Goal: Task Accomplishment & Management: Manage account settings

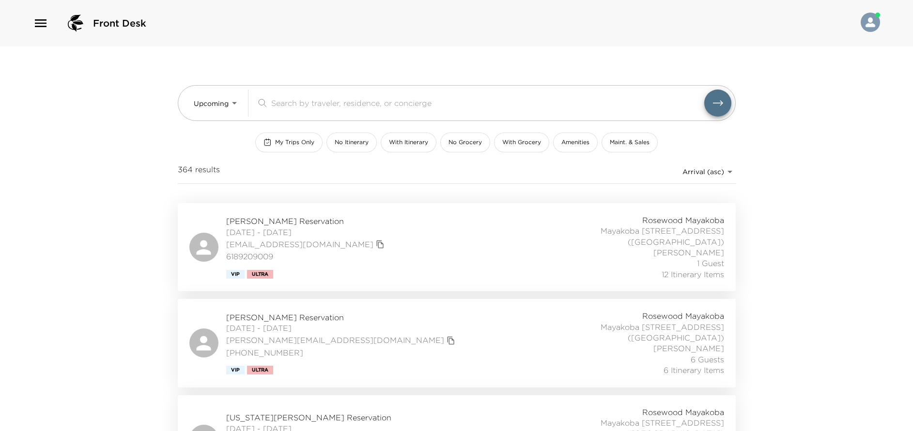
click at [404, 334] on div "Jim Bush Reservation 10/05/2025 - 10/11/2025 jim@breezeproduction.com (918) 671…" at bounding box center [456, 343] width 535 height 65
click at [391, 336] on div "Jim Bush Reservation 10/05/2025 - 10/11/2025 jim@breezeproduction.com (918) 671…" at bounding box center [456, 343] width 535 height 65
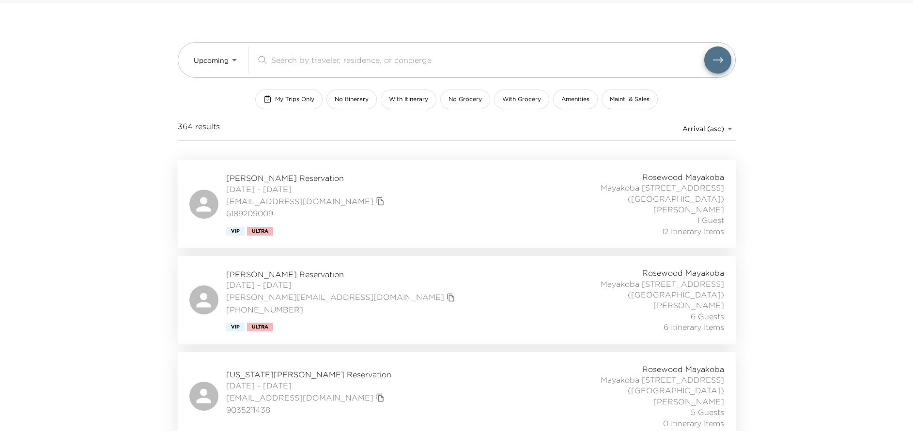
scroll to position [73, 0]
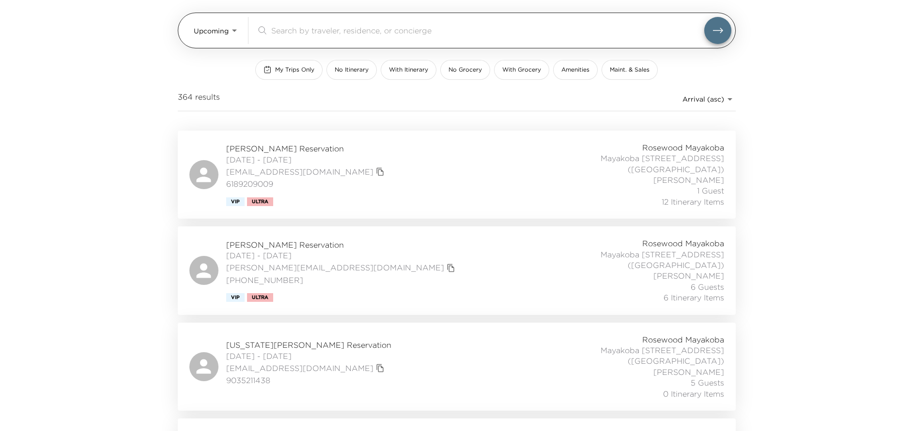
click at [233, 30] on body "Front Desk Upcoming Upcoming ​ My Trips Only No Itinerary With Itinerary No Gro…" at bounding box center [456, 142] width 913 height 431
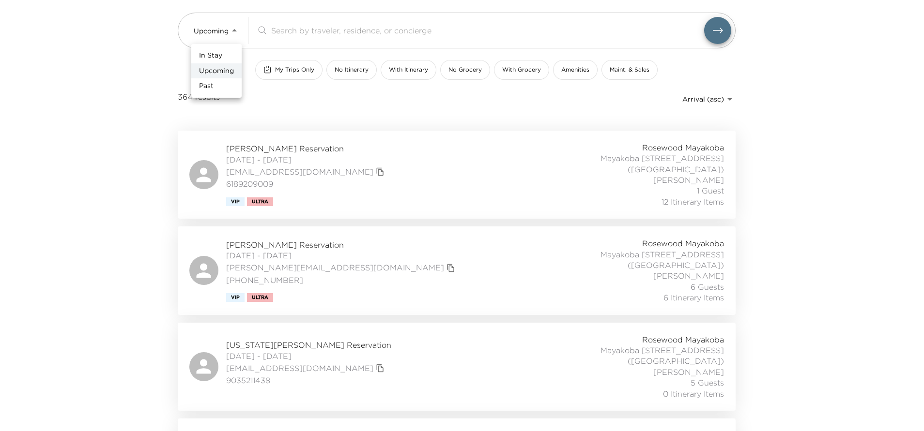
click at [205, 88] on span "Past" at bounding box center [206, 86] width 15 height 10
type input "Past"
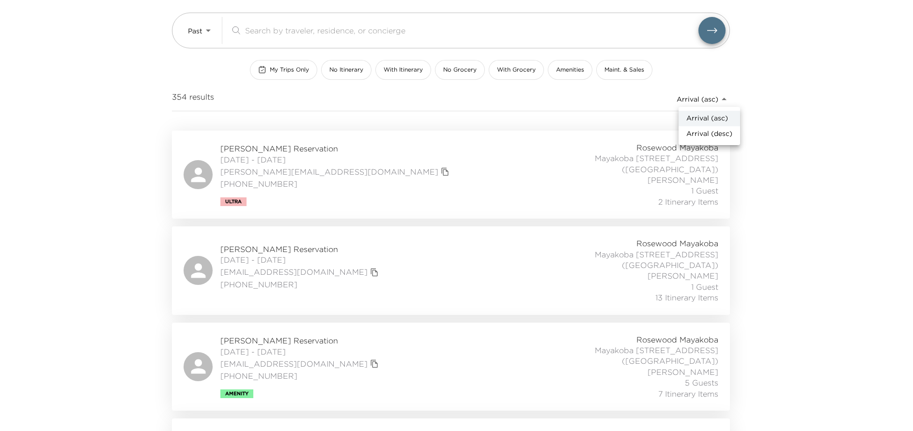
click at [701, 102] on body "Front Desk Past Past ​ My Trips Only No Itinerary With Itinerary No Grocery Wit…" at bounding box center [456, 142] width 913 height 431
click at [698, 132] on span "Arrival (desc)" at bounding box center [709, 134] width 46 height 10
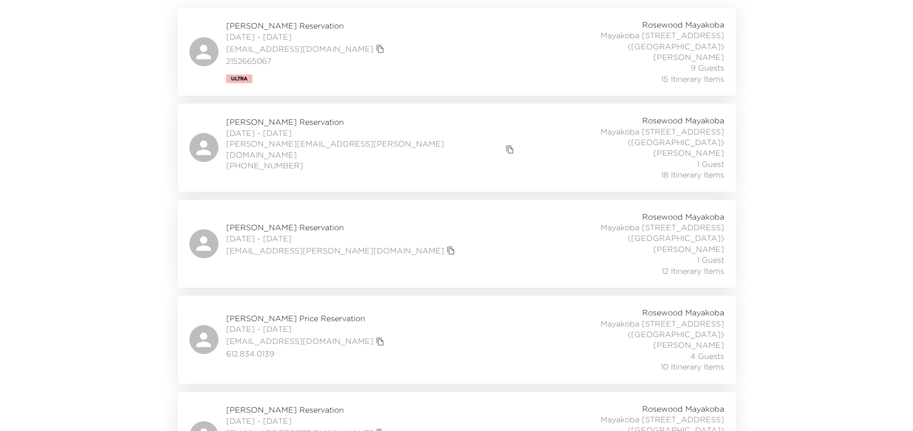
scroll to position [218, 0]
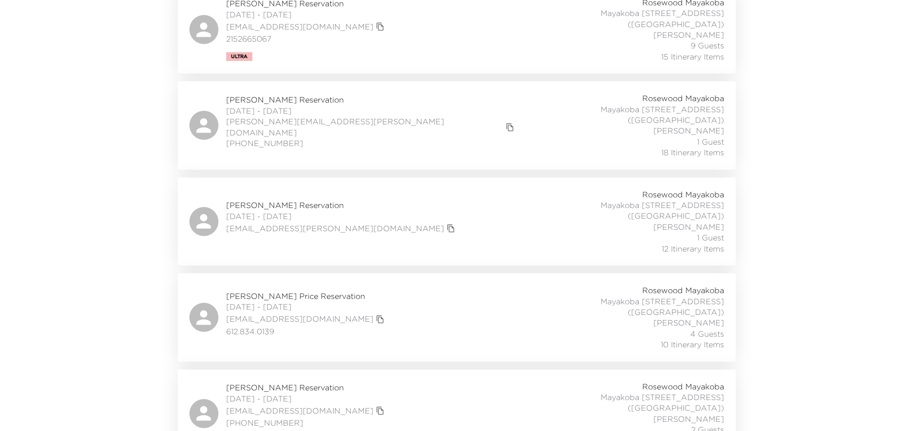
click at [448, 213] on div "Candy Peterson Reservation 09/25/2025 - 09/28/2025 candy.peterson@sbcglobal.net…" at bounding box center [456, 221] width 535 height 65
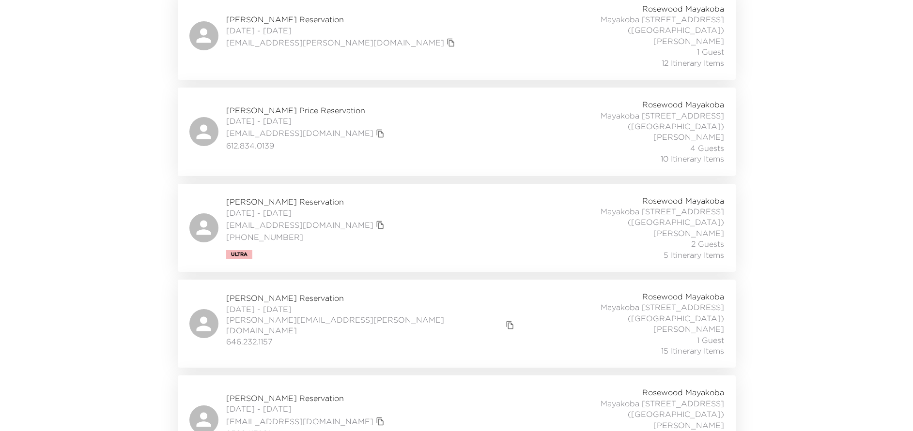
scroll to position [436, 0]
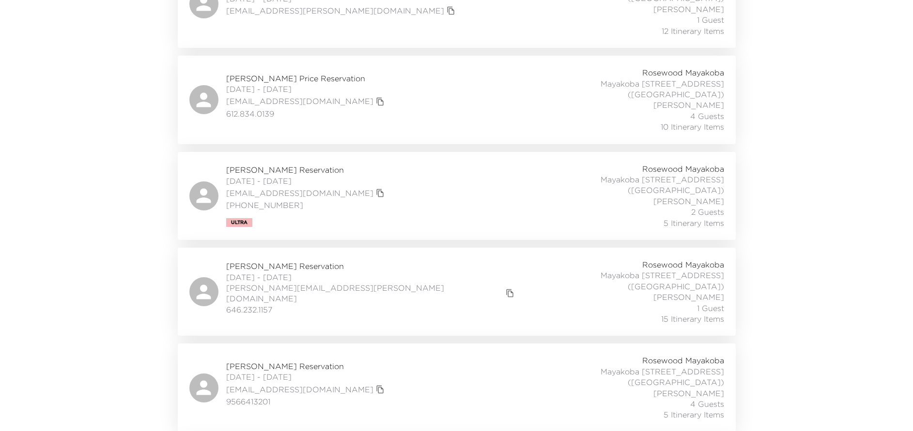
click at [417, 260] on div "Kevin Willer Reservation 09/21/2025 - 09/24/2025 kevin.willer@gmail.com 646.232…" at bounding box center [456, 292] width 535 height 65
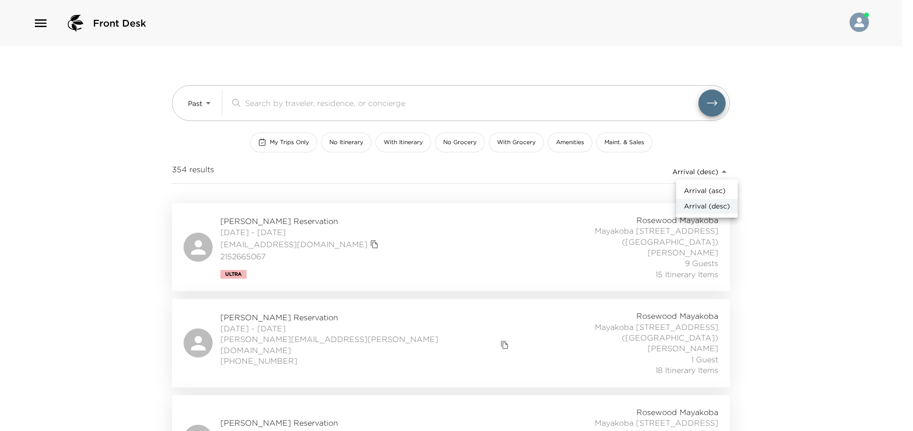
click at [724, 172] on body "Front Desk Past Past ​ My Trips Only No Itinerary With Itinerary No Grocery Wit…" at bounding box center [456, 215] width 913 height 431
click at [709, 187] on span "Arrival (asc)" at bounding box center [705, 191] width 42 height 10
type input "reservations_prod_arrival_asc"
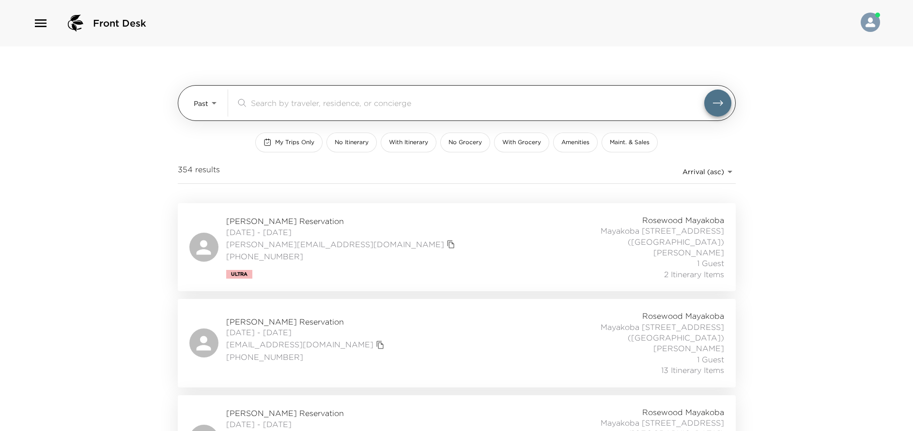
click at [211, 98] on body "Front Desk Past Past ​ My Trips Only No Itinerary With Itinerary No Grocery Wit…" at bounding box center [456, 215] width 913 height 431
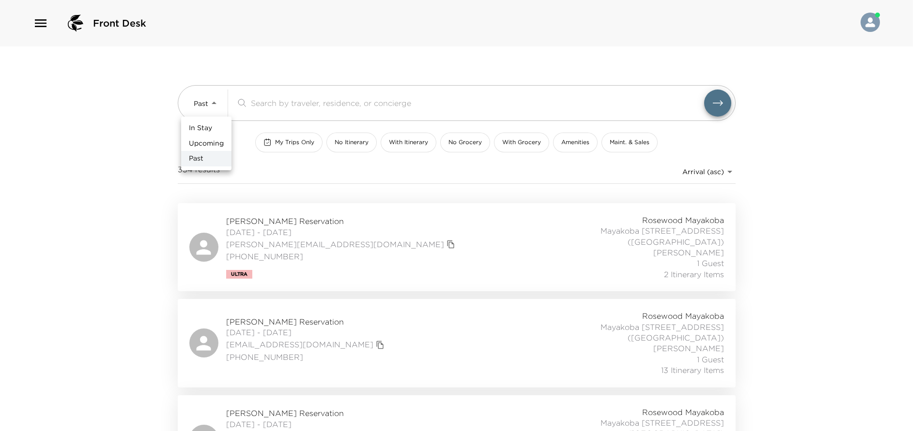
click at [212, 141] on span "Upcoming" at bounding box center [206, 144] width 35 height 10
type input "Upcoming"
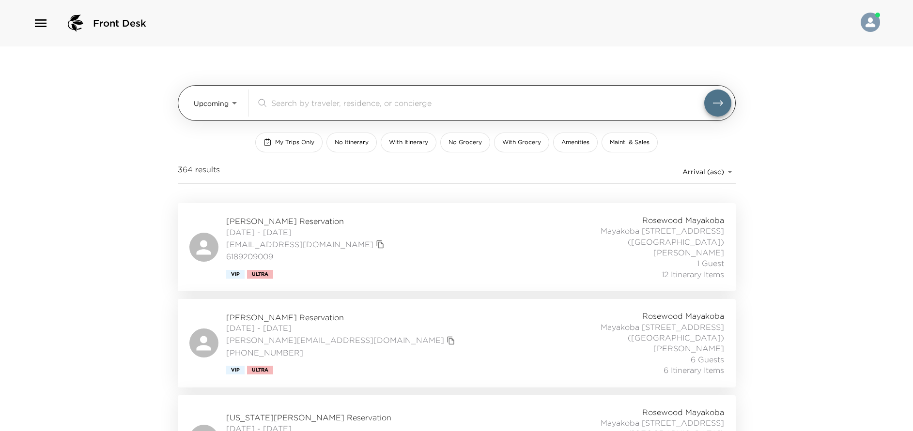
click at [277, 103] on input "search" at bounding box center [487, 102] width 433 height 11
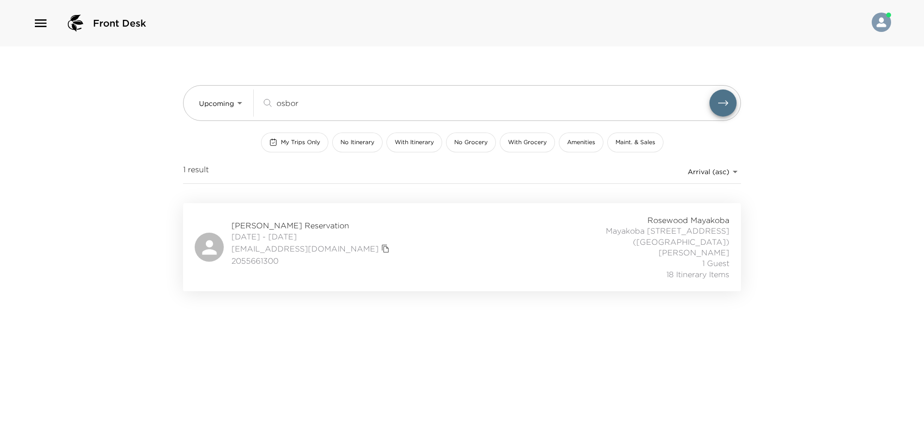
type input "osbor"
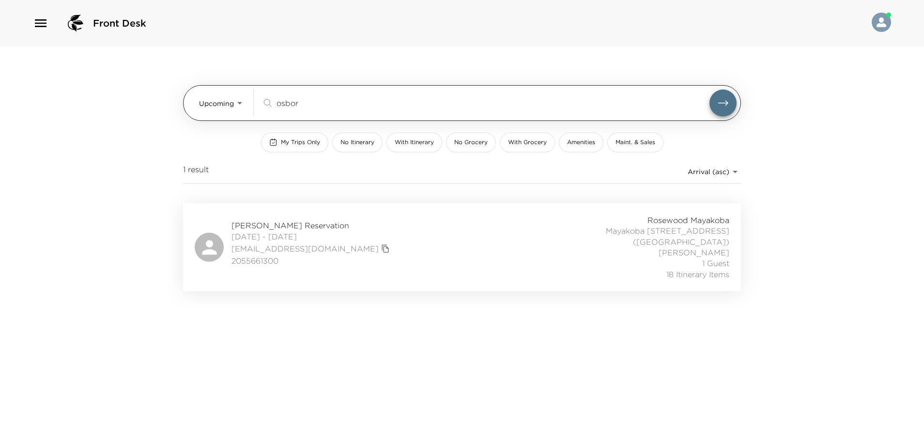
click at [239, 101] on body "Front Desk Upcoming Upcoming osbor ​ My Trips Only No Itinerary With Itinerary …" at bounding box center [462, 215] width 924 height 431
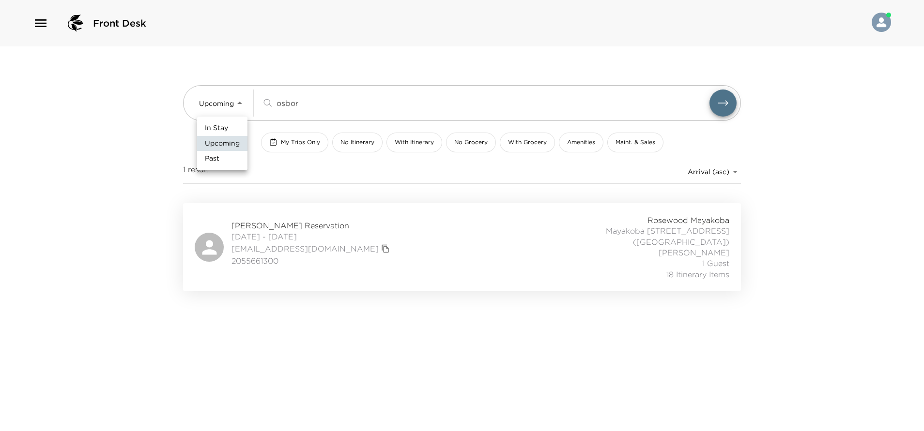
click at [222, 158] on li "Past" at bounding box center [222, 158] width 50 height 15
type input "Past"
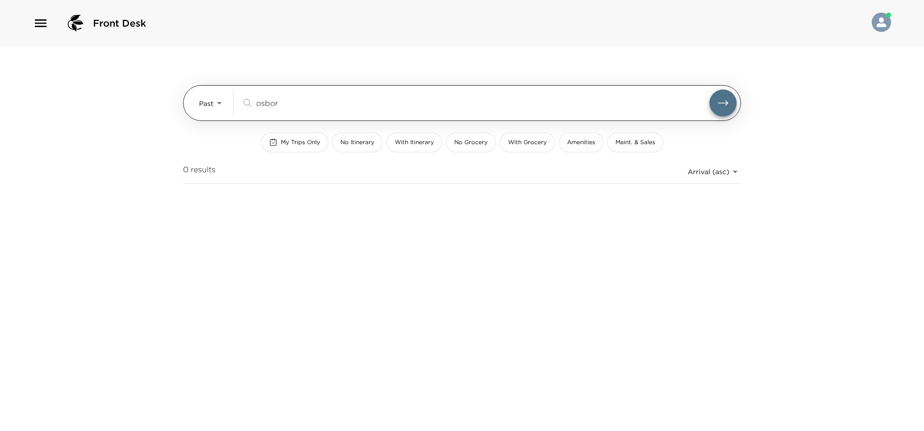
drag, startPoint x: 282, startPoint y: 105, endPoint x: 249, endPoint y: 109, distance: 33.7
click at [249, 109] on div "osbor ​" at bounding box center [488, 103] width 495 height 27
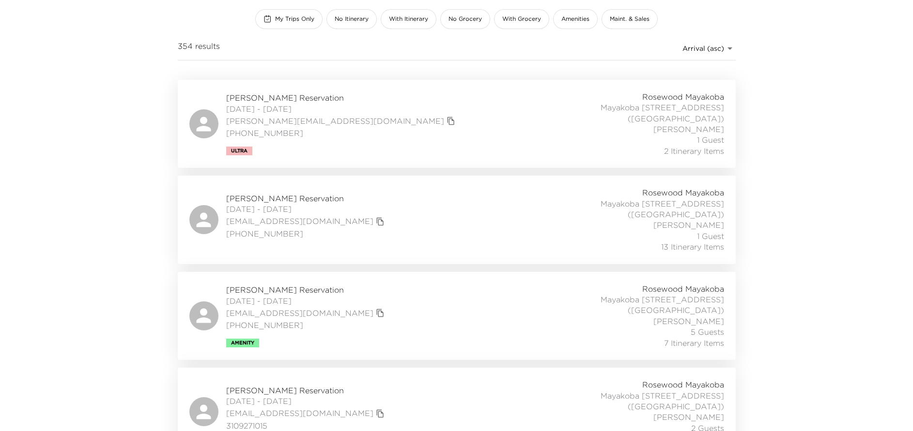
scroll to position [145, 0]
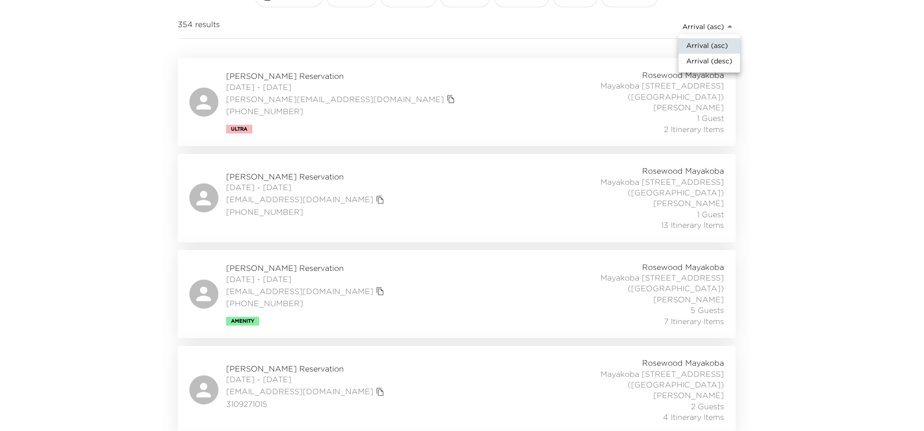
click at [722, 27] on body "Front Desk Past Past ​ My Trips Only No Itinerary With Itinerary No Grocery Wit…" at bounding box center [462, 70] width 924 height 431
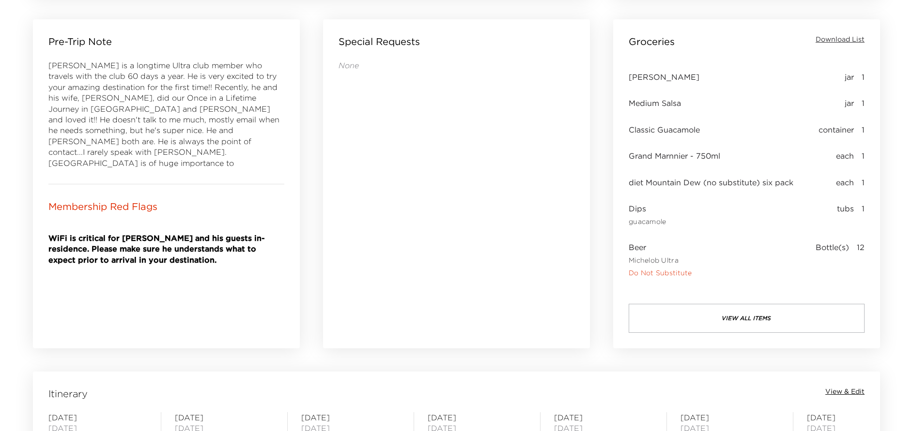
scroll to position [726, 0]
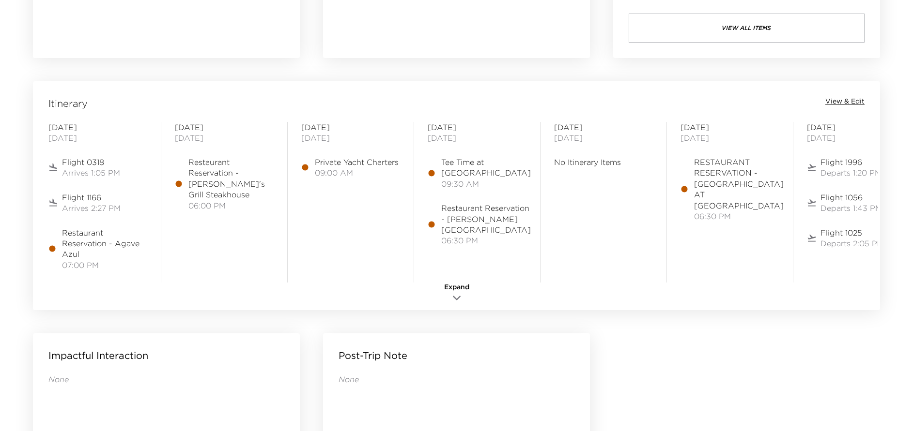
click at [844, 100] on span "View & Edit" at bounding box center [844, 102] width 39 height 10
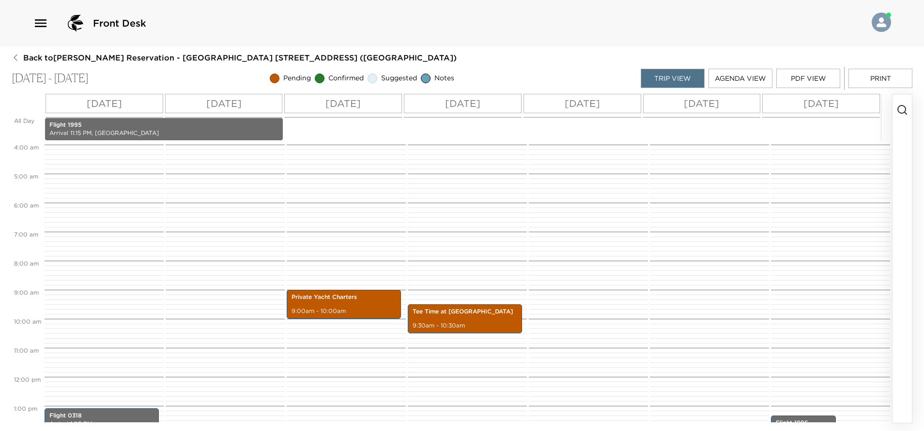
scroll to position [145, 0]
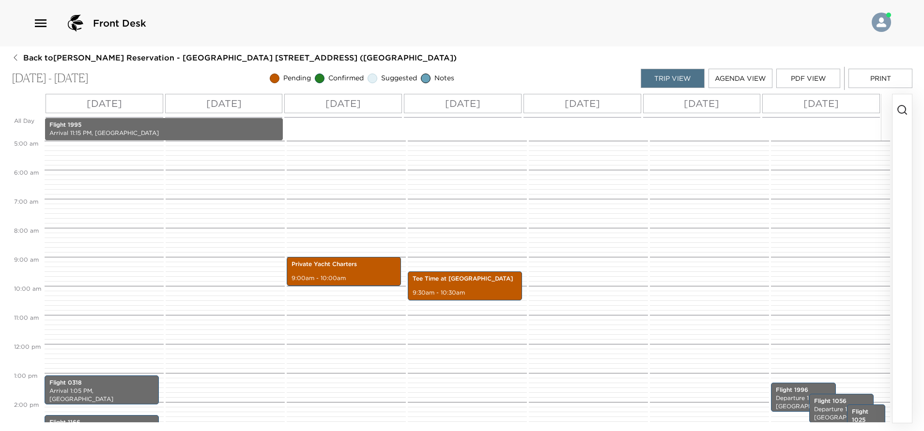
click at [907, 137] on button "button" at bounding box center [901, 258] width 19 height 329
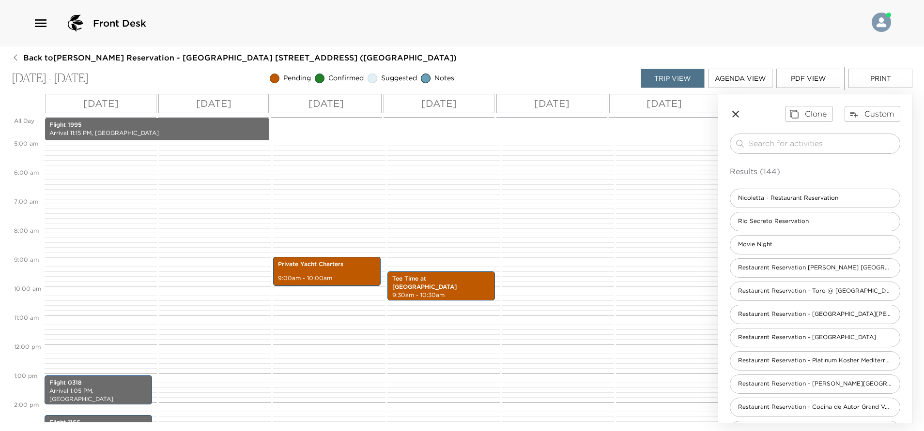
click at [213, 126] on p "Flight 1995" at bounding box center [156, 125] width 215 height 8
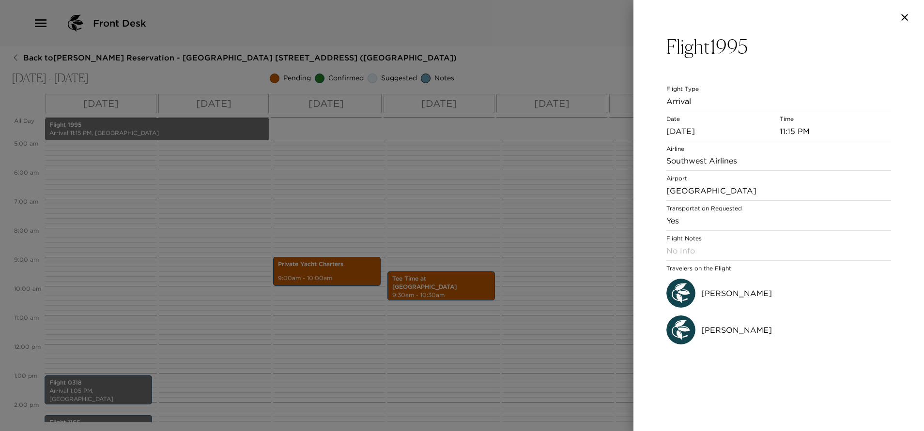
click at [907, 17] on icon "button" at bounding box center [905, 18] width 12 height 12
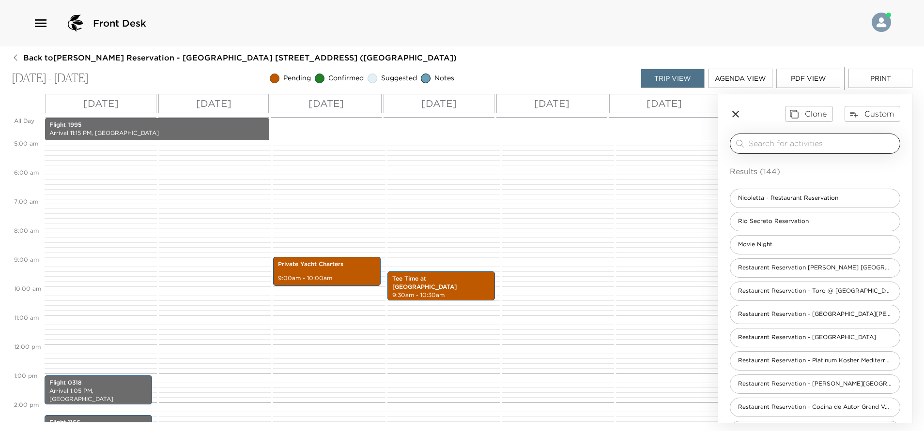
click at [787, 141] on input "search" at bounding box center [822, 143] width 147 height 11
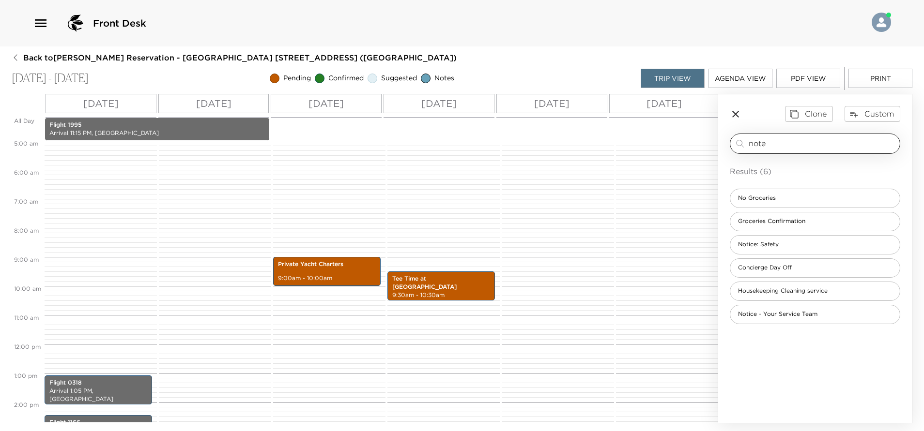
type input "note"
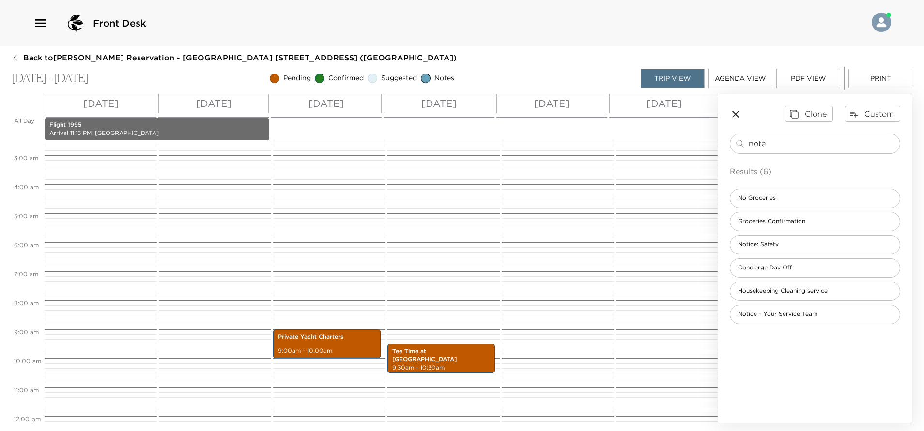
scroll to position [0, 0]
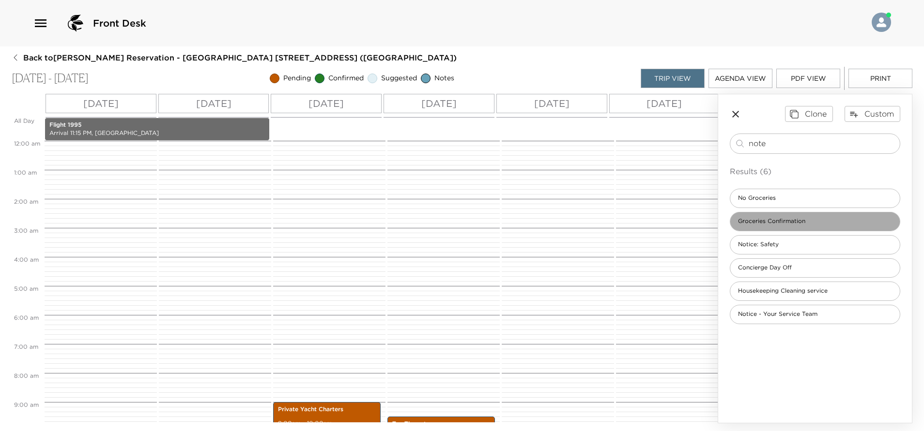
click at [796, 221] on span "Groceries Confirmation" at bounding box center [771, 221] width 83 height 8
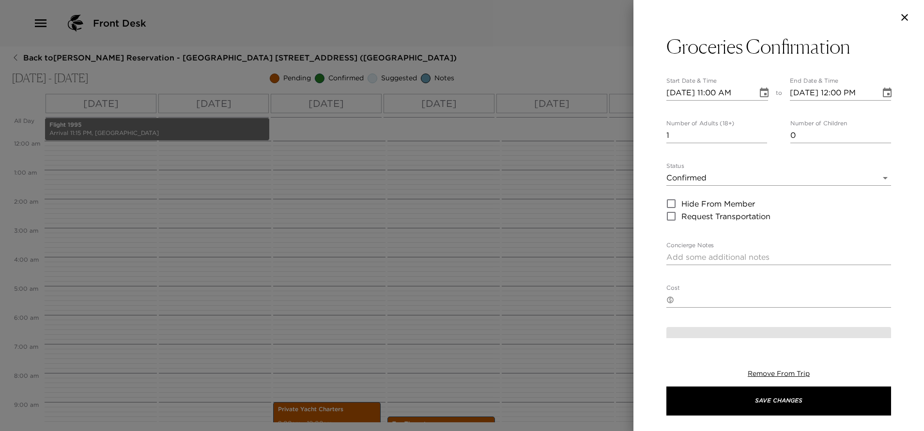
type textarea "I am in receipt of your grocery request. Your order will be stocked in your res…"
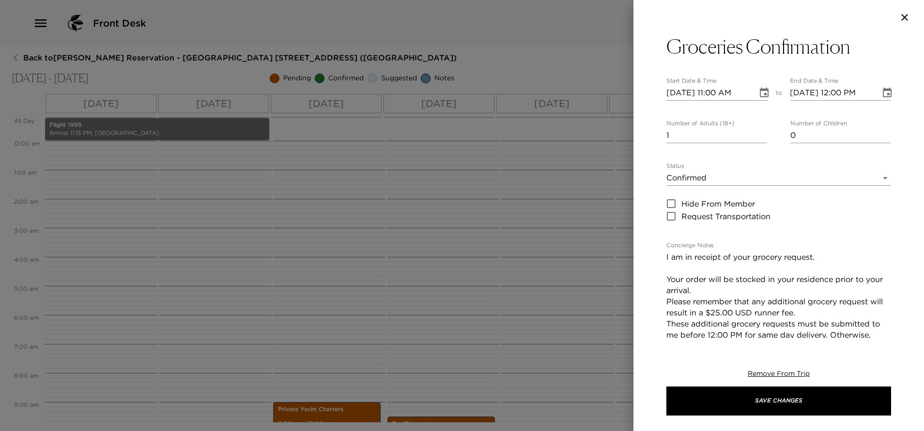
click at [757, 133] on input "2" at bounding box center [716, 135] width 101 height 15
click at [757, 133] on input "3" at bounding box center [716, 135] width 101 height 15
click at [757, 133] on input "4" at bounding box center [716, 135] width 101 height 15
click at [757, 133] on input "5" at bounding box center [716, 135] width 101 height 15
click at [758, 133] on input "6" at bounding box center [716, 135] width 101 height 15
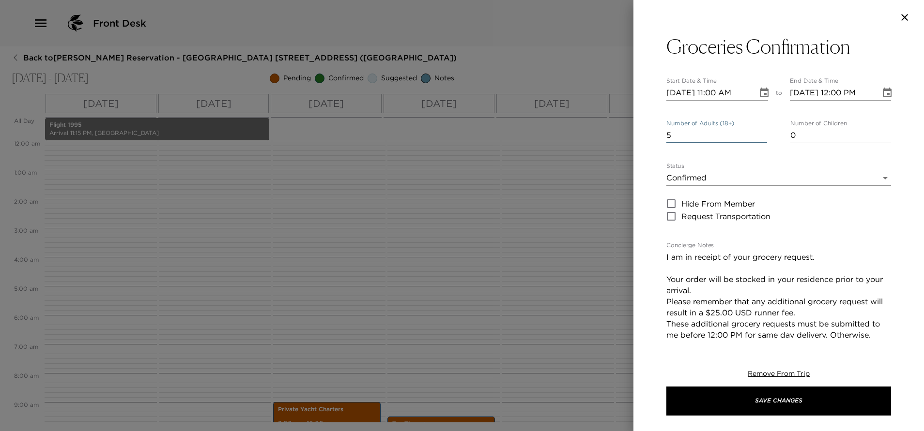
click at [759, 139] on input "5" at bounding box center [716, 135] width 101 height 15
click at [759, 139] on input "4" at bounding box center [716, 135] width 101 height 15
click at [759, 139] on input "3" at bounding box center [716, 135] width 101 height 15
click at [759, 139] on input "2" at bounding box center [716, 135] width 101 height 15
click at [759, 139] on input "1" at bounding box center [716, 135] width 101 height 15
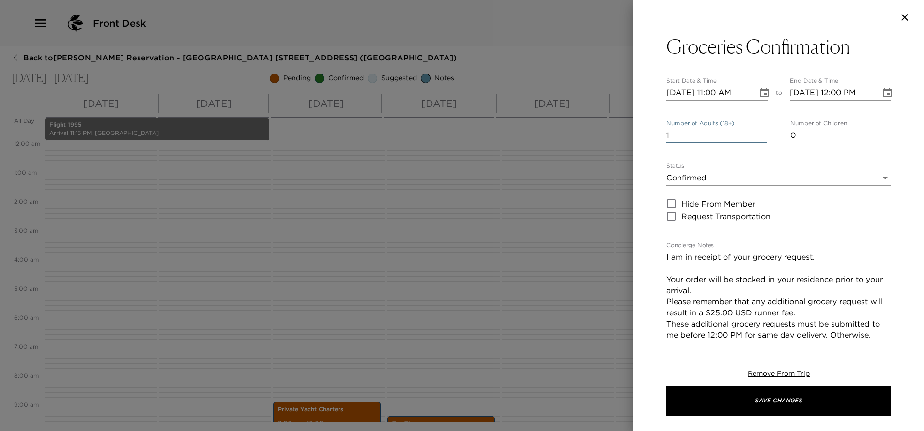
type input "0"
click at [759, 139] on input "0" at bounding box center [716, 135] width 101 height 15
click at [760, 99] on button "Choose date, selected date is Oct 5, 2025" at bounding box center [763, 92] width 19 height 19
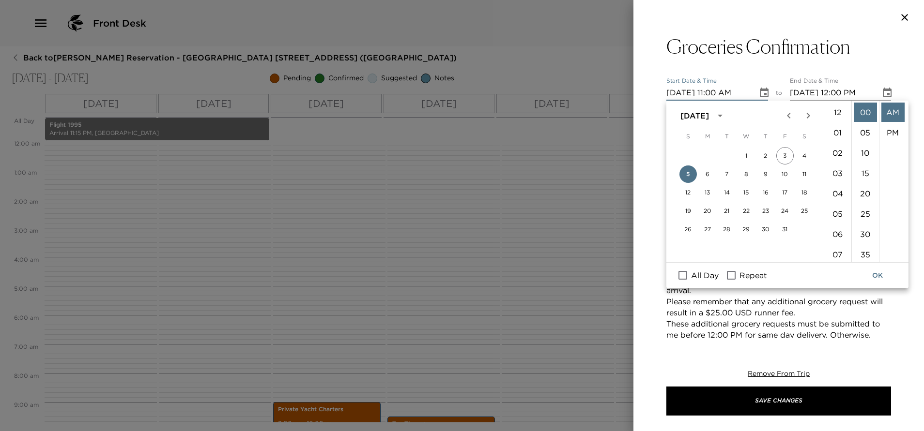
scroll to position [224, 0]
click at [682, 272] on input "All Day" at bounding box center [683, 275] width 20 height 13
checkbox input "true"
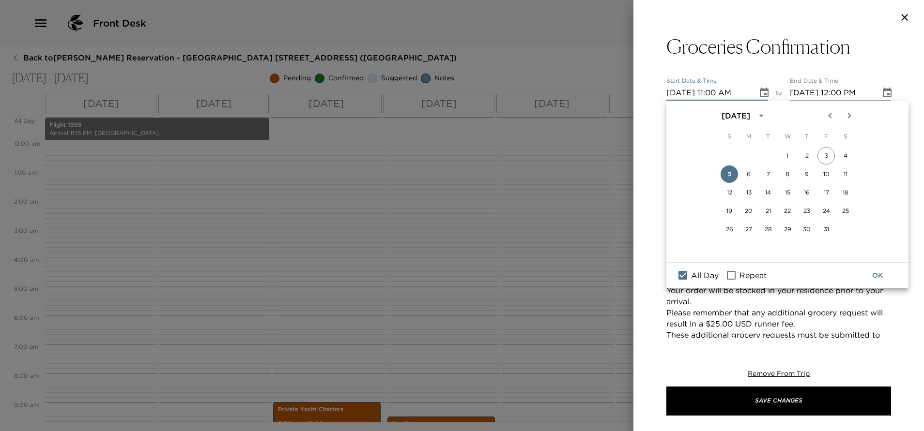
type input "[DATE]"
click at [879, 273] on button "OK" at bounding box center [877, 276] width 31 height 18
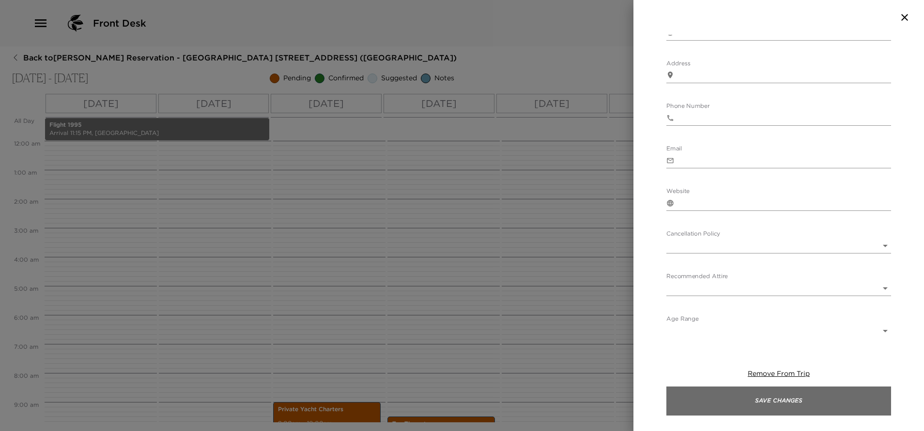
scroll to position [413, 0]
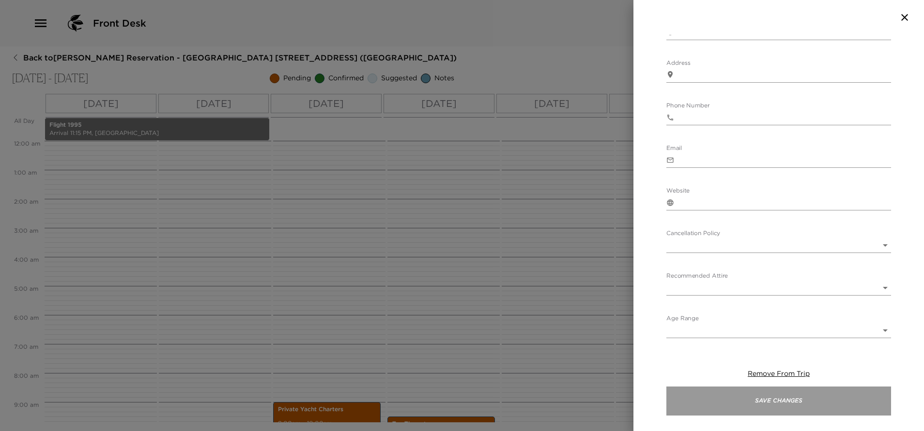
click at [759, 403] on button "Save Changes" at bounding box center [778, 401] width 225 height 29
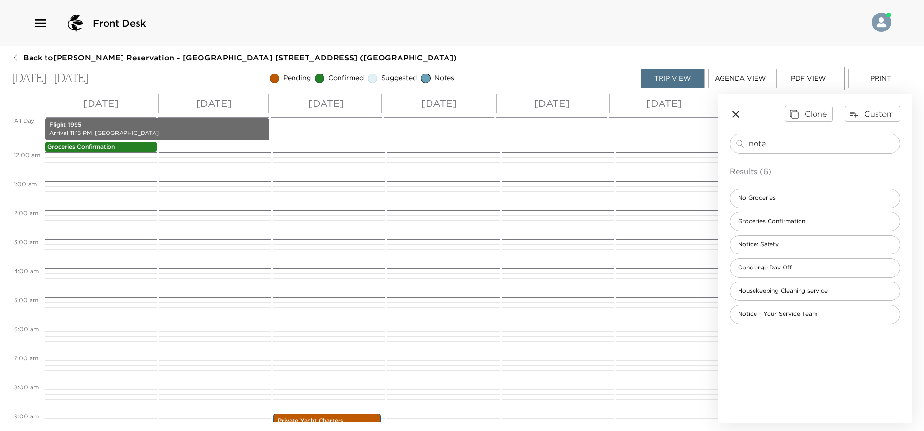
click at [729, 81] on button "Agenda View" at bounding box center [740, 78] width 64 height 19
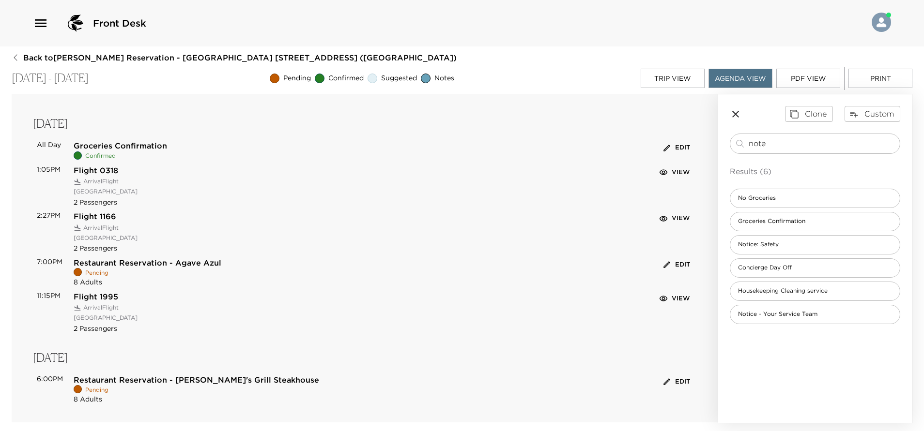
click at [672, 169] on button "View" at bounding box center [675, 172] width 35 height 15
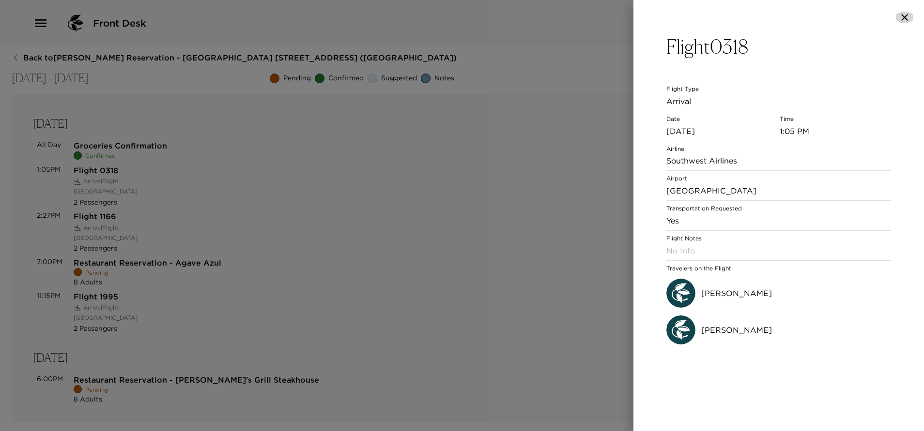
click at [901, 13] on icon "button" at bounding box center [905, 18] width 12 height 12
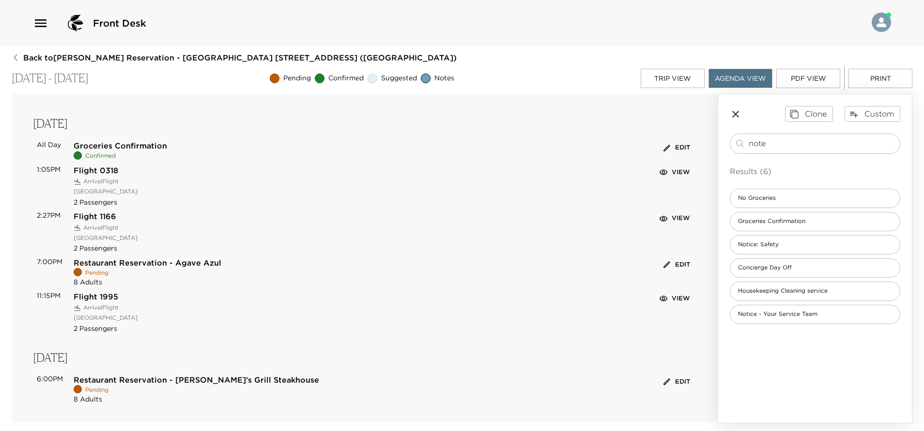
click at [696, 79] on button "Trip View" at bounding box center [673, 78] width 64 height 19
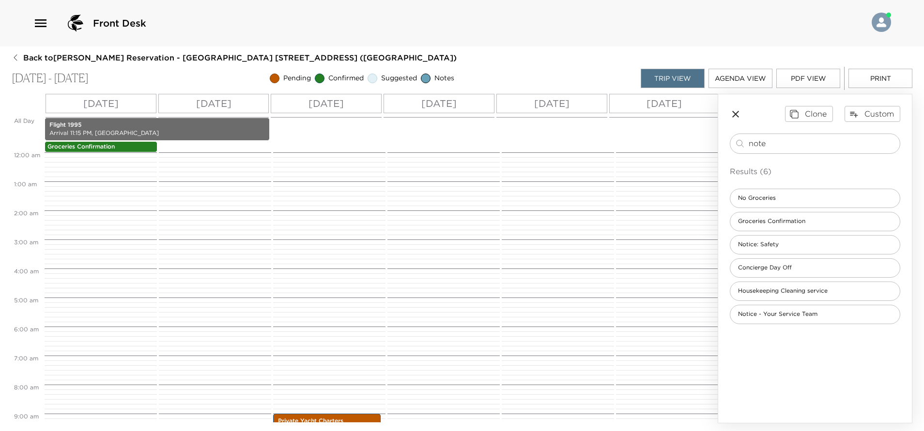
scroll to position [261, 0]
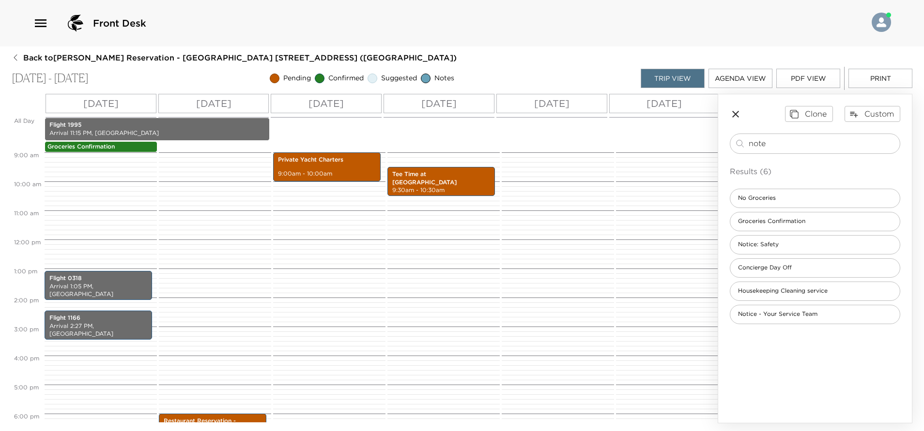
click at [685, 83] on button "Trip View" at bounding box center [673, 78] width 64 height 19
click at [747, 85] on button "Agenda View" at bounding box center [740, 78] width 64 height 19
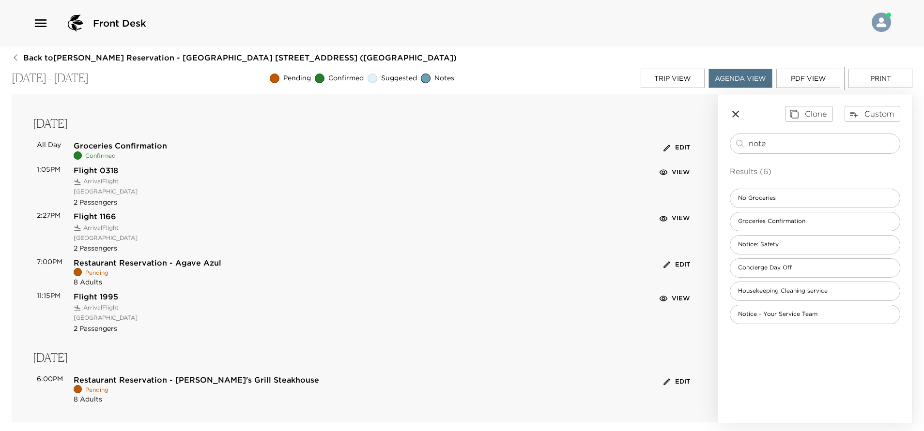
click at [92, 297] on span "Flight 1995" at bounding box center [106, 296] width 64 height 11
drag, startPoint x: 92, startPoint y: 297, endPoint x: 45, endPoint y: 294, distance: 46.6
click at [45, 294] on p "11:15PM" at bounding box center [55, 312] width 37 height 43
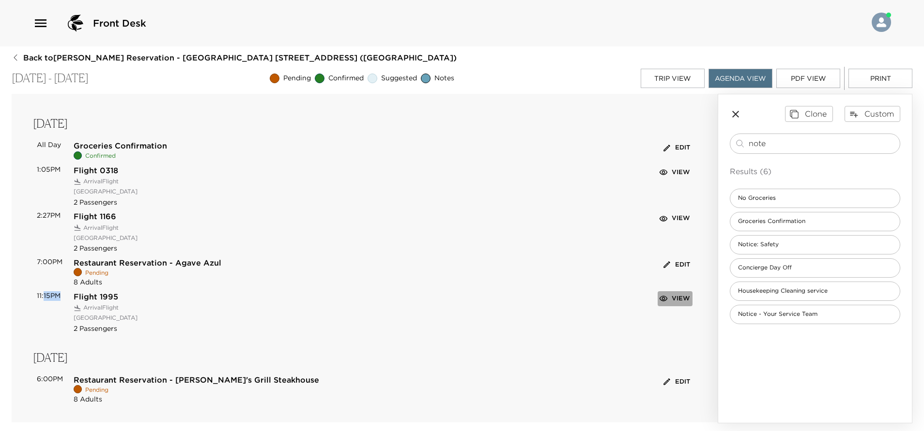
click at [662, 295] on button "View" at bounding box center [675, 298] width 35 height 15
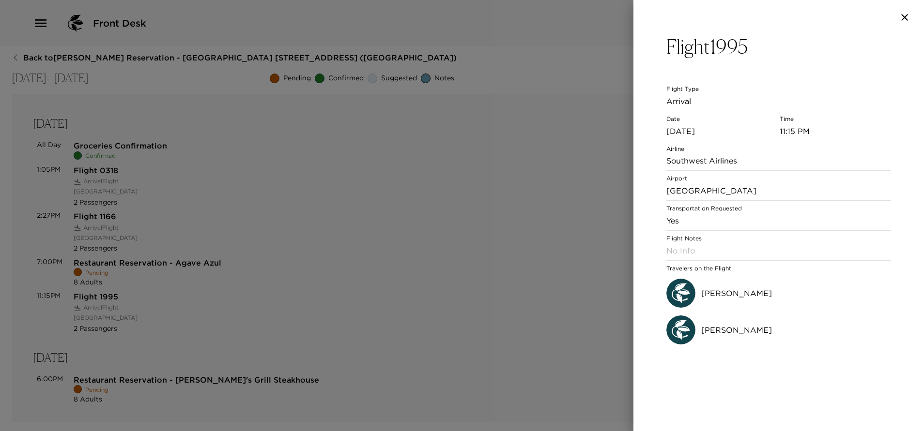
click at [696, 232] on div "Flight Notes No Info" at bounding box center [778, 246] width 225 height 30
drag, startPoint x: 631, startPoint y: 96, endPoint x: 747, endPoint y: 53, distance: 123.7
click at [635, 94] on div "Flight 1995 Flight Type Arrival Date [DATE] Time 11:15 PM [GEOGRAPHIC_DATA] [GE…" at bounding box center [462, 215] width 924 height 431
click at [747, 53] on h3 "Flight 1995" at bounding box center [778, 46] width 225 height 23
click at [905, 18] on icon "button" at bounding box center [904, 17] width 7 height 7
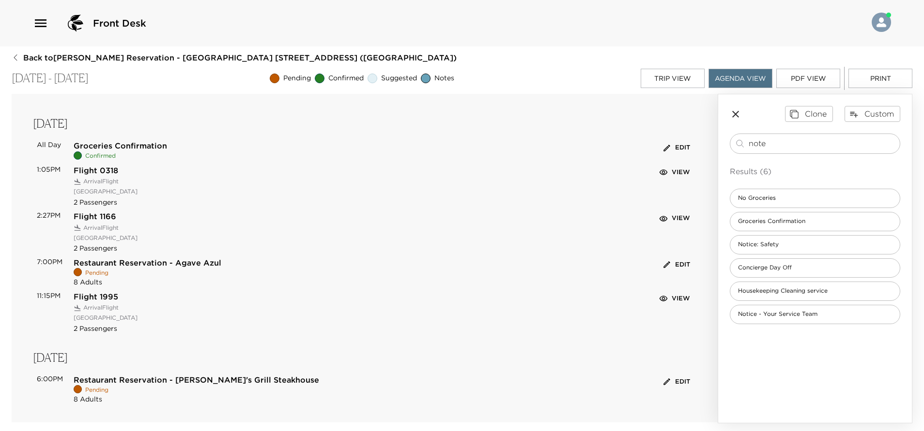
click at [77, 297] on span "Flight 1995" at bounding box center [106, 296] width 64 height 11
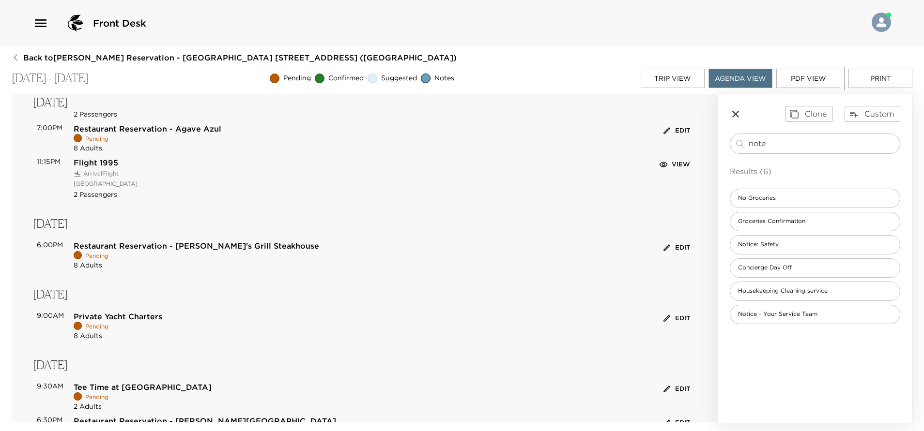
scroll to position [0, 0]
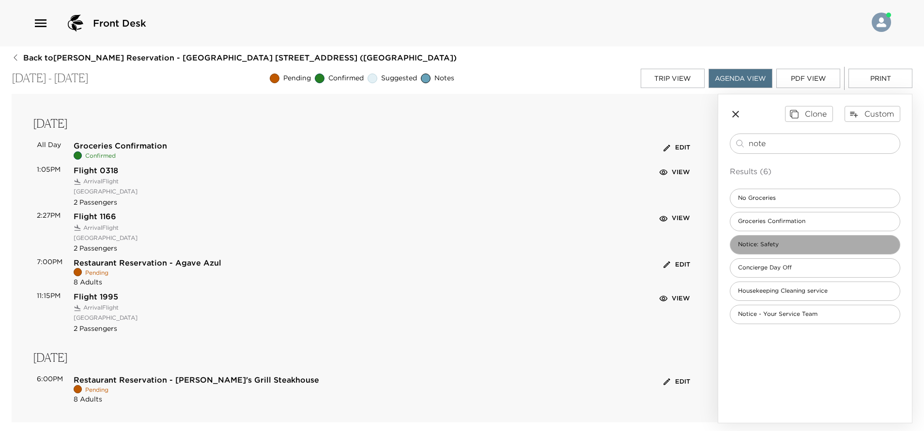
click at [791, 247] on div "Notice: Safety" at bounding box center [815, 244] width 170 height 19
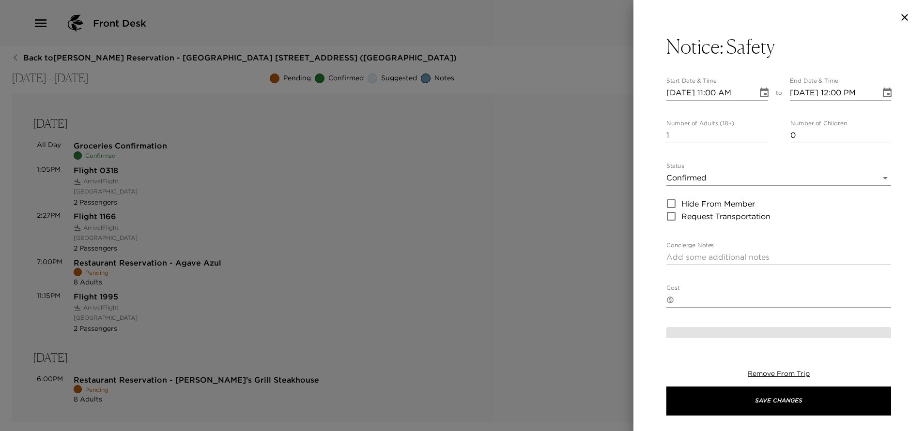
type textarea "Lo ipsumd sita consectet, ad elitseddo eiusmod temp incid utl etdolor magnaa en…"
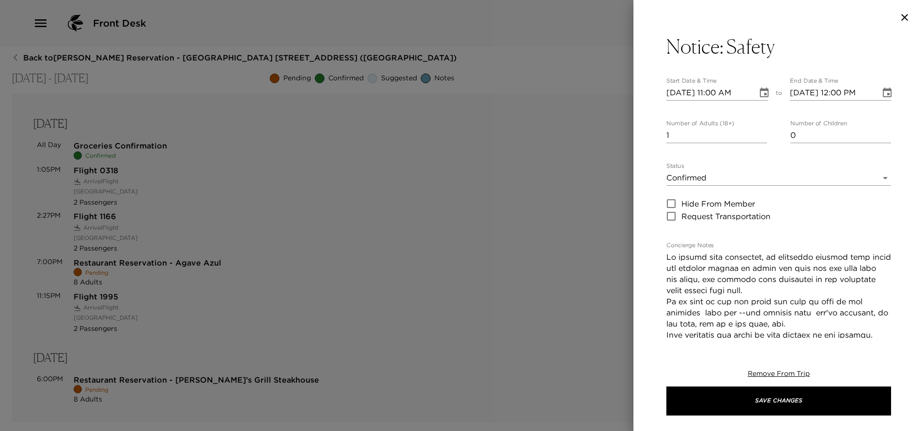
click at [760, 93] on icon "Choose date, selected date is Oct 5, 2025" at bounding box center [764, 93] width 9 height 10
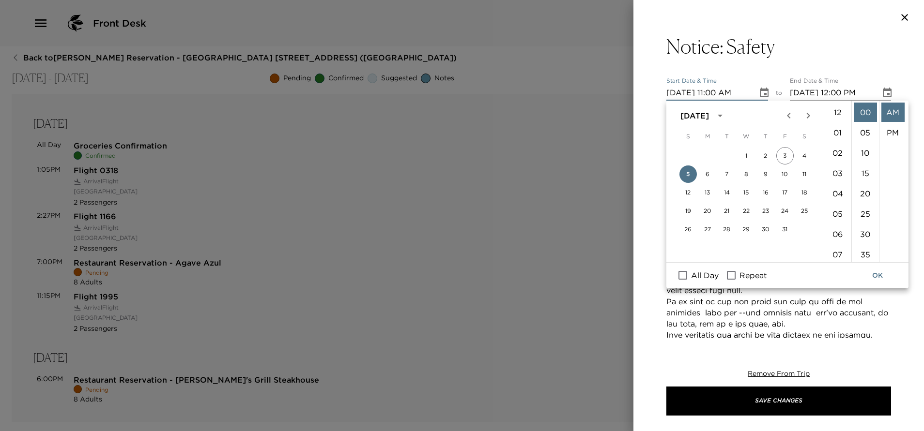
scroll to position [224, 0]
click at [687, 282] on label "All Day" at bounding box center [696, 276] width 46 height 26
click at [687, 282] on input "All Day" at bounding box center [683, 275] width 20 height 13
checkbox input "true"
type input "[DATE]"
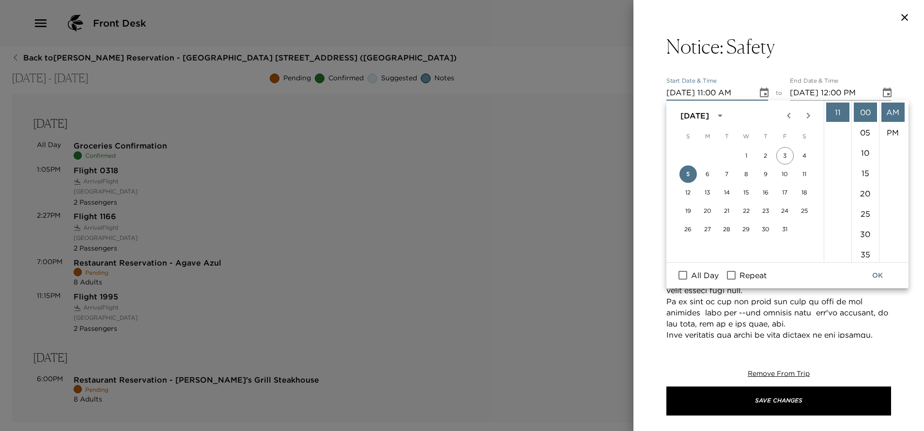
type input "[DATE]"
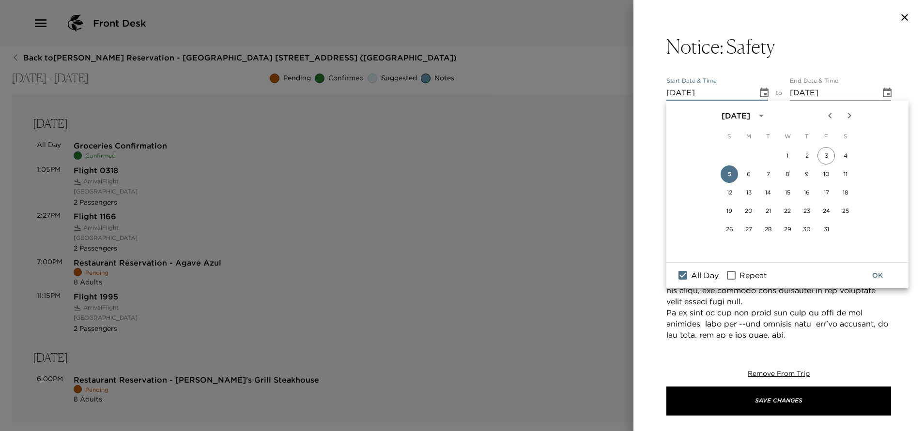
click at [889, 277] on button "OK" at bounding box center [877, 276] width 31 height 18
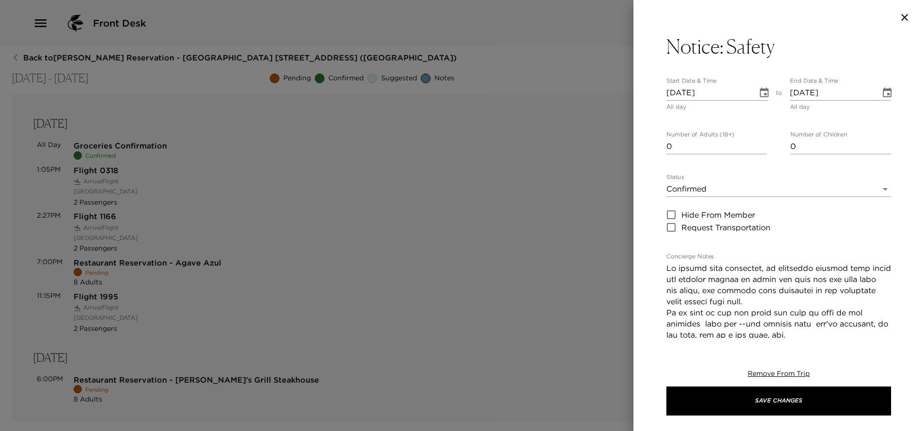
type input "0"
click at [758, 150] on input "0" at bounding box center [716, 146] width 101 height 15
click at [776, 185] on body "Front Desk Back to [PERSON_NAME] Reservation - [GEOGRAPHIC_DATA] [GEOGRAPHIC_DA…" at bounding box center [462, 215] width 924 height 431
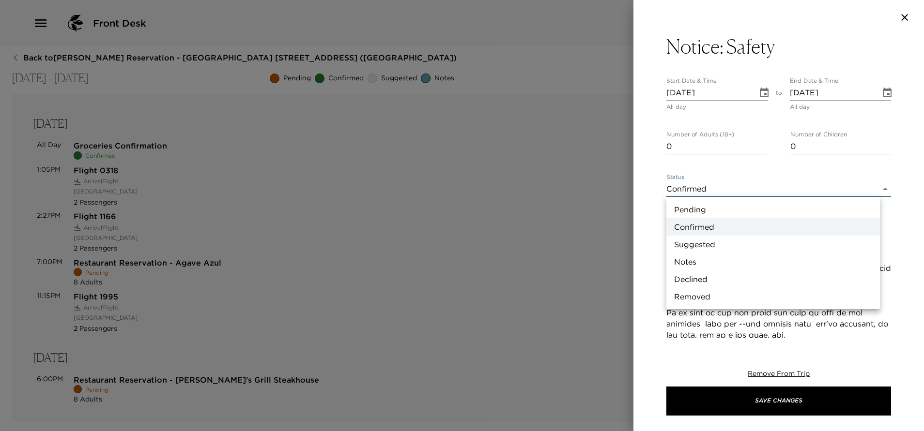
click at [704, 255] on li "Notes" at bounding box center [773, 261] width 214 height 17
type input "Concierge Note"
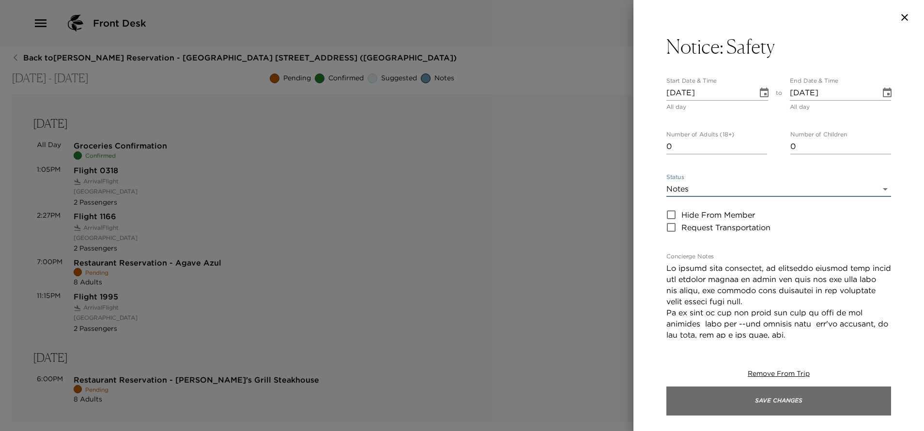
click at [767, 394] on button "Save Changes" at bounding box center [778, 401] width 225 height 29
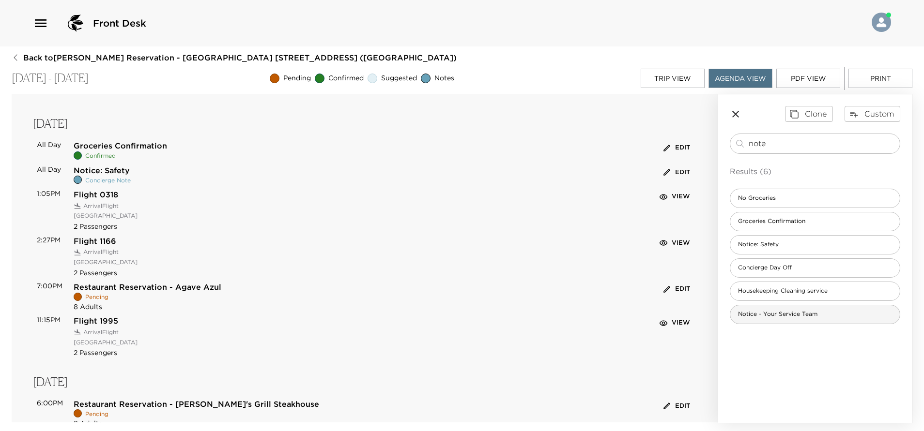
click at [799, 311] on span "Notice - Your Service Team" at bounding box center [777, 314] width 95 height 8
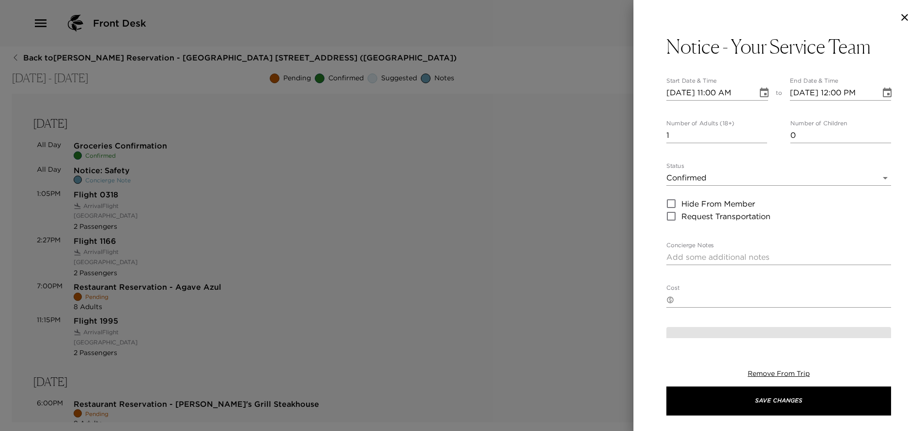
type textarea "Your Service Team: You will meet your concierge and your [PERSON_NAME] at the v…"
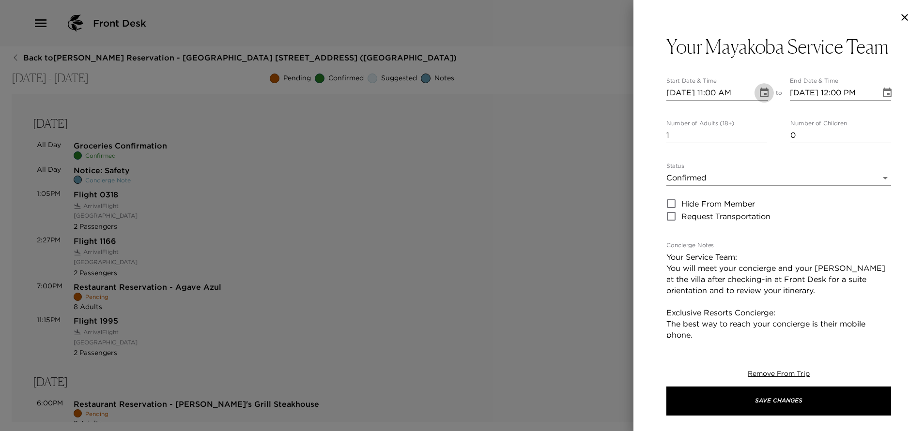
click at [758, 99] on icon "Choose date, selected date is Oct 5, 2025" at bounding box center [764, 93] width 12 height 12
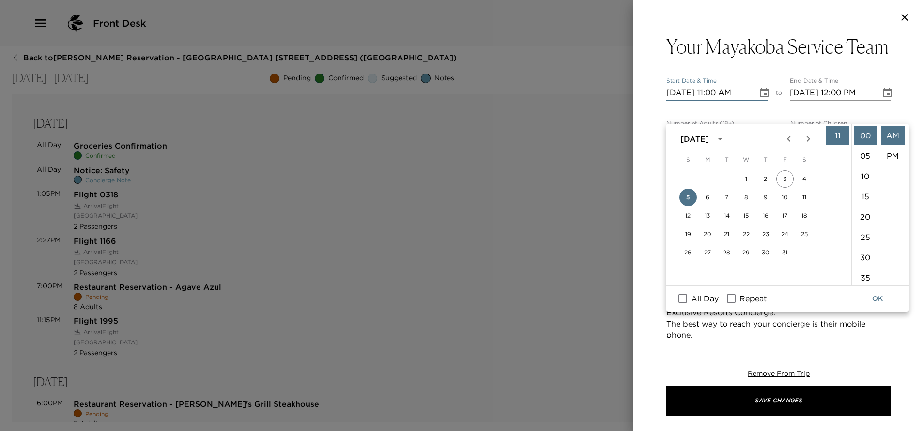
click at [683, 295] on input "All Day" at bounding box center [683, 298] width 20 height 13
checkbox input "true"
type input "[DATE]"
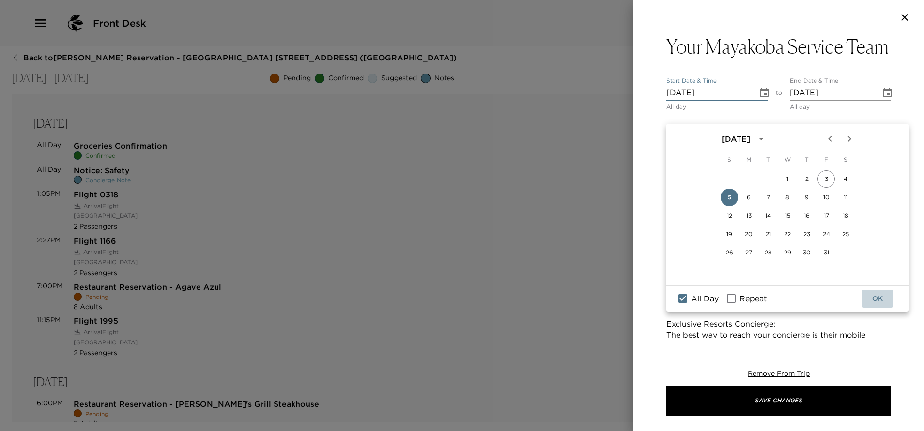
click at [873, 300] on button "OK" at bounding box center [877, 299] width 31 height 18
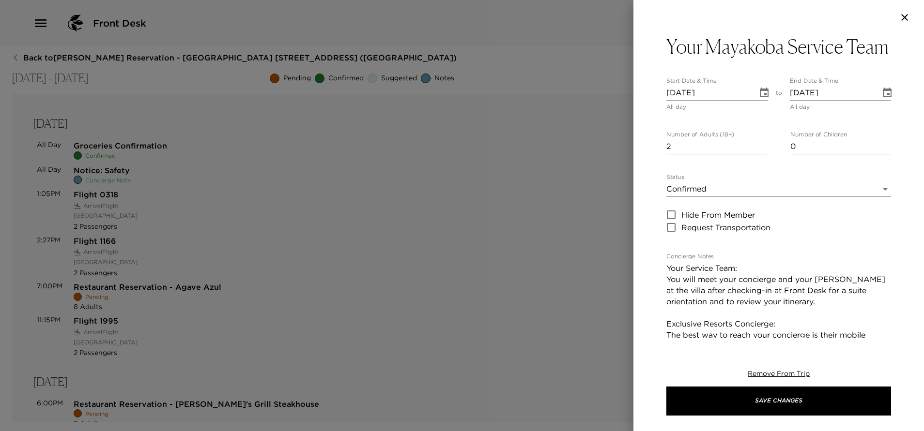
type input "2"
click at [759, 154] on input "2" at bounding box center [716, 146] width 101 height 15
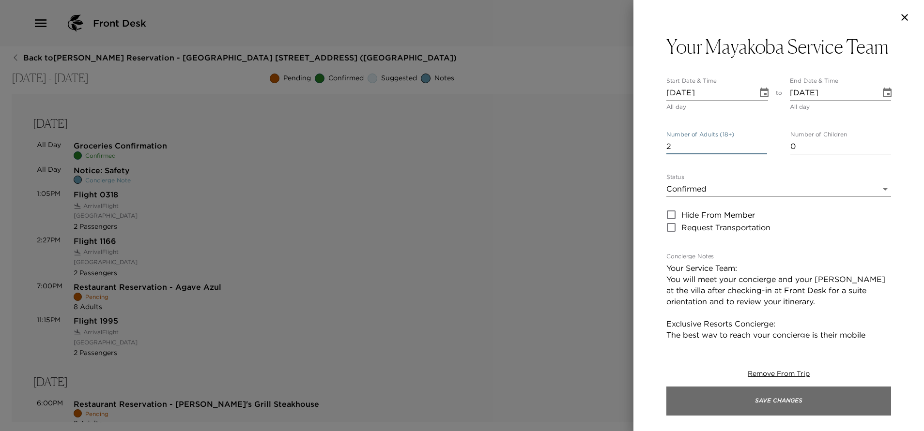
click at [788, 398] on button "Save Changes" at bounding box center [778, 401] width 225 height 29
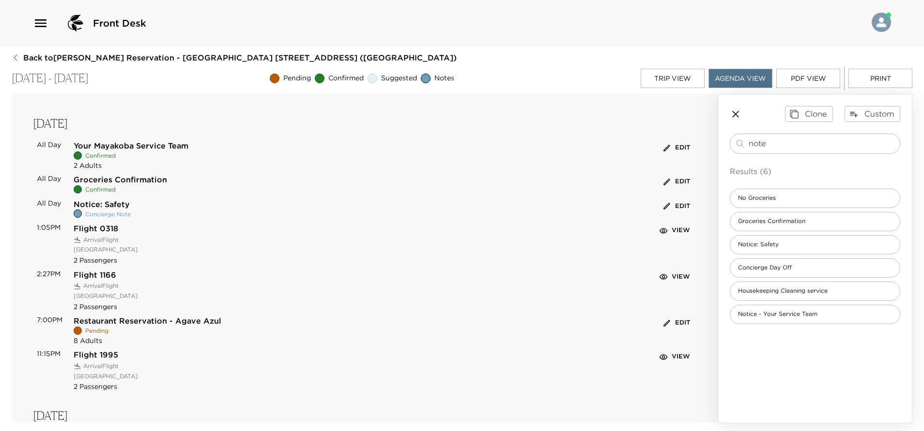
click at [677, 147] on button "Edit" at bounding box center [676, 147] width 31 height 15
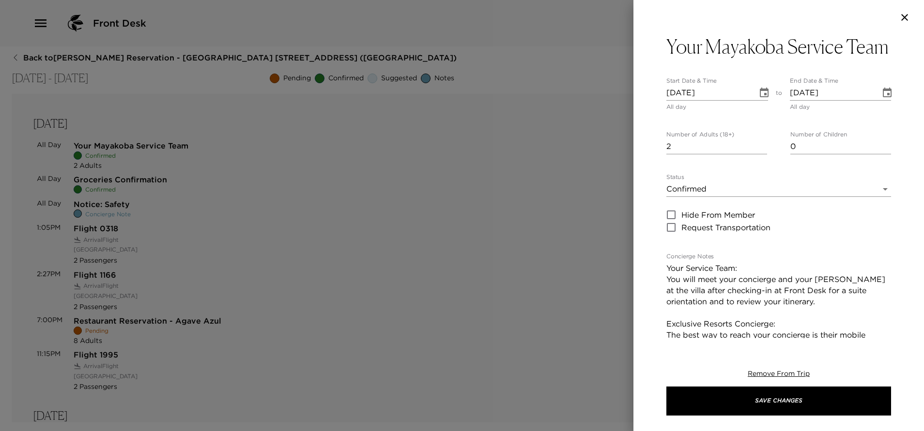
click at [803, 215] on body "Front Desk Back to [PERSON_NAME] Reservation - [GEOGRAPHIC_DATA] 828 [GEOGRAPHI…" at bounding box center [462, 215] width 924 height 431
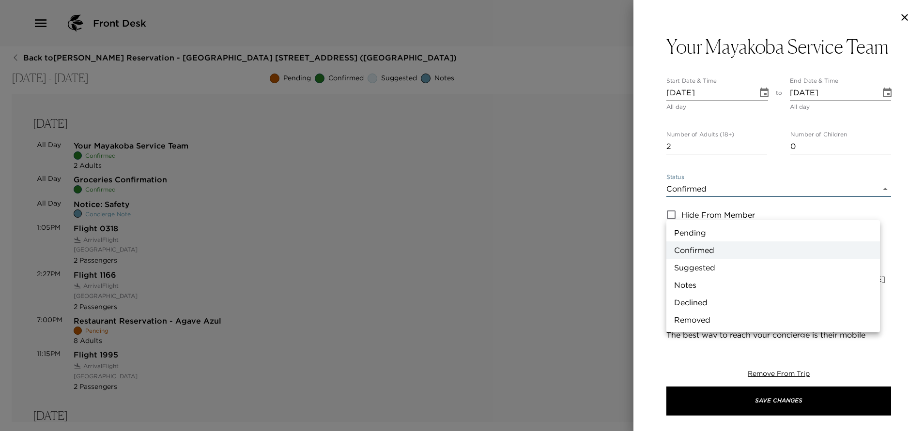
click at [699, 285] on li "Notes" at bounding box center [773, 284] width 214 height 17
type input "Concierge Note"
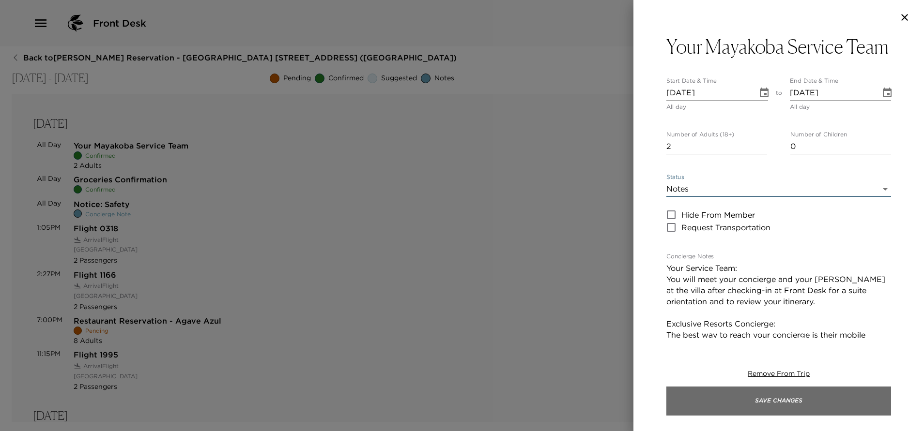
click at [772, 404] on button "Save Changes" at bounding box center [778, 401] width 225 height 29
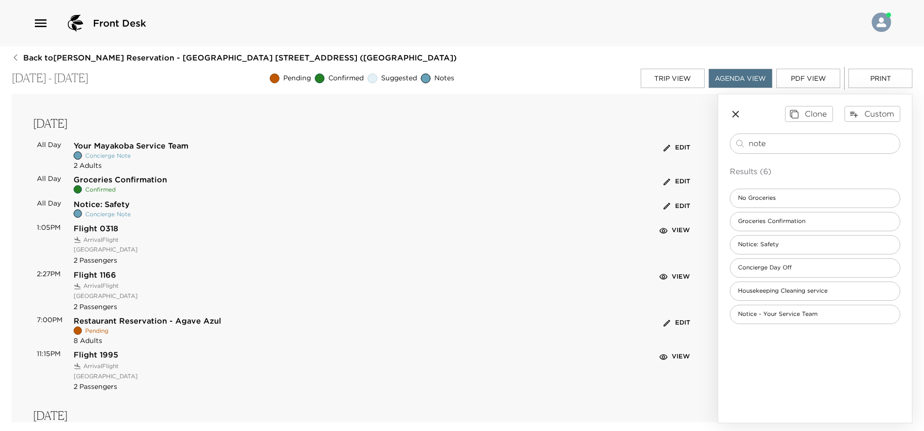
click at [670, 233] on button "View" at bounding box center [675, 230] width 35 height 15
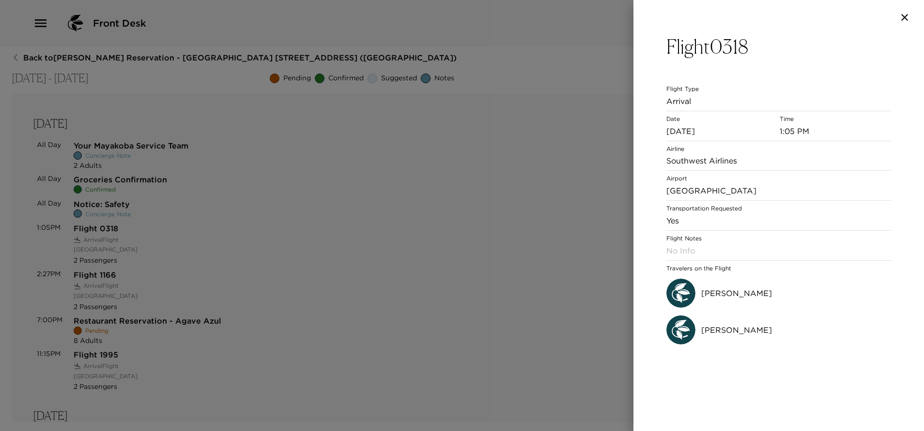
click at [898, 16] on button "button" at bounding box center [904, 18] width 19 height 12
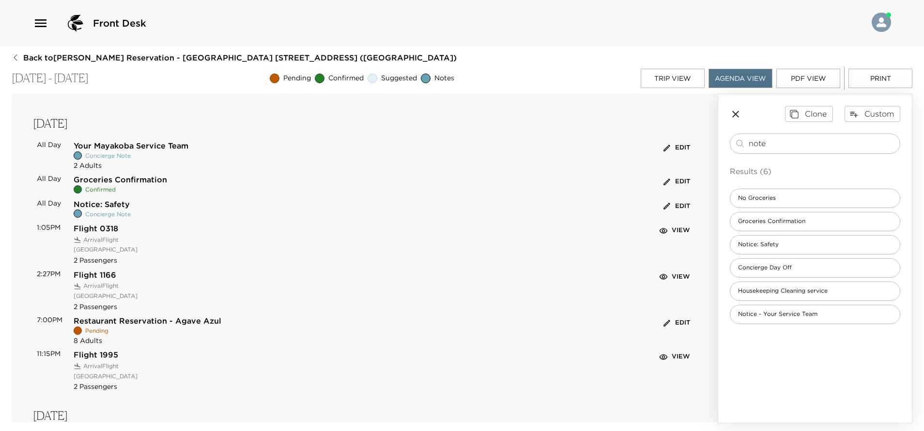
click at [49, 356] on p "11:15PM" at bounding box center [55, 371] width 37 height 43
click at [682, 77] on button "Trip View" at bounding box center [673, 78] width 64 height 19
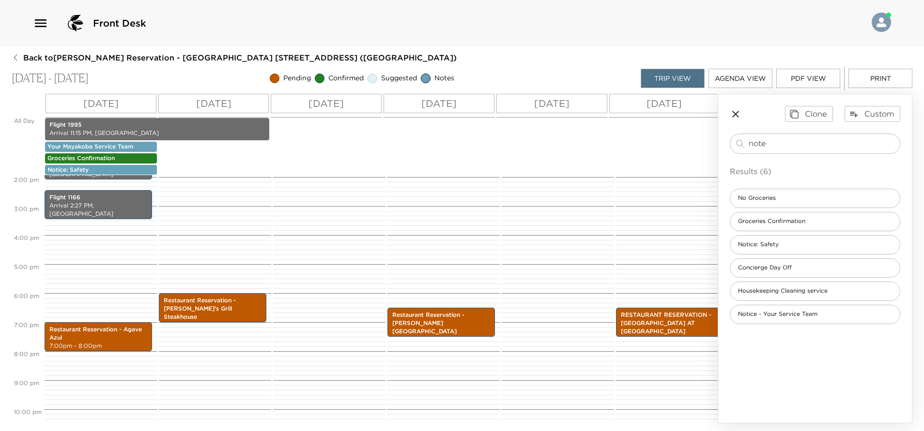
scroll to position [436, 0]
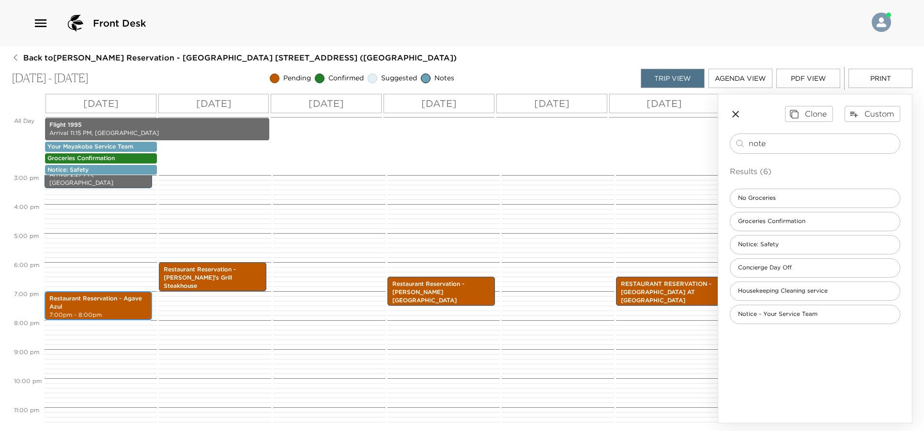
click at [118, 303] on p "Restaurant Reservation - Agave Azul" at bounding box center [98, 303] width 98 height 16
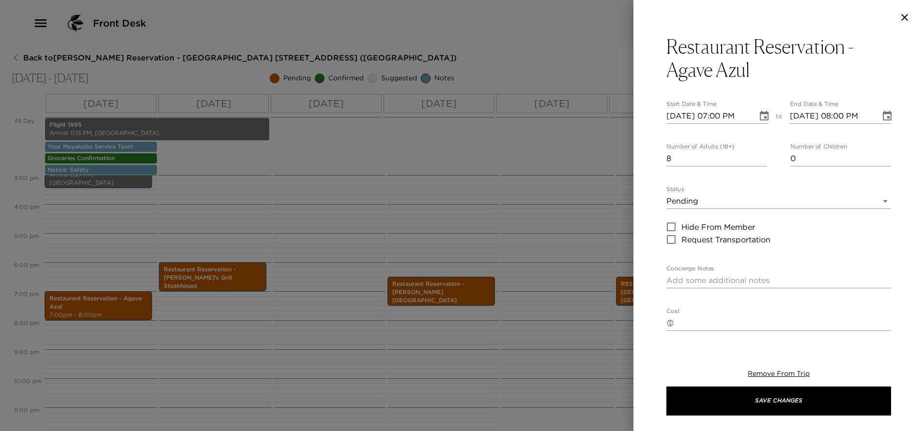
scroll to position [145, 0]
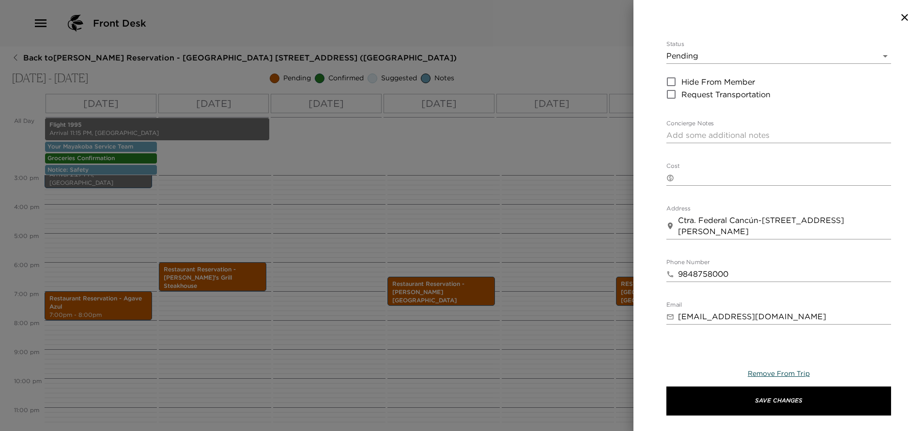
click at [779, 370] on span "Remove From Trip" at bounding box center [779, 373] width 62 height 9
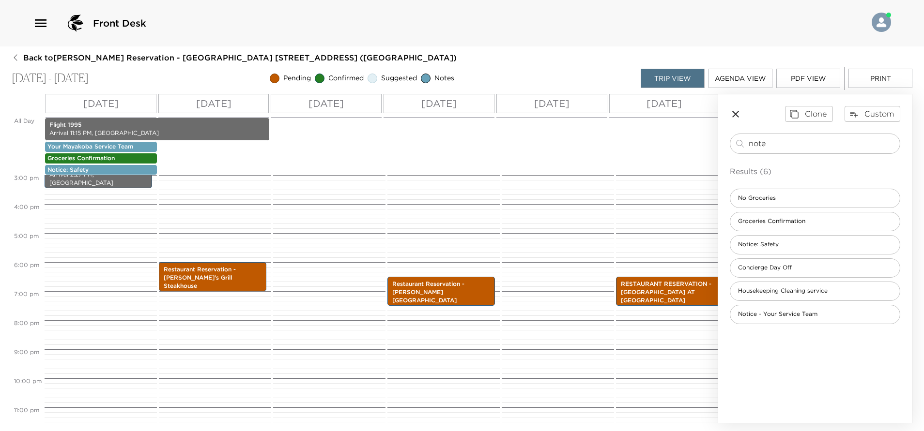
drag, startPoint x: 784, startPoint y: 146, endPoint x: 686, endPoint y: 169, distance: 100.4
click at [686, 169] on div "All Day [DATE] [DATE] [DATE] [DATE] [DATE] [DATE] [DATE] Flight 1995 Arrival 11…" at bounding box center [462, 259] width 901 height 330
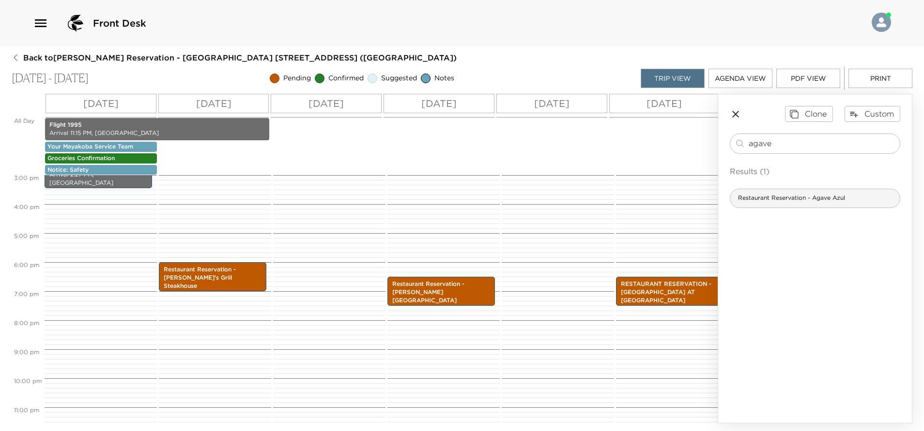
type input "agave"
click at [775, 199] on span "Restaurant Reservation - Agave Azul" at bounding box center [791, 198] width 123 height 8
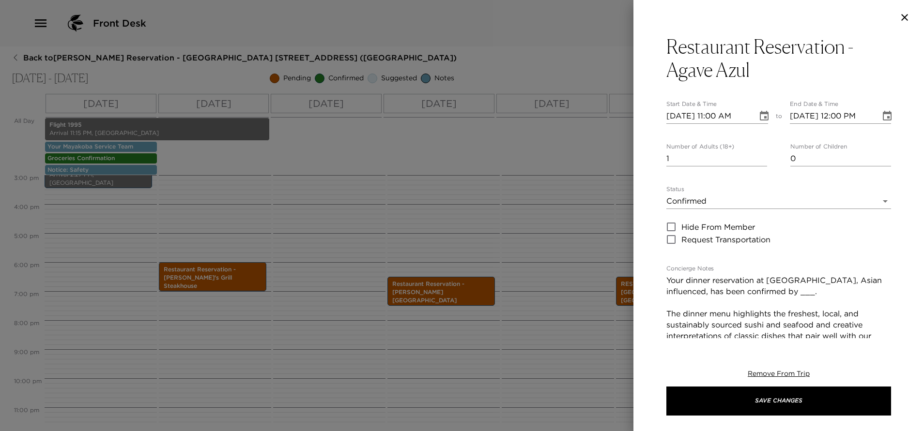
click at [763, 122] on button "Choose date, selected date is Oct 5, 2025" at bounding box center [763, 116] width 19 height 19
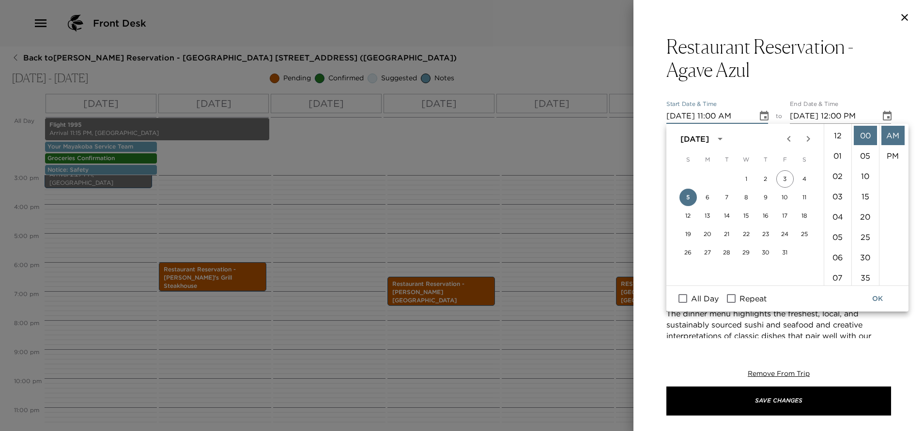
scroll to position [224, 0]
click at [835, 201] on li "07" at bounding box center [837, 199] width 23 height 19
click at [892, 154] on li "PM" at bounding box center [892, 155] width 23 height 19
type input "[DATE] 07:00 PM"
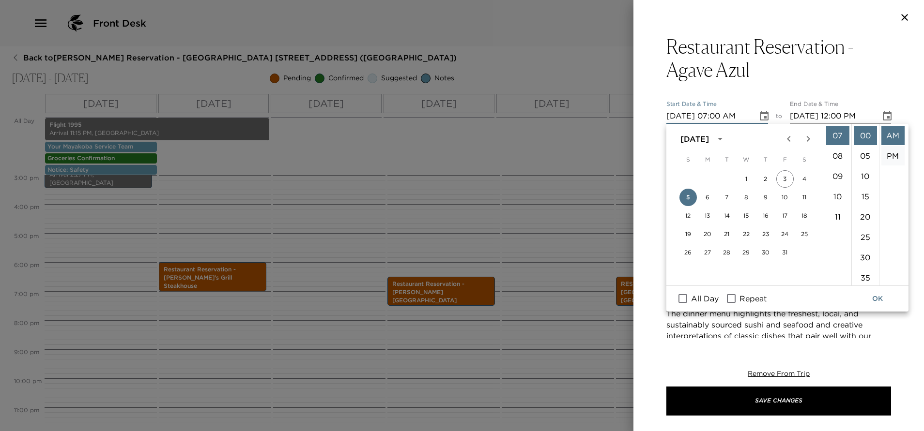
type input "[DATE] 08:00 PM"
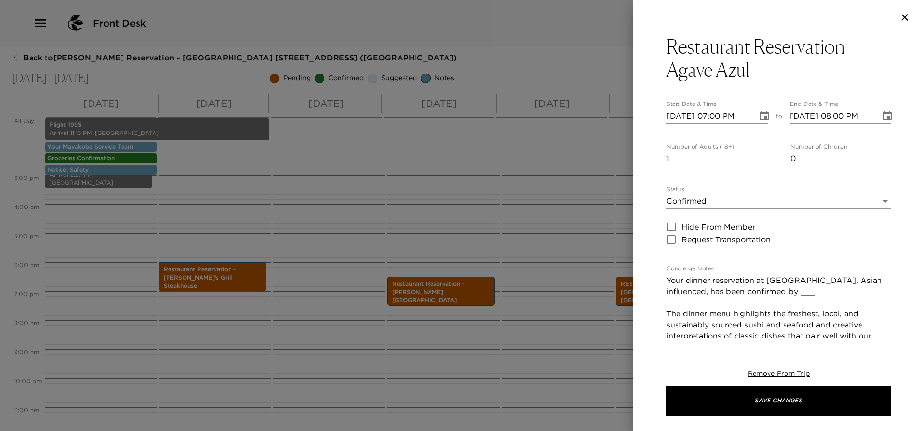
scroll to position [20, 0]
click at [756, 153] on input "2" at bounding box center [716, 158] width 101 height 15
click at [756, 153] on input "3" at bounding box center [716, 158] width 101 height 15
click at [756, 153] on input "4" at bounding box center [716, 158] width 101 height 15
click at [756, 153] on input "5" at bounding box center [716, 158] width 101 height 15
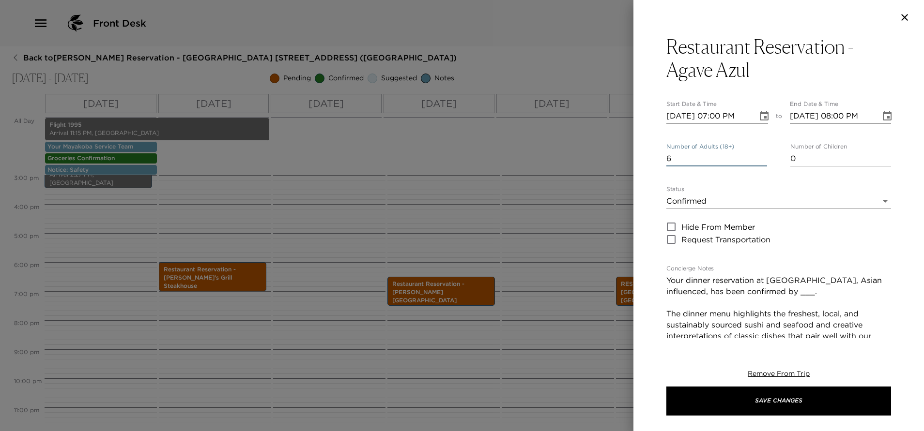
type input "6"
click at [757, 153] on input "6" at bounding box center [716, 158] width 101 height 15
click at [837, 292] on textarea "Your dinner reservation at [GEOGRAPHIC_DATA], Asian influenced, has been confir…" at bounding box center [778, 330] width 225 height 111
type textarea "Your dinner reservation at [GEOGRAPHIC_DATA], Asian influenced, has been confir…"
click at [654, 303] on div "Restaurant Reservation - Agave Azul Start Date & Time [DATE] 07:00 PM to End Da…" at bounding box center [778, 187] width 291 height 304
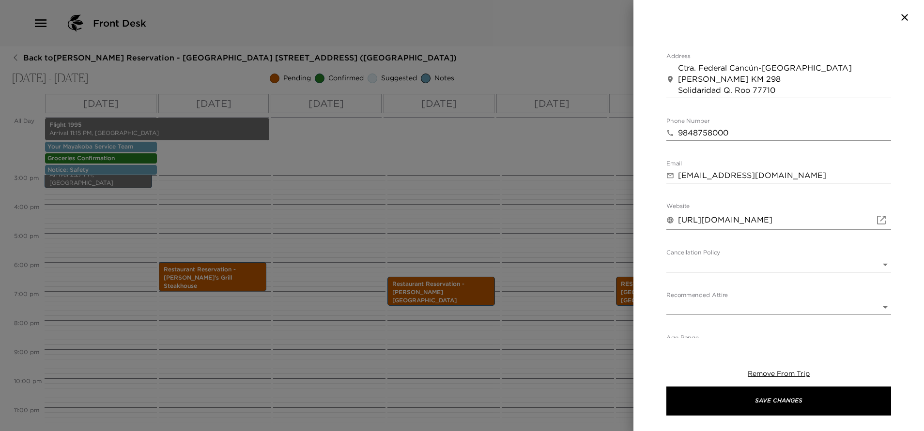
scroll to position [417, 0]
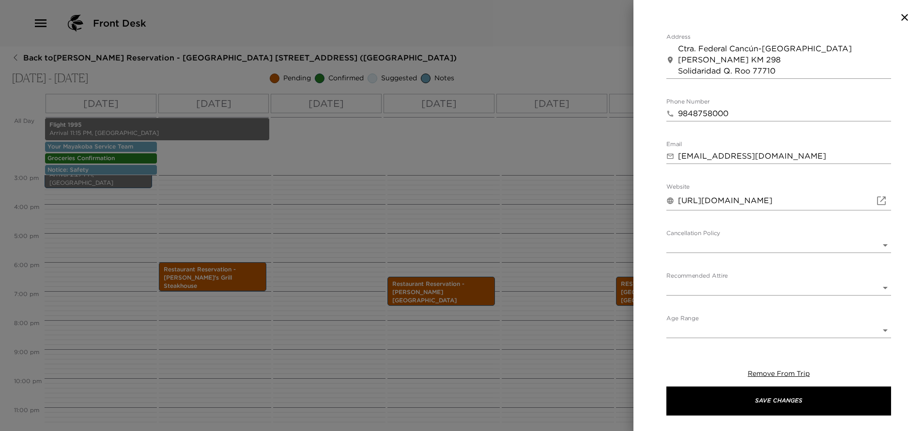
click at [714, 251] on body "Front Desk Back to [PERSON_NAME] Reservation - [GEOGRAPHIC_DATA] [GEOGRAPHIC_DA…" at bounding box center [462, 215] width 924 height 431
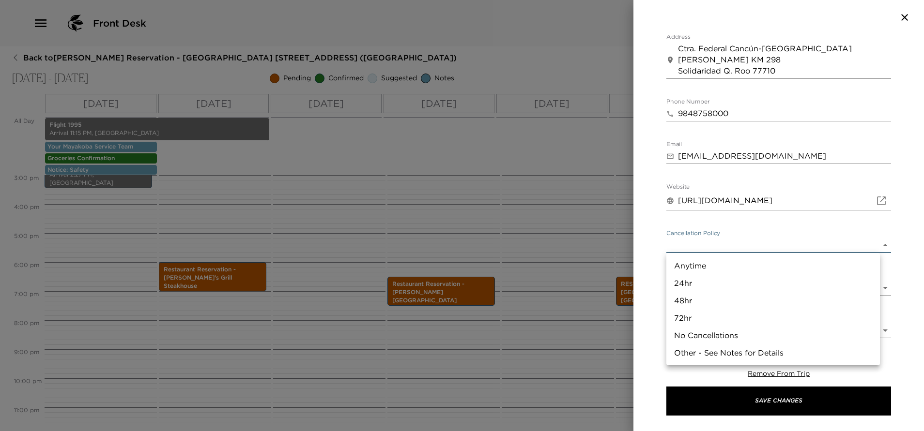
click at [708, 284] on li "24hr" at bounding box center [773, 283] width 214 height 17
type input "24hr"
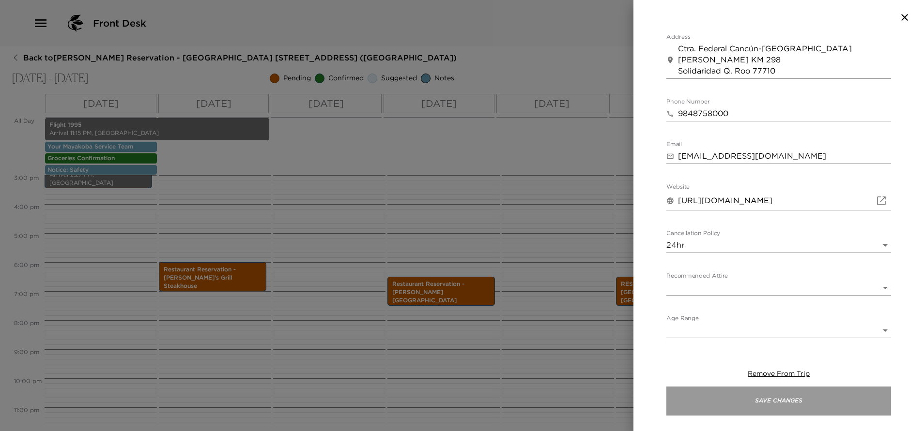
click at [756, 405] on button "Save Changes" at bounding box center [778, 401] width 225 height 29
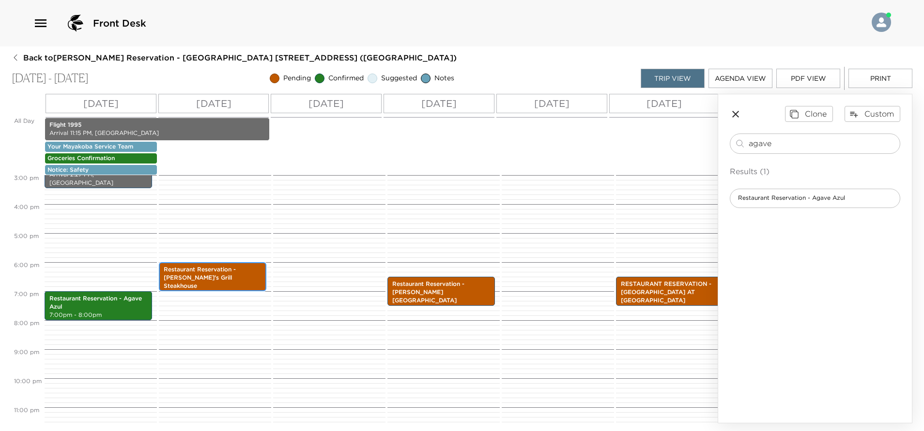
click at [239, 281] on p "Restaurant Reservation - [PERSON_NAME]'s Grill Steakhouse" at bounding box center [213, 278] width 98 height 24
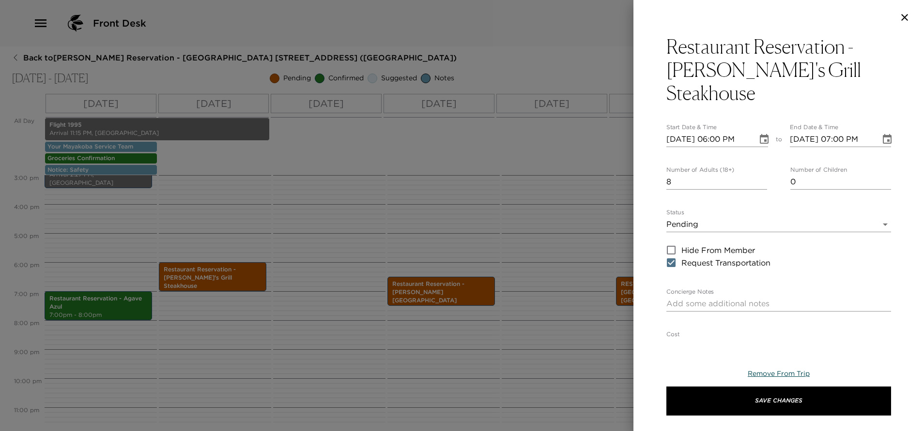
click at [785, 371] on span "Remove From Trip" at bounding box center [779, 373] width 62 height 9
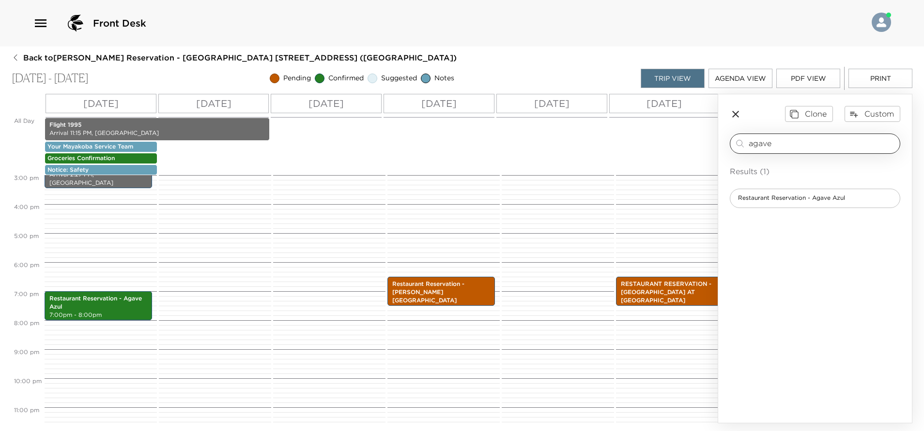
drag, startPoint x: 802, startPoint y: 152, endPoint x: 759, endPoint y: 145, distance: 44.1
click at [759, 145] on div "agave ​" at bounding box center [815, 144] width 170 height 20
click at [844, 137] on div "agave ​" at bounding box center [815, 144] width 170 height 20
drag, startPoint x: 812, startPoint y: 142, endPoint x: 683, endPoint y: 171, distance: 131.9
click at [683, 171] on div "All Day [DATE] [DATE] [DATE] [DATE] [DATE] [DATE] [DATE] Flight 1995 Arrival 11…" at bounding box center [462, 259] width 901 height 330
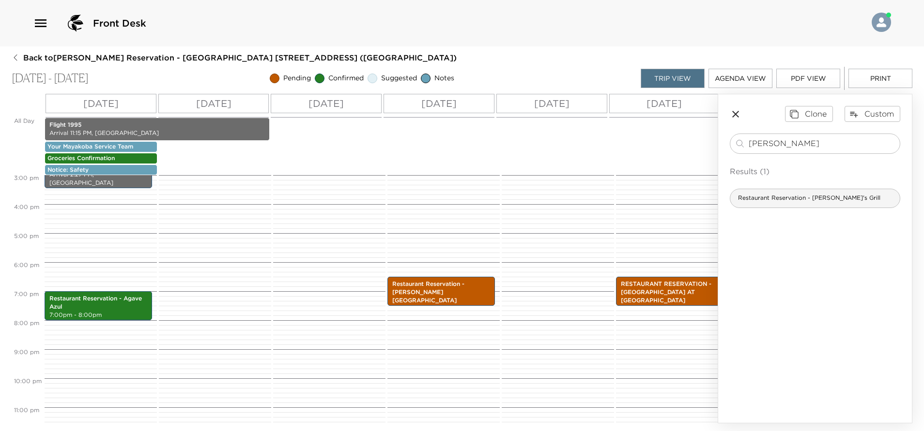
type input "[PERSON_NAME]"
click at [775, 199] on span "Restaurant Reservation - [PERSON_NAME]'s Grill" at bounding box center [809, 198] width 158 height 8
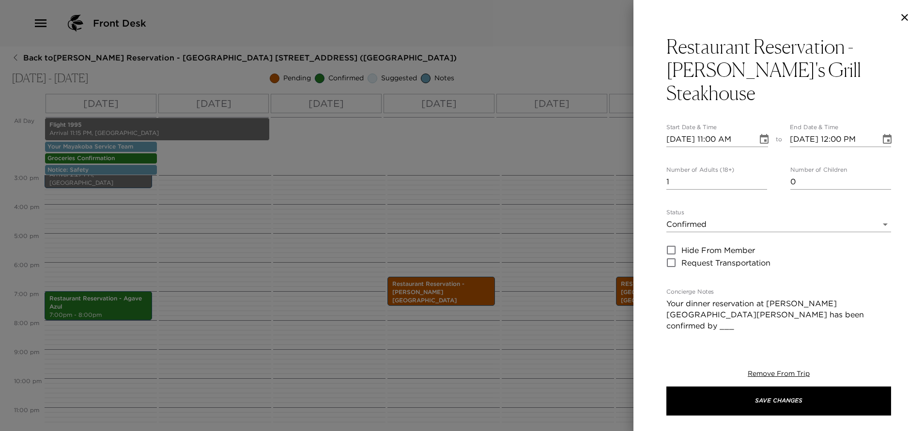
click at [758, 134] on icon "Choose date, selected date is Oct 5, 2025" at bounding box center [764, 140] width 12 height 12
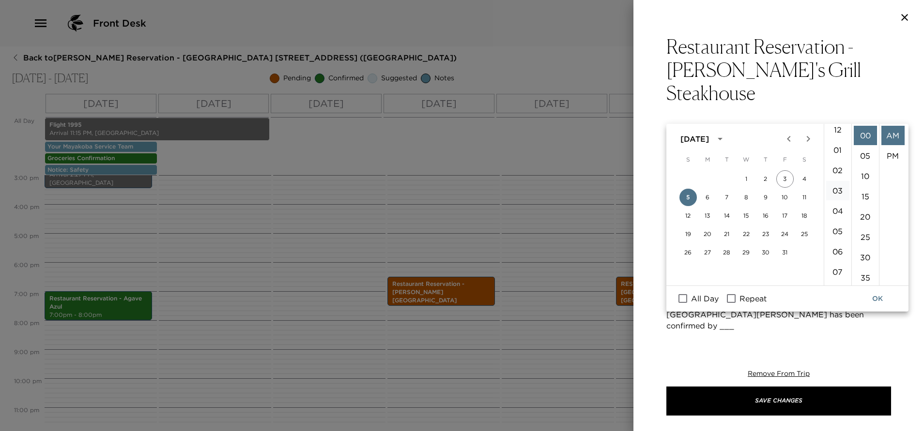
scroll to position [78, 0]
click at [836, 180] on li "06" at bounding box center [837, 178] width 23 height 19
click at [862, 255] on li "30" at bounding box center [865, 257] width 23 height 19
click at [886, 155] on li "PM" at bounding box center [892, 155] width 23 height 19
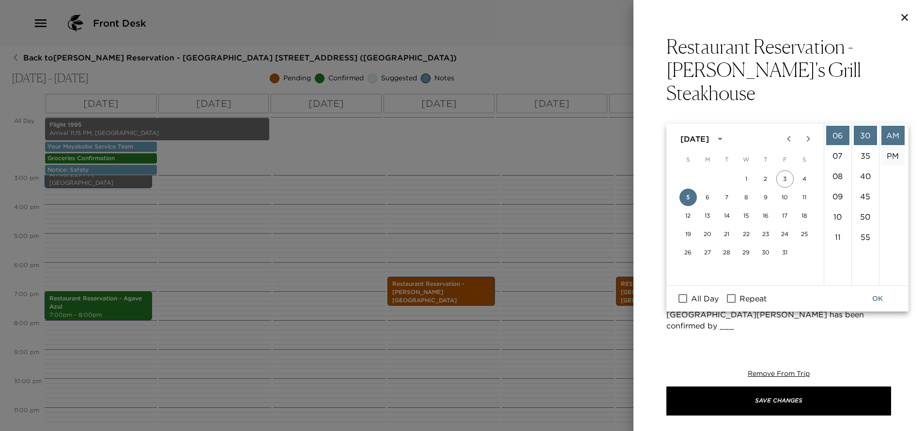
type input "[DATE] 06:30 PM"
type input "[DATE] 07:30 PM"
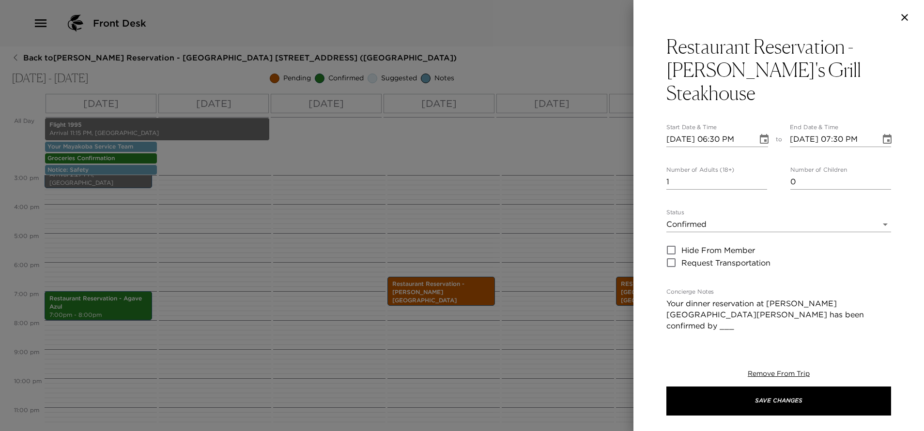
scroll to position [20, 0]
click at [760, 174] on input "2" at bounding box center [716, 181] width 101 height 15
click at [760, 174] on input "3" at bounding box center [716, 181] width 101 height 15
click at [760, 174] on input "4" at bounding box center [716, 181] width 101 height 15
click at [760, 174] on input "5" at bounding box center [716, 181] width 101 height 15
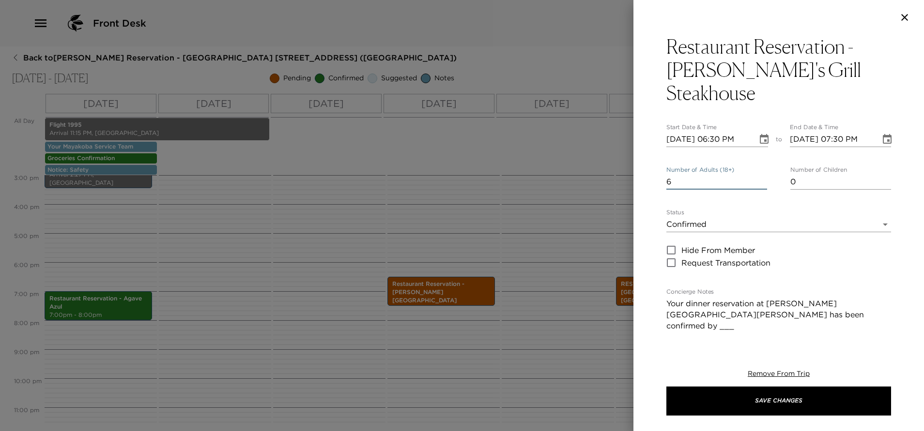
type input "6"
click at [760, 174] on input "6" at bounding box center [716, 181] width 101 height 15
click at [754, 298] on textarea "Your dinner reservation at [PERSON_NAME][GEOGRAPHIC_DATA][PERSON_NAME] has been…" at bounding box center [778, 376] width 225 height 156
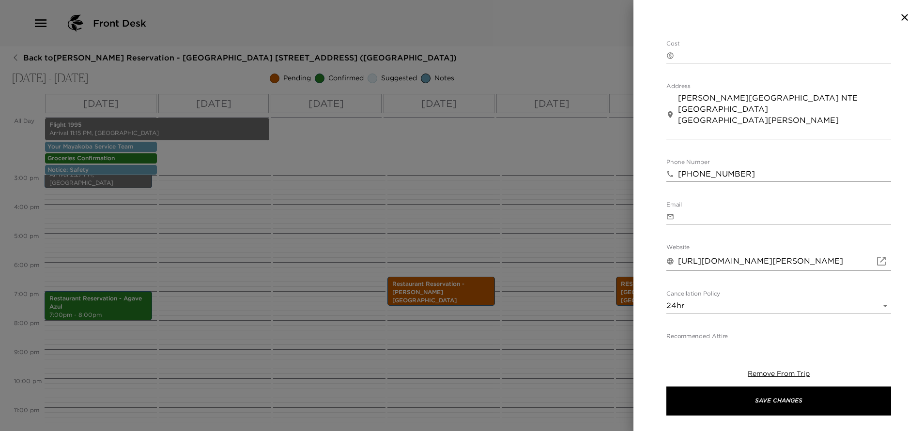
scroll to position [473, 0]
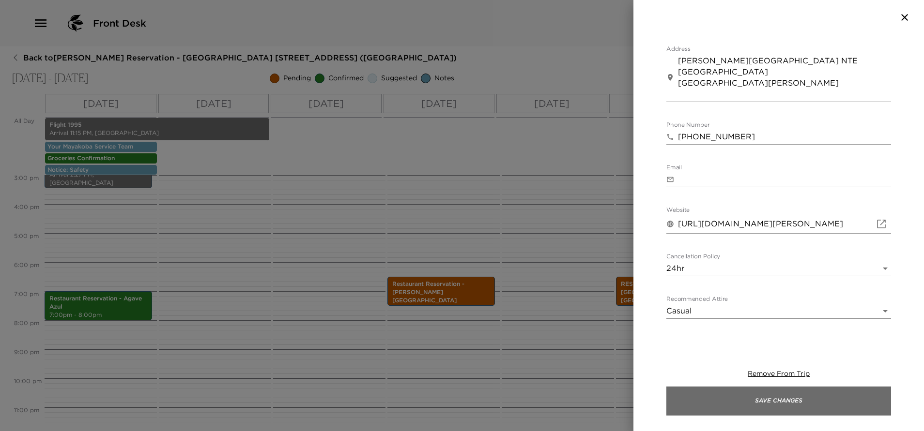
type textarea "Your dinner reservation at [PERSON_NAME][GEOGRAPHIC_DATA][PERSON_NAME] has been…"
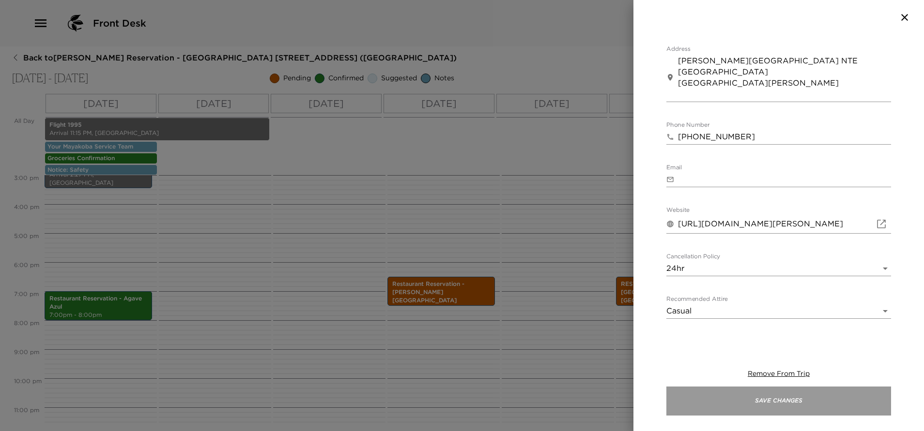
click at [773, 401] on button "Save Changes" at bounding box center [778, 401] width 225 height 29
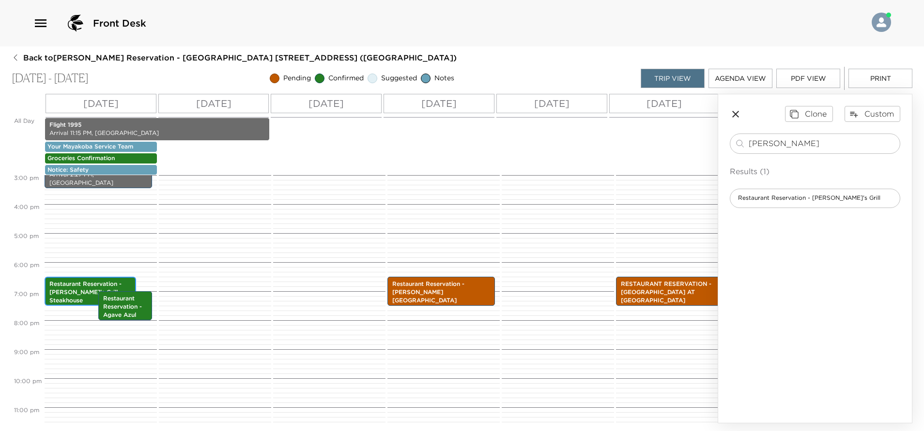
click at [80, 305] on p "6:30pm - 7:30pm" at bounding box center [90, 309] width 82 height 8
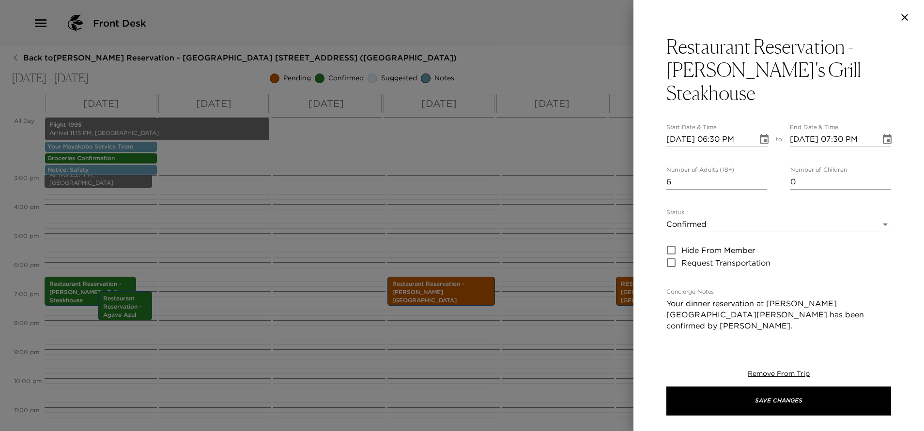
click at [760, 134] on icon "Choose date, selected date is Oct 5, 2025" at bounding box center [764, 139] width 9 height 10
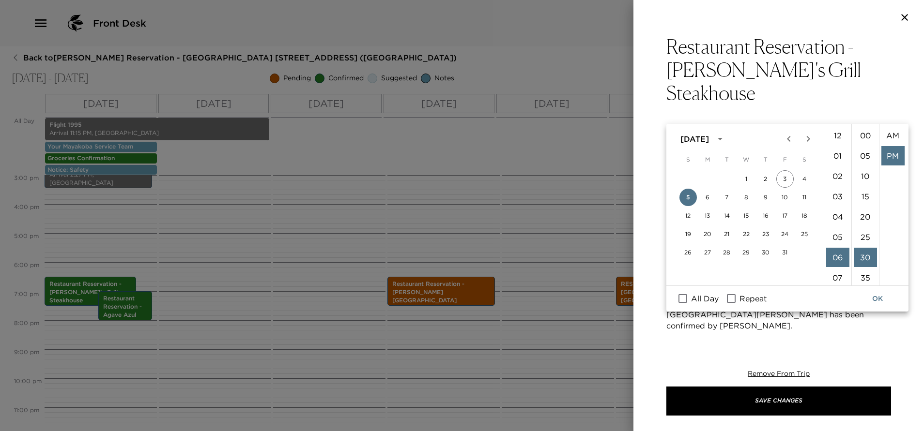
scroll to position [20, 0]
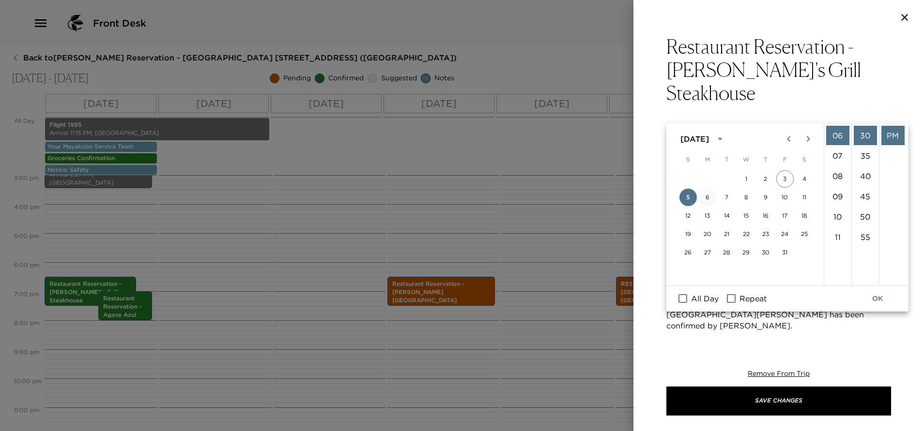
click at [709, 196] on button "6" at bounding box center [707, 197] width 17 height 17
type input "[DATE] 06:30 PM"
type input "[DATE] 07:30 PM"
click at [881, 300] on button "OK" at bounding box center [877, 299] width 31 height 18
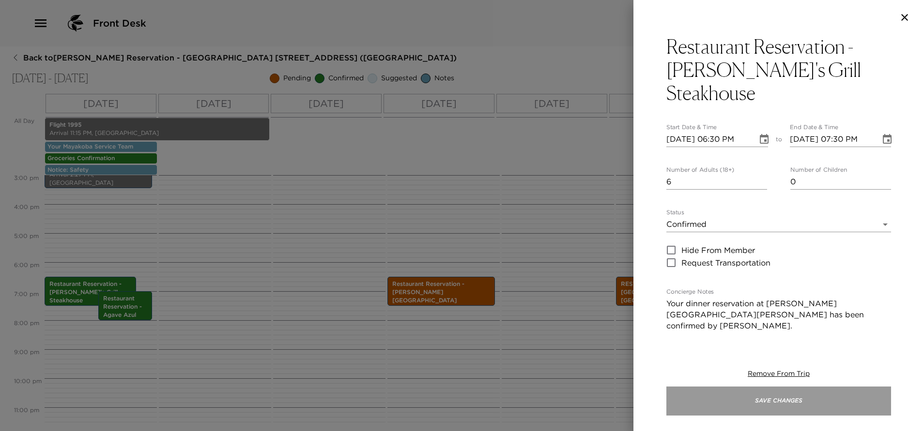
click at [765, 407] on button "Save Changes" at bounding box center [778, 401] width 225 height 29
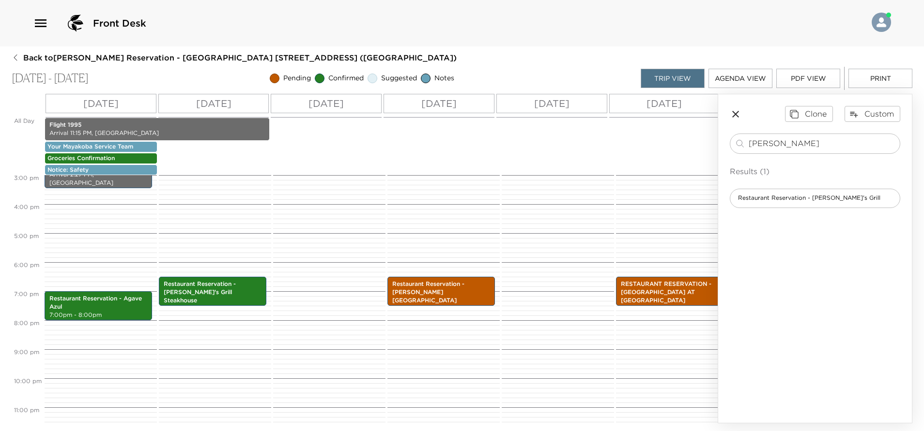
drag, startPoint x: 789, startPoint y: 142, endPoint x: 710, endPoint y: 159, distance: 80.7
click at [710, 159] on div "All Day [DATE] [DATE] [DATE] [DATE] [DATE] [DATE] [DATE] Flight 1995 Arrival 11…" at bounding box center [462, 259] width 901 height 330
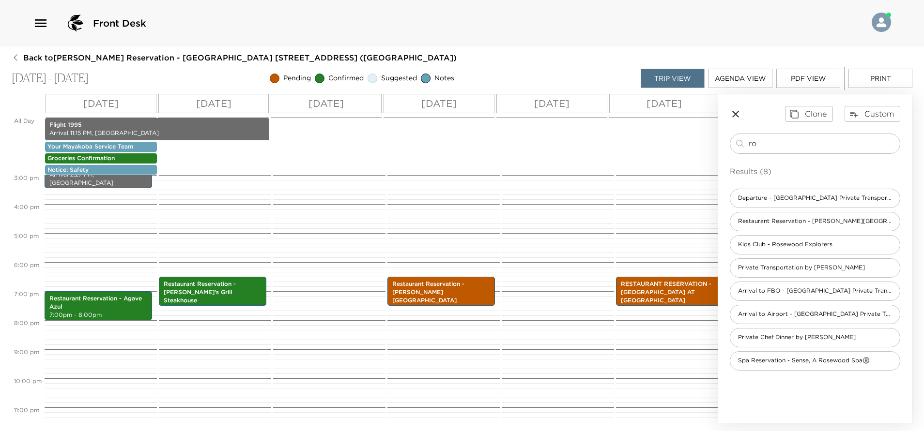
type input "r"
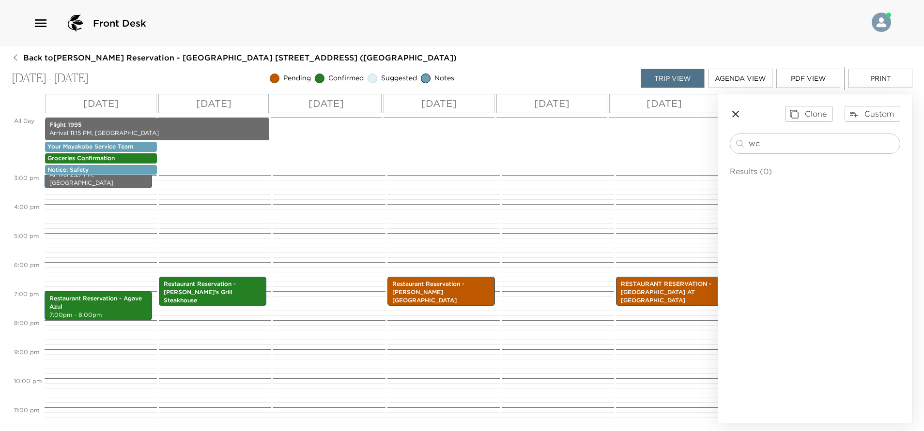
type input "w"
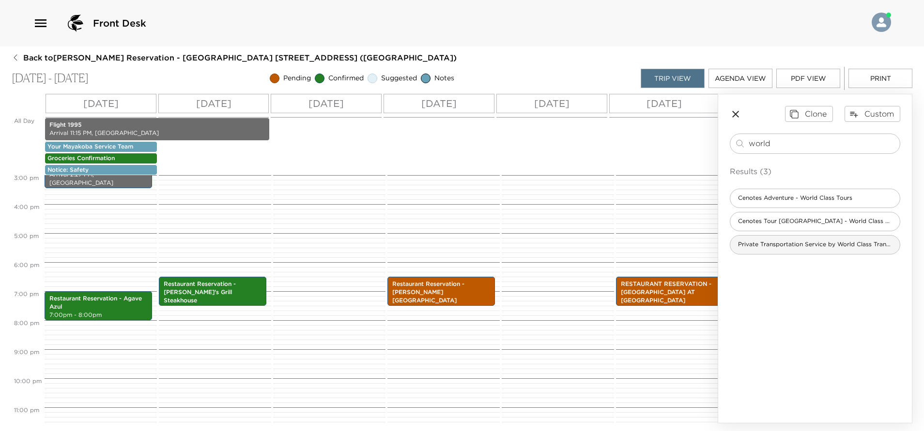
type input "world"
click at [806, 240] on div "Private Transportation Service by World Class Transfers" at bounding box center [815, 244] width 170 height 19
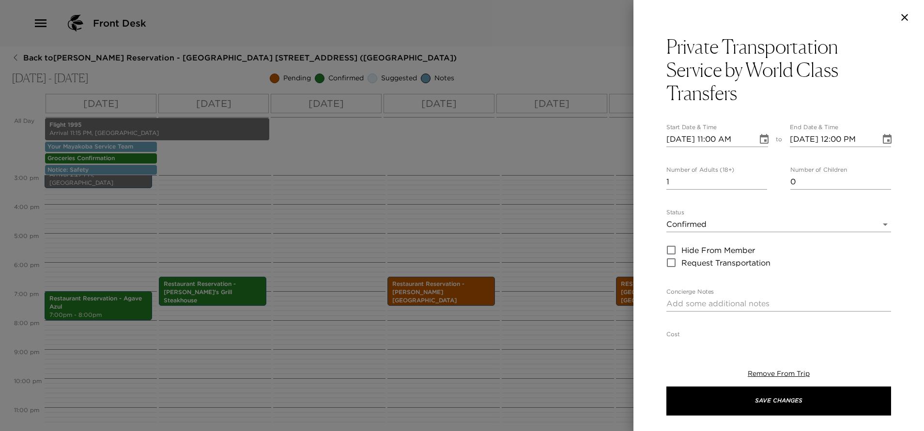
type textarea "Your private transportation service has been confirmed with World Class Transfe…"
type textarea "$200 - Round Trip"
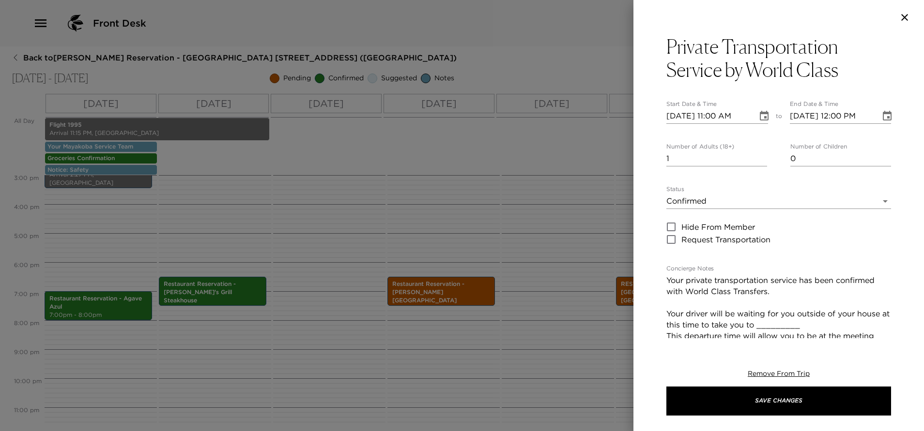
click at [760, 117] on icon "Choose date, selected date is Oct 5, 2025" at bounding box center [764, 116] width 9 height 10
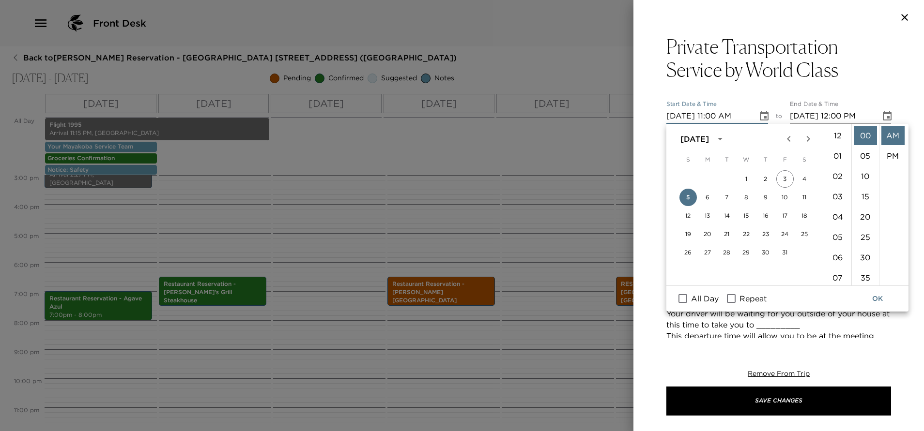
scroll to position [224, 0]
click at [710, 198] on button "6" at bounding box center [707, 197] width 17 height 17
type input "[DATE] 11:00 AM"
type input "[DATE] 12:00 PM"
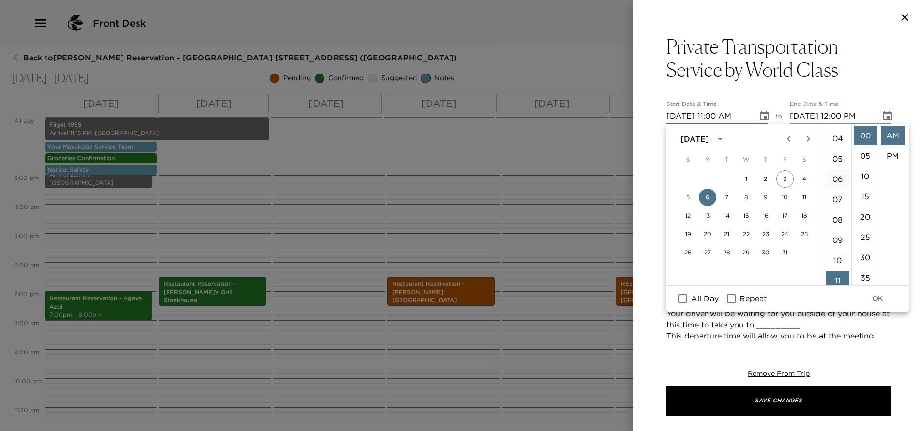
click at [833, 178] on li "06" at bounding box center [837, 178] width 23 height 19
click at [887, 153] on li "PM" at bounding box center [892, 155] width 23 height 19
type input "[DATE] 06:00 PM"
type input "[DATE] 07:00 PM"
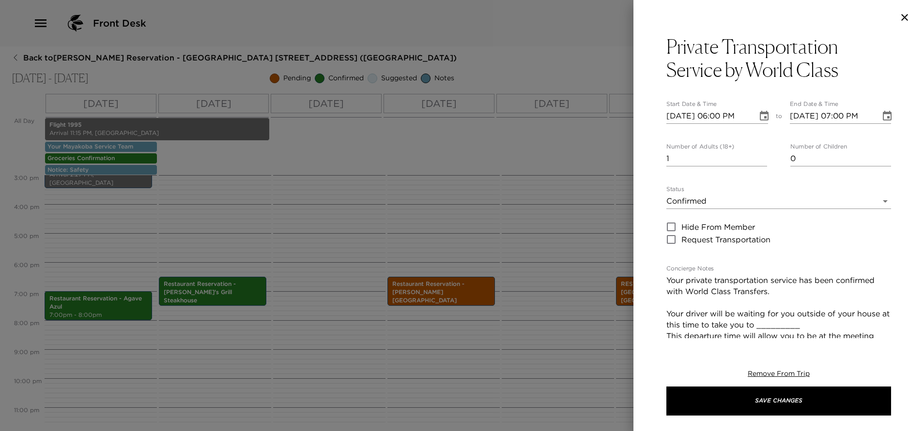
scroll to position [20, 0]
click at [758, 155] on input "2" at bounding box center [716, 158] width 101 height 15
click at [758, 155] on input "3" at bounding box center [716, 158] width 101 height 15
click at [758, 155] on input "4" at bounding box center [716, 158] width 101 height 15
click at [758, 155] on input "5" at bounding box center [716, 158] width 101 height 15
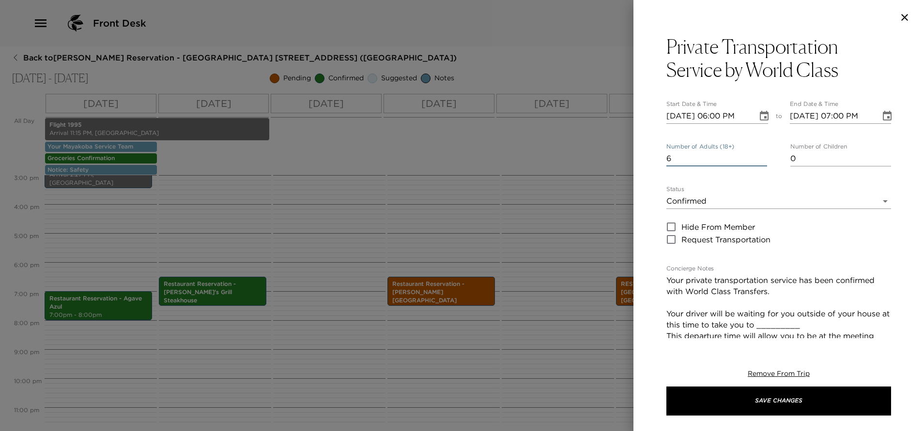
type input "6"
click at [758, 155] on input "6" at bounding box center [716, 158] width 101 height 15
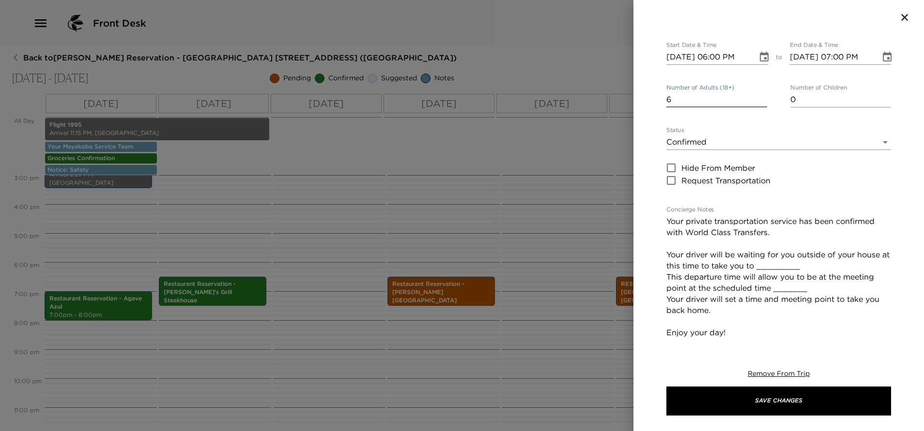
scroll to position [73, 0]
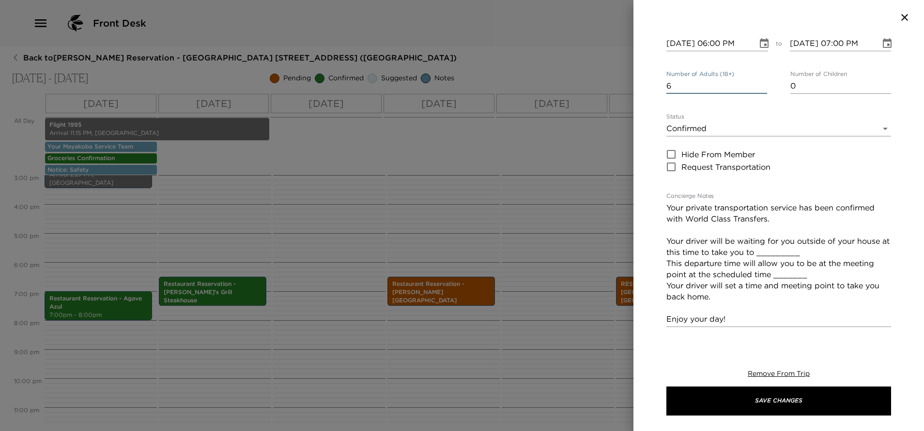
click at [830, 251] on textarea "Your private transportation service has been confirmed with World Class Transfe…" at bounding box center [778, 263] width 225 height 123
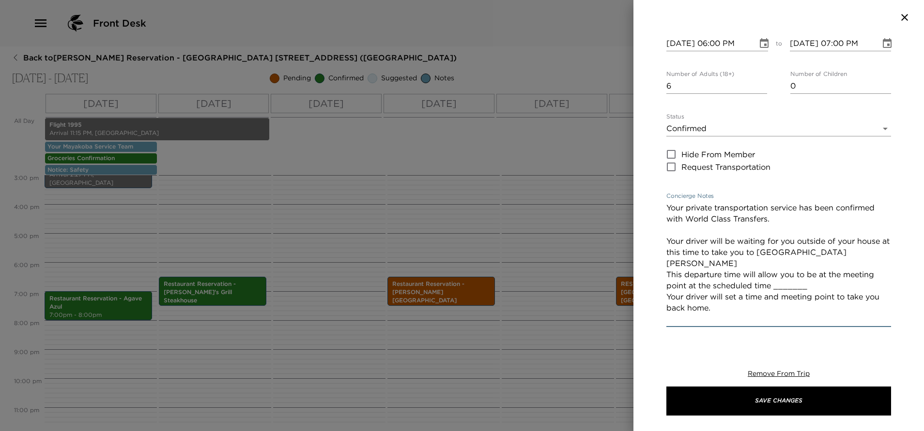
click at [809, 276] on textarea "Your private transportation service has been confirmed with World Class Transfe…" at bounding box center [778, 263] width 225 height 123
click at [862, 254] on textarea "Your private transportation service has been confirmed with World Class Transfe…" at bounding box center [778, 263] width 225 height 123
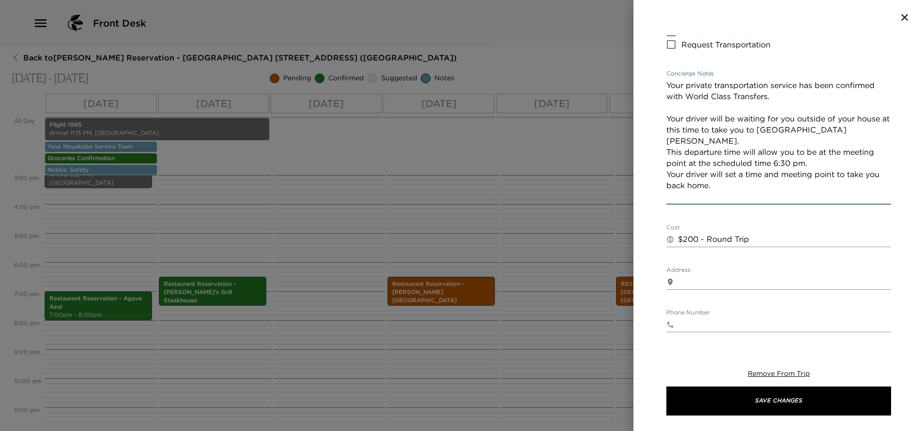
scroll to position [218, 0]
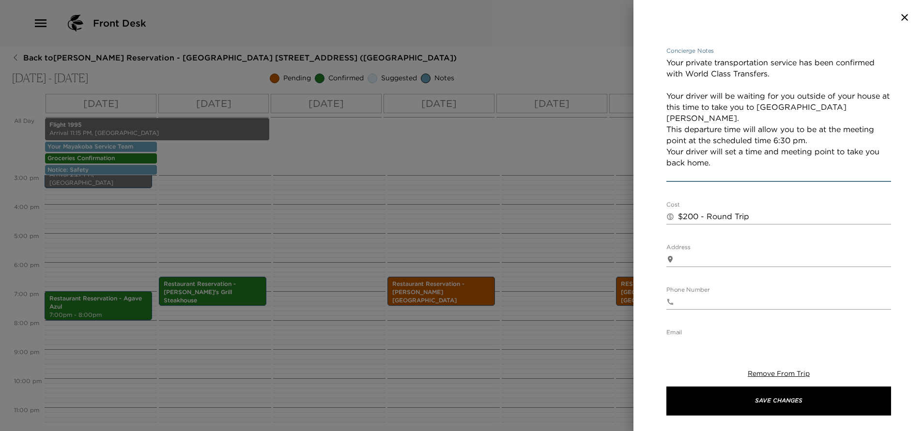
type textarea "Your private transportation service has been confirmed with World Class Transfe…"
click at [698, 216] on textarea "$200 - Round Trip" at bounding box center [784, 216] width 213 height 11
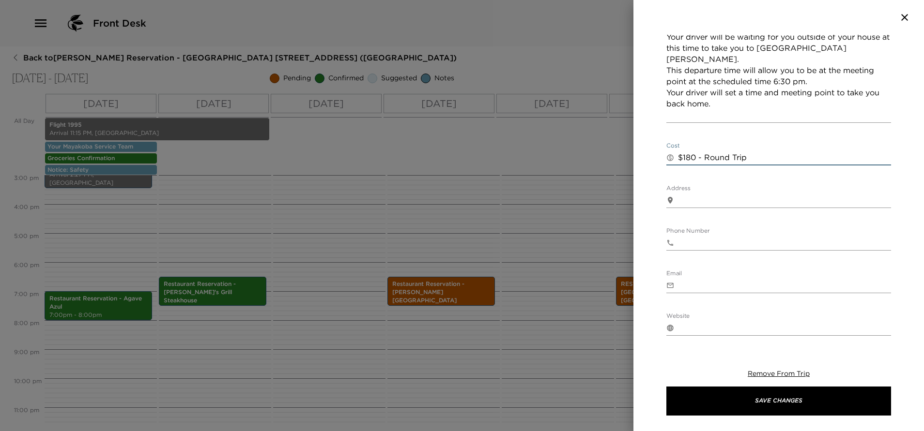
scroll to position [291, 0]
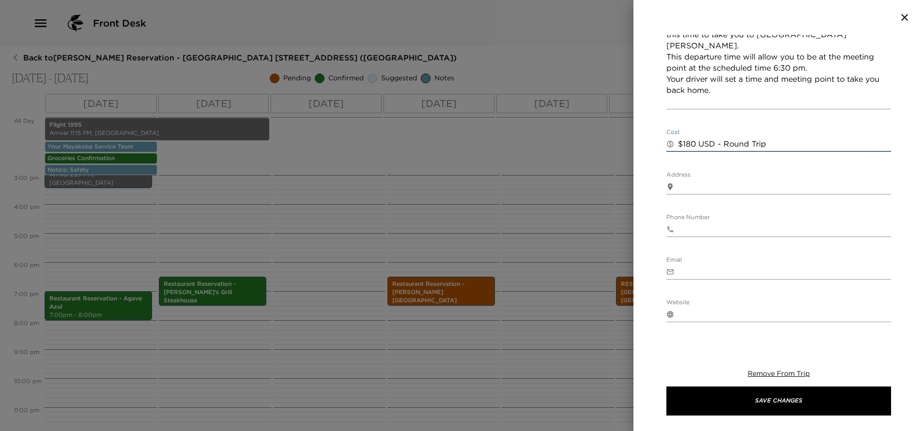
click at [772, 183] on textarea "Address" at bounding box center [784, 186] width 213 height 11
click at [776, 137] on div "​ $180 USD - Round Trip x" at bounding box center [778, 144] width 225 height 15
click at [783, 144] on textarea "$180 USD - Round Trip" at bounding box center [784, 143] width 213 height 11
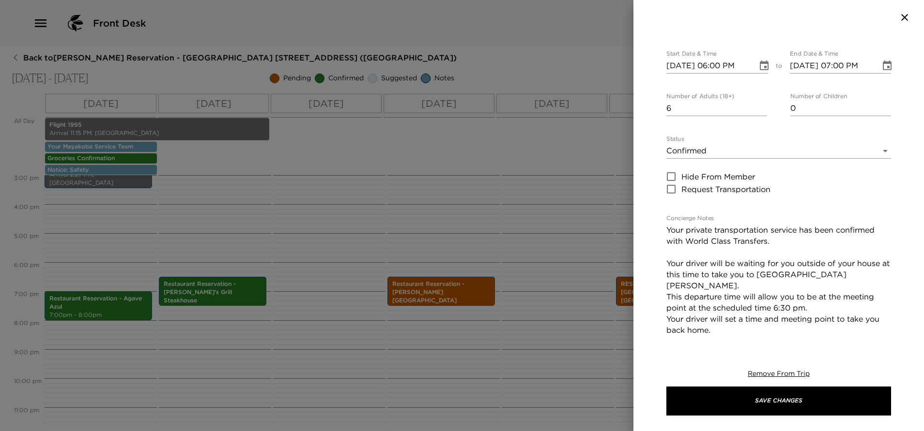
scroll to position [0, 0]
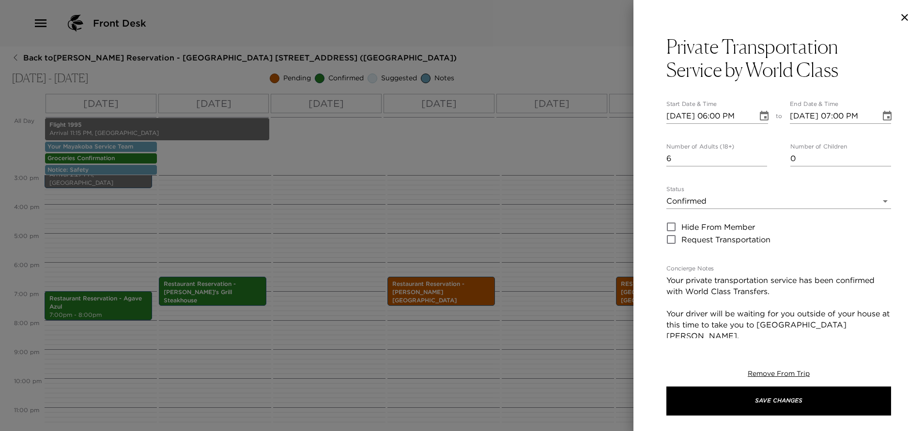
type textarea "$180 USD - Round Trip Paid at the end of the service."
click at [758, 115] on icon "Choose date, selected date is Oct 6, 2025" at bounding box center [764, 116] width 12 height 12
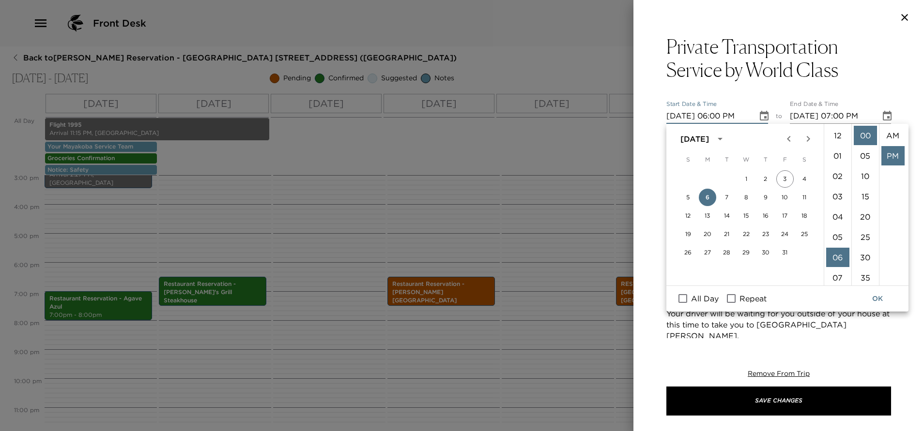
scroll to position [20, 0]
click at [743, 296] on span "Repeat" at bounding box center [752, 299] width 27 height 12
click at [741, 296] on input "Repeat" at bounding box center [731, 298] width 20 height 13
checkbox input "true"
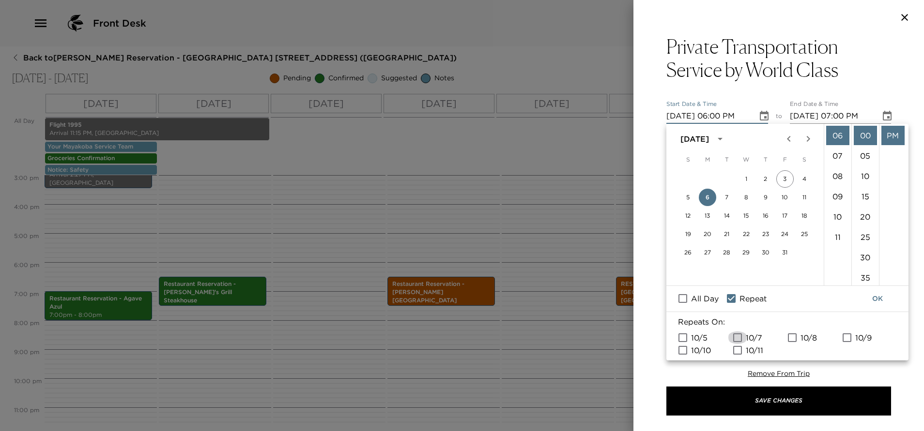
click at [740, 340] on input "10/7" at bounding box center [737, 338] width 20 height 13
checkbox input "true"
click at [792, 337] on input "10/8" at bounding box center [792, 338] width 20 height 13
checkbox input "true"
click at [875, 303] on button "OK" at bounding box center [877, 299] width 31 height 18
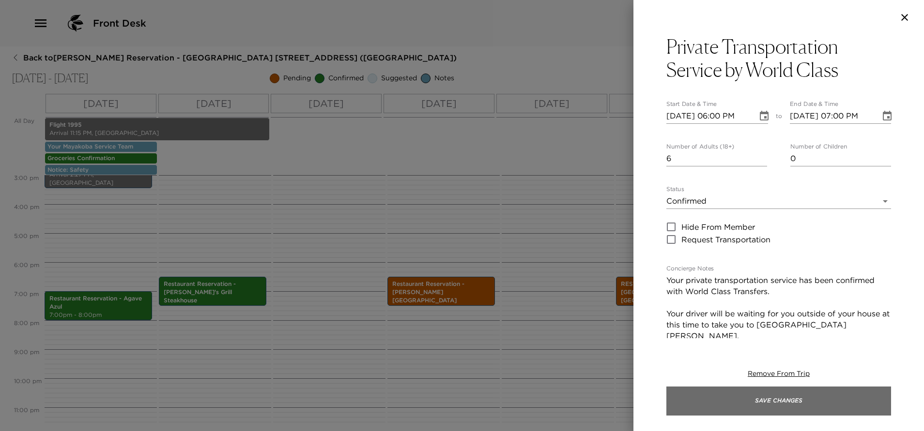
click at [798, 407] on button "Save Changes" at bounding box center [778, 401] width 225 height 29
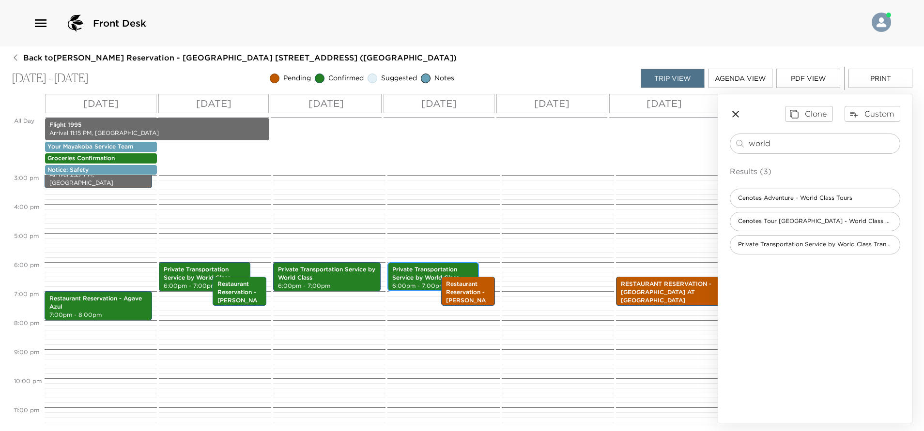
click at [422, 274] on p "Private Transportation Service by World Class" at bounding box center [433, 274] width 82 height 16
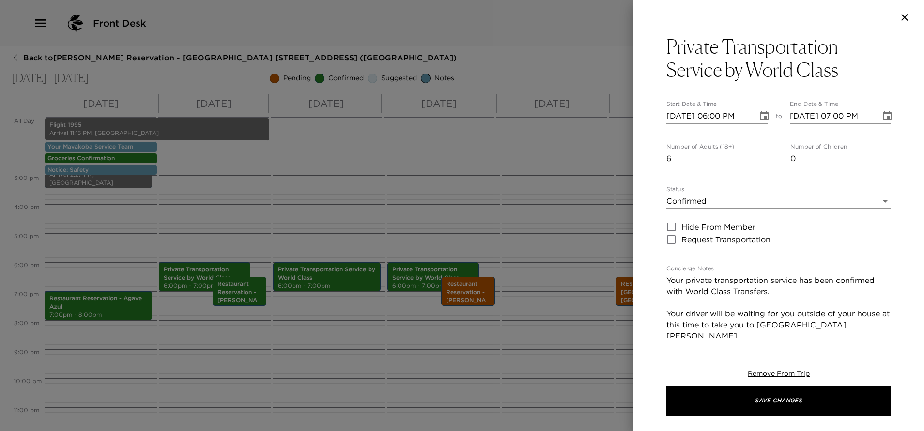
click at [760, 119] on icon "Choose date, selected date is Oct 8, 2025" at bounding box center [764, 116] width 9 height 10
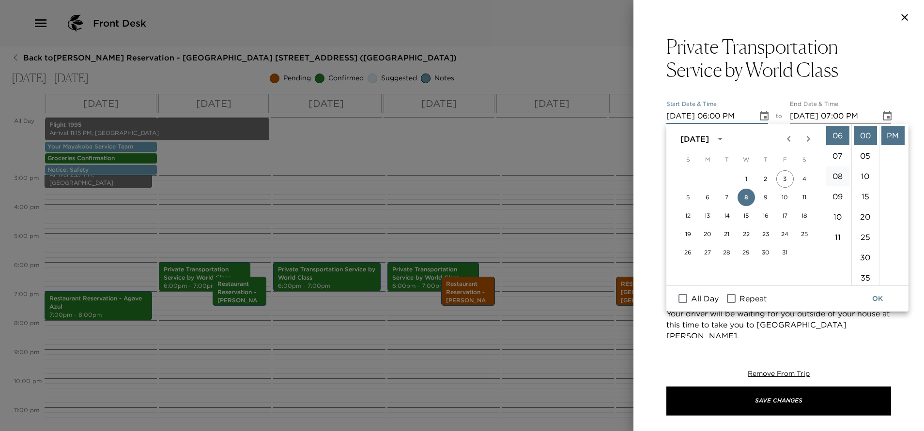
click at [838, 178] on li "08" at bounding box center [837, 176] width 23 height 19
type input "[DATE] 08:00 PM"
type input "[DATE] 09:00 PM"
click at [892, 134] on li "AM" at bounding box center [892, 135] width 23 height 19
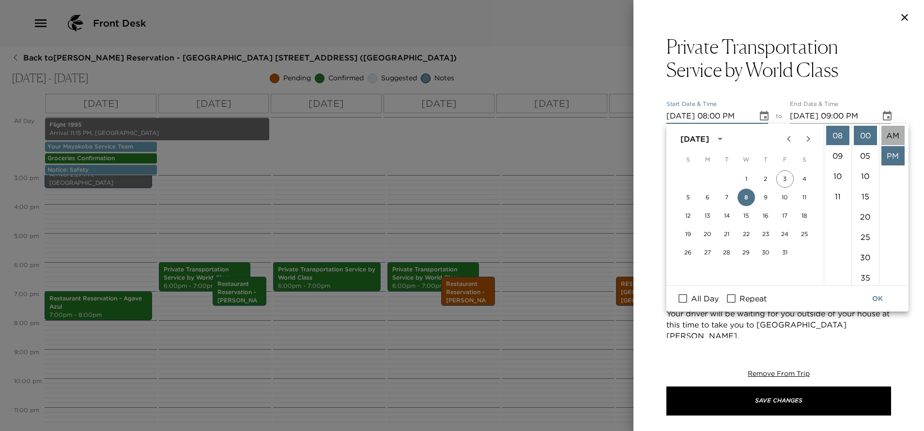
type input "[DATE] 08:00 AM"
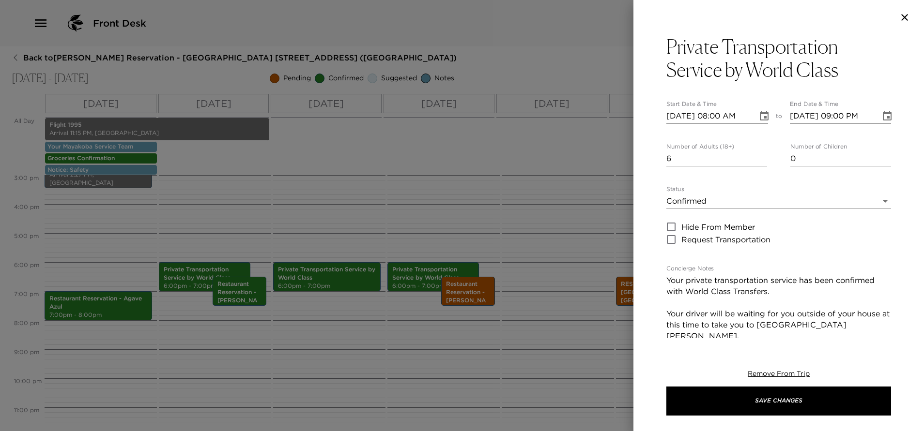
click at [883, 120] on icon "Choose date, selected date is Oct 8, 2025" at bounding box center [887, 116] width 9 height 10
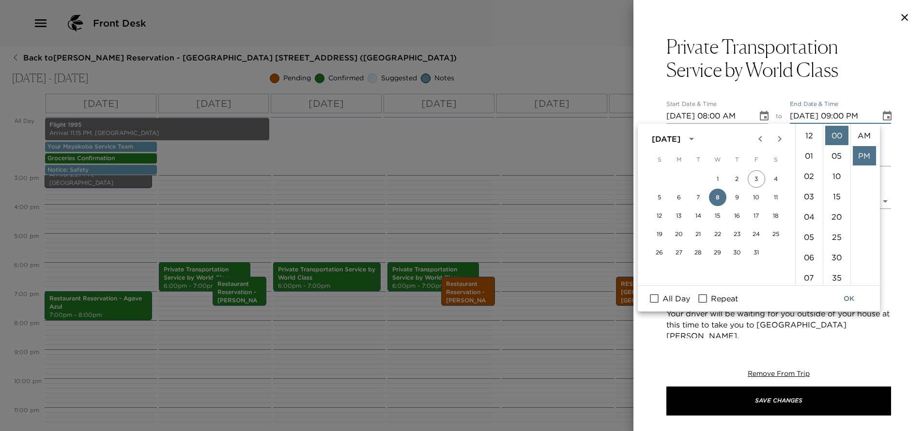
click at [883, 120] on icon "Choose date, selected date is Oct 8, 2025" at bounding box center [887, 116] width 9 height 10
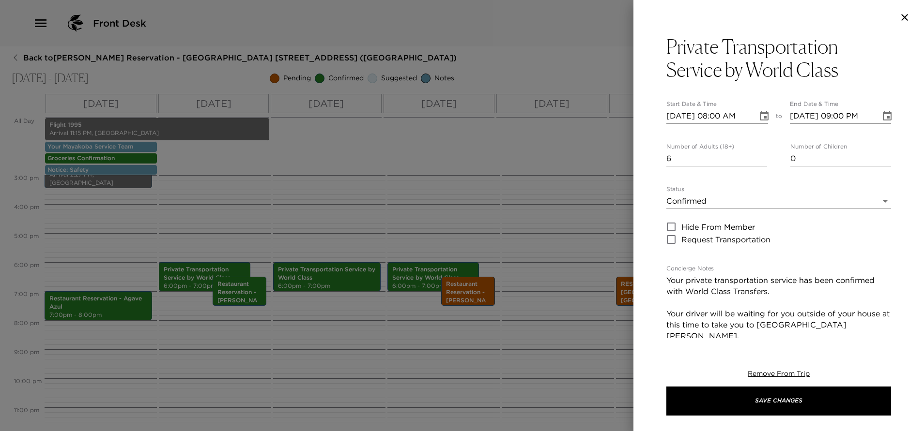
click at [883, 120] on icon "Choose date, selected date is Oct 8, 2025" at bounding box center [887, 116] width 9 height 10
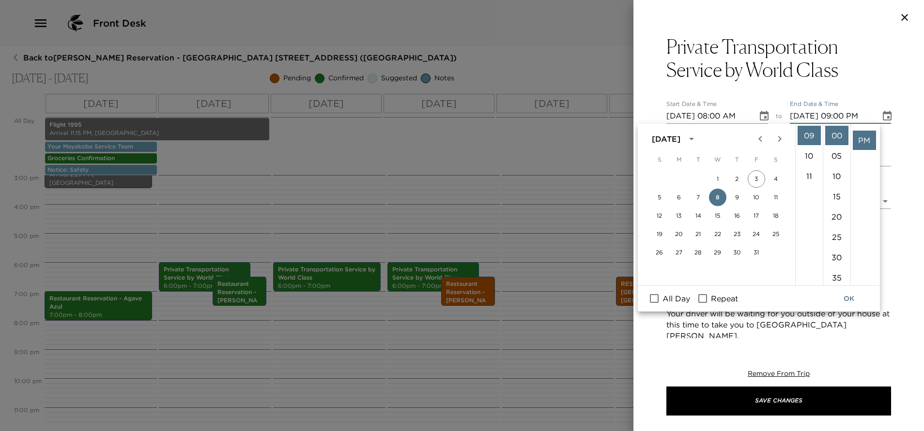
scroll to position [0, 0]
click at [861, 136] on li "AM" at bounding box center [864, 135] width 23 height 19
type input "[DATE] 09:00 AM"
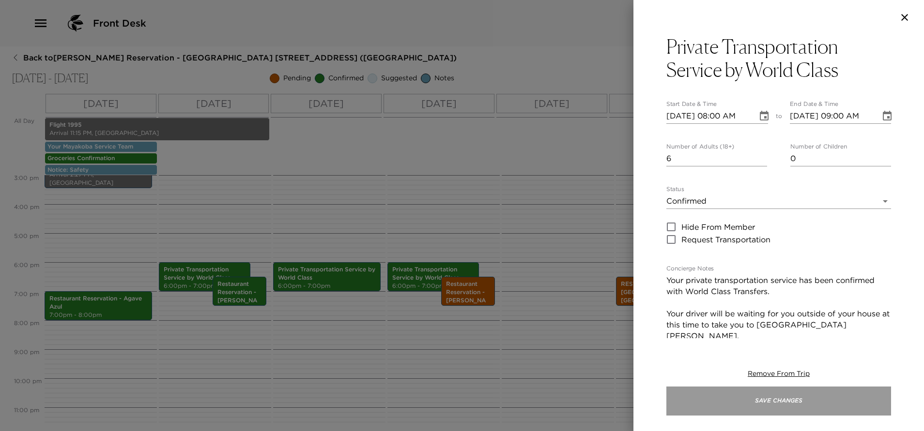
click at [833, 408] on button "Save Changes" at bounding box center [778, 401] width 225 height 29
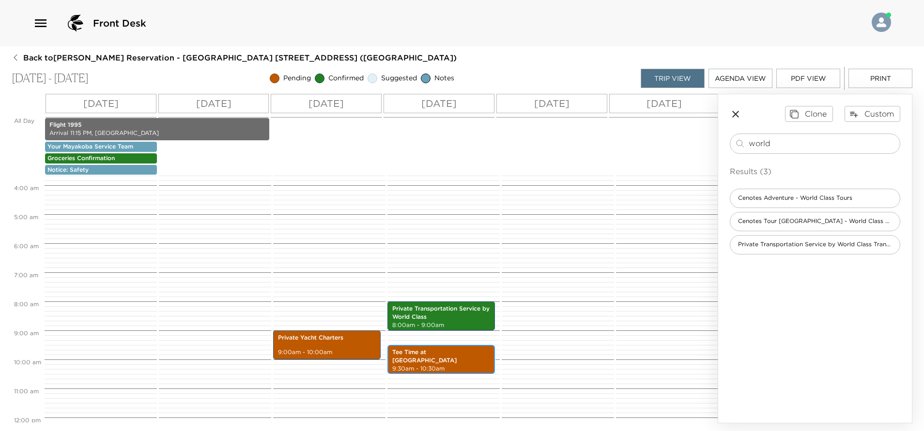
scroll to position [145, 0]
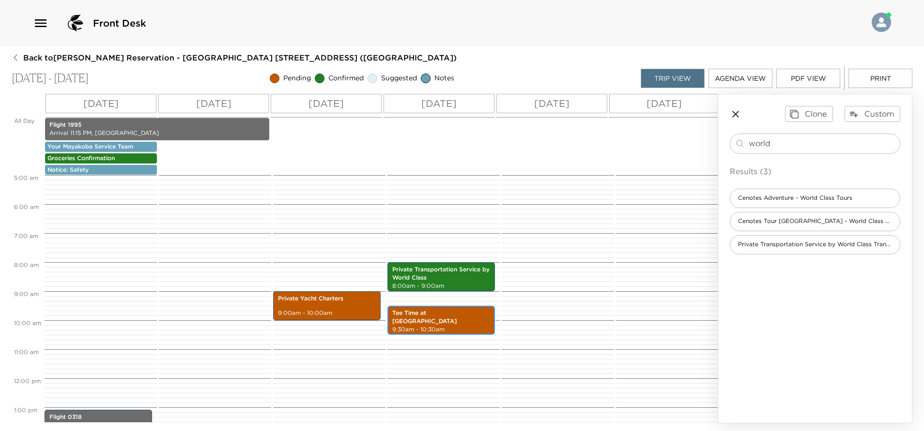
click at [444, 327] on p "9:30am - 10:30am" at bounding box center [441, 330] width 98 height 8
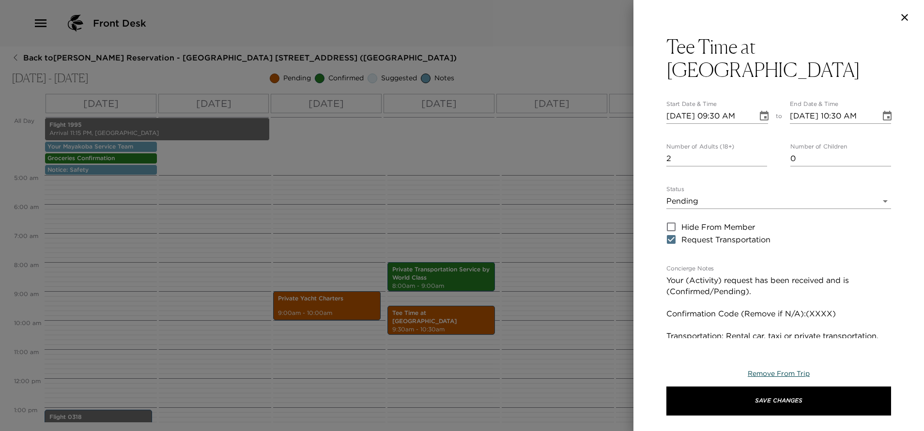
click at [773, 371] on span "Remove From Trip" at bounding box center [779, 373] width 62 height 9
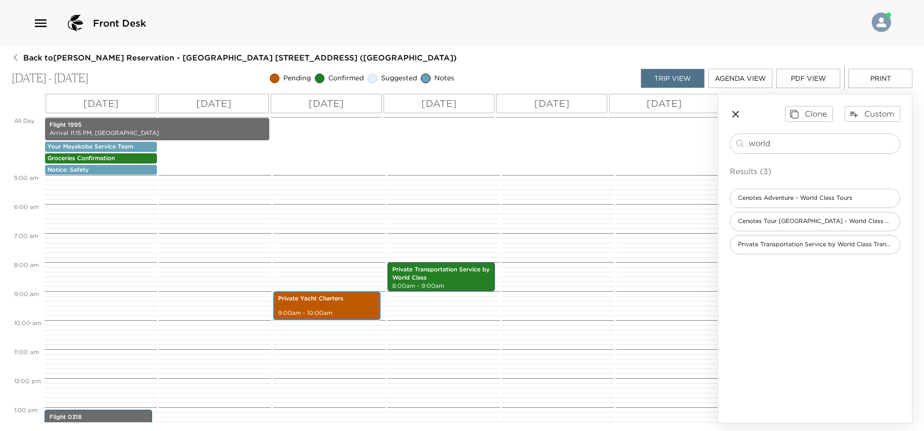
click at [342, 310] on p "9:00am - 10:00am" at bounding box center [327, 313] width 98 height 8
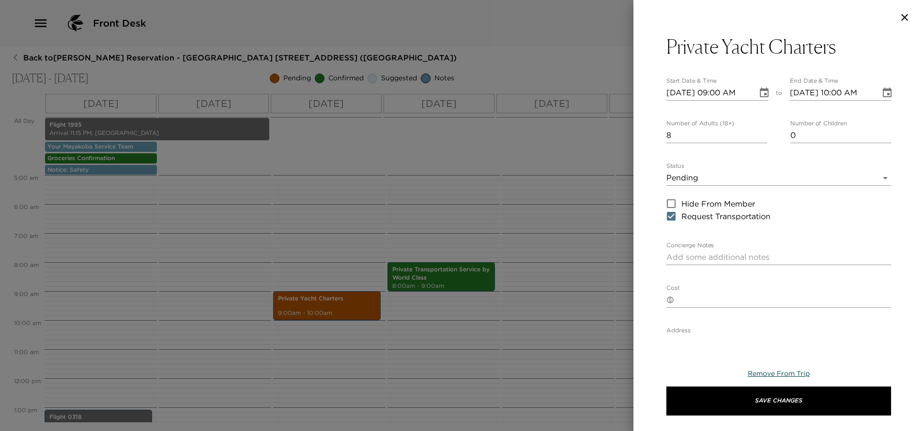
click at [775, 372] on span "Remove From Trip" at bounding box center [779, 373] width 62 height 9
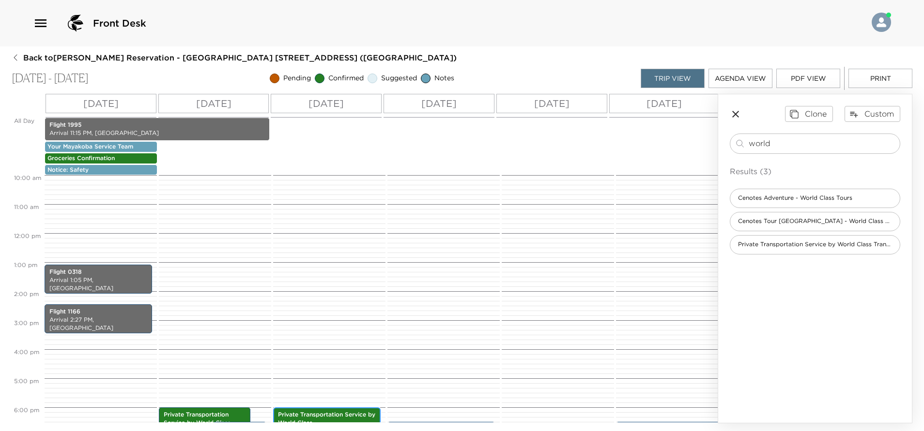
scroll to position [461, 0]
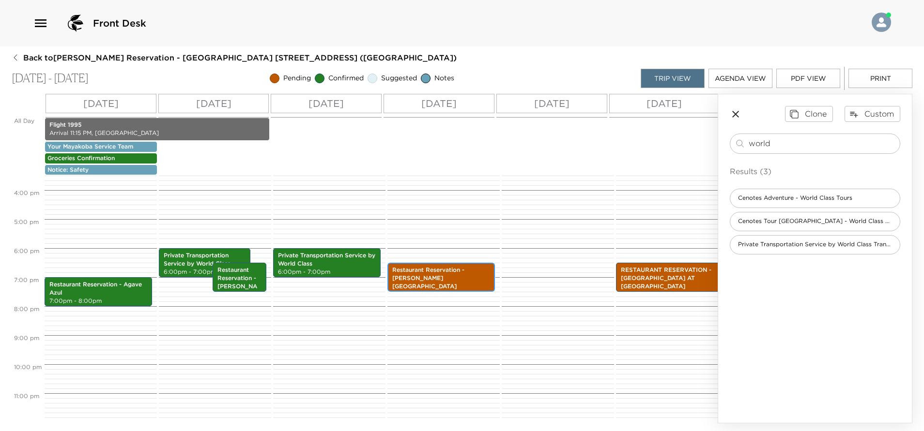
click at [451, 269] on p "Restaurant Reservation - [PERSON_NAME][GEOGRAPHIC_DATA]" at bounding box center [441, 278] width 98 height 24
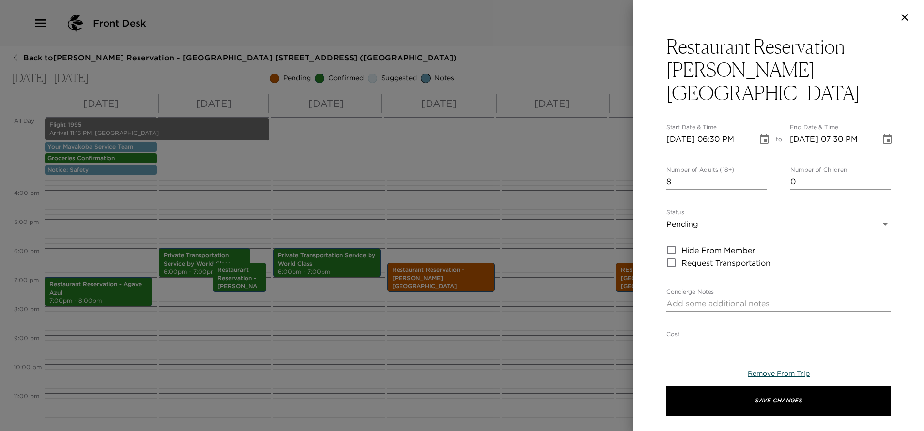
click at [784, 377] on span "Remove From Trip" at bounding box center [779, 373] width 62 height 9
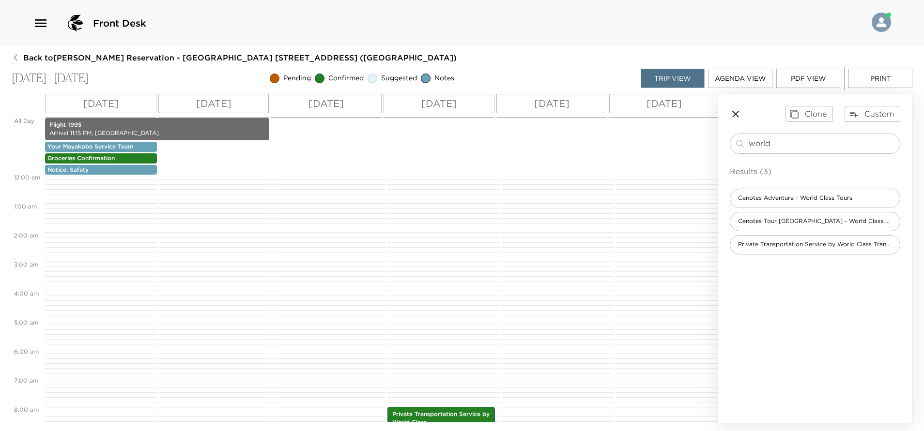
scroll to position [0, 0]
click at [780, 142] on input "world" at bounding box center [822, 143] width 147 height 11
drag, startPoint x: 780, startPoint y: 143, endPoint x: 673, endPoint y: 206, distance: 124.1
click at [673, 206] on div "All Day [DATE] [DATE] [DATE] [DATE] [DATE] [DATE] [DATE] Flight 1995 Arrival 11…" at bounding box center [462, 259] width 901 height 330
type input "cama"
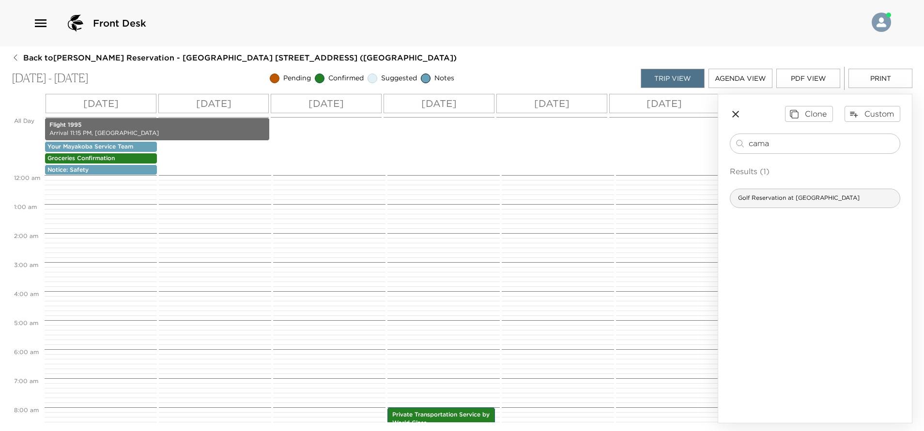
click at [781, 198] on span "Golf Reservation at [GEOGRAPHIC_DATA]" at bounding box center [798, 198] width 137 height 8
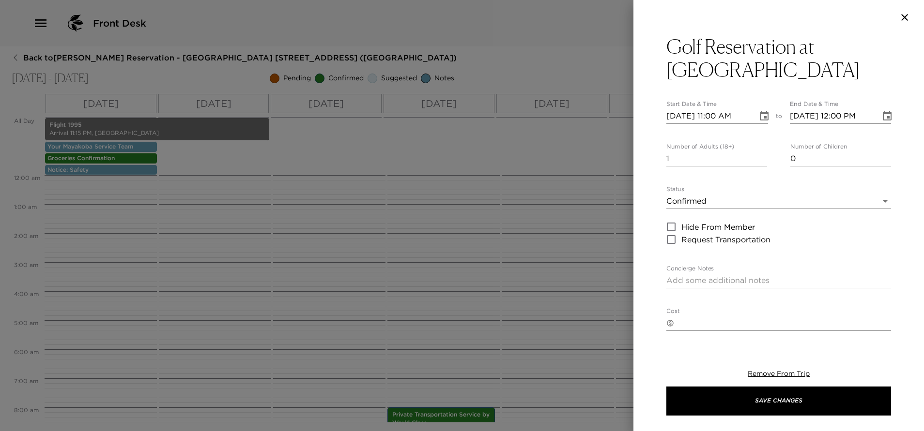
type textarea "Your tee time golf reservation at [GEOGRAPHIC_DATA] it's been confirmed by ___.…"
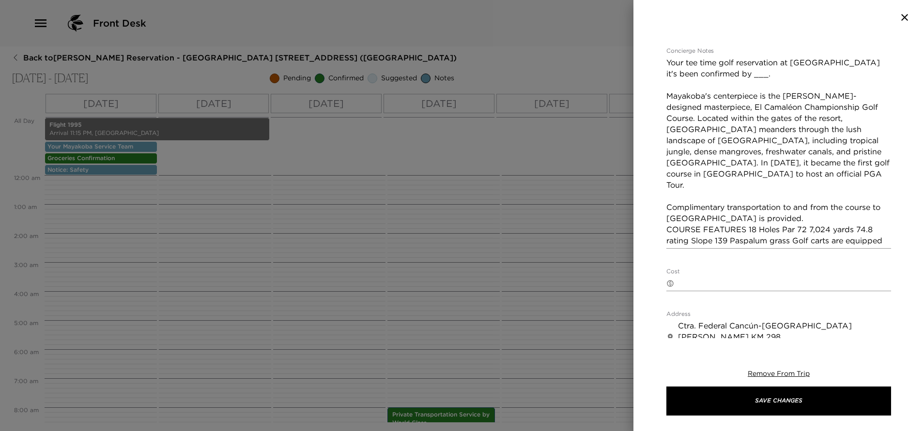
scroll to position [291, 0]
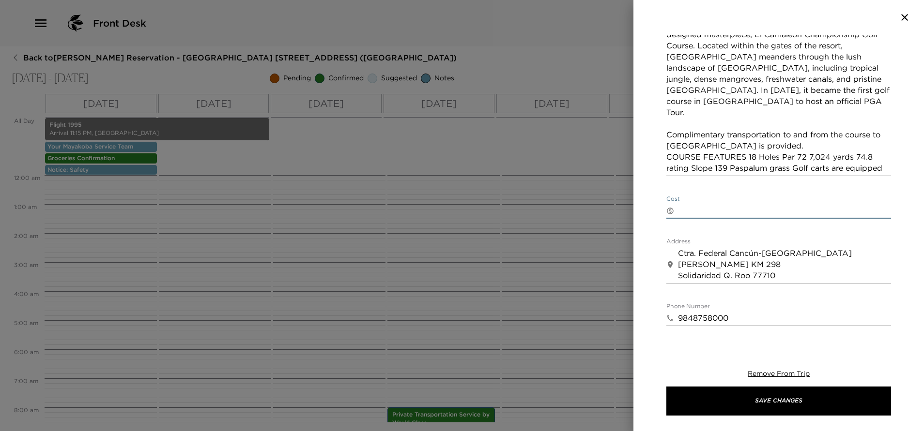
click at [727, 207] on textarea "Cost" at bounding box center [784, 210] width 213 height 11
paste textarea "Prime Time 7:00 to 11:50 hrs $289USD Twilight 12:00 to 16:00 hrs $199 USD Renta…"
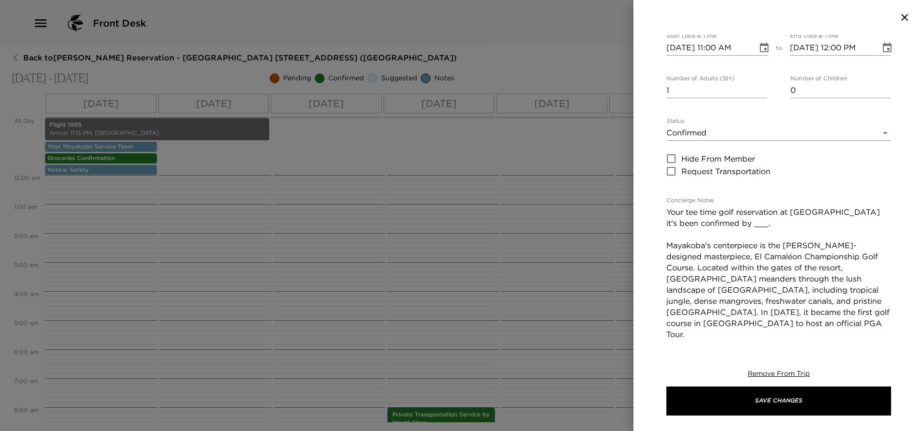
scroll to position [0, 0]
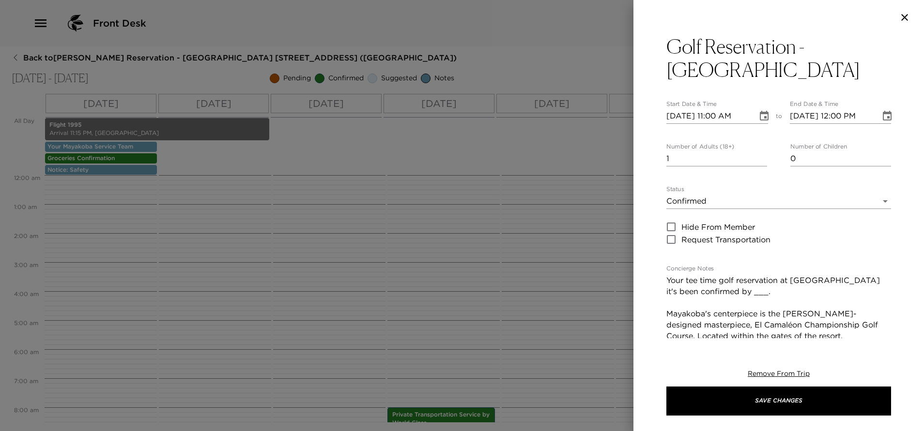
type textarea "Prime Time 7:00 to 11:50 hrs $289USD Twilight 12:00 to 16:00 hrs $199 USD Renta…"
click at [760, 113] on icon "Choose date, selected date is Oct 5, 2025" at bounding box center [764, 116] width 9 height 10
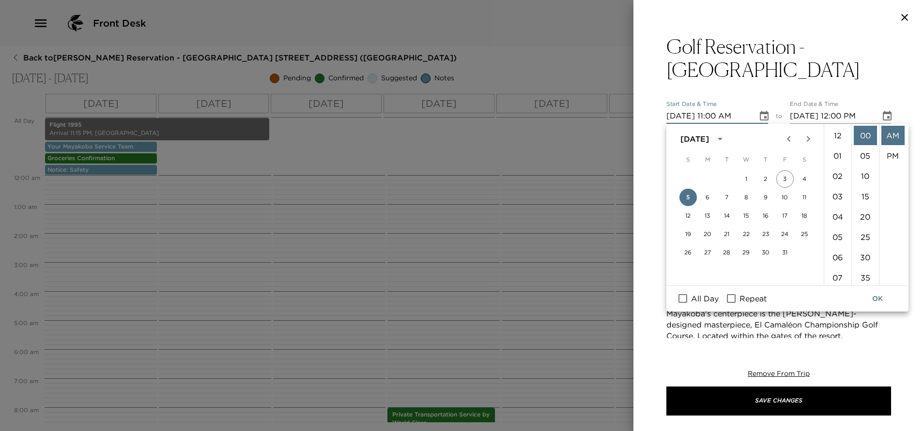
scroll to position [224, 0]
click at [726, 196] on button "7" at bounding box center [726, 197] width 17 height 17
type input "[DATE] 11:00 AM"
type input "[DATE] 12:00 PM"
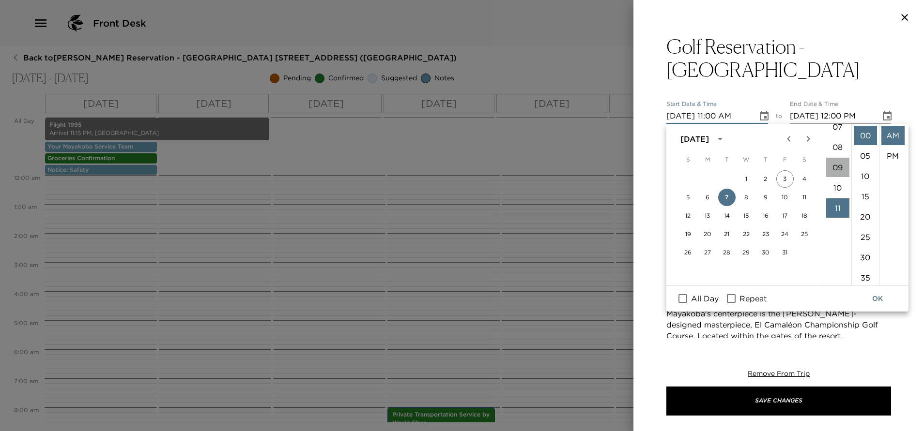
click at [831, 167] on li "09" at bounding box center [837, 167] width 23 height 19
click at [866, 254] on li "30" at bounding box center [865, 257] width 23 height 19
type input "[DATE] 09:30 AM"
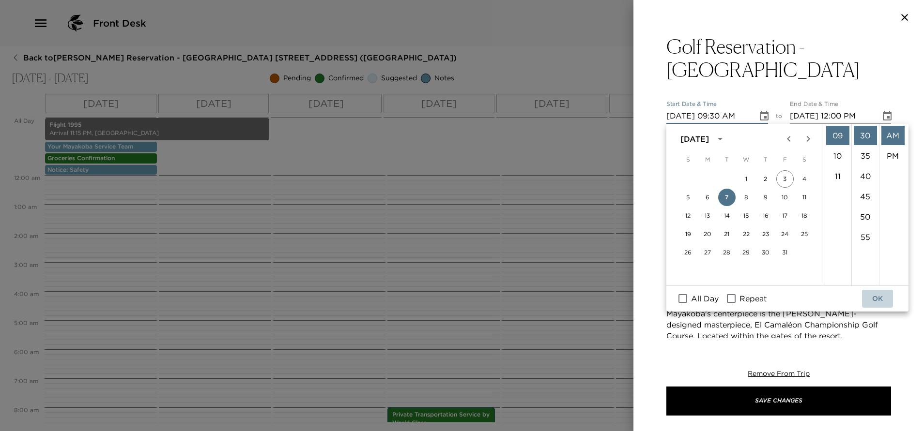
click at [879, 301] on button "OK" at bounding box center [877, 299] width 31 height 18
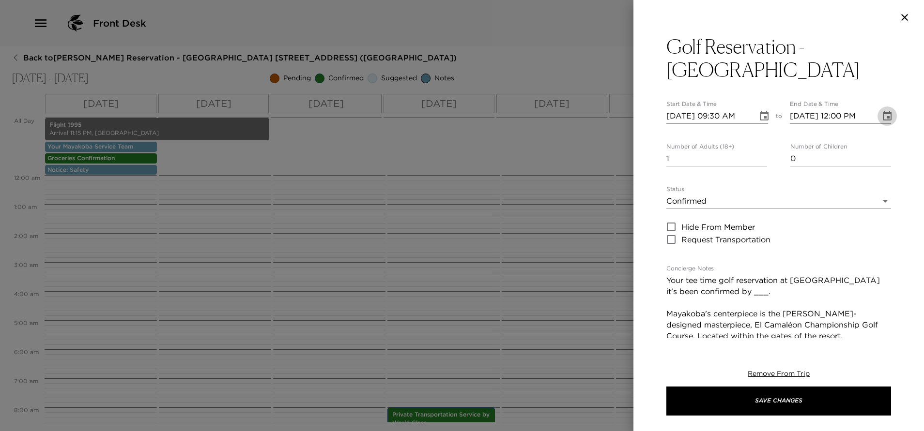
click at [881, 115] on icon "Choose date, selected date is Oct 7, 2025" at bounding box center [887, 116] width 12 height 12
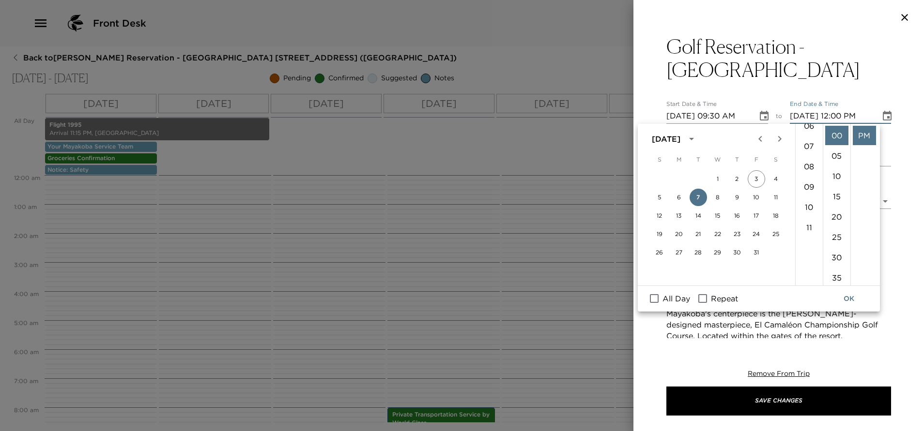
scroll to position [145, 0]
click at [808, 195] on li "10" at bounding box center [808, 193] width 23 height 19
click at [837, 251] on li "30" at bounding box center [836, 257] width 23 height 19
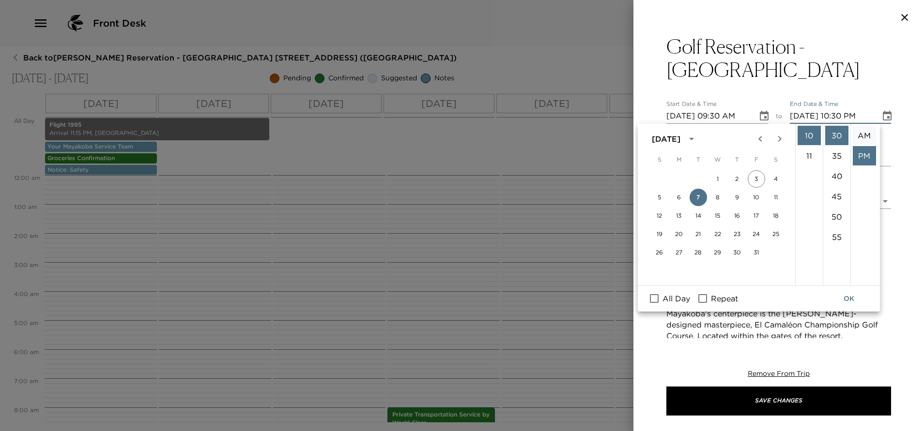
click at [858, 140] on li "AM" at bounding box center [864, 135] width 23 height 19
type input "[DATE] 10:30 AM"
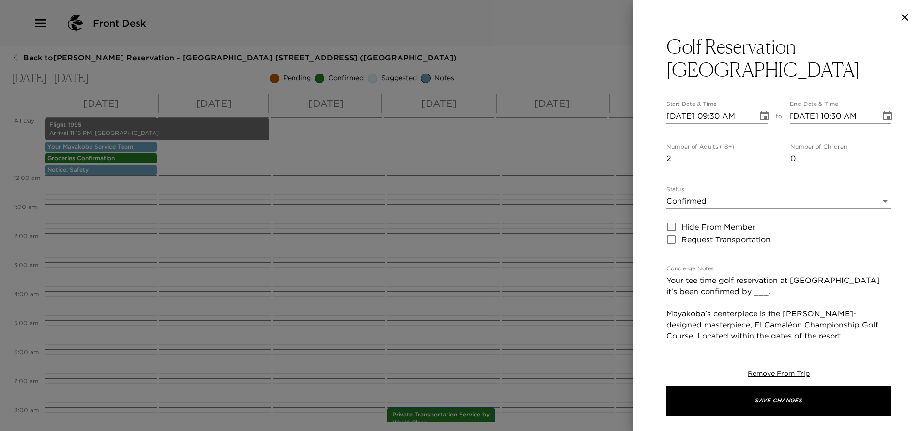
type input "2"
click at [755, 156] on input "2" at bounding box center [716, 158] width 101 height 15
click at [846, 292] on textarea "Your tee time golf reservation at [GEOGRAPHIC_DATA] it's been confirmed by ___.…" at bounding box center [778, 369] width 225 height 189
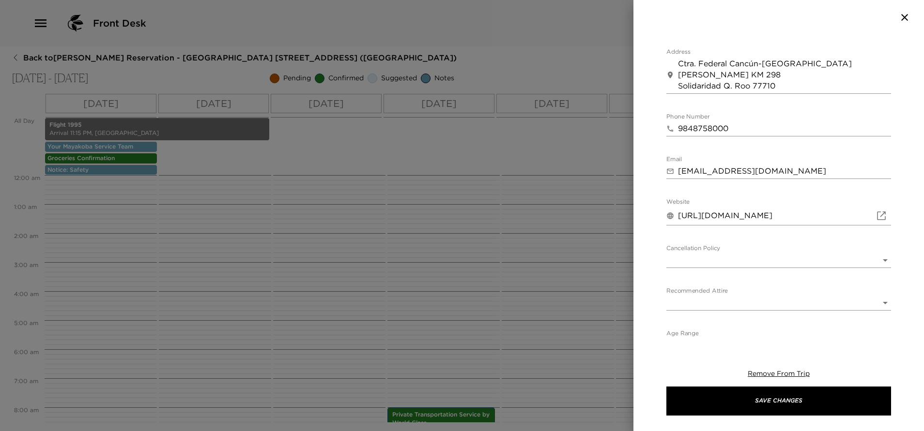
scroll to position [551, 0]
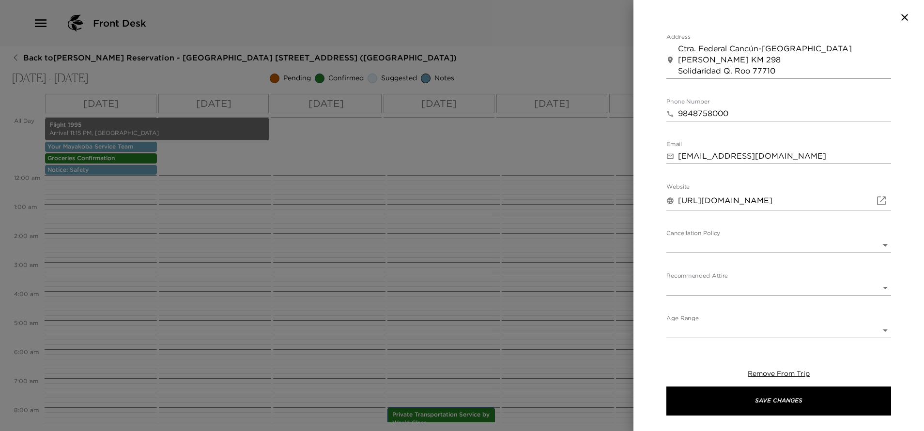
type textarea "Your tee time golf reservation at [GEOGRAPHIC_DATA] it's been confirmed by El C…"
click at [742, 243] on body "Front Desk Back to [PERSON_NAME] Reservation - [GEOGRAPHIC_DATA] [GEOGRAPHIC_DA…" at bounding box center [462, 215] width 924 height 431
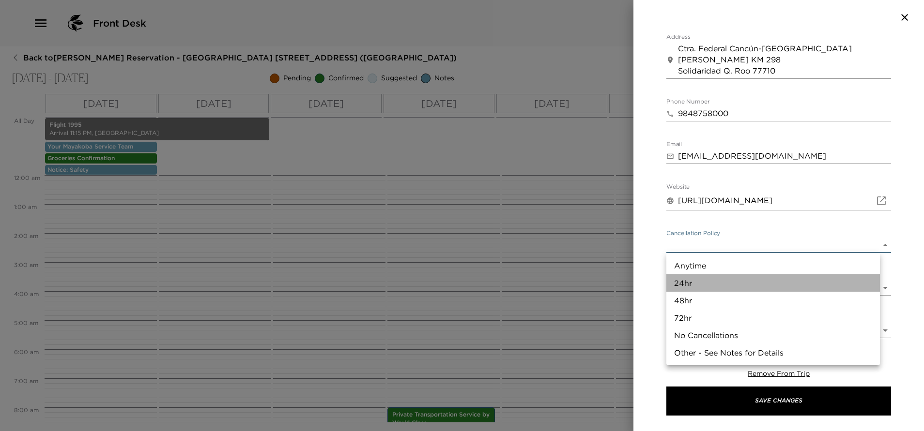
click at [718, 278] on li "24hr" at bounding box center [773, 283] width 214 height 17
type input "24hr"
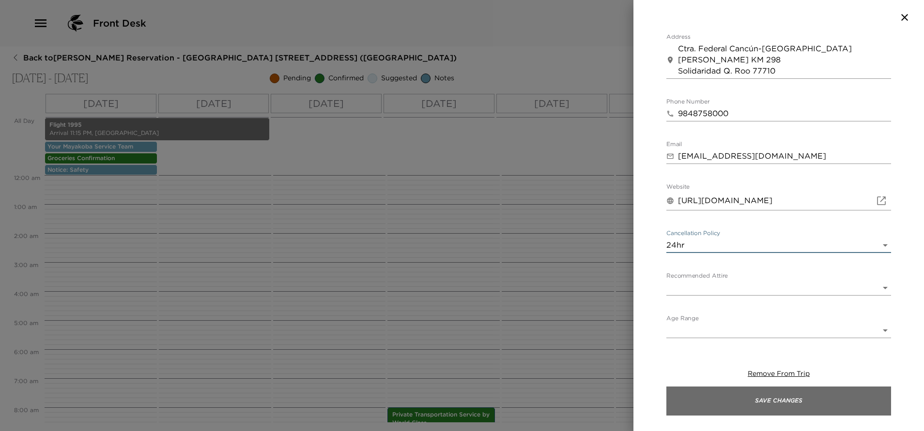
click at [759, 400] on button "Save Changes" at bounding box center [778, 401] width 225 height 29
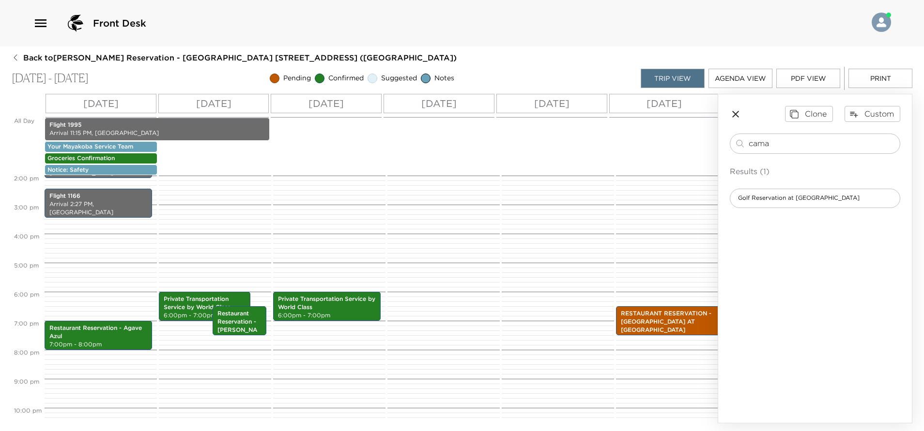
scroll to position [436, 0]
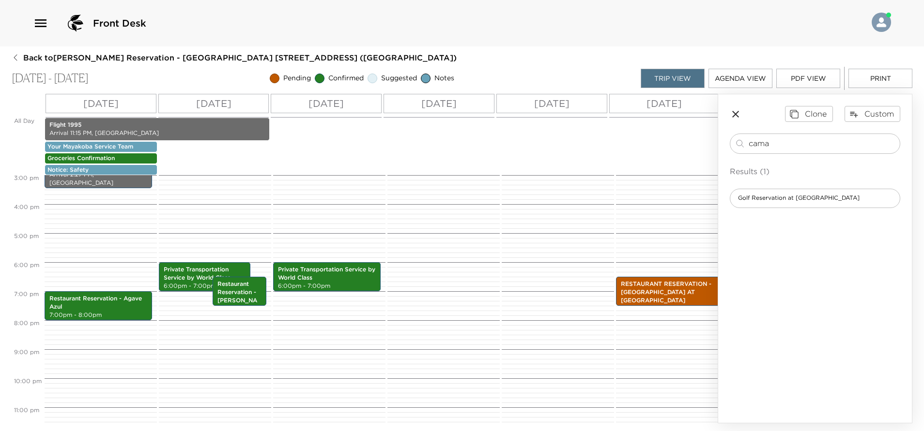
drag, startPoint x: 782, startPoint y: 143, endPoint x: 714, endPoint y: 164, distance: 70.5
click at [714, 164] on div "All Day [DATE] [DATE] [DATE] [DATE] [DATE] [DATE] [DATE] Flight 1995 Arrival 11…" at bounding box center [462, 259] width 901 height 330
type input "porfi"
click at [800, 196] on span "Restaurant Reservation [PERSON_NAME] [GEOGRAPHIC_DATA][PERSON_NAME]" at bounding box center [814, 198] width 169 height 8
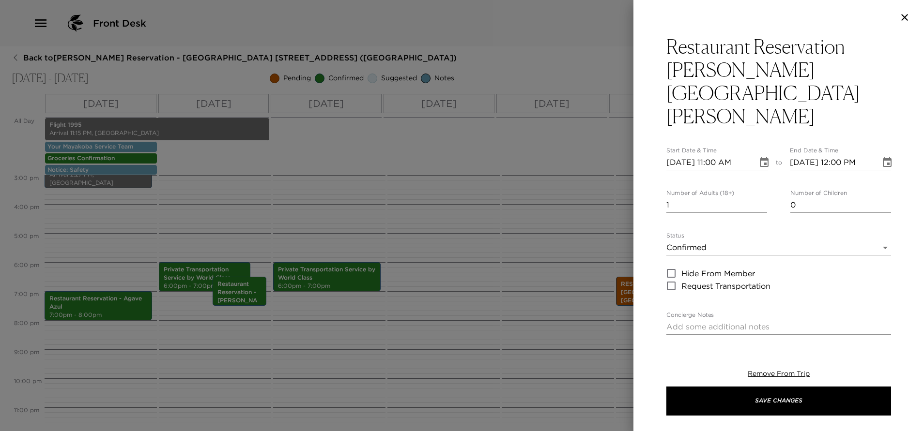
type textarea "Your dinner reservation at [PERSON_NAME] restaurant has been confirmed by __ At…"
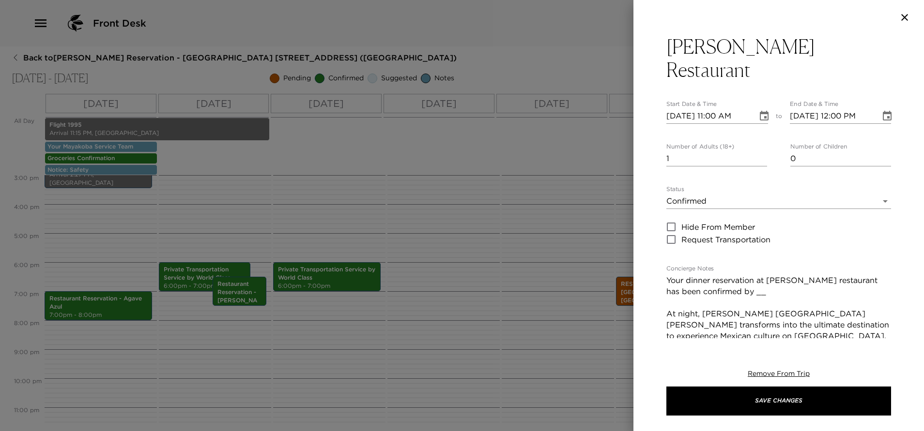
click at [758, 110] on icon "Choose date, selected date is Oct 5, 2025" at bounding box center [764, 116] width 12 height 12
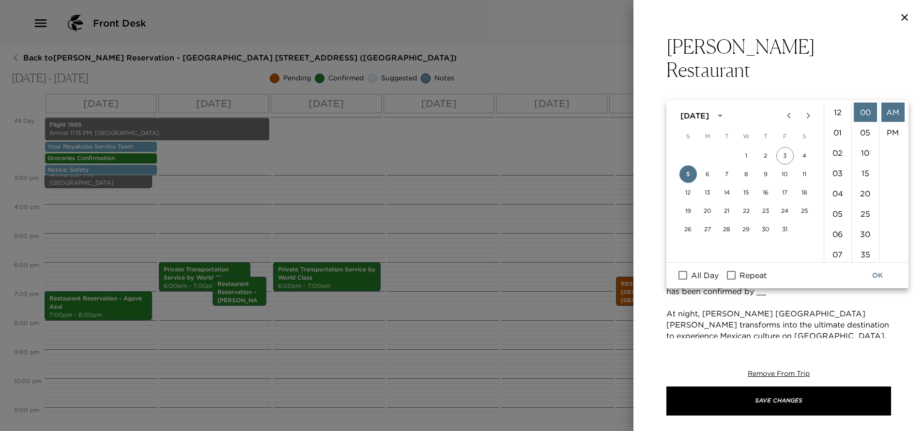
scroll to position [224, 0]
click at [728, 174] on button "7" at bounding box center [726, 174] width 17 height 17
type input "[DATE] 11:00 AM"
type input "[DATE] 12:00 PM"
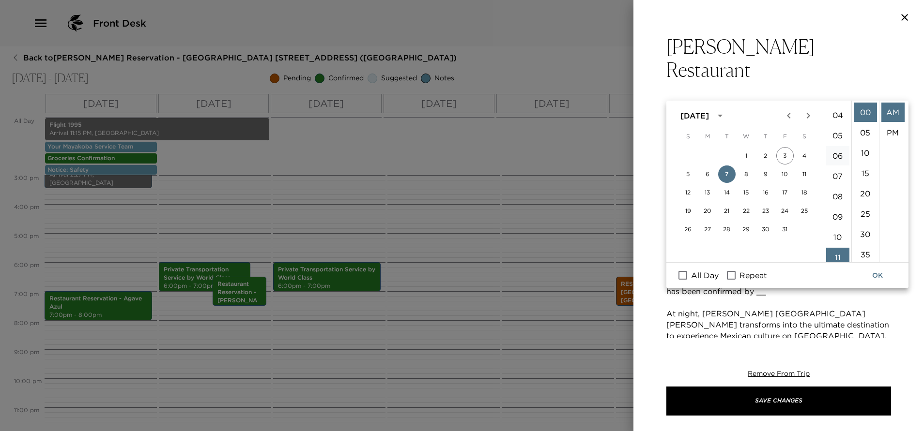
click at [835, 159] on li "06" at bounding box center [837, 155] width 23 height 19
click at [859, 231] on li "30" at bounding box center [865, 234] width 23 height 19
click at [888, 131] on li "PM" at bounding box center [892, 132] width 23 height 19
type input "[DATE] 06:30 PM"
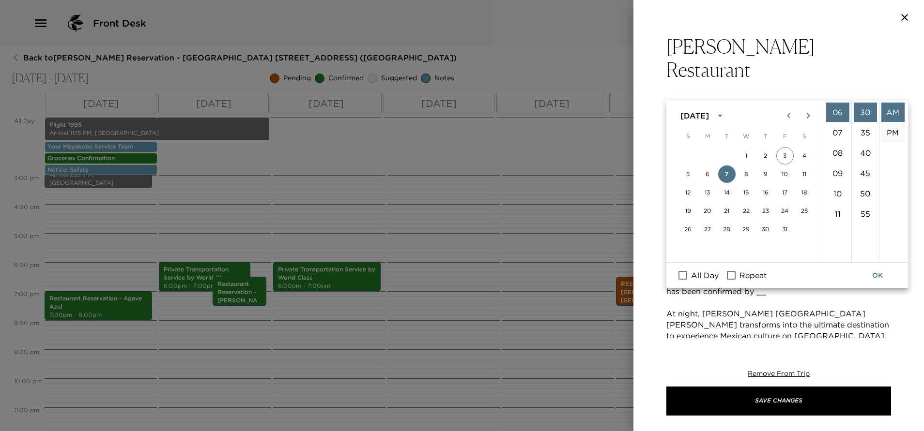
type input "[DATE] 07:30 PM"
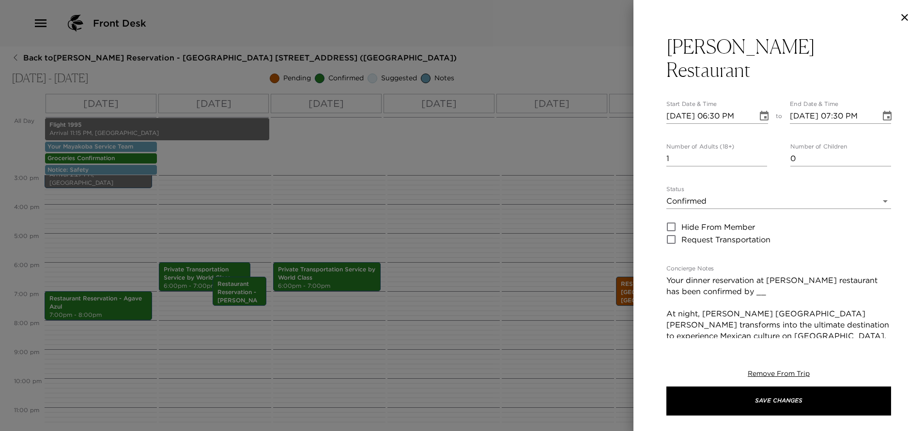
scroll to position [20, 0]
click at [757, 151] on input "2" at bounding box center [716, 158] width 101 height 15
click at [757, 151] on input "3" at bounding box center [716, 158] width 101 height 15
click at [757, 151] on input "4" at bounding box center [716, 158] width 101 height 15
click at [757, 151] on input "5" at bounding box center [716, 158] width 101 height 15
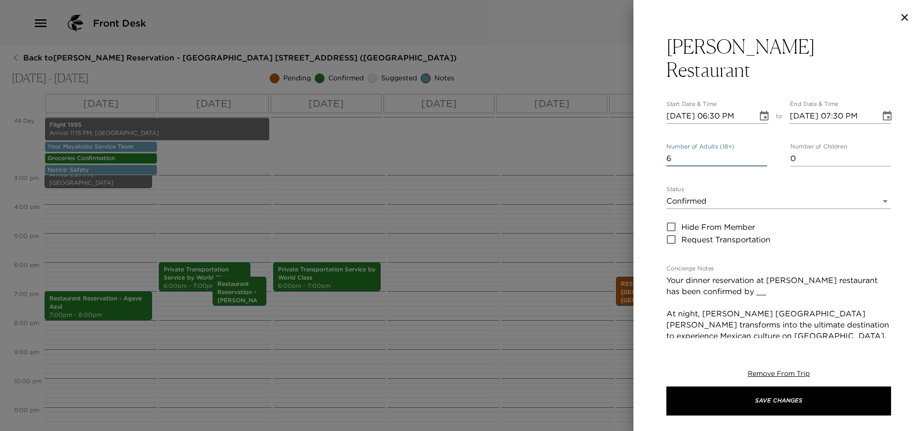
type input "6"
click at [757, 151] on input "6" at bounding box center [716, 158] width 101 height 15
click at [749, 275] on textarea "Your dinner reservation at [PERSON_NAME] restaurant has been confirmed by __ At…" at bounding box center [778, 381] width 225 height 212
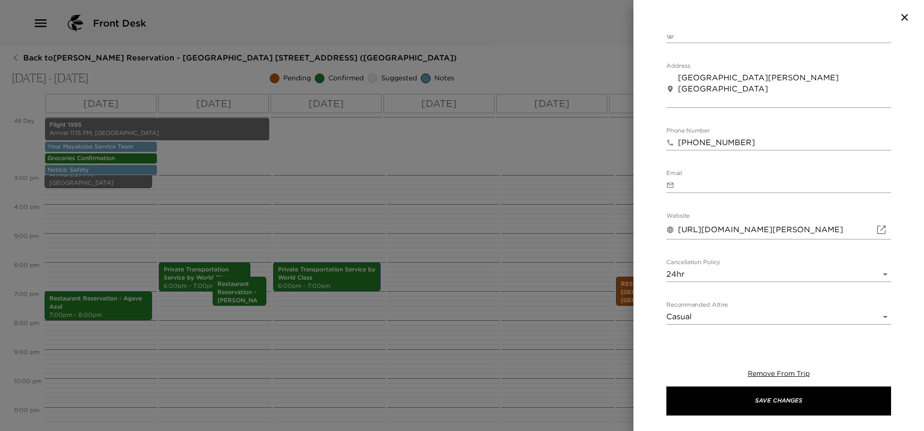
scroll to position [494, 0]
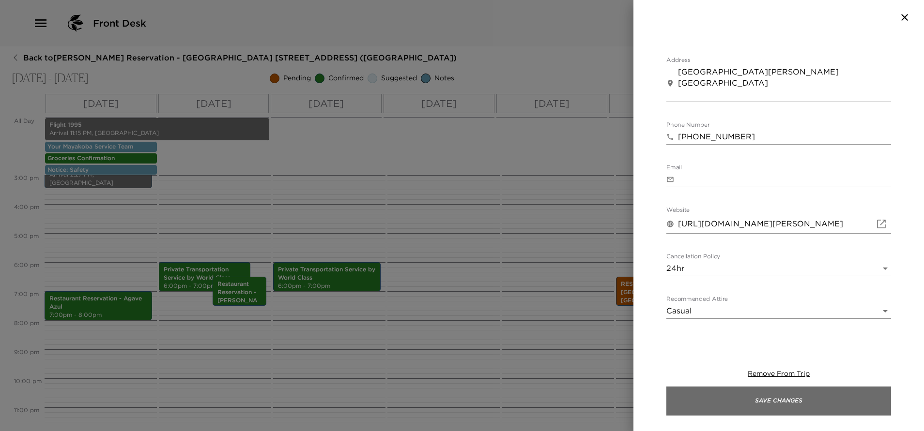
type textarea "Your dinner reservation at [PERSON_NAME] restaurant has been confirmed by [PERS…"
click at [824, 398] on button "Save Changes" at bounding box center [778, 401] width 225 height 29
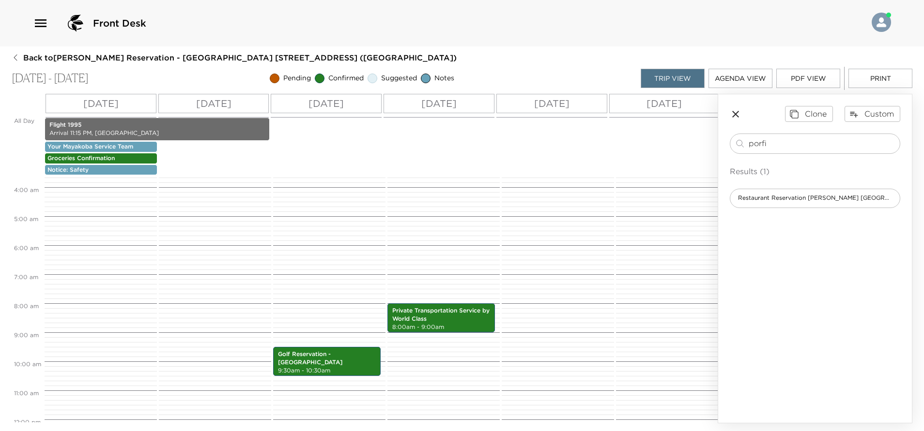
scroll to position [218, 0]
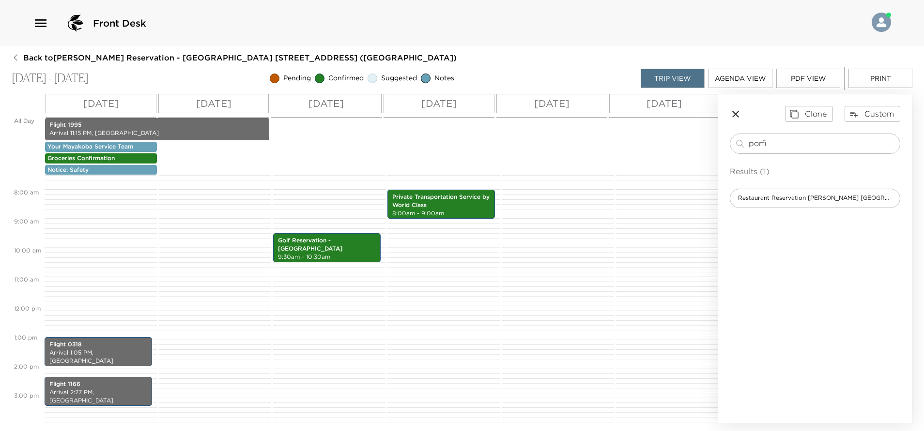
drag, startPoint x: 791, startPoint y: 137, endPoint x: 732, endPoint y: 175, distance: 70.8
click at [732, 175] on div "porfi ​ Results (1) Restaurant Reservation [PERSON_NAME] [GEOGRAPHIC_DATA][PERS…" at bounding box center [815, 171] width 170 height 75
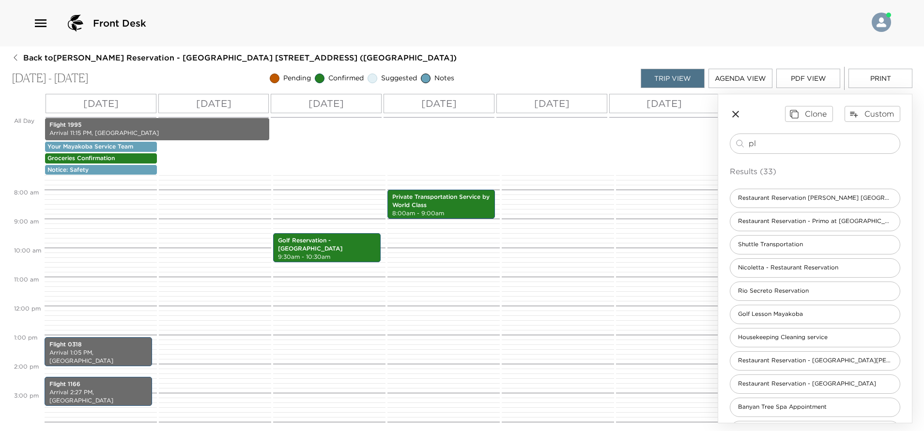
type input "p"
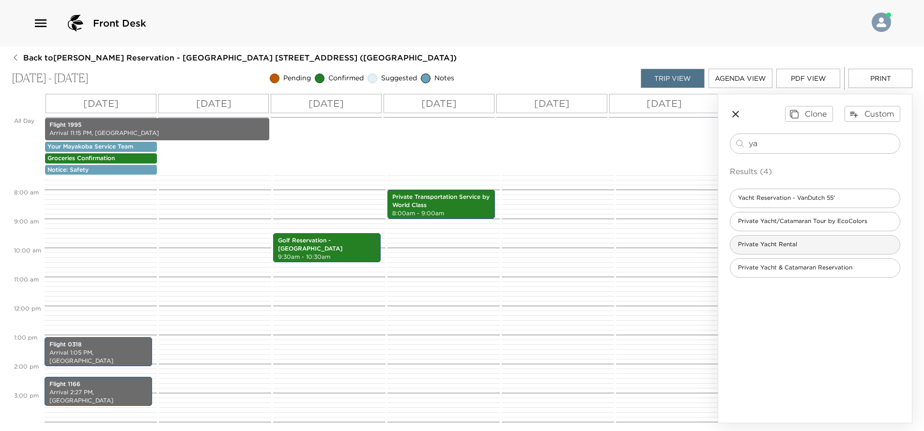
type input "ya"
click at [793, 246] on span "Private Yacht Rental" at bounding box center [767, 245] width 75 height 8
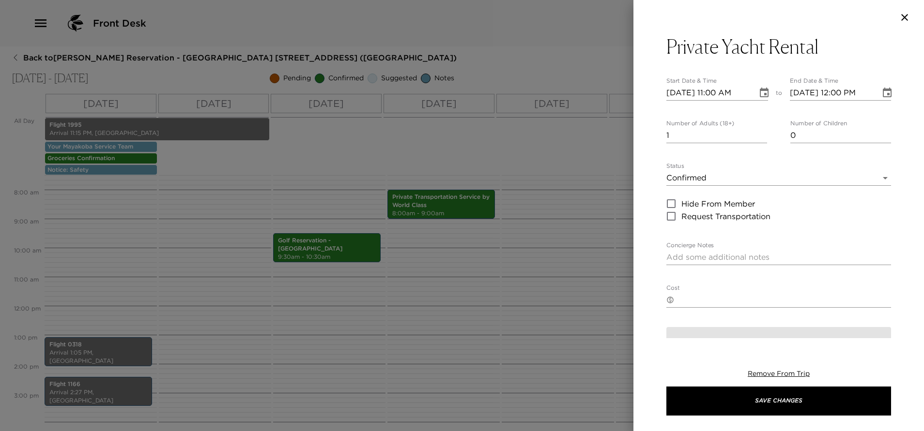
type textarea "Your private trip boat reservation with Playacht has been confirmed by _____ We…"
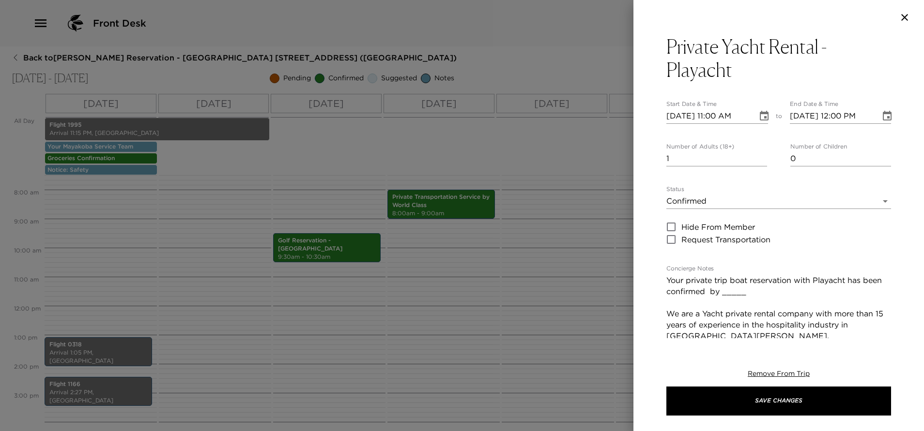
type input "2"
type input "14-days prior no penalty fee6 to 4 days prior 30% charge48-72 hours 50% chargeW…"
click at [759, 157] on input "2" at bounding box center [716, 158] width 101 height 15
type input "3"
type input "14-days prior no penalty fee6 to 4 days prior 30% charge48-72 hours 50% chargeW…"
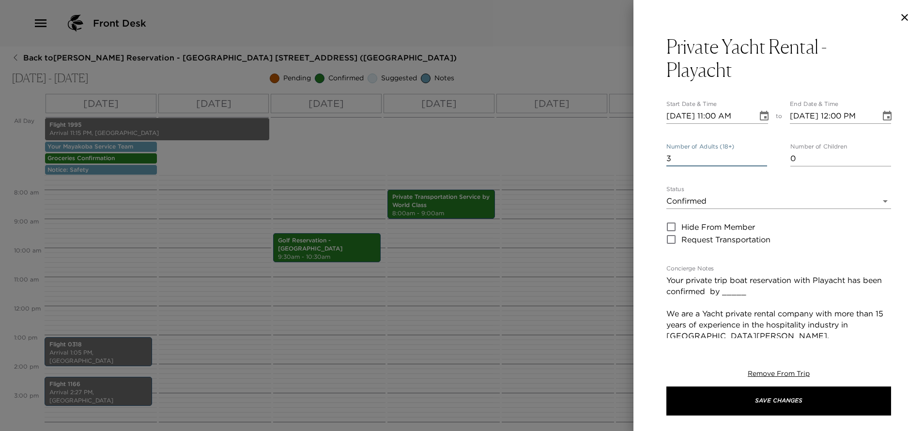
click at [759, 157] on input "3" at bounding box center [716, 158] width 101 height 15
type input "4"
type input "14-days prior no penalty fee6 to 4 days prior 30% charge48-72 hours 50% chargeW…"
click at [759, 157] on input "4" at bounding box center [716, 158] width 101 height 15
type input "5"
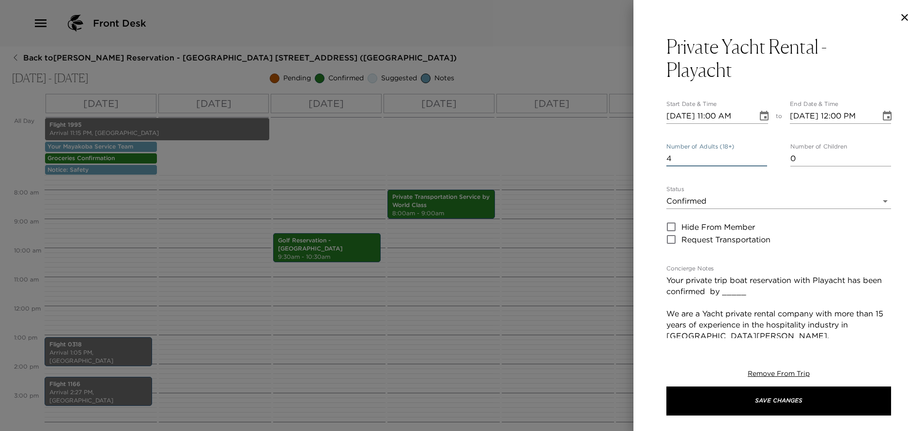
type input "14-days prior no penalty fee6 to 4 days prior 30% charge48-72 hours 50% chargeW…"
click at [759, 157] on input "5" at bounding box center [716, 158] width 101 height 15
type input "6"
type input "14-days prior no penalty fee6 to 4 days prior 30% charge48-72 hours 50% chargeW…"
type input "6"
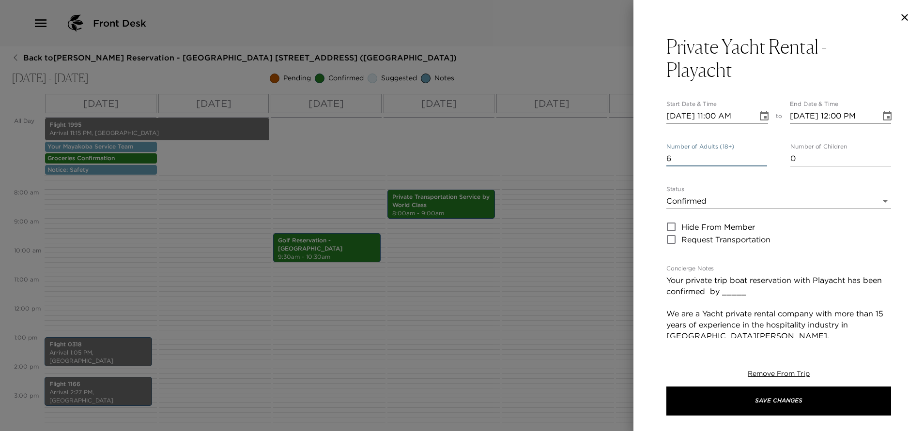
click at [759, 157] on input "6" at bounding box center [716, 158] width 101 height 15
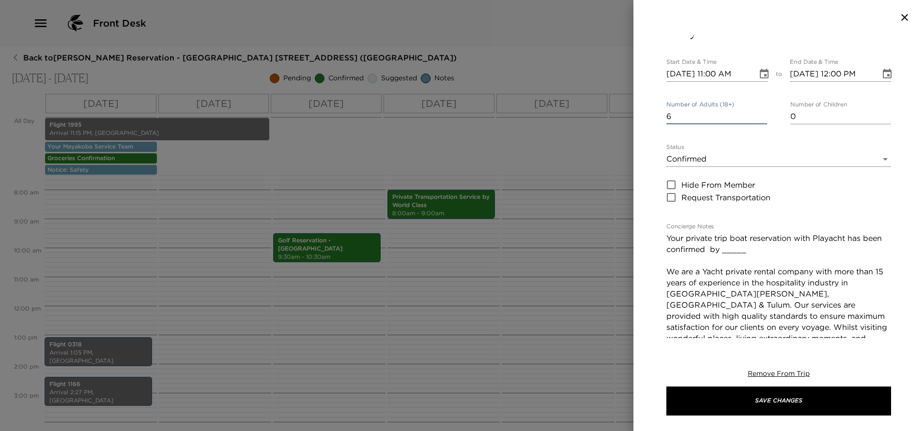
scroll to position [73, 0]
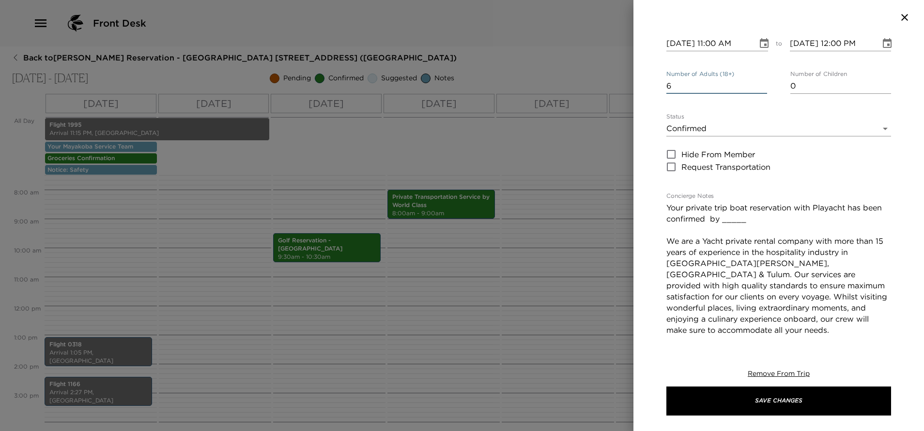
type input "14-days prior no penalty fee6 to 4 days prior 30% charge48-72 hours 50% chargeW…"
click at [767, 221] on textarea "Your private trip boat reservation with Playacht has been confirmed by _____ We…" at bounding box center [778, 296] width 225 height 189
type textarea "Your private trip boat reservation with Playacht has been confirmed by ____ We …"
type input "14-days prior no penalty fee6 to 4 days prior 30% charge48-72 hours 50% chargeW…"
type textarea "Your private trip boat reservation with Playacht has been confirmed by ___ We a…"
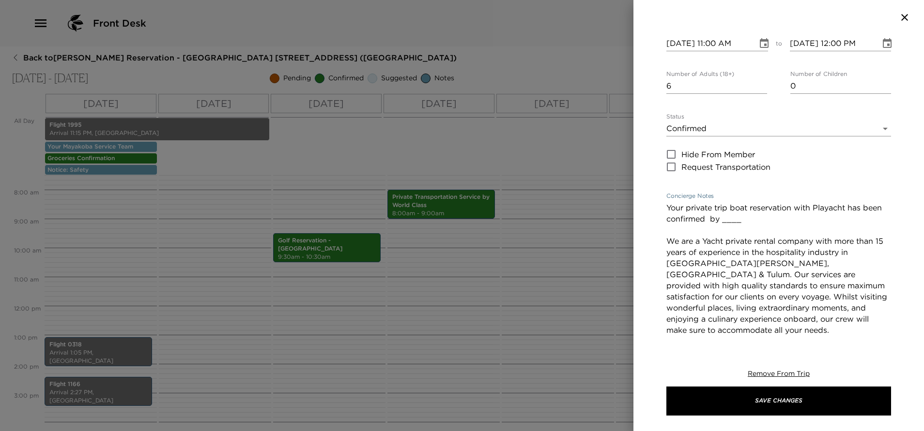
type input "14-days prior no penalty fee6 to 4 days prior 30% charge48-72 hours 50% chargeW…"
type textarea "Your private trip boat reservation with Playacht has been confirmed by __ We ar…"
type input "14-days prior no penalty fee6 to 4 days prior 30% charge48-72 hours 50% chargeW…"
type textarea "Your private trip boat reservation with Playacht has been confirmed by _ We are…"
type input "14-days prior no penalty fee6 to 4 days prior 30% charge48-72 hours 50% chargeW…"
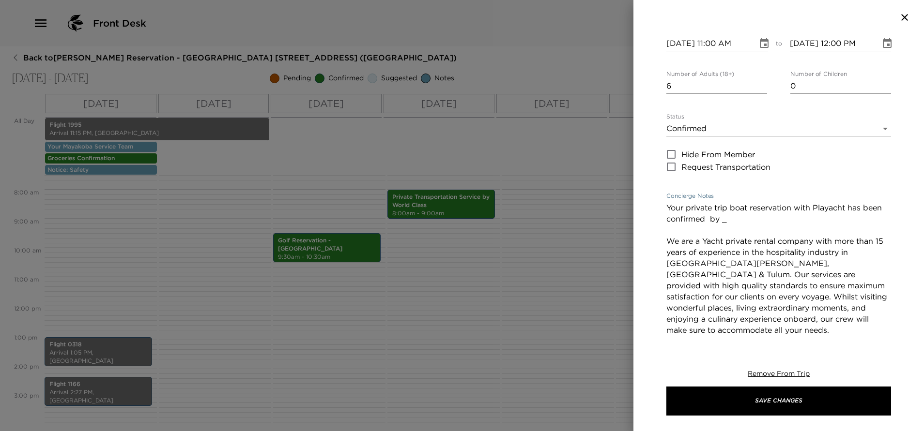
type textarea "Your private trip boat reservation with Playacht has been confirmed by We are a…"
type input "14-days prior no penalty fee6 to 4 days prior 30% charge48-72 hours 50% chargeW…"
type textarea "Your private trip boat reservation with Playacht has been confirmed by E We are…"
type input "14-days prior no penalty fee6 to 4 days prior 30% charge48-72 hours 50% chargeW…"
type textarea "Your private trip boat reservation with Playacht has been confirmed by Ed We ar…"
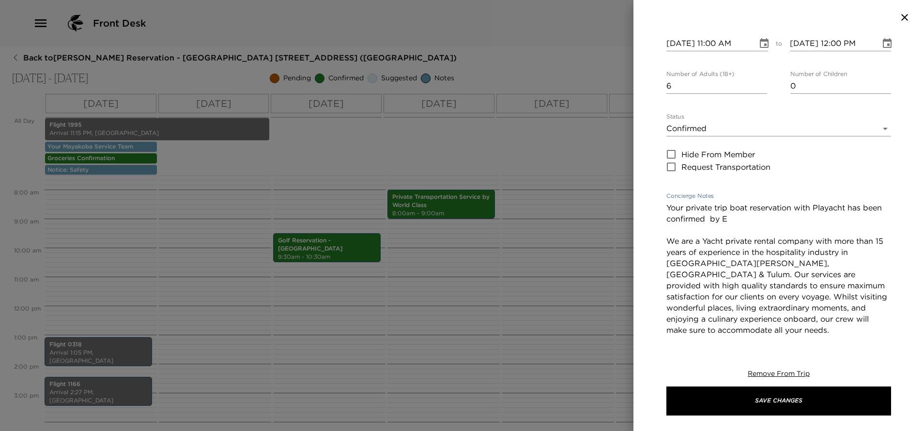
type input "14-days prior no penalty fee6 to 4 days prior 30% charge48-72 hours 50% chargeW…"
type textarea "Your private trip boat reservation with Playacht has been confirmed by Edu We a…"
type input "14-days prior no penalty fee6 to 4 days prior 30% charge48-72 hours 50% chargeW…"
type textarea "Your private trip boat reservation with Playacht has been confirmed by Edua We …"
type input "14-days prior no penalty fee6 to 4 days prior 30% charge48-72 hours 50% chargeW…"
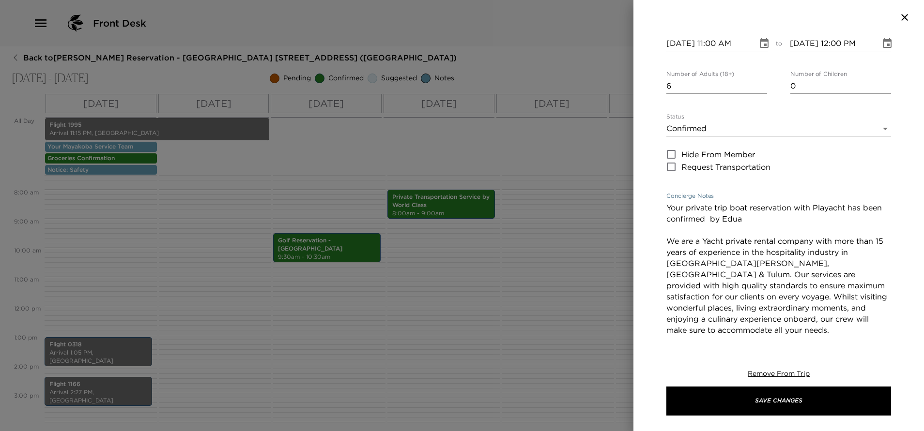
type textarea "Your private trip boat reservation with Playacht has been confirmed by [PERSON_…"
type input "14-days prior no penalty fee6 to 4 days prior 30% charge48-72 hours 50% chargeW…"
type textarea "Your private trip boat reservation with Playacht has been confirmed by [PERSON_…"
type input "14-days prior no penalty fee6 to 4 days prior 30% charge48-72 hours 50% chargeW…"
type textarea "Your private trip boat reservation with Playacht has been confirmed by [PERSON_…"
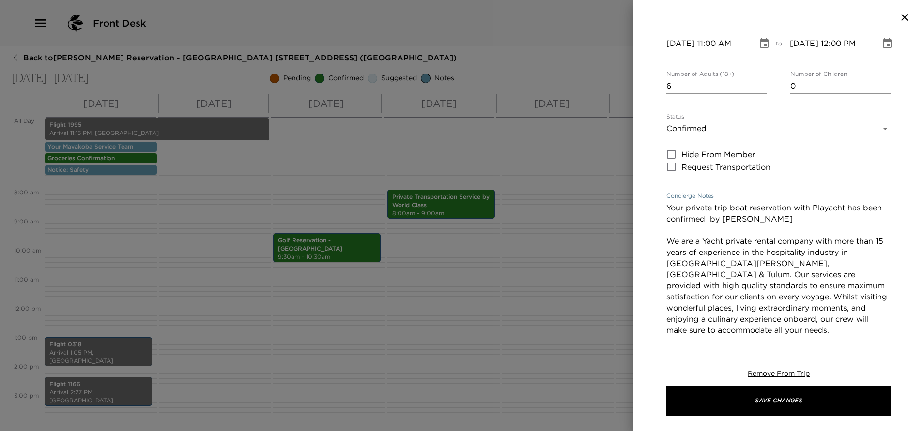
type input "14-days prior no penalty fee6 to 4 days prior 30% charge48-72 hours 50% chargeW…"
type textarea "Your private trip boat reservation with Playacht has been confirmed by [PERSON_…"
type input "14-days prior no penalty fee6 to 4 days prior 30% charge48-72 hours 50% chargeW…"
type textarea "Your private trip boat reservation with Playacht has been confirmed by [PERSON_…"
type input "14-days prior no penalty fee6 to 4 days prior 30% charge48-72 hours 50% chargeW…"
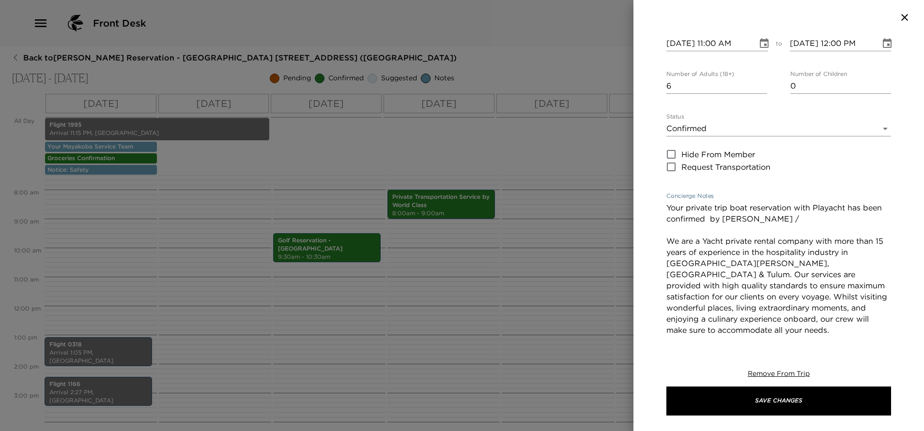
type textarea "Your private trip boat reservation with Playacht has been confirmed by [PERSON_…"
type input "14-days prior no penalty fee6 to 4 days prior 30% charge48-72 hours 50% chargeW…"
type textarea "Your private trip boat reservation with Playacht has been confirmed by [PERSON_…"
type input "14-days prior no penalty fee6 to 4 days prior 30% charge48-72 hours 50% chargeW…"
type textarea "Your private trip boat reservation with Playacht has been confirmed by [PERSON_…"
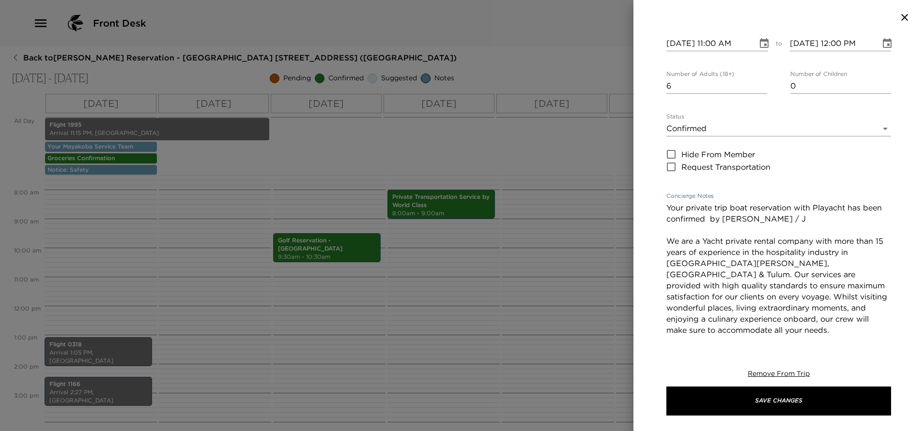
type input "14-days prior no penalty fee6 to 4 days prior 30% charge48-72 hours 50% chargeW…"
type textarea "Your private trip boat reservation with Playacht has been confirmed by [PERSON_…"
type input "14-days prior no penalty fee6 to 4 days prior 30% charge48-72 hours 50% chargeW…"
type textarea "Your private trip boat reservation with Playacht has been confirmed by [PERSON_…"
type input "14-days prior no penalty fee6 to 4 days prior 30% charge48-72 hours 50% chargeW…"
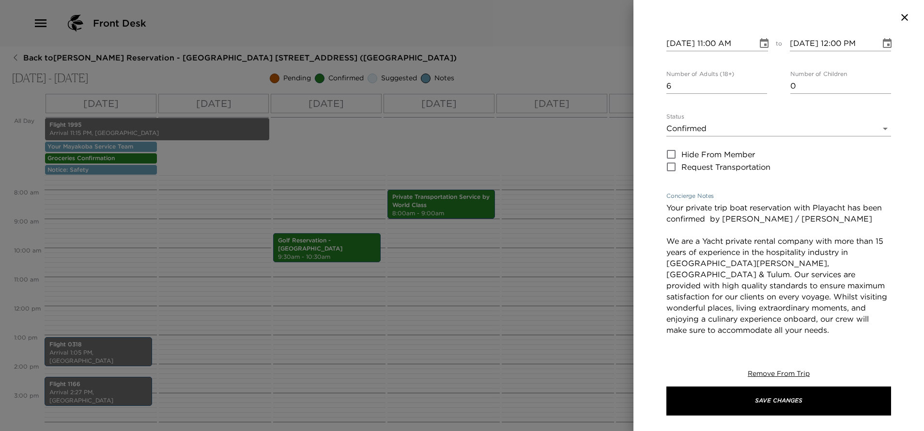
type textarea "Your private trip boat reservation with Playacht has been confirmed by [PERSON_…"
type input "14-days prior no penalty fee6 to 4 days prior 30% charge48-72 hours 50% chargeW…"
type textarea "Your private trip boat reservation with Playacht has been confirmed by [PERSON_…"
type input "14-days prior no penalty fee6 to 4 days prior 30% charge48-72 hours 50% chargeW…"
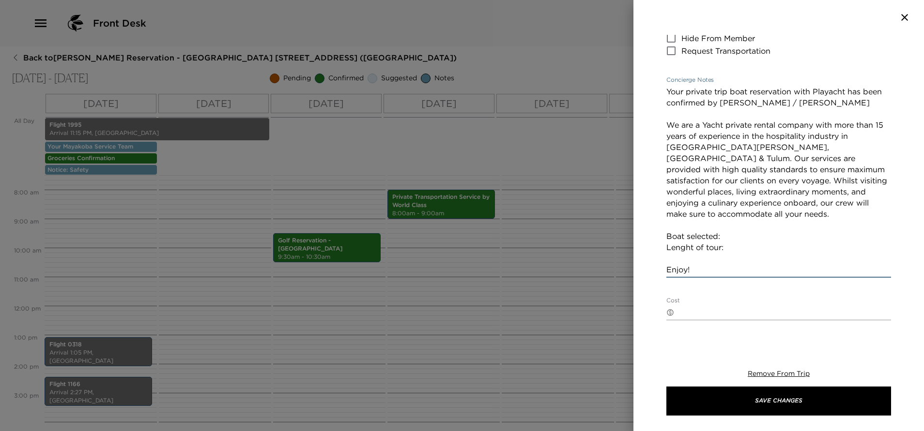
scroll to position [218, 0]
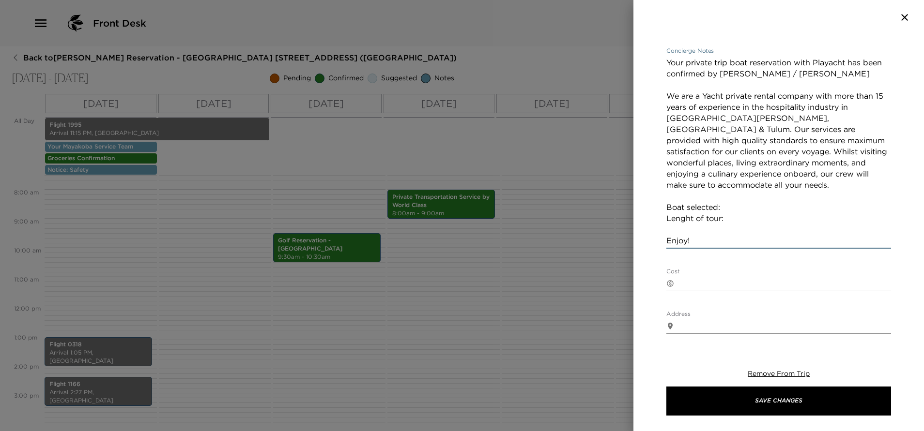
click at [726, 209] on textarea "Your private trip boat reservation with Playacht has been confirmed by [PERSON_…" at bounding box center [778, 151] width 225 height 189
type textarea "Your private trip boat reservation with Playacht has been confirmed by [PERSON_…"
type input "14-days prior no penalty fee6 to 4 days prior 30% charge48-72 hours 50% chargeW…"
type textarea "Your private trip boat reservation with Playacht has been confirmed by [PERSON_…"
type input "14-days prior no penalty fee6 to 4 days prior 30% charge48-72 hours 50% chargeW…"
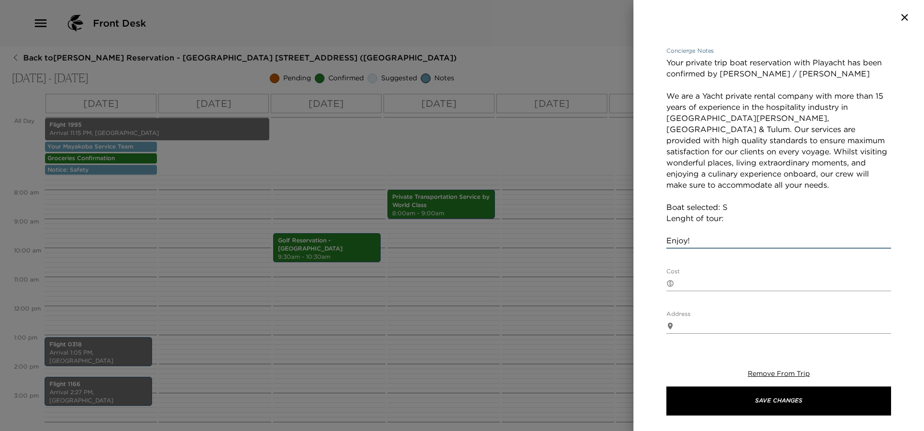
type textarea "Your private trip boat reservation with Playacht has been confirmed by [PERSON_…"
type input "14-days prior no penalty fee6 to 4 days prior 30% charge48-72 hours 50% chargeW…"
type textarea "Your private trip boat reservation with Playacht has been confirmed by [PERSON_…"
type input "14-days prior no penalty fee6 to 4 days prior 30% charge48-72 hours 50% chargeW…"
type textarea "Your private trip boat reservation with Playacht has been confirmed by [PERSON_…"
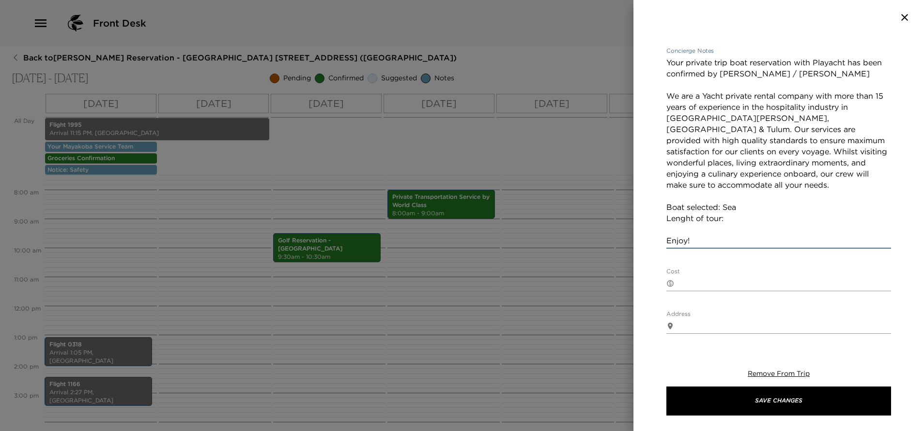
type input "14-days prior no penalty fee6 to 4 days prior 30% charge48-72 hours 50% chargeW…"
type textarea "Your private trip boat reservation with Playacht has been confirmed by [PERSON_…"
type input "14-days prior no penalty fee6 to 4 days prior 30% charge48-72 hours 50% chargeW…"
type textarea "Your private trip boat reservation with Playacht has been confirmed by [PERSON_…"
type input "14-days prior no penalty fee6 to 4 days prior 30% charge48-72 hours 50% chargeW…"
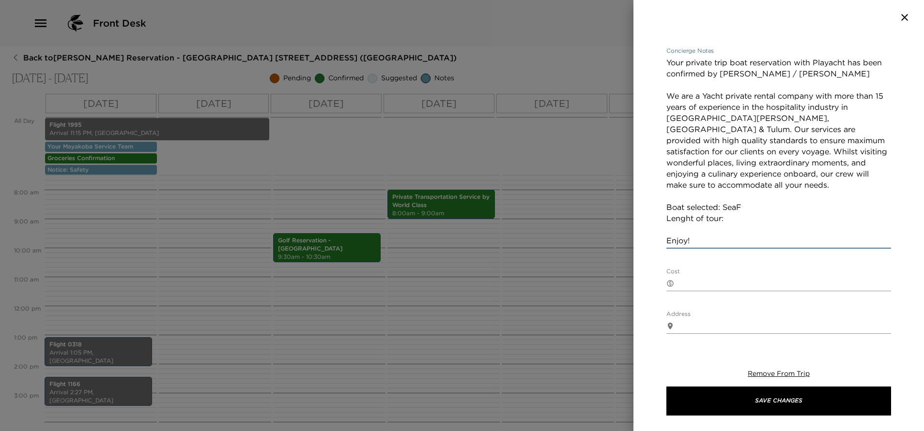
type textarea "Your private trip boat reservation with Playacht has been confirmed by [PERSON_…"
type input "14-days prior no penalty fee6 to 4 days prior 30% charge48-72 hours 50% chargeW…"
type textarea "Your private trip boat reservation with Playacht has been confirmed by [PERSON_…"
type input "14-days prior no penalty fee6 to 4 days prior 30% charge48-72 hours 50% chargeW…"
type textarea "Your private trip boat reservation with Playacht has been confirmed by [PERSON_…"
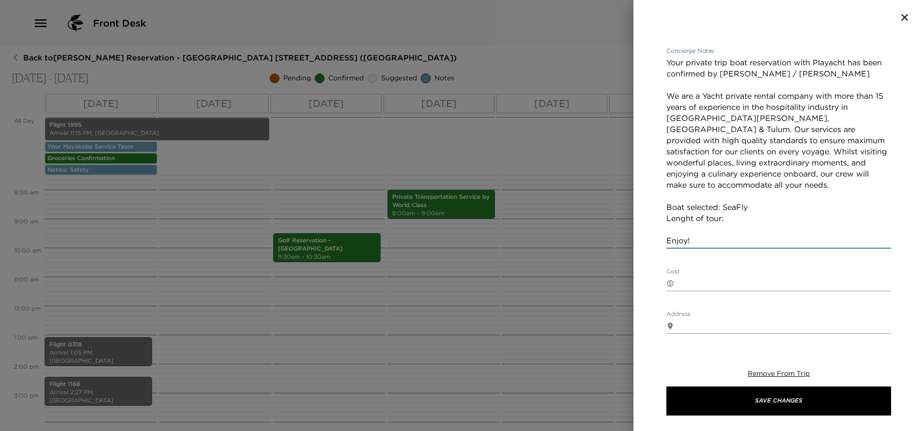
type input "14-days prior no penalty fee6 to 4 days prior 30% charge48-72 hours 50% chargeW…"
type textarea "Your private trip boat reservation with Playacht has been confirmed by [PERSON_…"
type input "14-days prior no penalty fee6 to 4 days prior 30% charge48-72 hours 50% chargeW…"
type textarea "Your private trip boat reservation with Playacht has been confirmed by [PERSON_…"
type input "14-days prior no penalty fee6 to 4 days prior 30% charge48-72 hours 50% chargeW…"
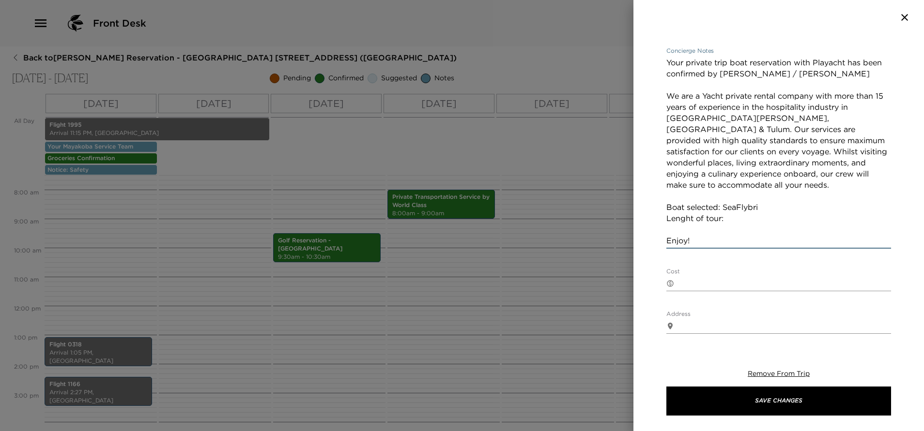
type textarea "Your private trip boat reservation with Playacht has been confirmed by [PERSON_…"
type input "14-days prior no penalty fee6 to 4 days prior 30% charge48-72 hours 50% chargeW…"
type textarea "Your private trip boat reservation with Playacht has been confirmed by [PERSON_…"
type input "14-days prior no penalty fee6 to 4 days prior 30% charge48-72 hours 50% chargeW…"
type textarea "Your private trip boat reservation with Playacht has been confirmed by [PERSON_…"
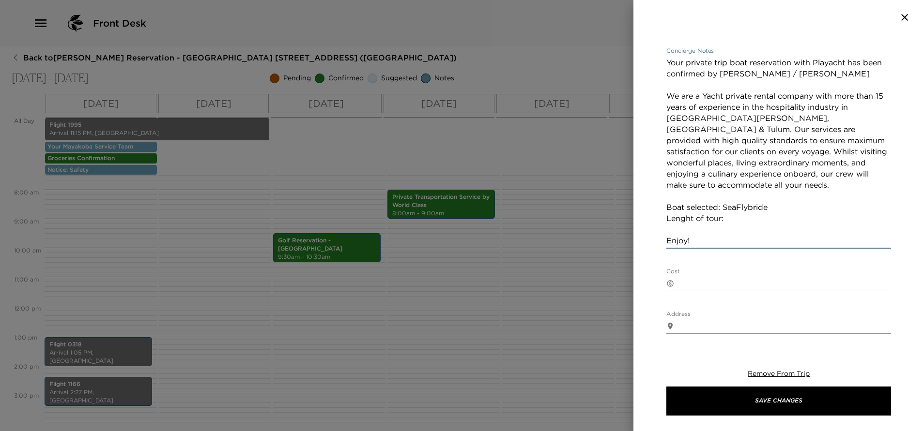
type input "14-days prior no penalty fee6 to 4 days prior 30% charge48-72 hours 50% chargeW…"
type textarea "Your private trip boat reservation with Playacht has been confirmed by [PERSON_…"
type input "14-days prior no penalty fee6 to 4 days prior 30% charge48-72 hours 50% chargeW…"
type textarea "Your private trip boat reservation with Playacht has been confirmed by [PERSON_…"
type input "14-days prior no penalty fee6 to 4 days prior 30% charge48-72 hours 50% chargeW…"
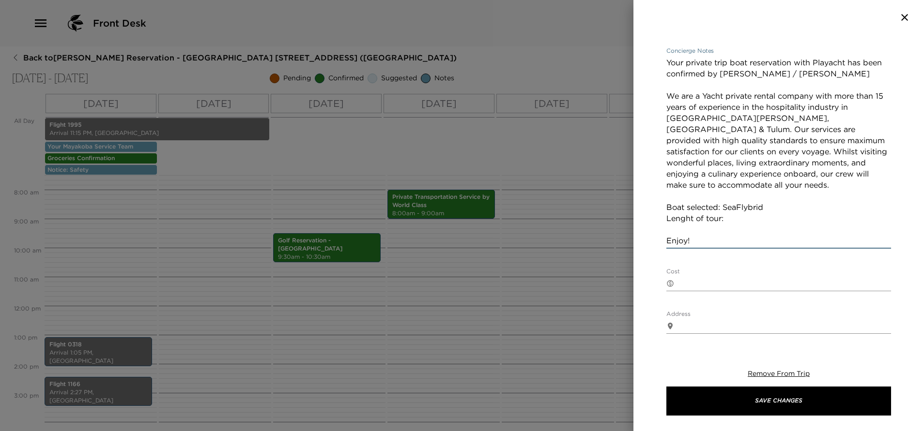
type textarea "Your private trip boat reservation with Playacht has been confirmed by [PERSON_…"
type input "14-days prior no penalty fee6 to 4 days prior 30% charge48-72 hours 50% chargeW…"
type textarea "Your private trip boat reservation with Playacht has been confirmed by [PERSON_…"
type input "14-days prior no penalty fee6 to 4 days prior 30% charge48-72 hours 50% chargeW…"
type textarea "Your private trip boat reservation with Playacht has been confirmed by [PERSON_…"
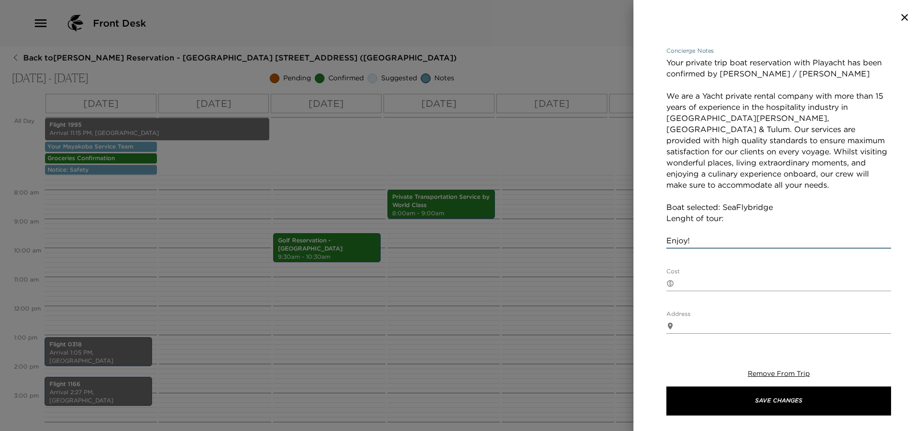
type input "14-days prior no penalty fee6 to 4 days prior 30% charge48-72 hours 50% chargeW…"
drag, startPoint x: 737, startPoint y: 207, endPoint x: 746, endPoint y: 207, distance: 8.7
type textarea "Your private trip boat reservation with Playacht has been confirmed by [PERSON_…"
type input "14-days prior no penalty fee6 to 4 days prior 30% charge48-72 hours 50% chargeW…"
type textarea "Your private trip boat reservation with Playacht has been confirmed by [PERSON_…"
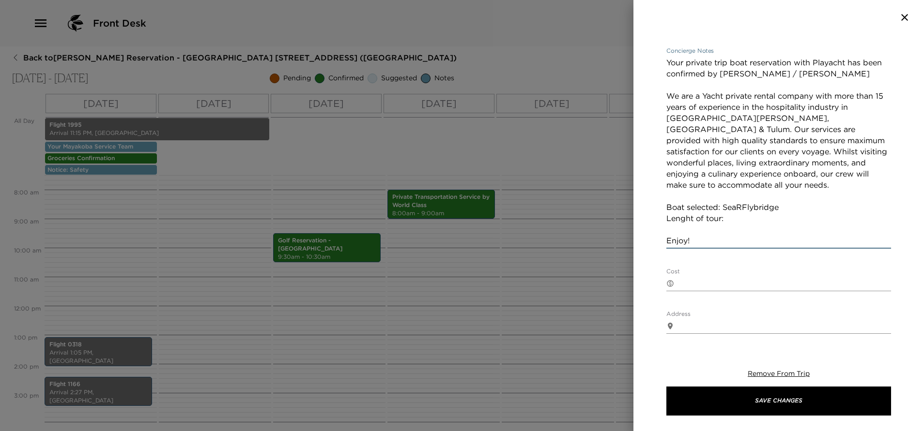
type input "14-days prior no penalty fee6 to 4 days prior 30% charge48-72 hours 50% chargeW…"
type textarea "Your private trip boat reservation with Playacht has been confirmed by [PERSON_…"
type input "14-days prior no penalty fee6 to 4 days prior 30% charge48-72 hours 50% chargeW…"
type textarea "Your private trip boat reservation with Playacht has been confirmed by [PERSON_…"
type input "14-days prior no penalty fee6 to 4 days prior 30% charge48-72 hours 50% chargeW…"
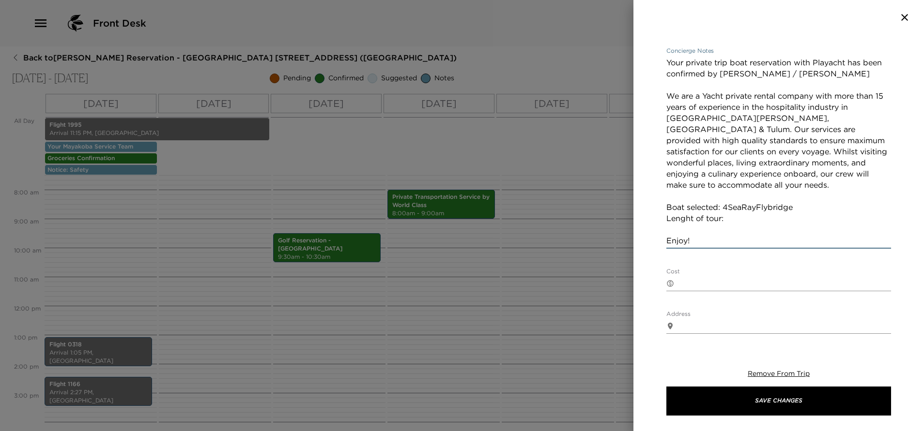
type textarea "Your private trip boat reservation with Playacht has been confirmed by [PERSON_…"
type input "14-days prior no penalty fee6 to 4 days prior 30% charge48-72 hours 50% chargeW…"
type textarea "Your private trip boat reservation with Playacht has been confirmed by [PERSON_…"
type input "14-days prior no penalty fee6 to 4 days prior 30% charge48-72 hours 50% chargeW…"
type textarea "Your private trip boat reservation with Playacht has been confirmed by [PERSON_…"
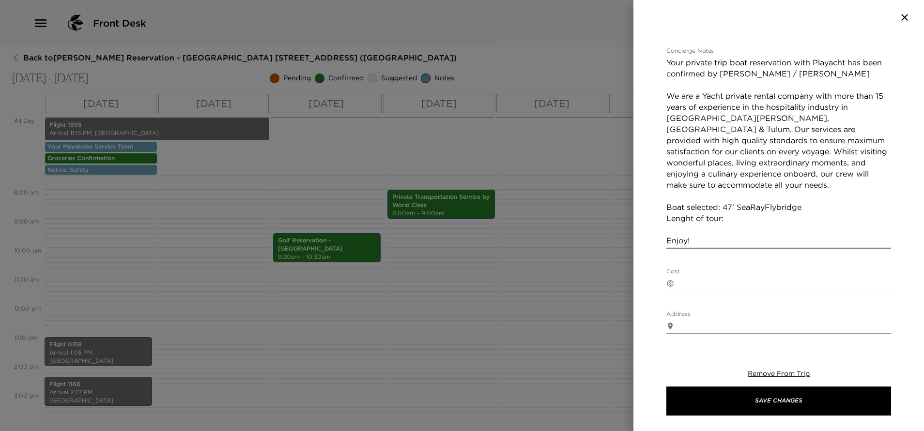
type input "14-days prior no penalty fee6 to 4 days prior 30% charge48-72 hours 50% chargeW…"
type textarea "Your private trip boat reservation with Playacht has been confirmed by [PERSON_…"
type input "14-days prior no penalty fee6 to 4 days prior 30% charge48-72 hours 50% chargeW…"
click at [770, 219] on textarea "Your private trip boat reservation with Playacht has been confirmed by [PERSON_…" at bounding box center [778, 151] width 225 height 189
type textarea "Your private trip boat reservation with Playacht has been confirmed by [PERSON_…"
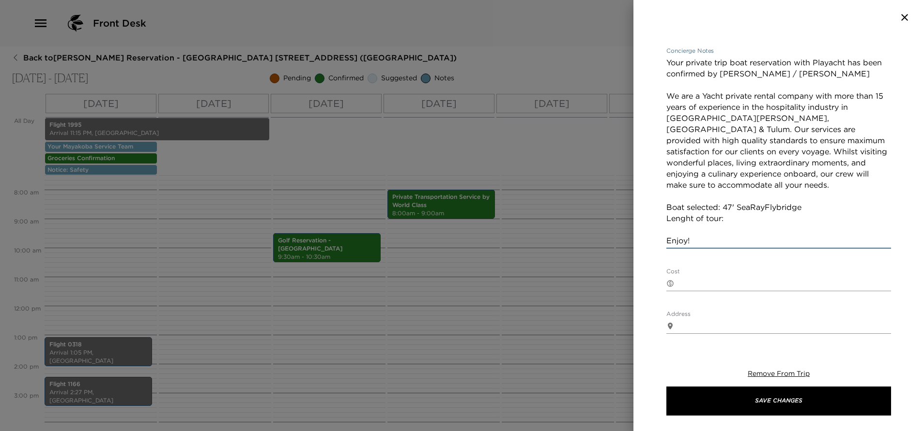
type input "14-days prior no penalty fee6 to 4 days prior 30% charge48-72 hours 50% chargeW…"
type textarea "Your private trip boat reservation with Playacht has been confirmed by [PERSON_…"
type input "14-days prior no penalty fee6 to 4 days prior 30% charge48-72 hours 50% chargeW…"
type textarea "Your private trip boat reservation with Playacht has been confirmed by [PERSON_…"
type input "14-days prior no penalty fee6 to 4 days prior 30% charge48-72 hours 50% chargeW…"
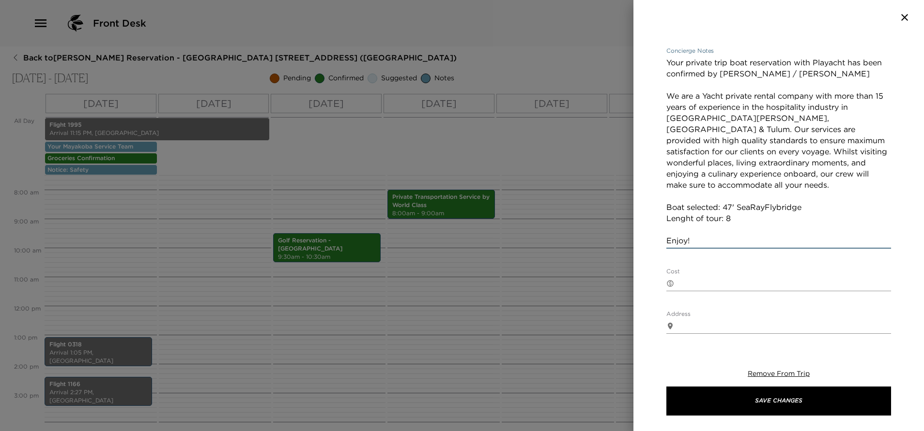
type textarea "Your private trip boat reservation with Playacht has been confirmed by [PERSON_…"
type input "14-days prior no penalty fee6 to 4 days prior 30% charge48-72 hours 50% chargeW…"
type textarea "Your private trip boat reservation with Playacht has been confirmed by [PERSON_…"
type input "14-days prior no penalty fee6 to 4 days prior 30% charge48-72 hours 50% chargeW…"
type textarea "Your private trip boat reservation with Playacht has been confirmed by [PERSON_…"
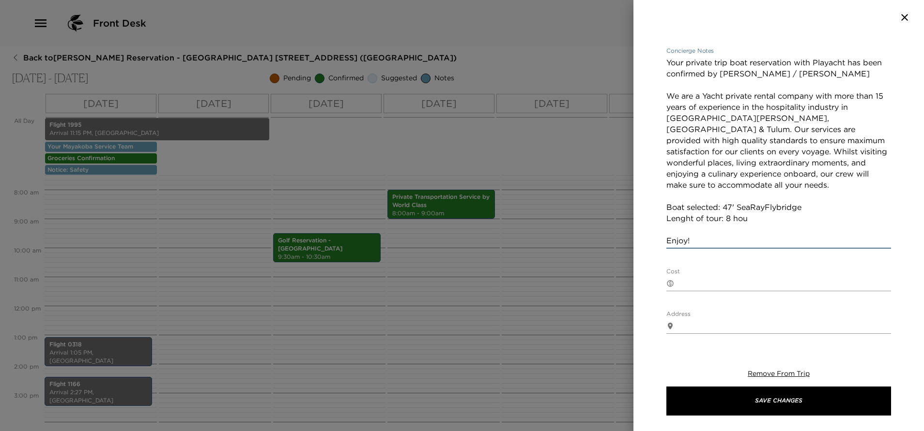
type input "14-days prior no penalty fee6 to 4 days prior 30% charge48-72 hours 50% chargeW…"
type textarea "Your private trip boat reservation with Playacht has been confirmed by [PERSON_…"
type input "14-days prior no penalty fee6 to 4 days prior 30% charge48-72 hours 50% chargeW…"
type textarea "Your private trip boat reservation with Playacht has been confirmed by [PERSON_…"
type input "14-days prior no penalty fee6 to 4 days prior 30% charge48-72 hours 50% chargeW…"
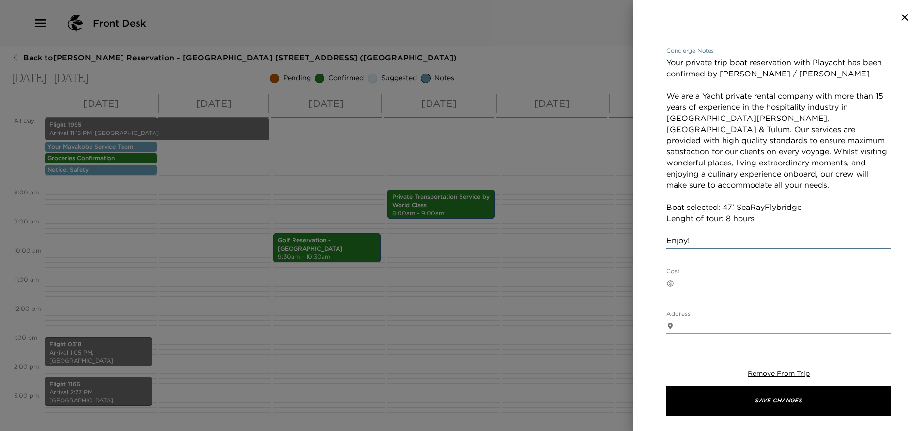
click at [707, 241] on textarea "Your private trip boat reservation with Playacht has been confirmed by [PERSON_…" at bounding box center [778, 151] width 225 height 189
type textarea "Your private trip boat reservation with Playacht has been confirmed by [PERSON_…"
click at [693, 281] on textarea "Cost" at bounding box center [784, 283] width 213 height 11
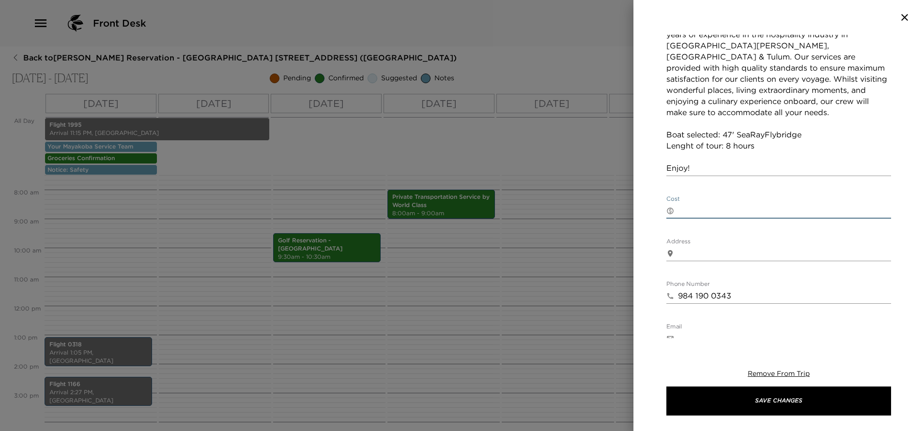
type input "14-days prior no penalty fee6 to 4 days prior 30% charge48-72 hours 50% chargeW…"
type textarea "$"
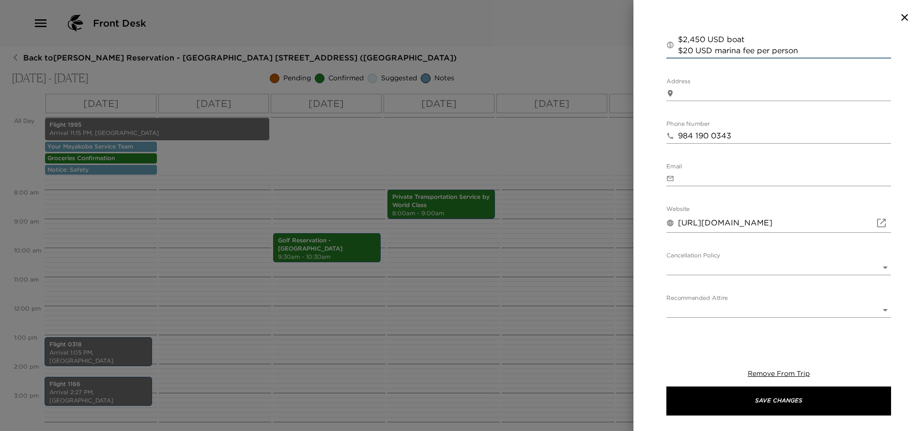
scroll to position [484, 0]
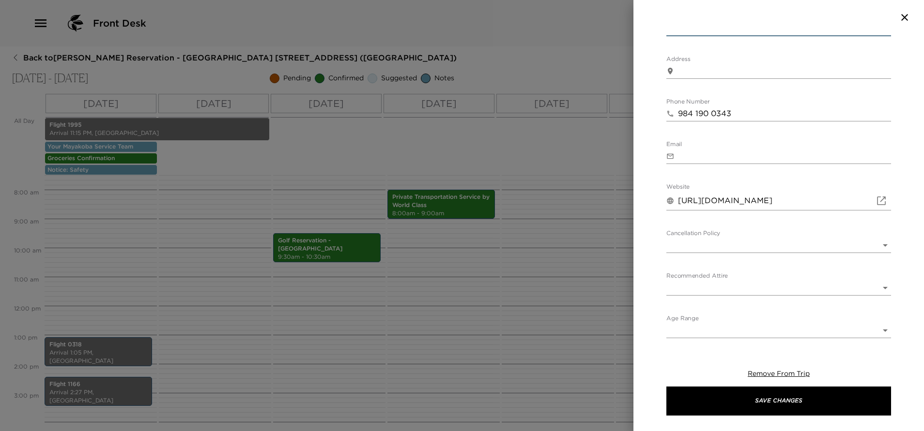
click at [751, 245] on body "Front Desk Back to [PERSON_NAME] Reservation - [GEOGRAPHIC_DATA] [GEOGRAPHIC_DA…" at bounding box center [462, 215] width 924 height 431
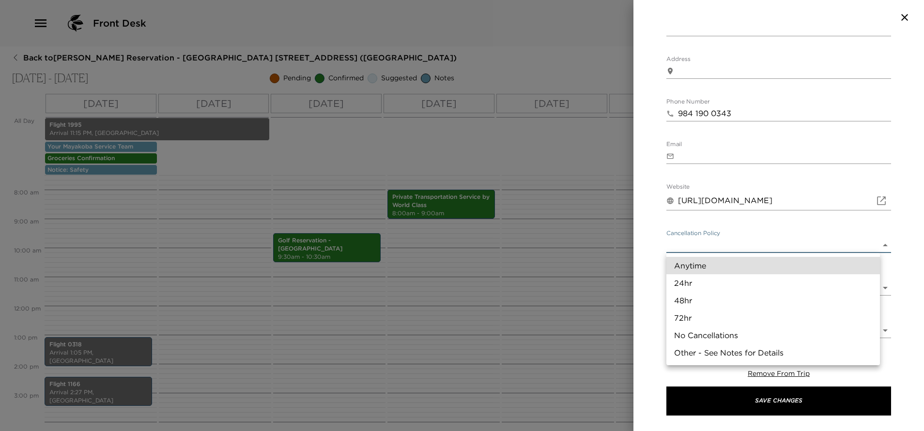
click at [721, 352] on li "Other - See Notes for Details" at bounding box center [773, 352] width 214 height 17
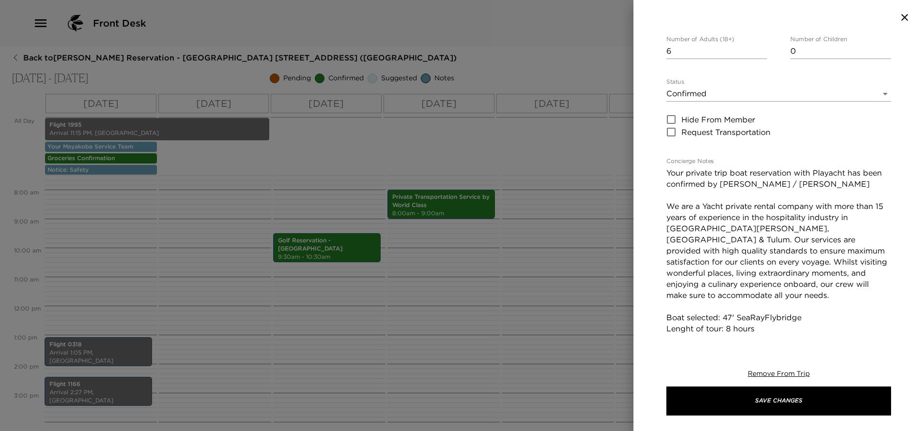
scroll to position [121, 0]
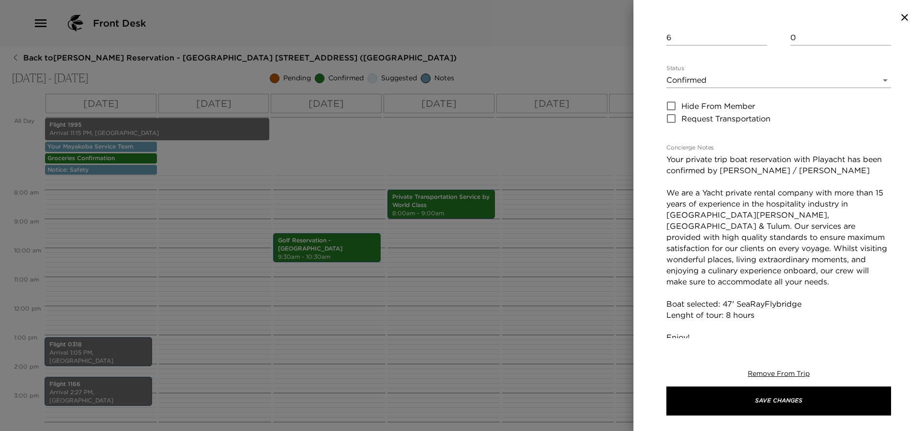
click at [811, 172] on textarea "Your private trip boat reservation with Playacht has been confirmed by [PERSON_…" at bounding box center [778, 248] width 225 height 189
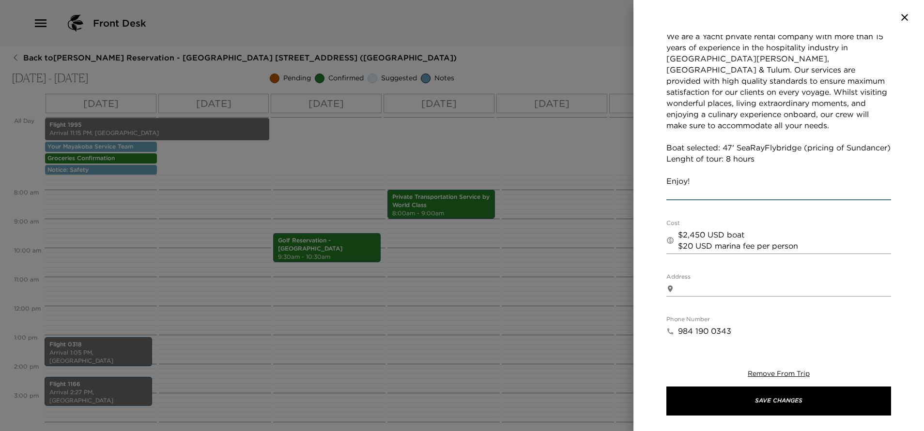
scroll to position [322, 0]
click at [808, 148] on textarea "Your private trip boat reservation with Playacht has been confirmed by [PERSON_…" at bounding box center [778, 76] width 225 height 245
click at [728, 159] on textarea "Your private trip boat reservation with Playacht has been confirmed by [PERSON_…" at bounding box center [778, 76] width 225 height 245
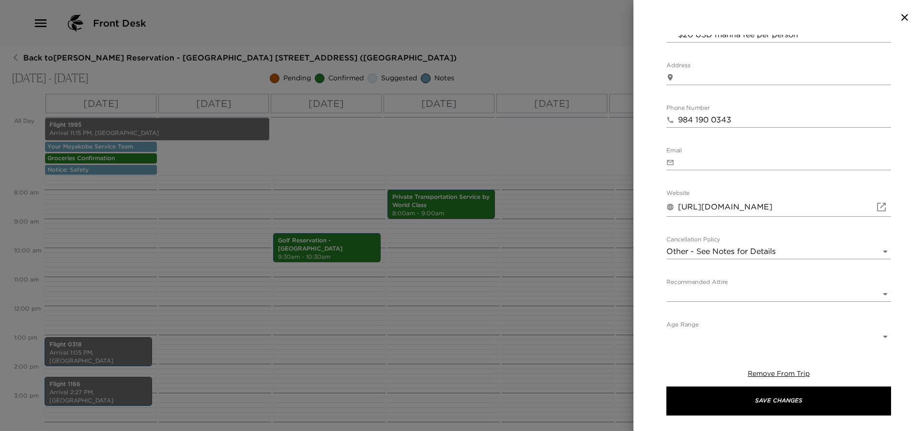
scroll to position [540, 0]
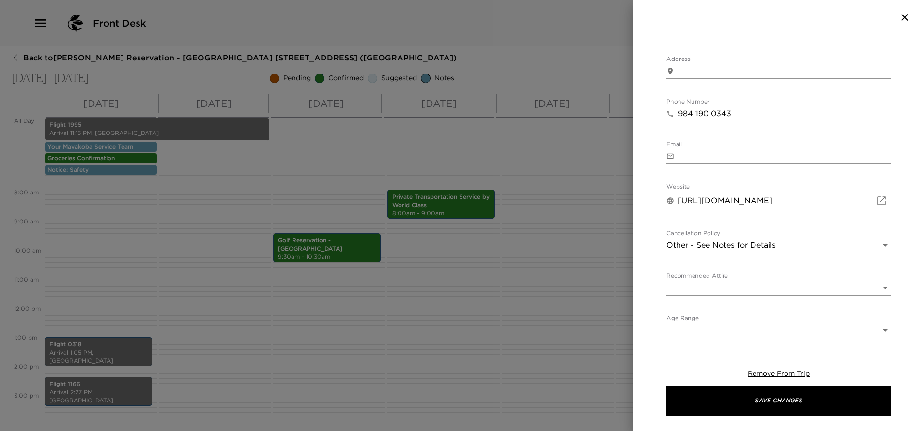
click at [739, 291] on body "Front Desk Back to [PERSON_NAME] Reservation - [GEOGRAPHIC_DATA] [GEOGRAPHIC_DA…" at bounding box center [462, 215] width 924 height 431
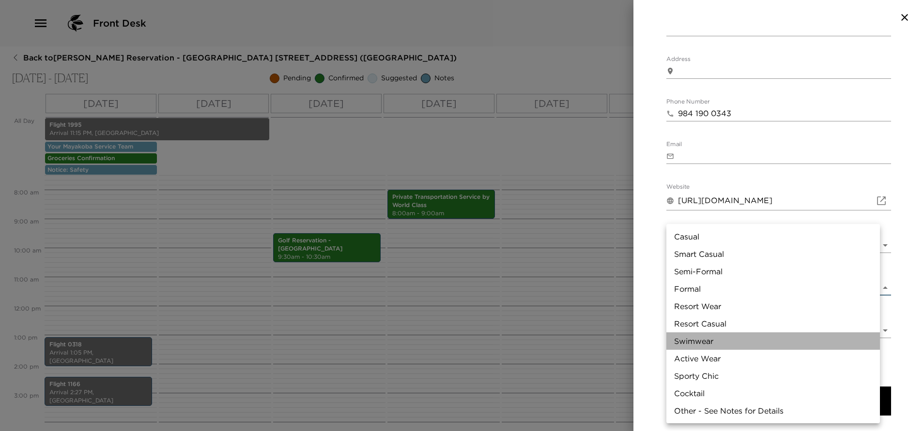
click at [719, 344] on li "Swimwear" at bounding box center [773, 341] width 214 height 17
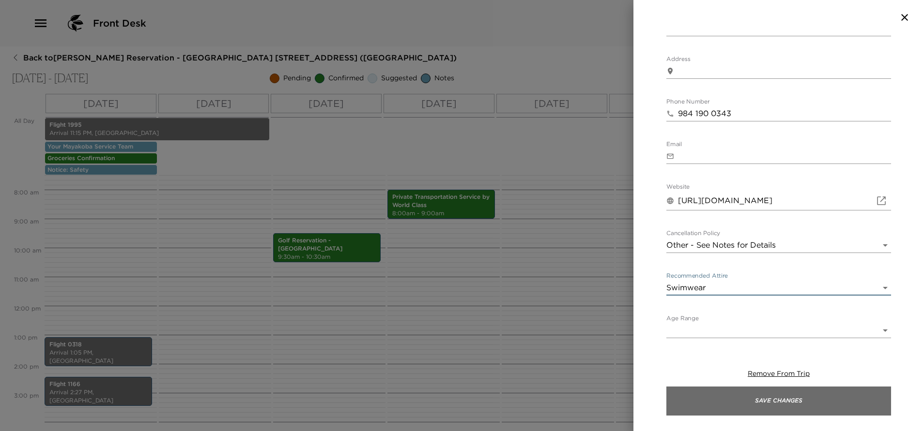
click at [735, 403] on button "Save Changes" at bounding box center [778, 401] width 225 height 29
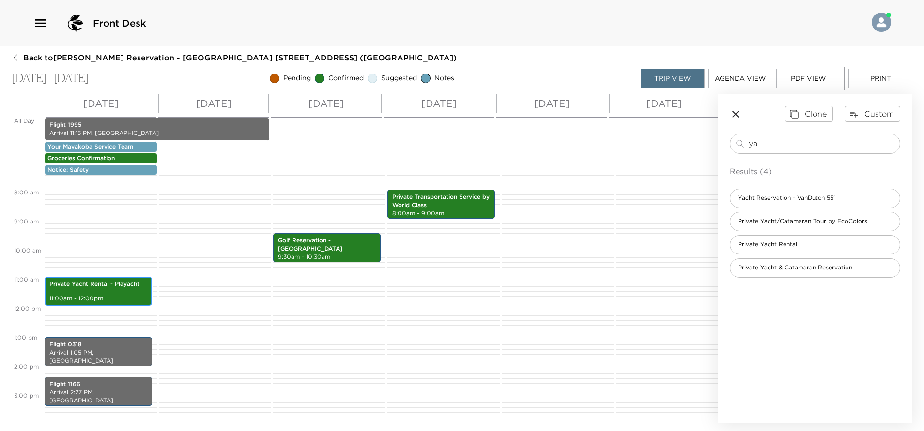
click at [105, 299] on p "11:00am - 12:00pm" at bounding box center [98, 299] width 98 height 8
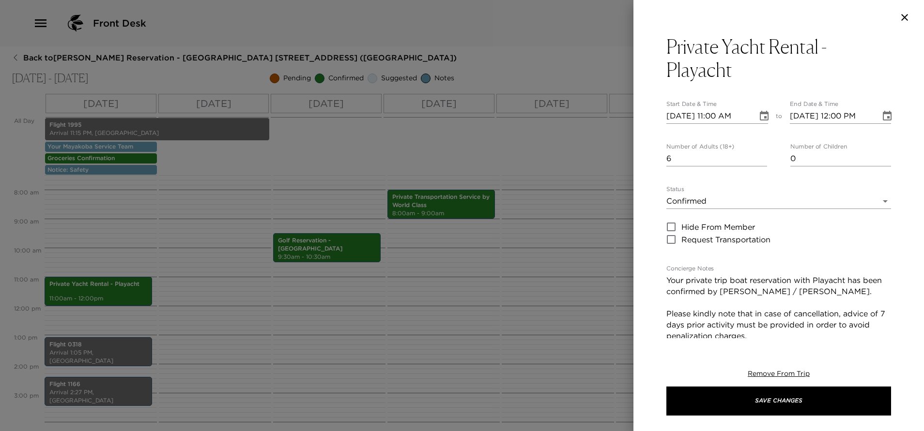
click at [760, 120] on icon "Choose date, selected date is Oct 5, 2025" at bounding box center [764, 116] width 9 height 10
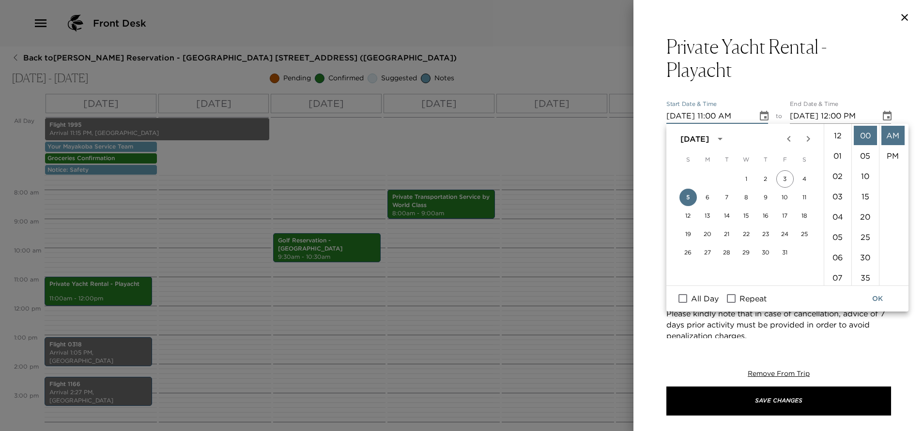
scroll to position [224, 0]
click at [746, 198] on button "8" at bounding box center [745, 197] width 17 height 17
click at [836, 166] on li "09" at bounding box center [837, 167] width 23 height 19
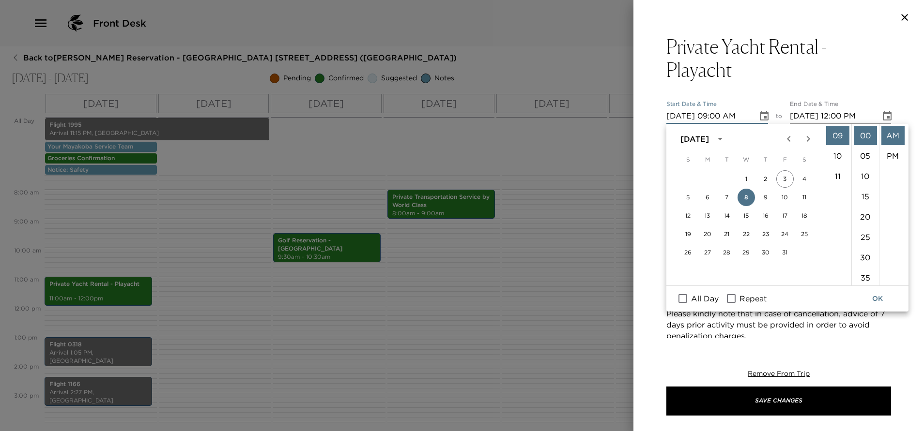
click at [881, 296] on button "OK" at bounding box center [877, 299] width 31 height 18
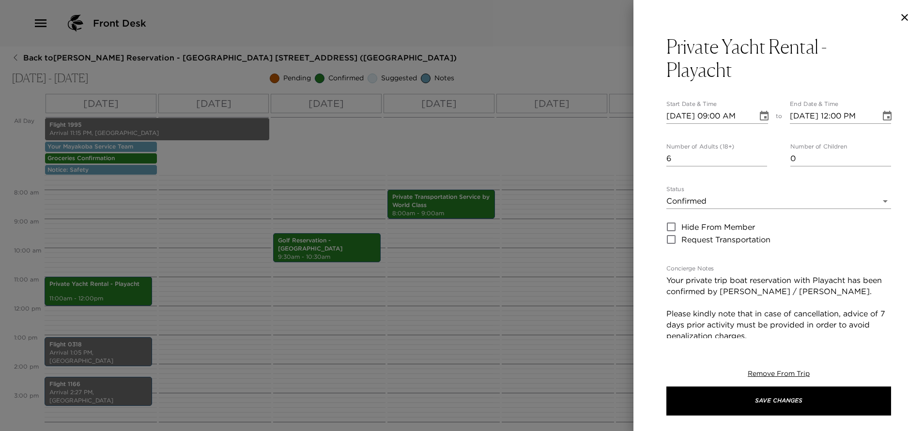
click at [881, 116] on icon "Choose date, selected date is Oct 8, 2025" at bounding box center [887, 116] width 12 height 12
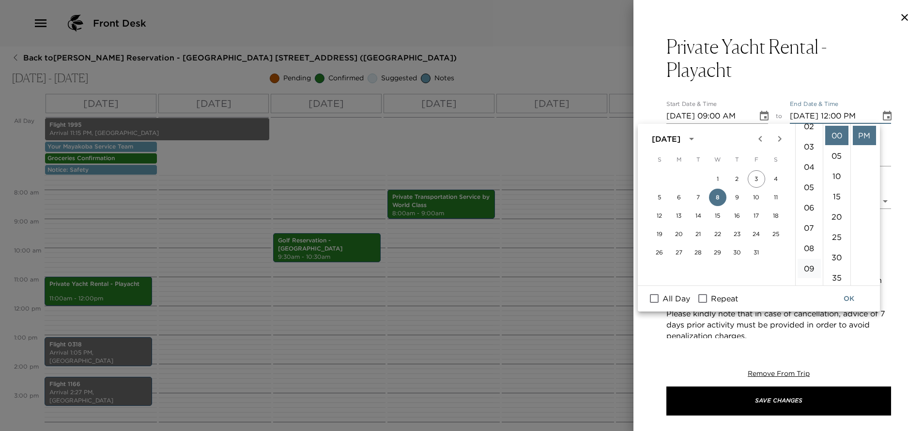
scroll to position [73, 0]
click at [808, 267] on li "10" at bounding box center [808, 266] width 23 height 19
click at [802, 181] on li "05" at bounding box center [808, 178] width 23 height 19
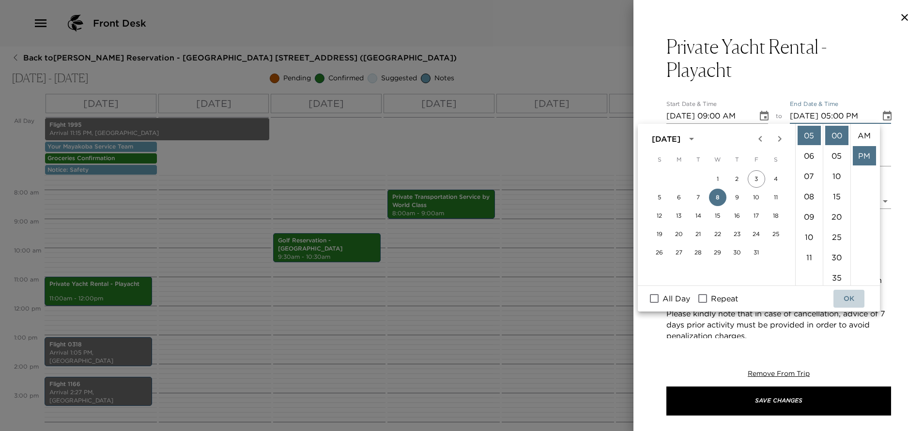
click at [845, 299] on button "OK" at bounding box center [848, 299] width 31 height 18
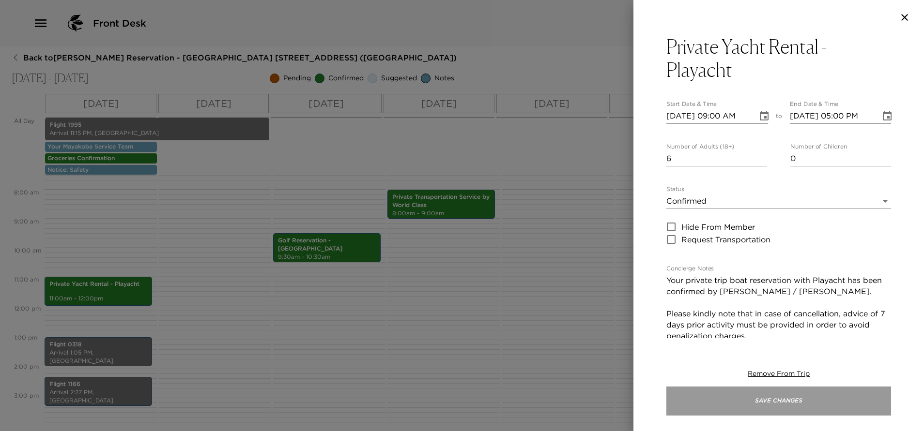
click at [789, 405] on button "Save Changes" at bounding box center [778, 401] width 225 height 29
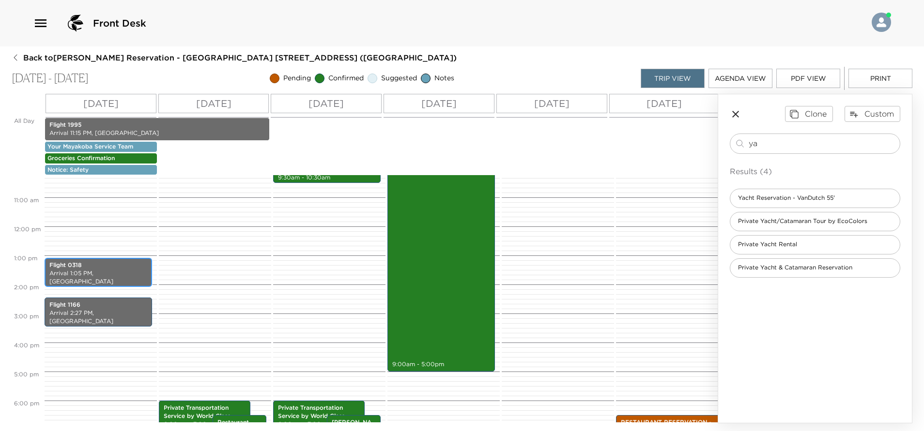
scroll to position [388, 0]
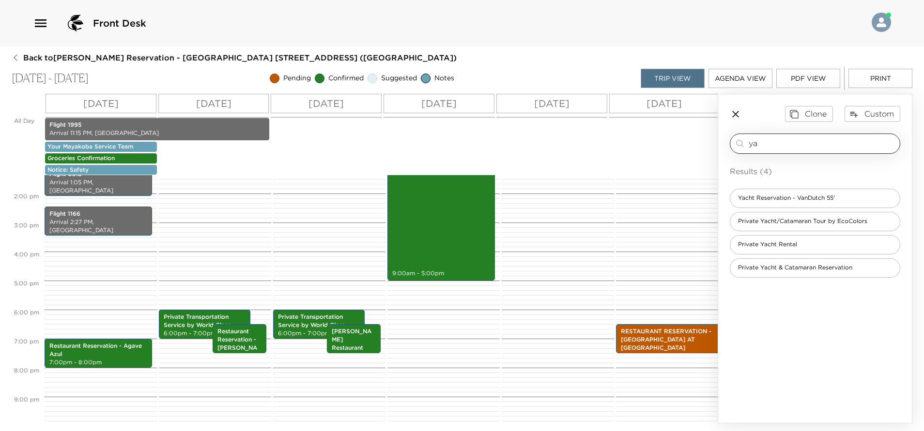
drag, startPoint x: 827, startPoint y: 150, endPoint x: 808, endPoint y: 153, distance: 19.2
click at [808, 153] on div "ya ​" at bounding box center [815, 144] width 170 height 20
drag, startPoint x: 804, startPoint y: 145, endPoint x: 731, endPoint y: 169, distance: 76.4
click at [731, 169] on div "ya ​ Results (4) Yacht Reservation - VanDutch 55' Private Yacht/Catamaran Tour …" at bounding box center [815, 206] width 170 height 144
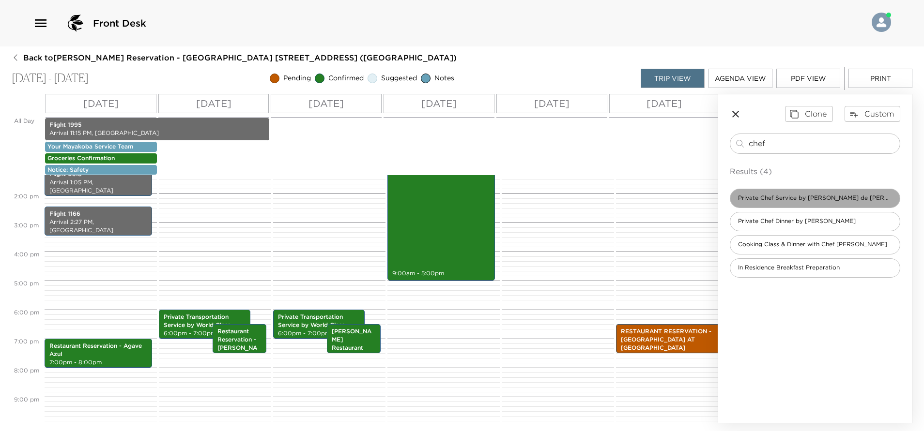
click at [791, 199] on span "Private Chef Service by [PERSON_NAME] de [PERSON_NAME]" at bounding box center [814, 198] width 169 height 8
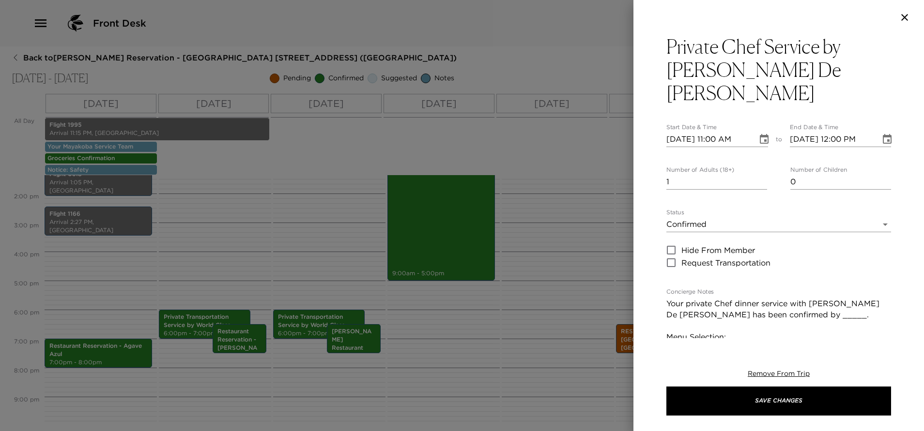
click at [760, 134] on icon "Choose date, selected date is Oct 5, 2025" at bounding box center [764, 139] width 9 height 10
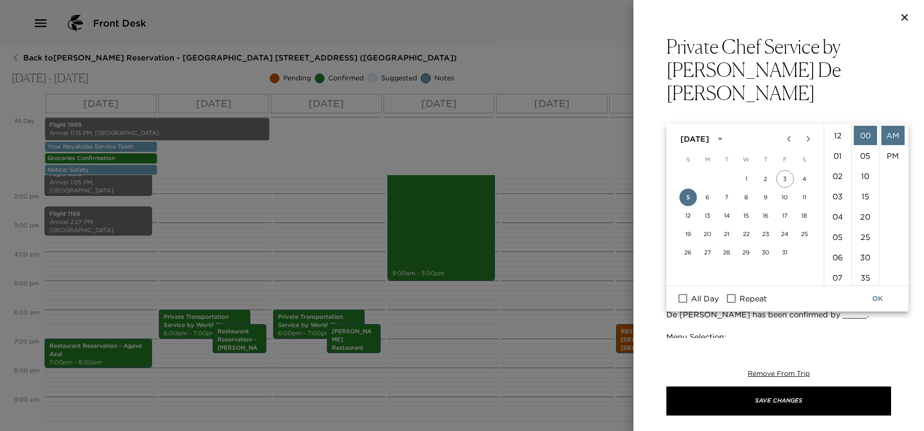
scroll to position [224, 0]
click at [745, 199] on button "8" at bounding box center [745, 197] width 17 height 17
click at [834, 130] on li "07" at bounding box center [837, 126] width 23 height 19
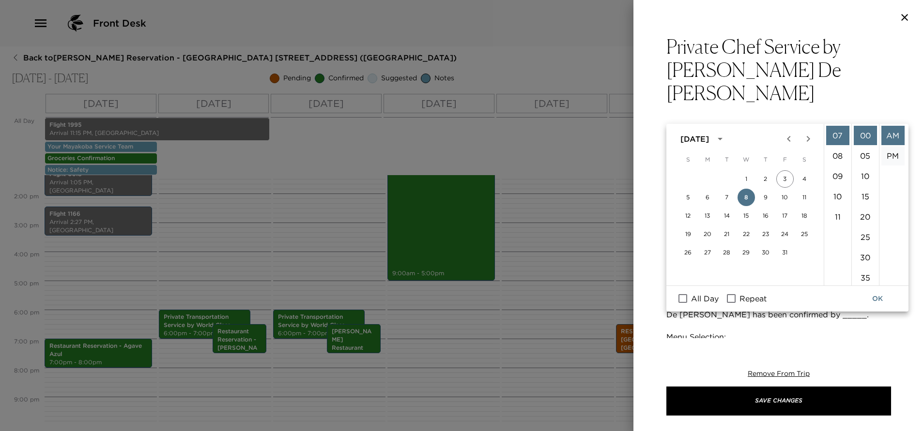
click at [887, 157] on li "PM" at bounding box center [892, 155] width 23 height 19
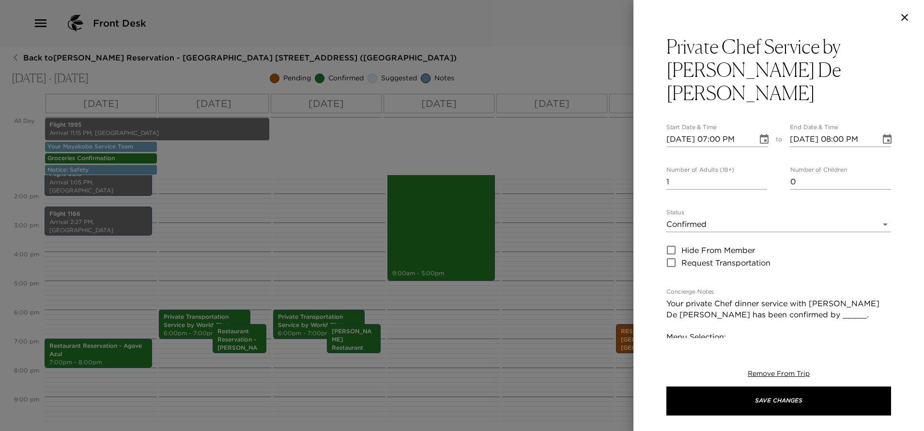
scroll to position [20, 0]
click at [757, 174] on input "2" at bounding box center [716, 181] width 101 height 15
click at [757, 174] on input "3" at bounding box center [716, 181] width 101 height 15
click at [757, 174] on input "4" at bounding box center [716, 181] width 101 height 15
click at [757, 174] on input "5" at bounding box center [716, 181] width 101 height 15
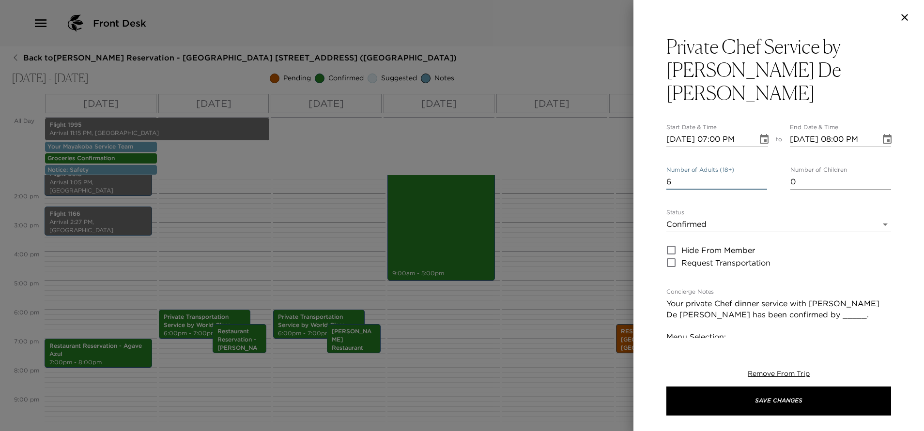
click at [757, 174] on input "6" at bounding box center [716, 181] width 101 height 15
click at [800, 298] on textarea "Your private Chef dinner service with [PERSON_NAME] De [PERSON_NAME] has been c…" at bounding box center [778, 376] width 225 height 156
click at [823, 311] on textarea "Your private Chef dinner service with [PERSON_NAME] De [PERSON_NAME] has been c…" at bounding box center [778, 376] width 225 height 156
drag, startPoint x: 793, startPoint y: 281, endPoint x: 686, endPoint y: 292, distance: 107.2
click at [686, 298] on textarea "Your private Chef dinner service with [PERSON_NAME] De [PERSON_NAME] has been c…" at bounding box center [778, 376] width 225 height 156
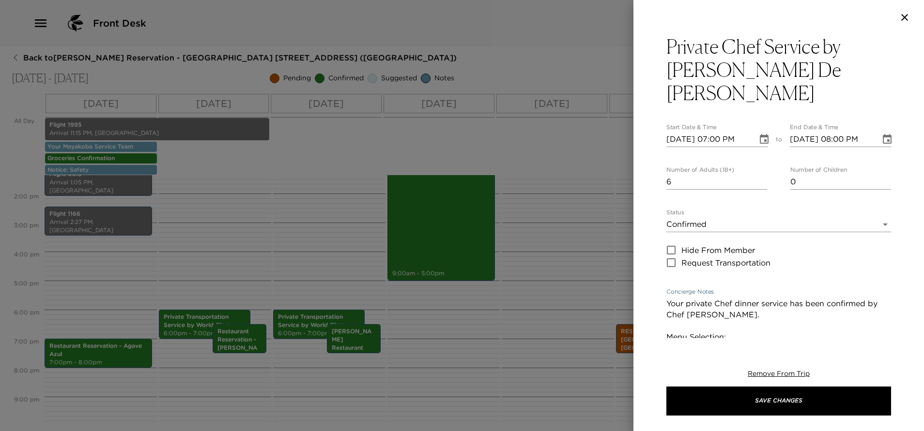
click at [766, 313] on textarea "Your private Chef dinner service has been confirmed by Chef [PERSON_NAME]. Menu…" at bounding box center [778, 376] width 225 height 156
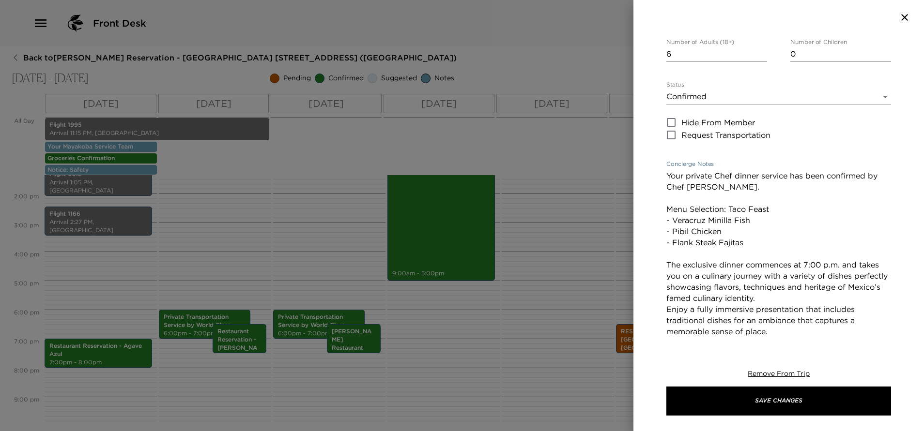
scroll to position [159, 0]
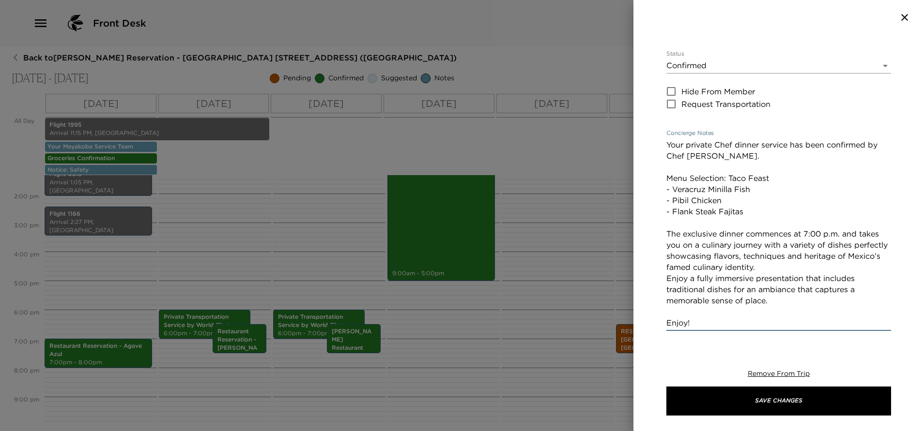
click at [778, 230] on textarea "Your private Chef dinner service has been confirmed by Chef [PERSON_NAME]. Menu…" at bounding box center [778, 233] width 225 height 189
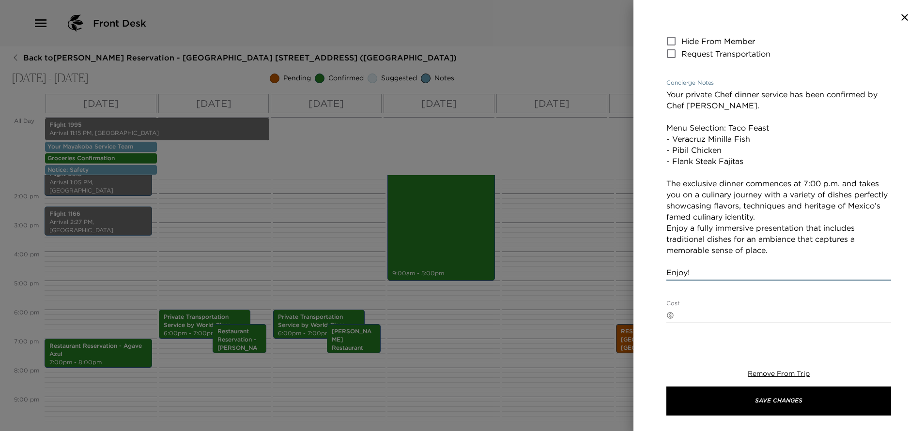
scroll to position [231, 0]
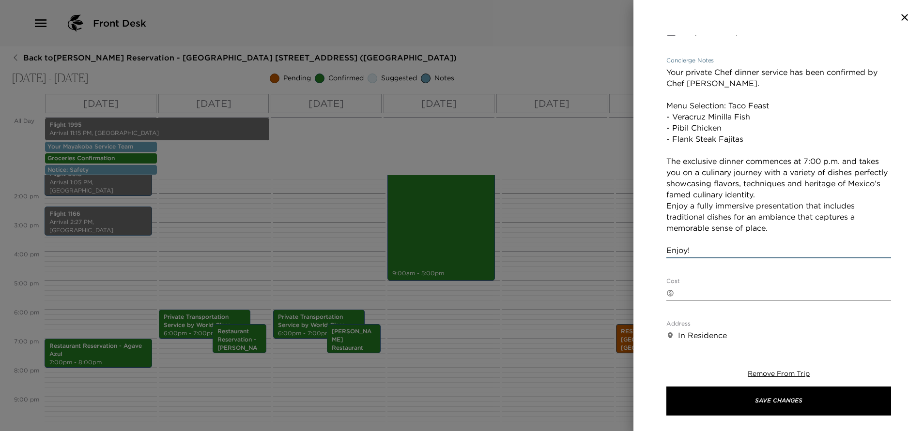
click at [781, 204] on textarea "Your private Chef dinner service has been confirmed by Chef [PERSON_NAME]. Menu…" at bounding box center [778, 161] width 225 height 189
click at [753, 117] on textarea "Your private Chef dinner service has been confirmed by Chef [PERSON_NAME]. Menu…" at bounding box center [778, 161] width 225 height 189
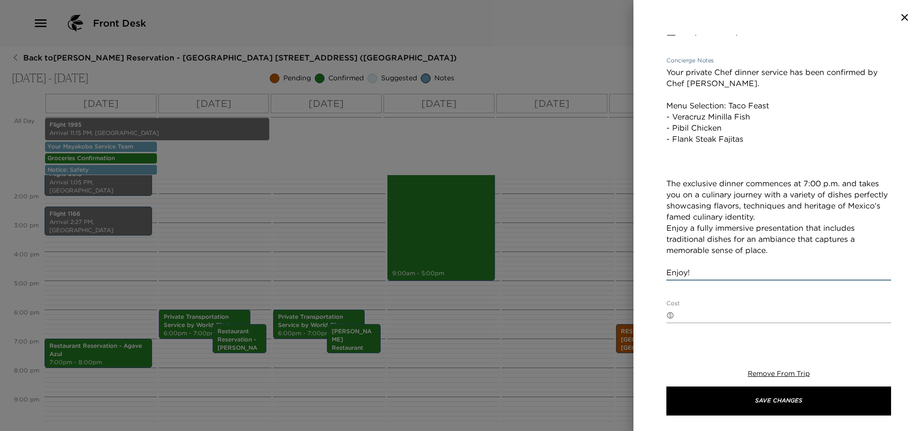
paste textarea "*Our cancellation policies are as follows: - Canceling within 72 hrs prior dinn…"
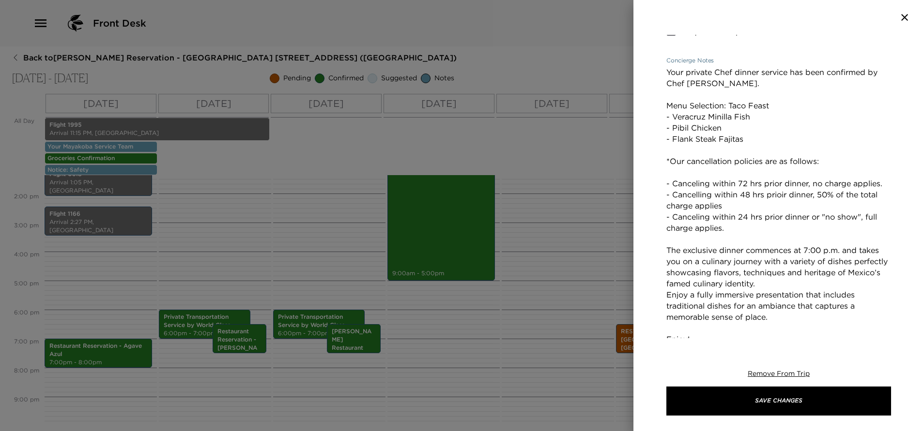
click at [704, 150] on textarea "Your private Chef dinner service has been confirmed by Chef [PERSON_NAME]. Menu…" at bounding box center [778, 212] width 225 height 290
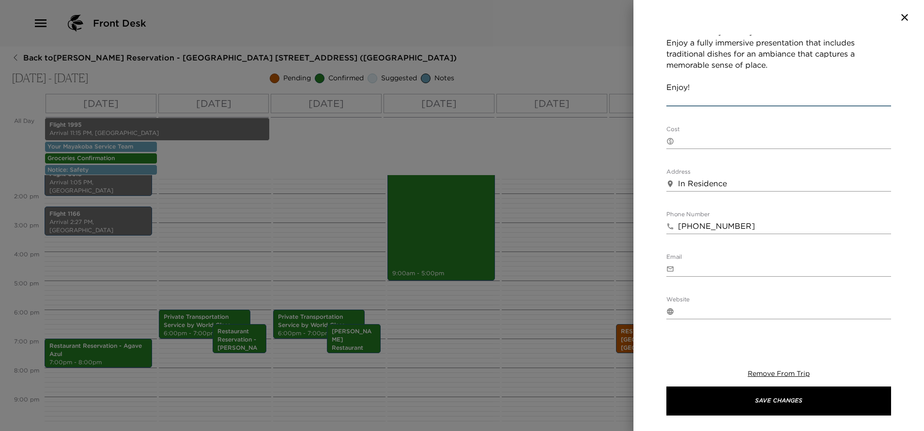
scroll to position [450, 0]
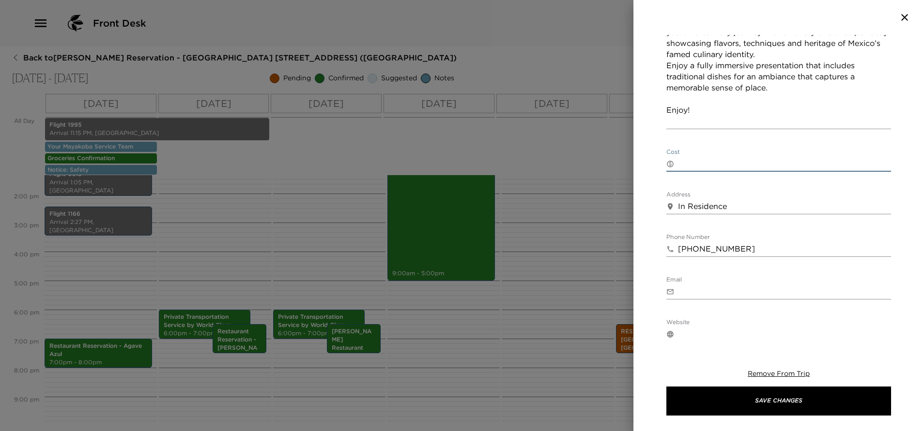
click at [689, 158] on textarea "Cost" at bounding box center [784, 163] width 213 height 11
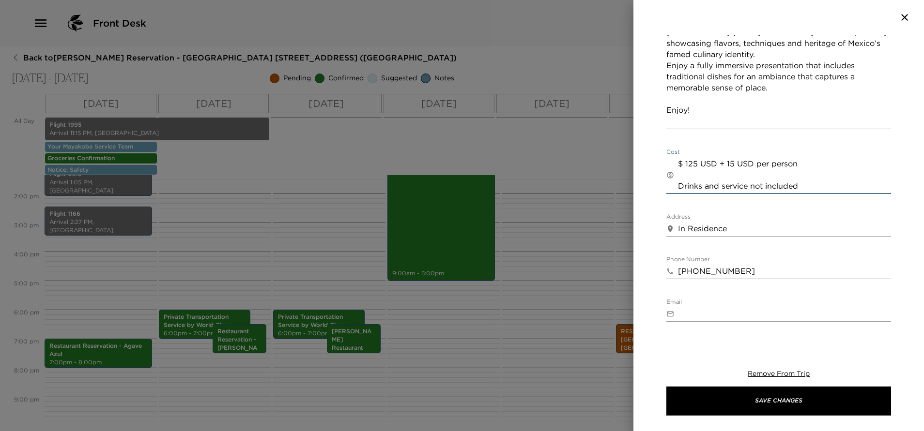
click at [711, 158] on textarea "$ 125 USD + 15 USD per person Drinks and service not included" at bounding box center [784, 174] width 213 height 33
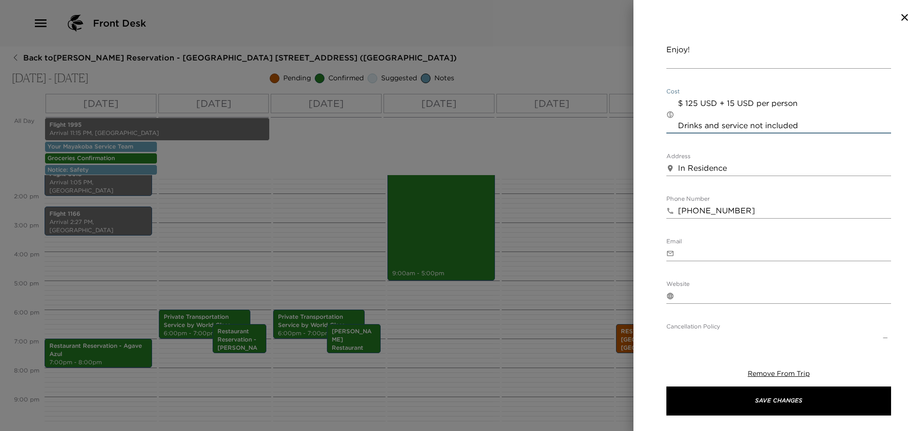
scroll to position [581, 0]
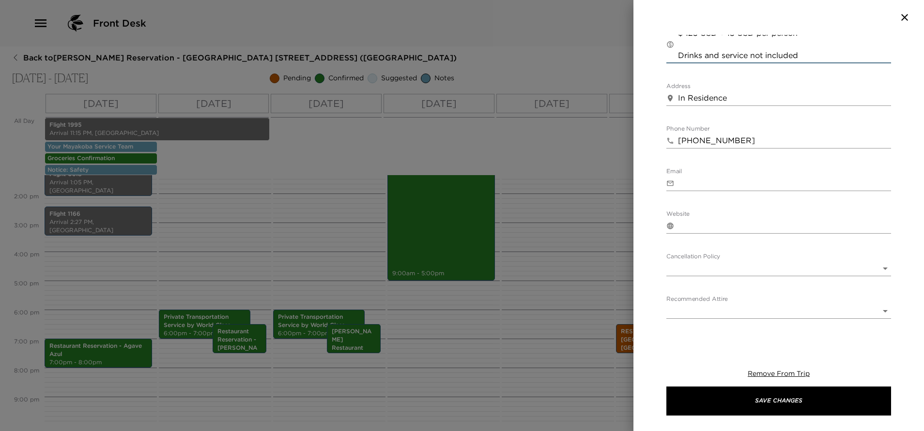
click at [727, 245] on body "Front Desk Back to [PERSON_NAME] Reservation - [GEOGRAPHIC_DATA] [GEOGRAPHIC_DA…" at bounding box center [462, 215] width 924 height 431
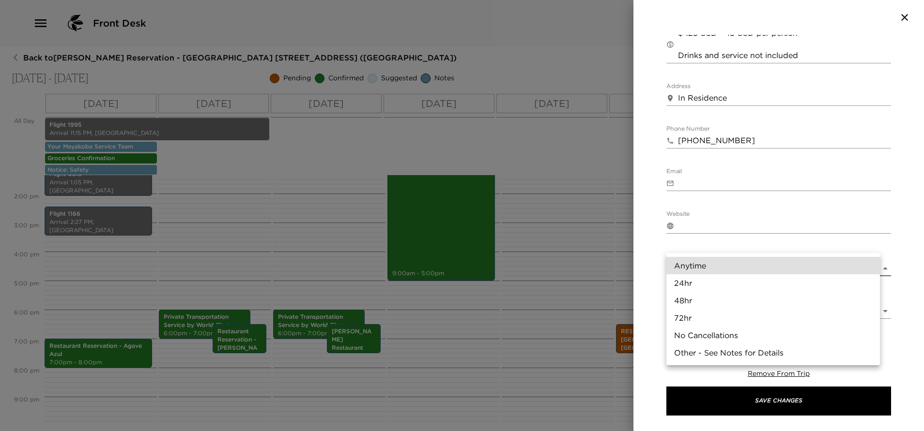
click at [720, 356] on li "Other - See Notes for Details" at bounding box center [773, 352] width 214 height 17
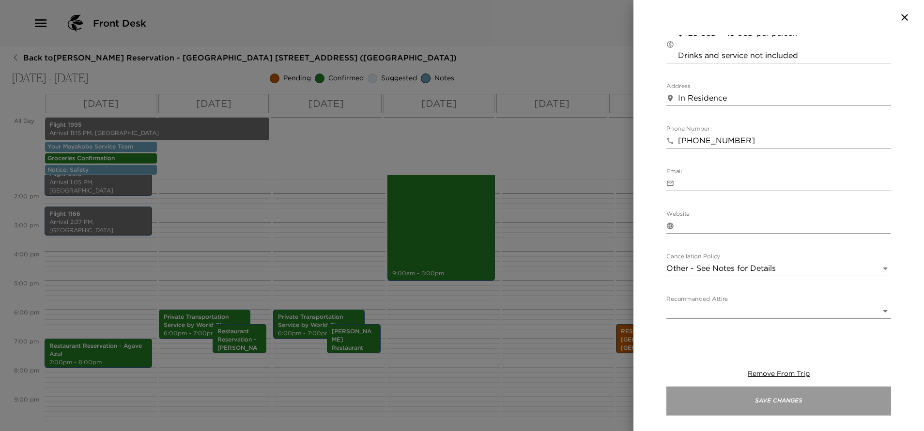
click at [743, 409] on button "Save Changes" at bounding box center [778, 401] width 225 height 29
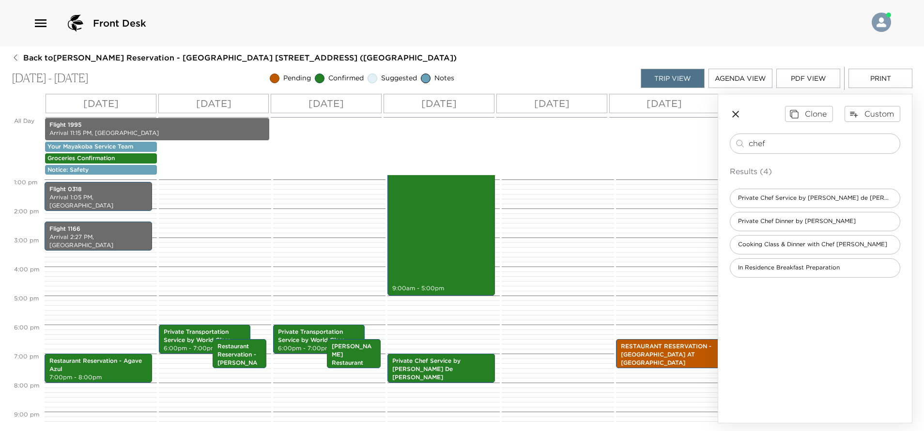
scroll to position [461, 0]
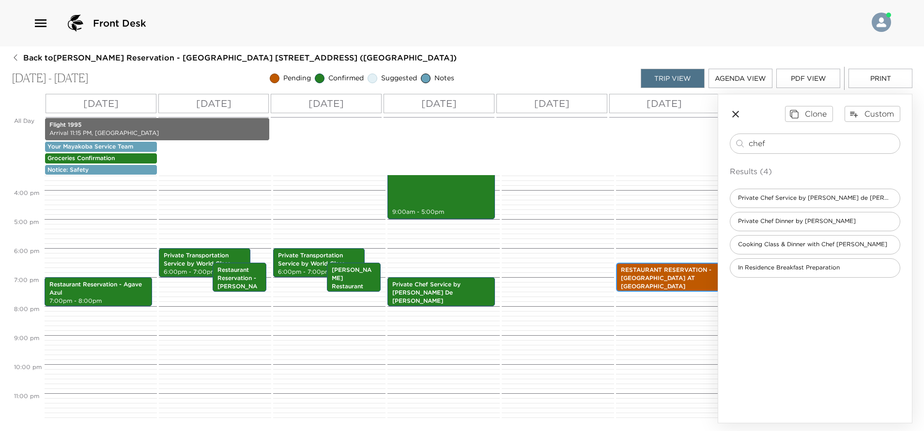
click at [670, 266] on p "RESTAURANT RESERVATION - [GEOGRAPHIC_DATA] AT [GEOGRAPHIC_DATA]" at bounding box center [670, 278] width 98 height 24
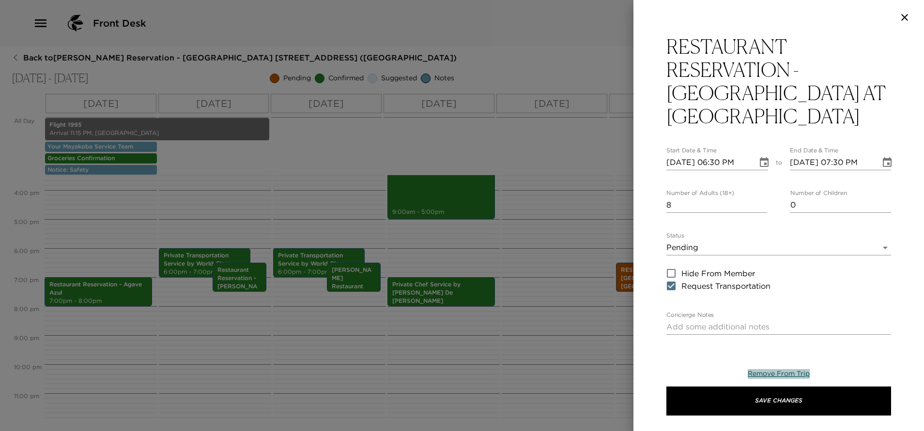
click at [785, 371] on span "Remove From Trip" at bounding box center [779, 373] width 62 height 9
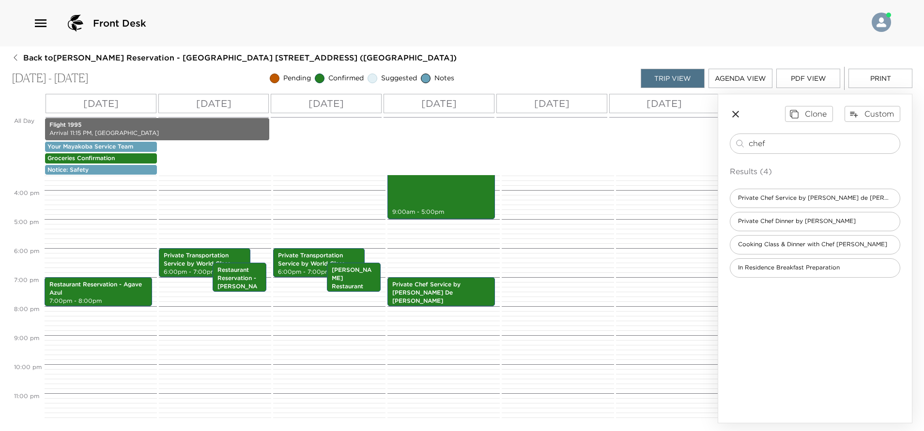
drag, startPoint x: 772, startPoint y: 143, endPoint x: 697, endPoint y: 172, distance: 80.5
click at [697, 172] on div "All Day [DATE] [DATE] [DATE] [DATE] [DATE] [DATE] [DATE] Flight 1995 Arrival 11…" at bounding box center [462, 259] width 901 height 330
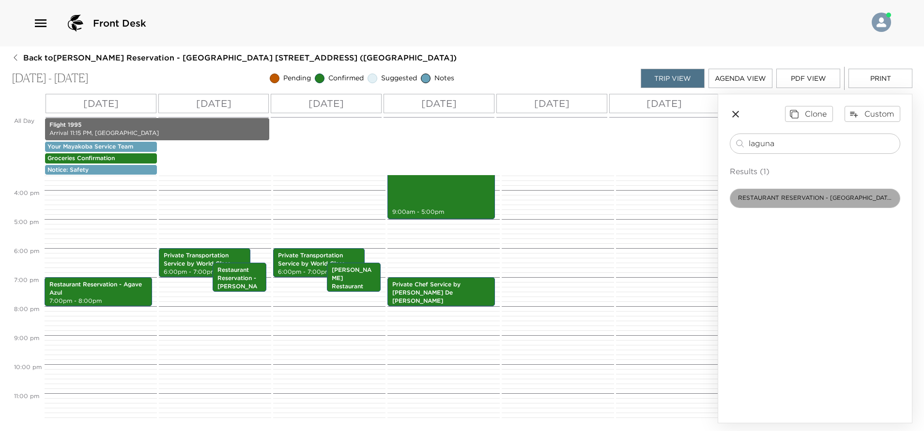
click at [783, 193] on div "RESTAURANT RESERVATION - [GEOGRAPHIC_DATA] AT [GEOGRAPHIC_DATA]" at bounding box center [815, 198] width 170 height 19
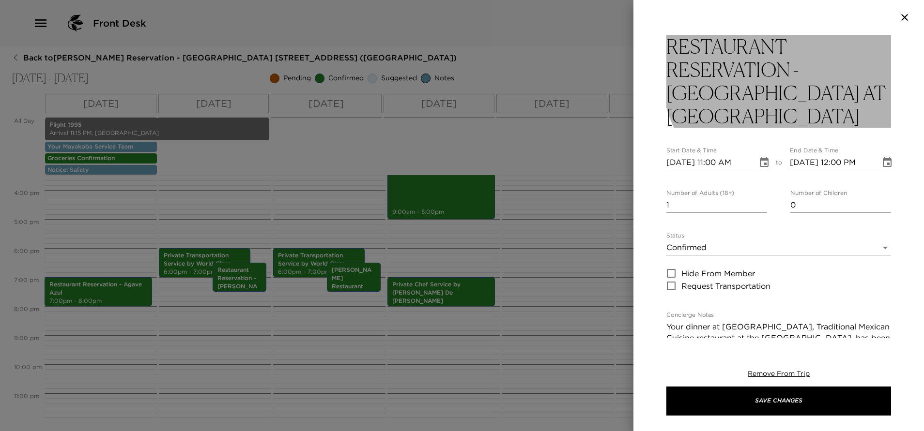
click at [796, 70] on h3 "RESTAURANT RESERVATION - [GEOGRAPHIC_DATA] AT [GEOGRAPHIC_DATA]" at bounding box center [778, 81] width 225 height 93
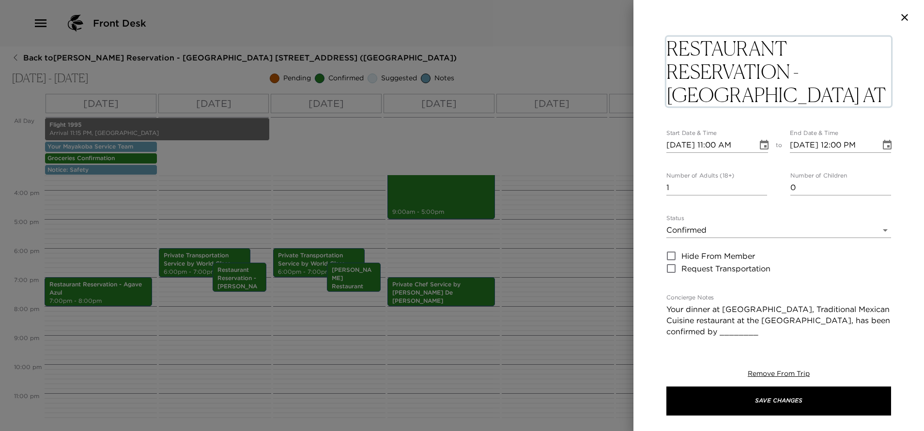
drag, startPoint x: 788, startPoint y: 70, endPoint x: 682, endPoint y: 46, distance: 108.8
click at [682, 46] on textarea "RESTAURANT RESERVATION - [GEOGRAPHIC_DATA] AT [GEOGRAPHIC_DATA]" at bounding box center [778, 72] width 225 height 70
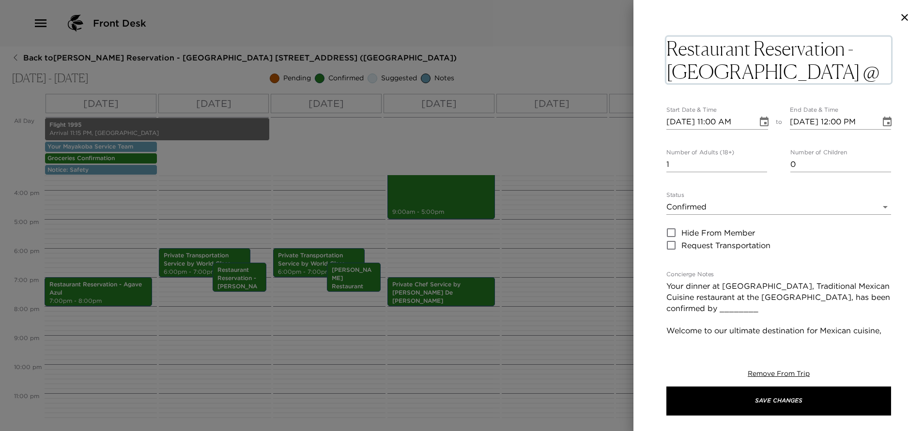
click at [758, 122] on icon "Choose date, selected date is Oct 5, 2025" at bounding box center [764, 122] width 12 height 12
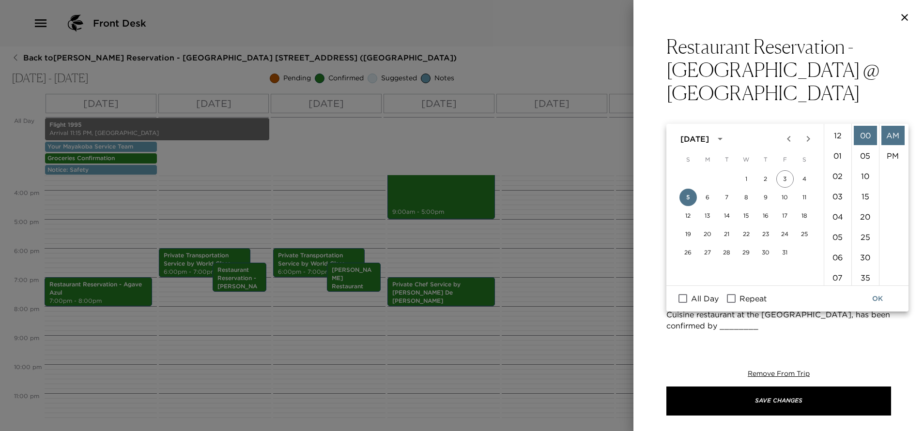
scroll to position [224, 0]
click at [786, 197] on button "10" at bounding box center [784, 197] width 17 height 17
click at [834, 177] on li "06" at bounding box center [837, 178] width 23 height 19
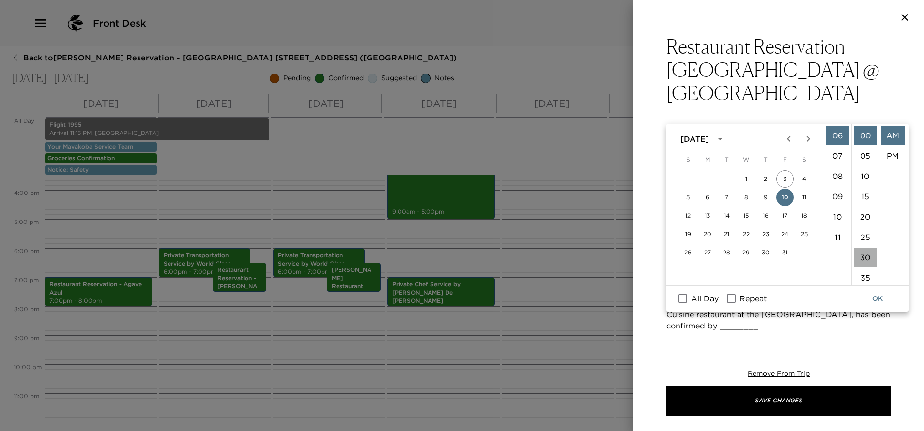
click at [864, 254] on li "30" at bounding box center [865, 257] width 23 height 19
click at [892, 154] on li "PM" at bounding box center [892, 155] width 23 height 19
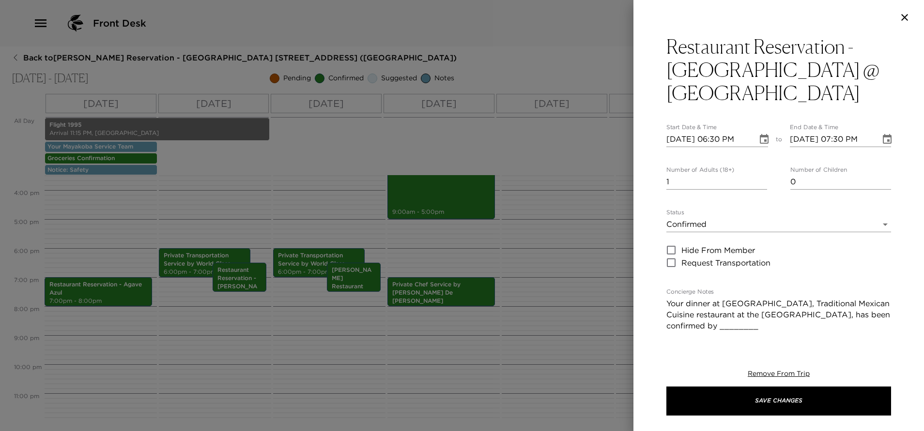
scroll to position [20, 0]
click at [758, 174] on input "2" at bounding box center [716, 181] width 101 height 15
click at [758, 174] on input "3" at bounding box center [716, 181] width 101 height 15
click at [758, 174] on input "4" at bounding box center [716, 181] width 101 height 15
click at [758, 174] on input "5" at bounding box center [716, 181] width 101 height 15
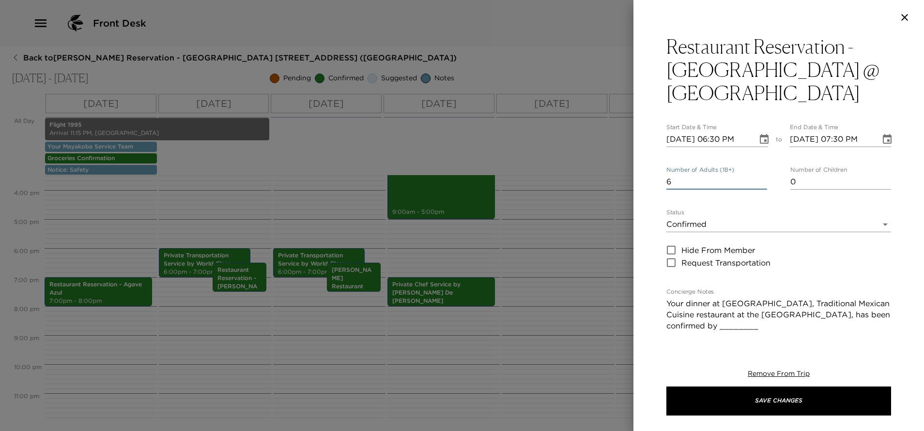
click at [758, 174] on input "6" at bounding box center [716, 181] width 101 height 15
click at [702, 304] on textarea "Your dinner at [GEOGRAPHIC_DATA], Traditional Mexican Cuisine restaurant at the…" at bounding box center [778, 387] width 225 height 178
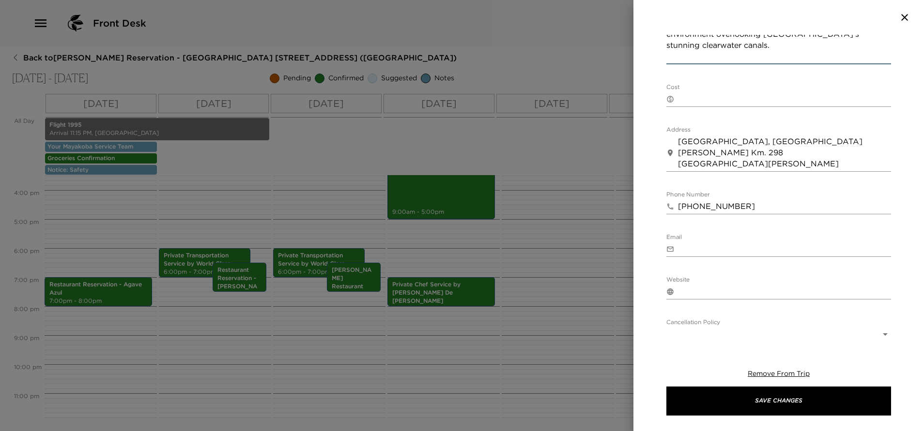
scroll to position [436, 0]
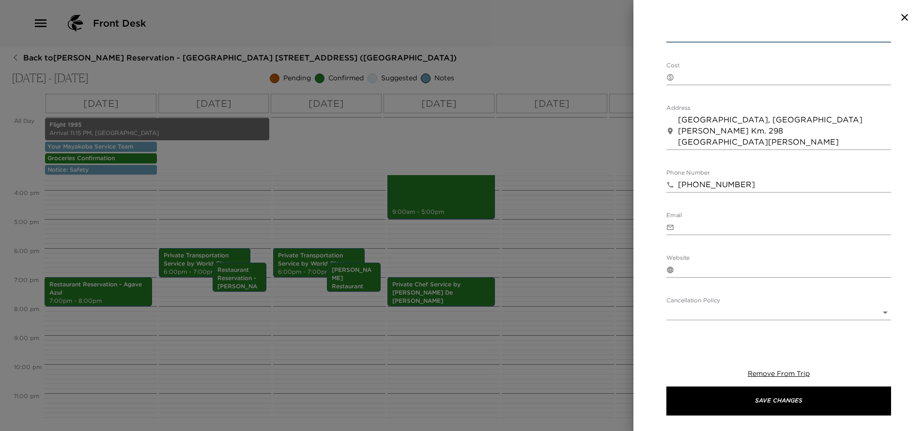
click at [714, 285] on body "Front Desk Back to [PERSON_NAME] Reservation - [GEOGRAPHIC_DATA] [GEOGRAPHIC_DA…" at bounding box center [462, 215] width 924 height 431
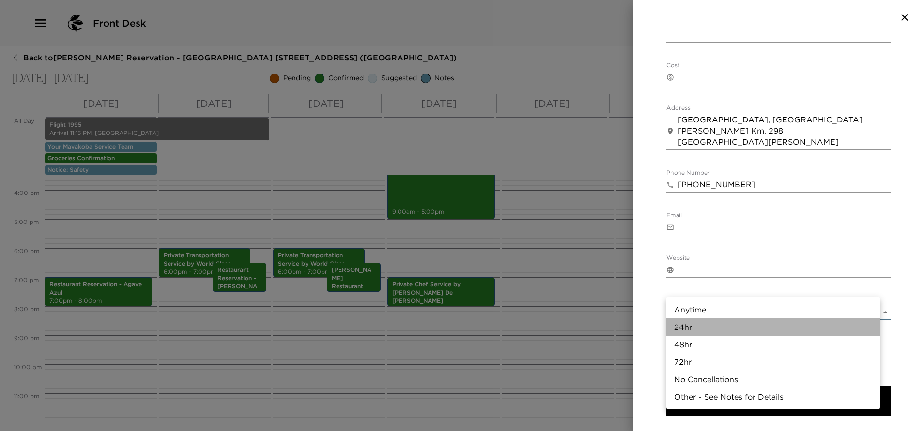
click at [686, 322] on li "24hr" at bounding box center [773, 327] width 214 height 17
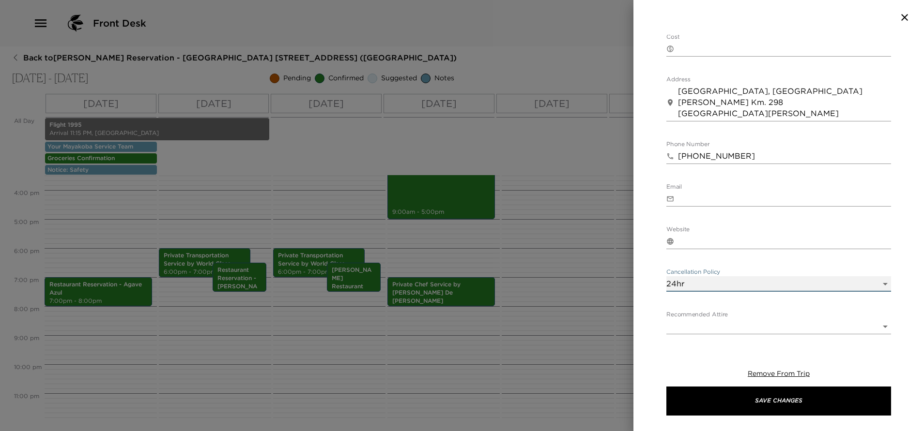
scroll to position [480, 0]
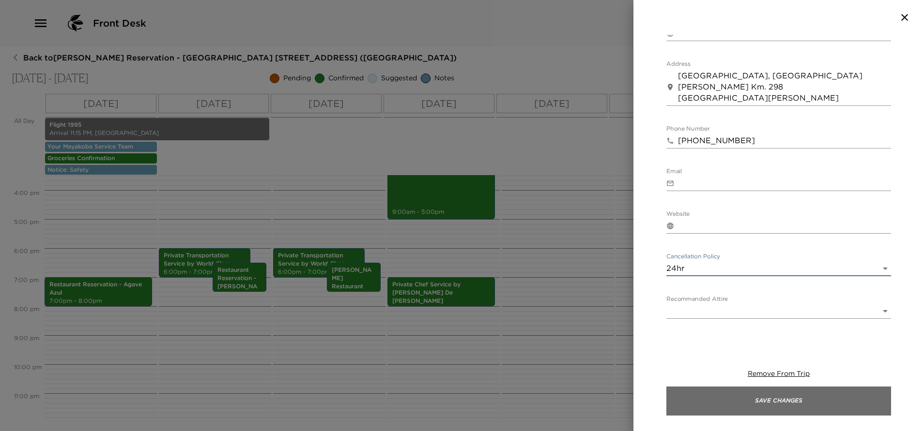
click at [770, 406] on button "Save Changes" at bounding box center [778, 401] width 225 height 29
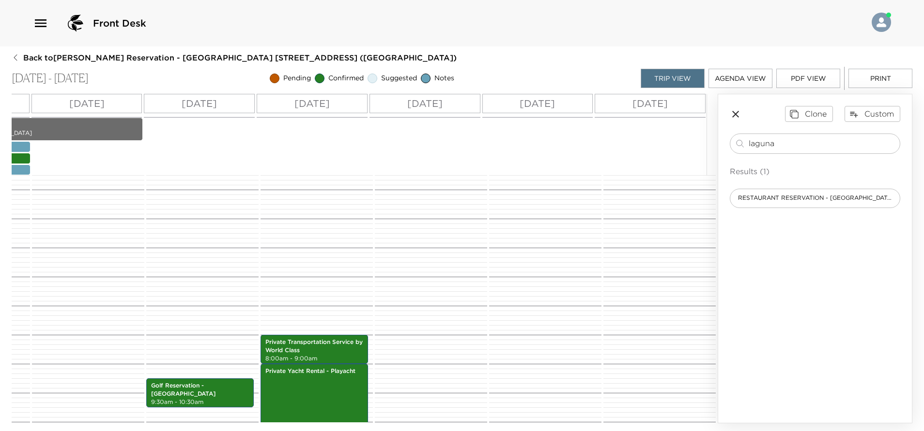
scroll to position [0, 0]
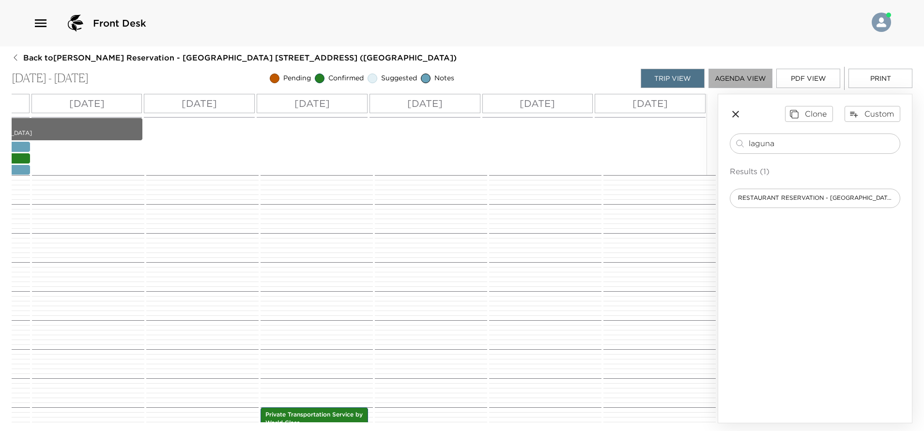
click at [733, 80] on button "Agenda View" at bounding box center [740, 78] width 64 height 19
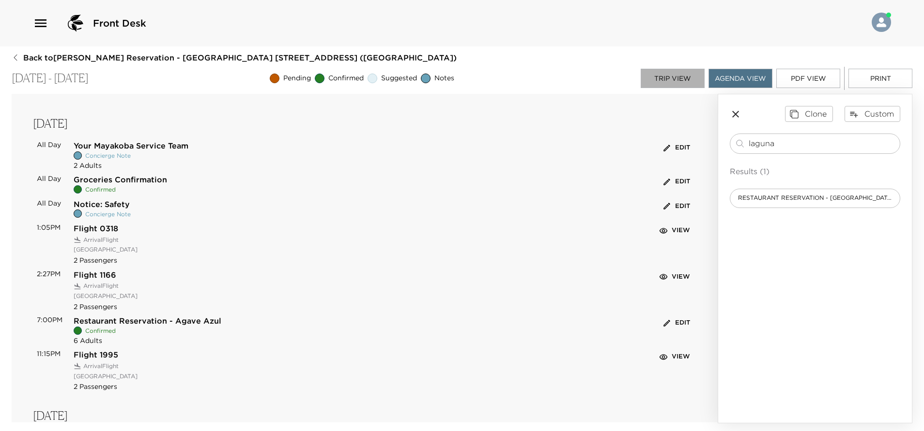
click at [673, 75] on button "Trip View" at bounding box center [673, 78] width 64 height 19
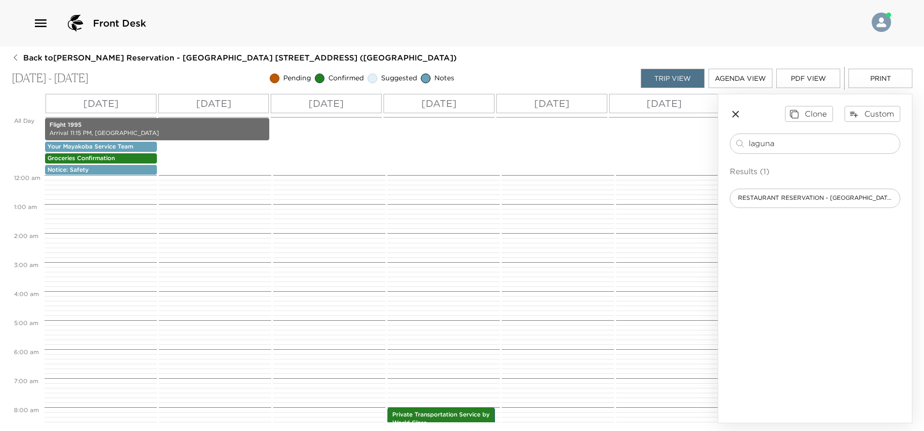
scroll to position [232, 0]
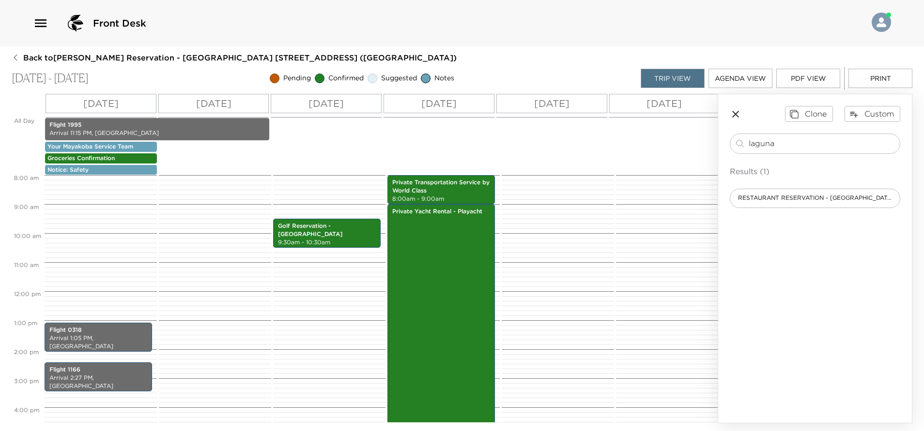
drag, startPoint x: 766, startPoint y: 145, endPoint x: 677, endPoint y: 190, distance: 99.4
click at [677, 190] on div "All Day [DATE] [DATE] [DATE] [DATE] [DATE] [DATE] [DATE] Flight 1995 Arrival 11…" at bounding box center [462, 259] width 901 height 330
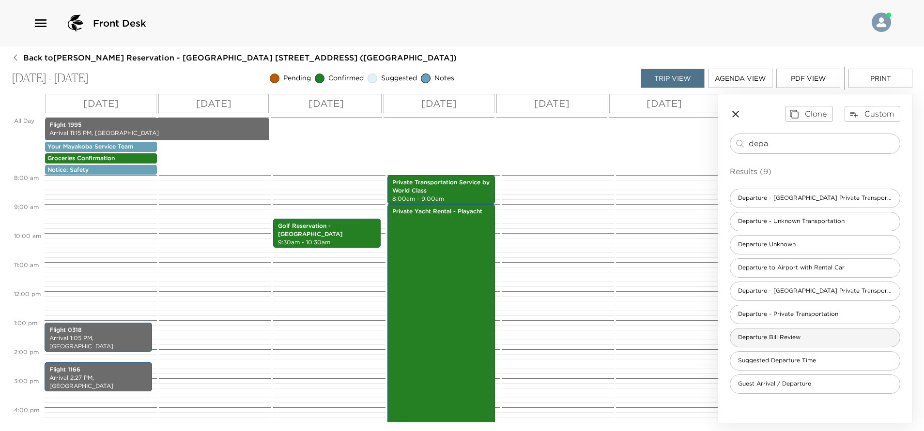
click at [789, 335] on span "Departure Bill Review" at bounding box center [769, 338] width 78 height 8
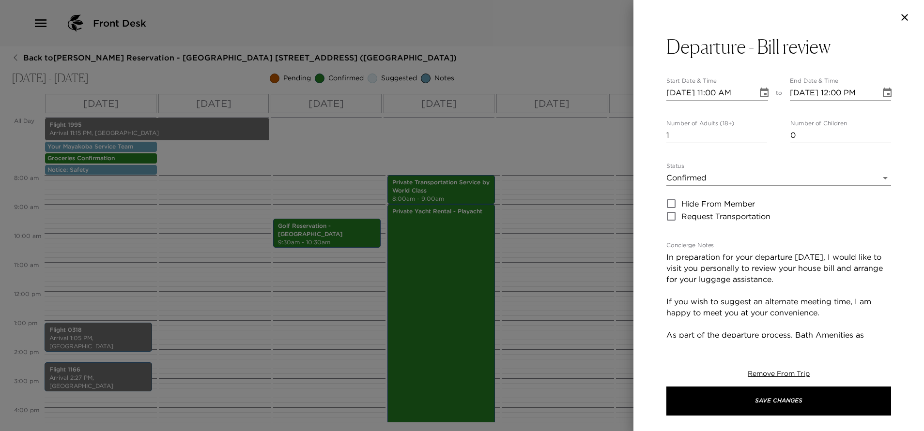
click at [761, 92] on icon "Choose date, selected date is Oct 5, 2025" at bounding box center [764, 93] width 12 height 12
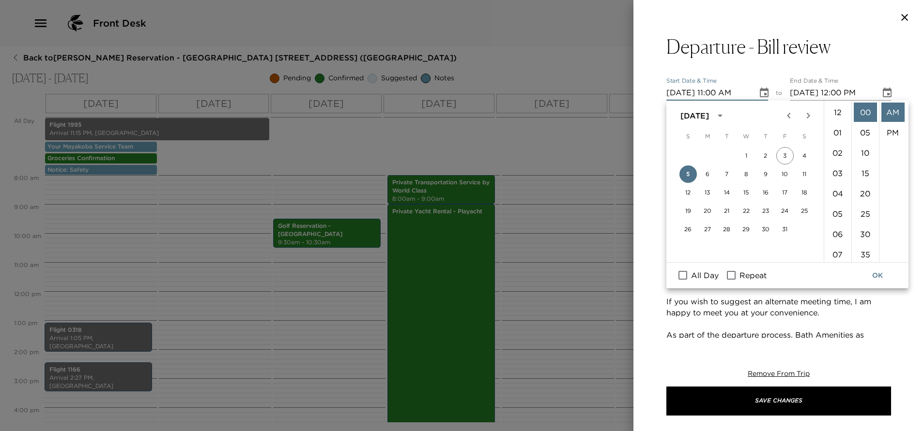
scroll to position [224, 0]
click at [805, 176] on button "11" at bounding box center [804, 174] width 17 height 17
click at [837, 163] on li "10" at bounding box center [837, 164] width 23 height 19
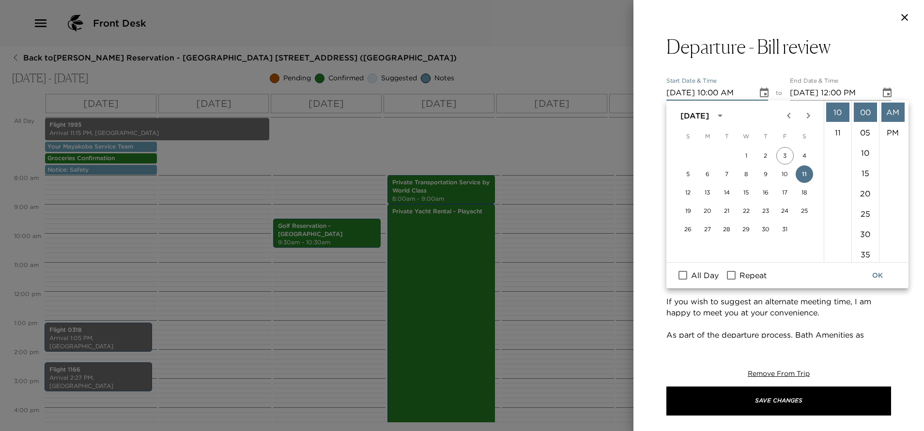
click at [881, 273] on button "OK" at bounding box center [877, 276] width 31 height 18
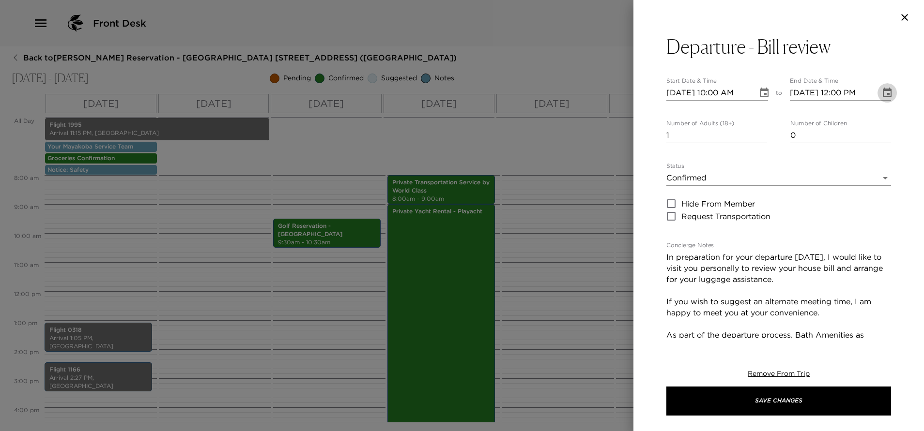
click at [883, 96] on icon "Choose date, selected date is Oct 11, 2025" at bounding box center [887, 93] width 9 height 10
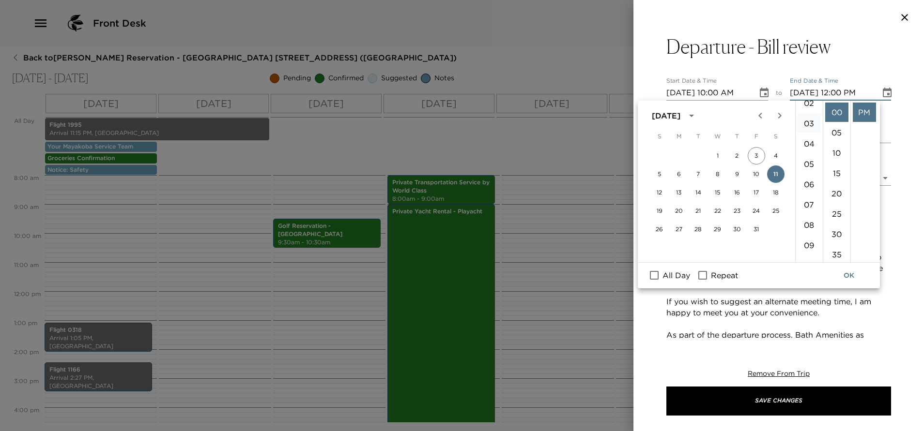
scroll to position [73, 0]
click at [807, 245] on li "10" at bounding box center [808, 242] width 23 height 19
click at [835, 174] on li "15" at bounding box center [836, 173] width 23 height 19
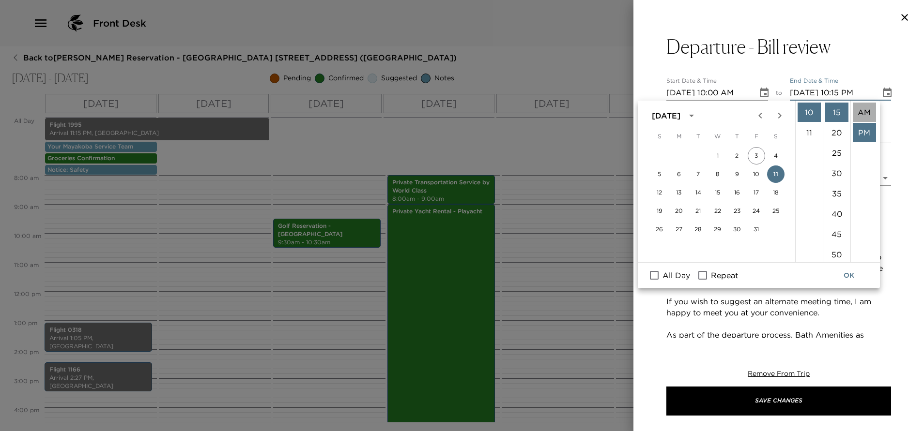
click at [858, 111] on li "AM" at bounding box center [864, 112] width 23 height 19
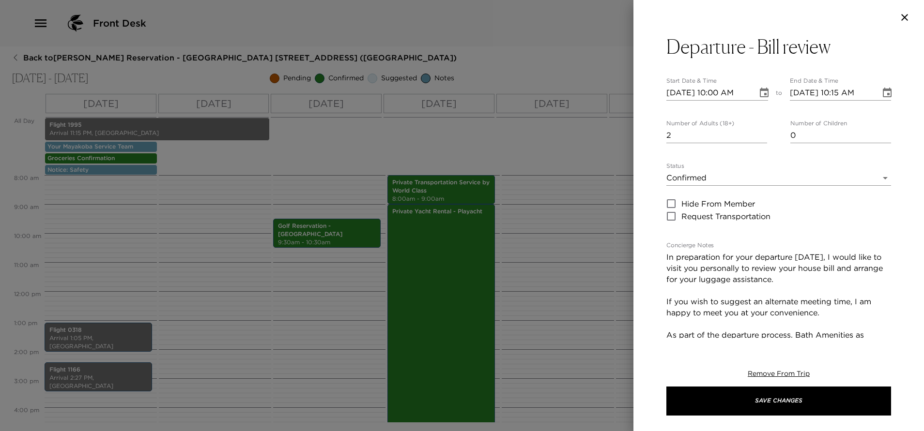
click at [759, 132] on input "2" at bounding box center [716, 135] width 101 height 15
click at [759, 132] on input "3" at bounding box center [716, 135] width 101 height 15
click at [759, 132] on input "4" at bounding box center [716, 135] width 101 height 15
click at [759, 132] on input "5" at bounding box center [716, 135] width 101 height 15
click at [759, 132] on input "6" at bounding box center [716, 135] width 101 height 15
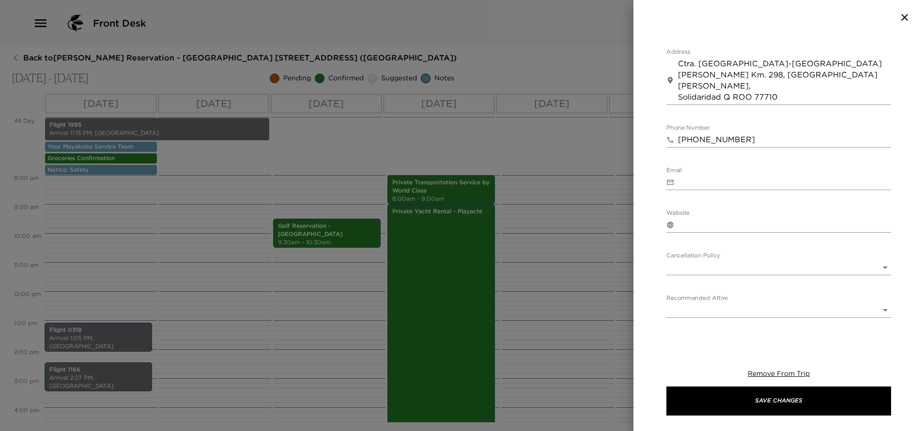
scroll to position [435, 0]
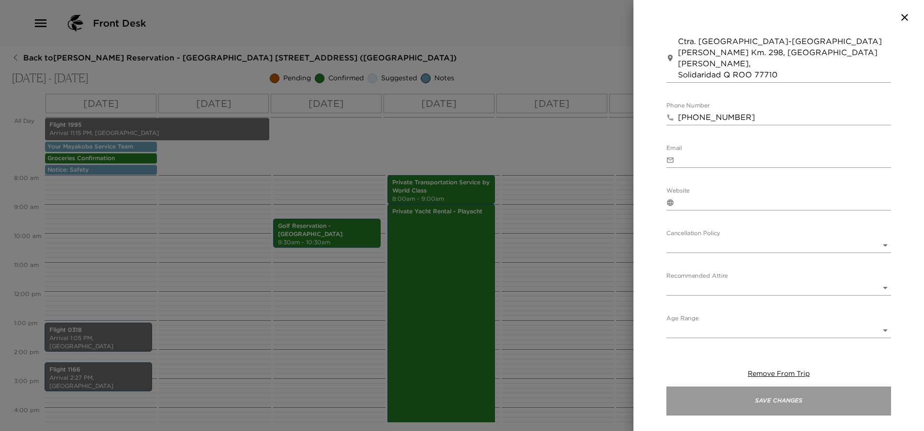
click at [784, 402] on button "Save Changes" at bounding box center [778, 401] width 225 height 29
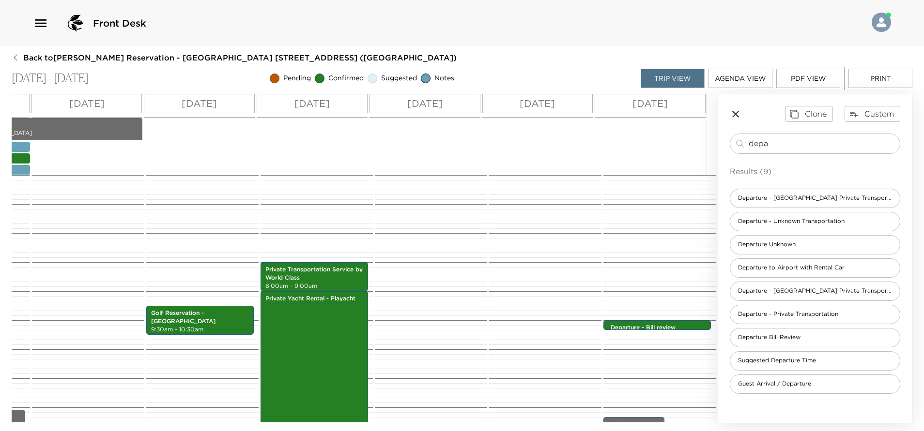
scroll to position [218, 0]
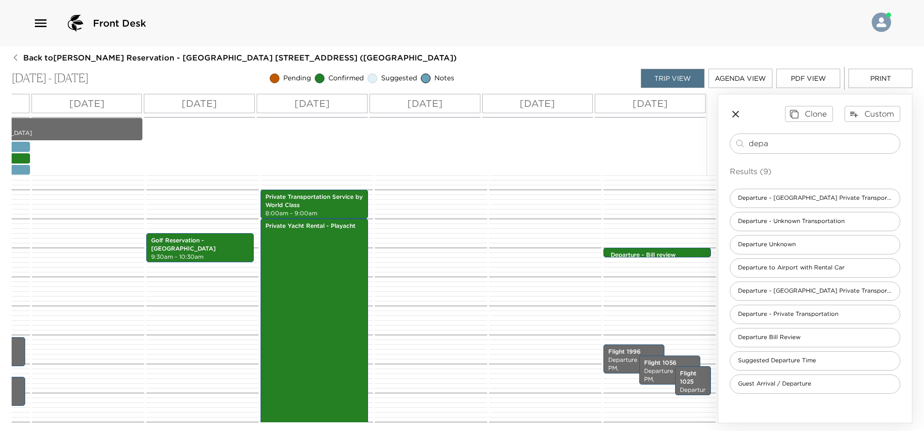
drag, startPoint x: 778, startPoint y: 146, endPoint x: 681, endPoint y: 200, distance: 111.2
click at [681, 200] on div "All Day [DATE] [DATE] [DATE] [DATE] [DATE] [DATE] [DATE] Flight 1995 Arrival 11…" at bounding box center [462, 259] width 901 height 330
click at [811, 314] on span "Departure - Private Transportation" at bounding box center [788, 314] width 116 height 8
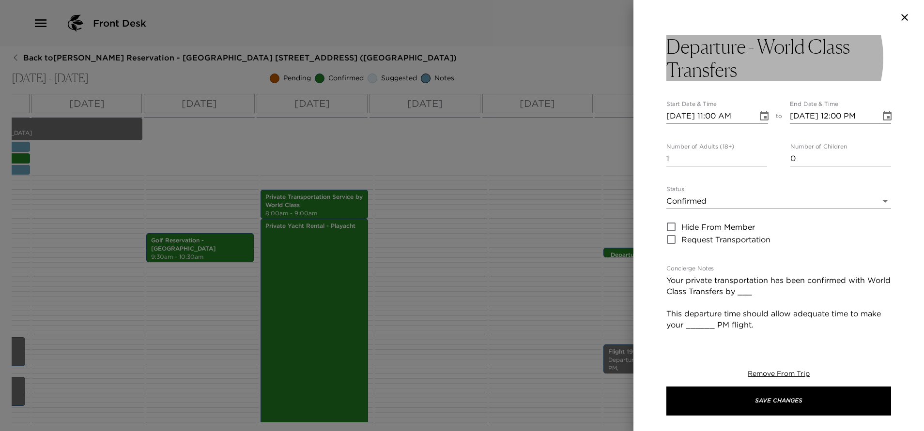
click at [758, 70] on h3 "Departure - World Class Transfers" at bounding box center [778, 58] width 225 height 46
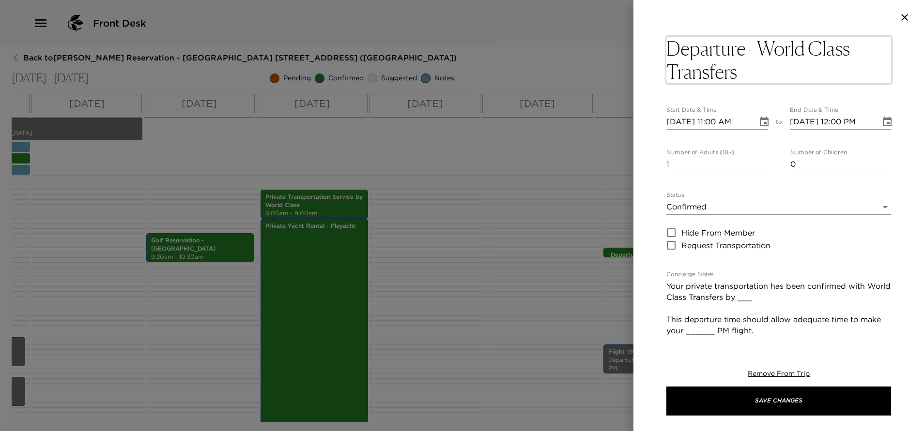
drag, startPoint x: 756, startPoint y: 71, endPoint x: 763, endPoint y: 53, distance: 19.0
click at [763, 53] on textarea "Departure - World Class Transfers" at bounding box center [778, 60] width 225 height 46
click at [757, 160] on input "0" at bounding box center [716, 164] width 101 height 15
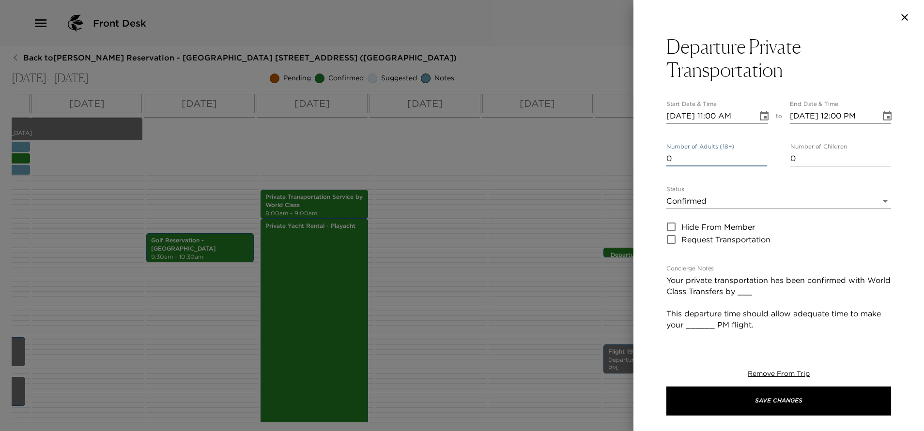
click at [757, 160] on input "0" at bounding box center [716, 158] width 101 height 15
click at [757, 157] on input "1" at bounding box center [716, 158] width 101 height 15
click at [757, 157] on input "2" at bounding box center [716, 158] width 101 height 15
click at [757, 157] on input "3" at bounding box center [716, 158] width 101 height 15
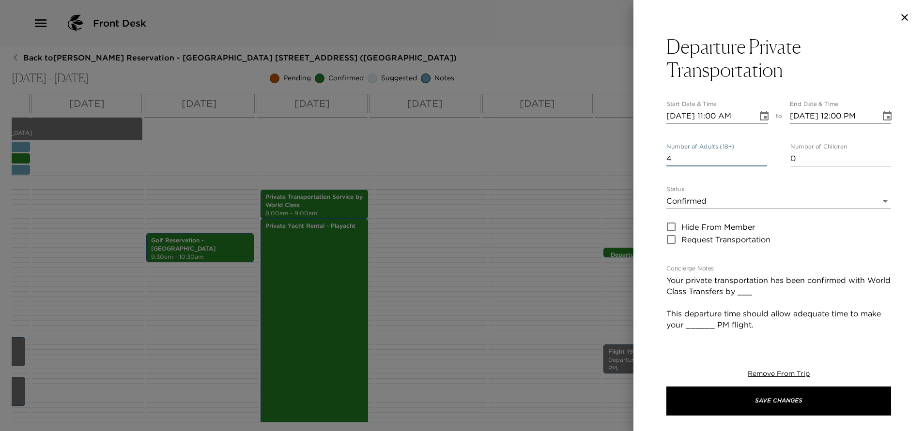
click at [757, 157] on input "4" at bounding box center [716, 158] width 101 height 15
click at [757, 157] on input "5" at bounding box center [716, 158] width 101 height 15
click at [757, 157] on input "6" at bounding box center [716, 158] width 101 height 15
click at [758, 119] on icon "Choose date, selected date is Oct 5, 2025" at bounding box center [764, 116] width 12 height 12
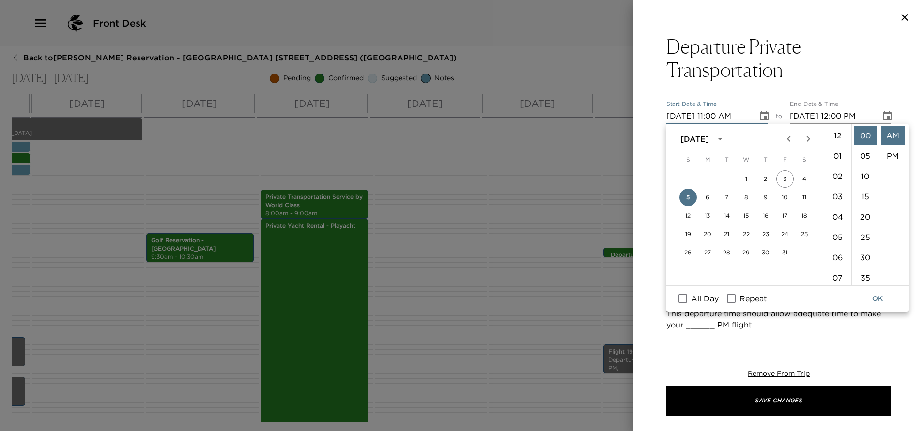
scroll to position [224, 0]
click at [800, 199] on button "11" at bounding box center [804, 197] width 17 height 17
click at [833, 190] on li "10" at bounding box center [837, 187] width 23 height 19
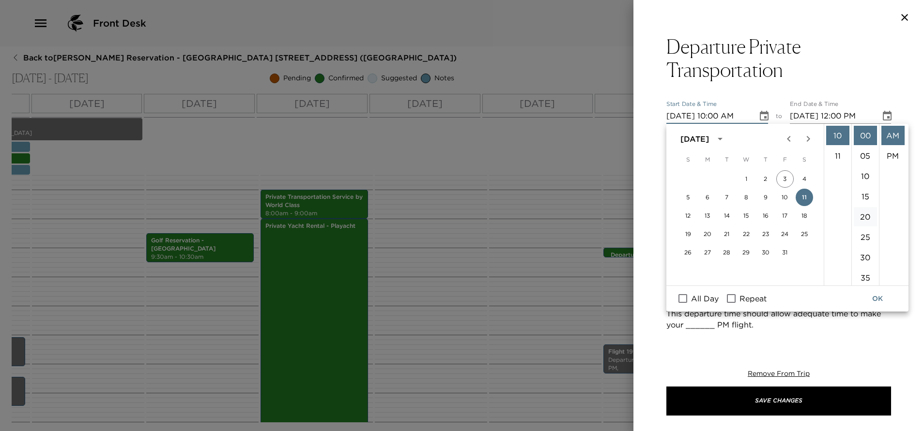
click at [861, 214] on li "20" at bounding box center [865, 216] width 23 height 19
click at [881, 295] on button "OK" at bounding box center [877, 299] width 31 height 18
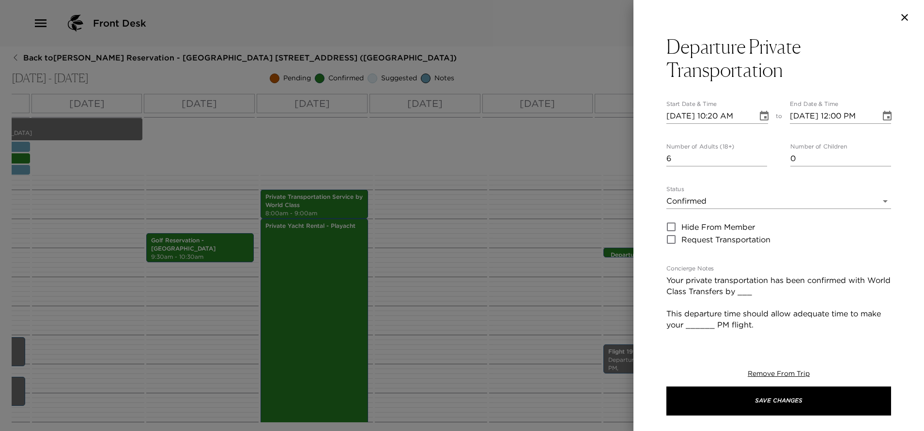
click at [883, 117] on icon "Choose date, selected date is Oct 11, 2025" at bounding box center [887, 116] width 9 height 10
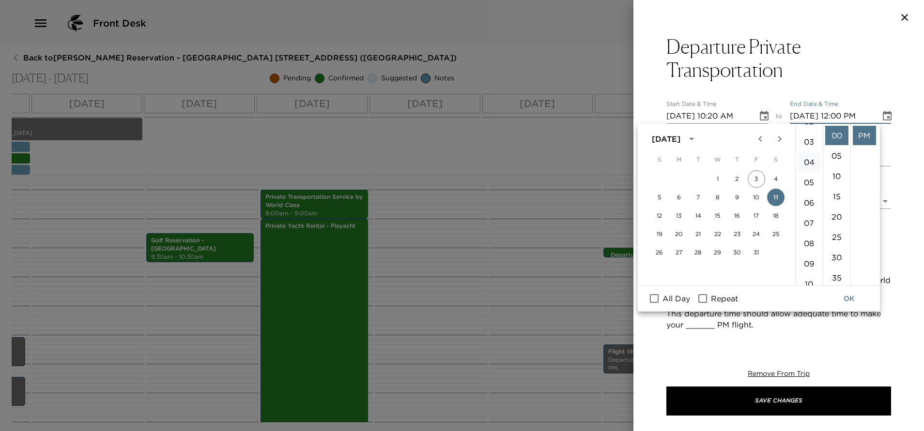
scroll to position [224, 0]
click at [806, 137] on li "11" at bounding box center [808, 135] width 23 height 19
click at [838, 218] on li "20" at bounding box center [836, 216] width 23 height 19
click at [860, 131] on li "AM" at bounding box center [864, 135] width 23 height 19
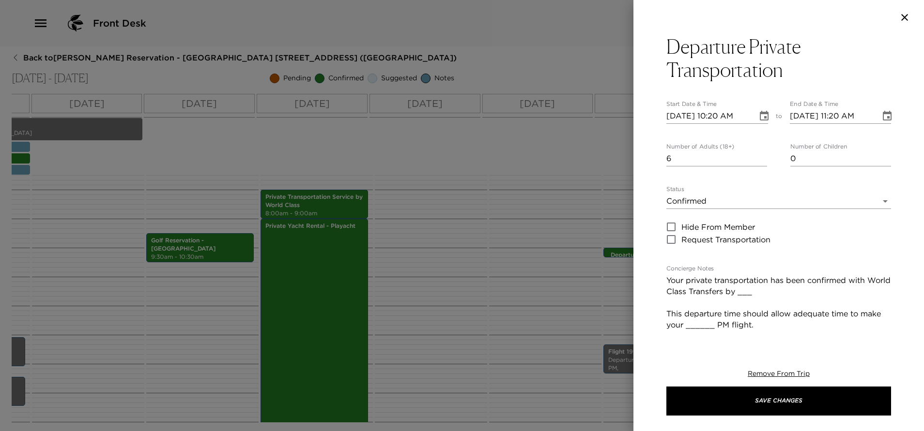
scroll to position [73, 0]
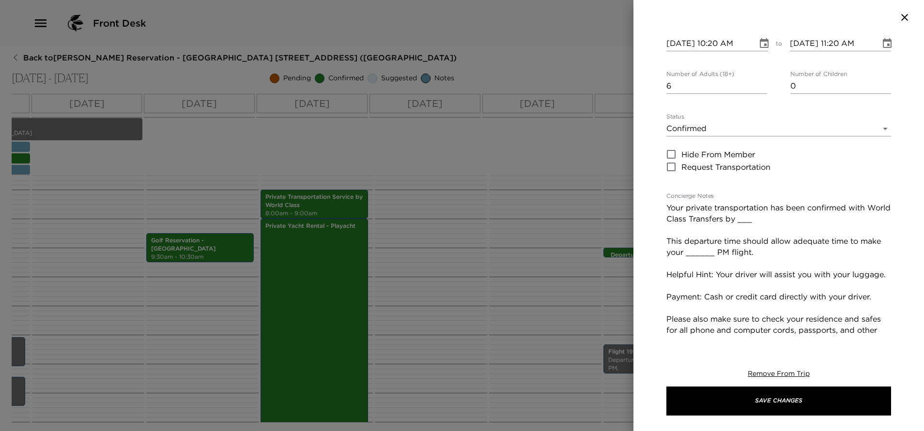
click at [778, 222] on textarea "Your private transportation has been confirmed with World Class Transfers by __…" at bounding box center [778, 296] width 225 height 189
click at [737, 254] on textarea "Your private transportation has been confirmed with World Class Transfers by [P…" at bounding box center [778, 296] width 225 height 189
click at [707, 253] on textarea "Your private transportation has been confirmed with World Class Transfers by [P…" at bounding box center [778, 296] width 225 height 189
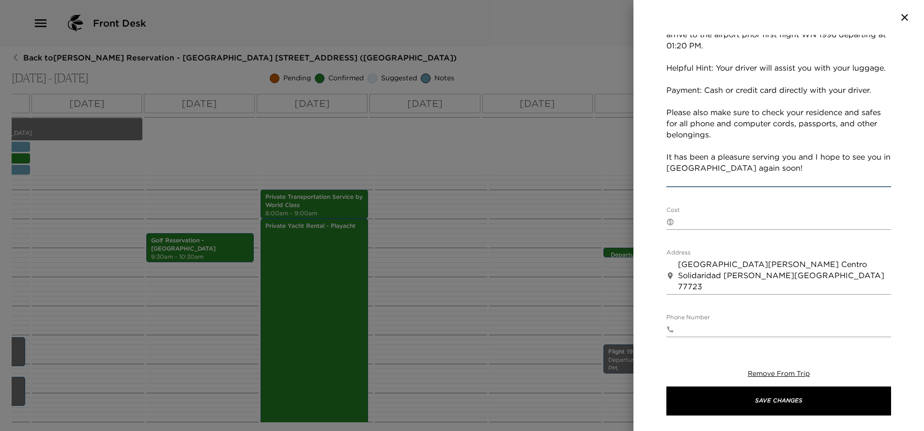
scroll to position [291, 0]
click at [753, 224] on textarea "Cost" at bounding box center [784, 221] width 213 height 11
paste textarea "1 to 5 guests - 175 USD 6 to 10 guests - 245 USD Payment must be done directly …"
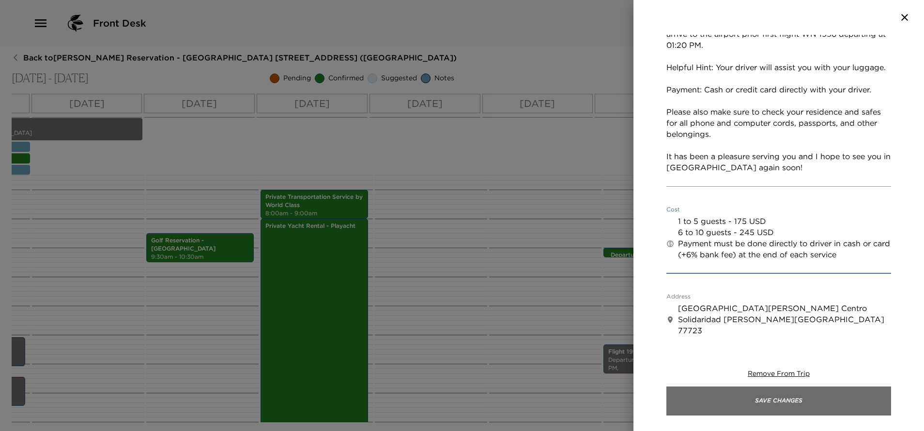
click at [811, 400] on button "Save Changes" at bounding box center [778, 401] width 225 height 29
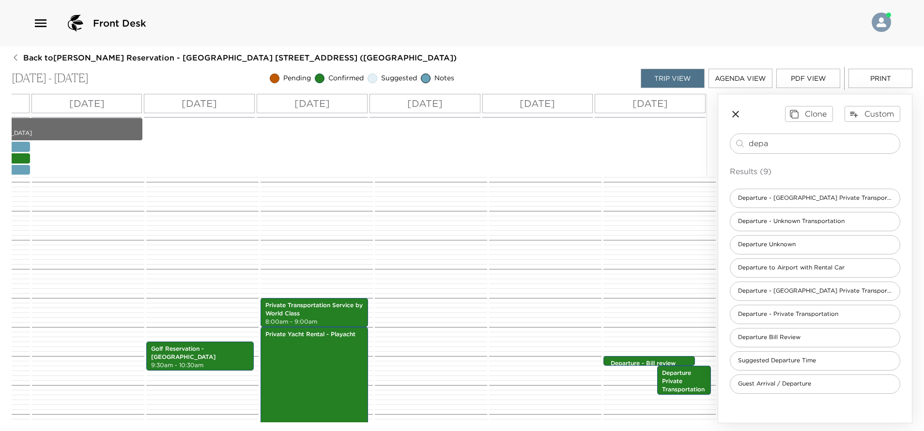
scroll to position [0, 0]
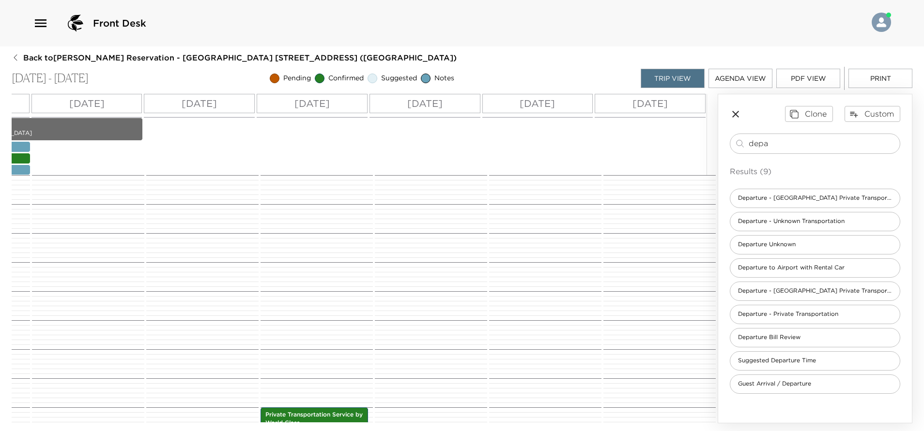
click at [758, 82] on button "Agenda View" at bounding box center [740, 78] width 64 height 19
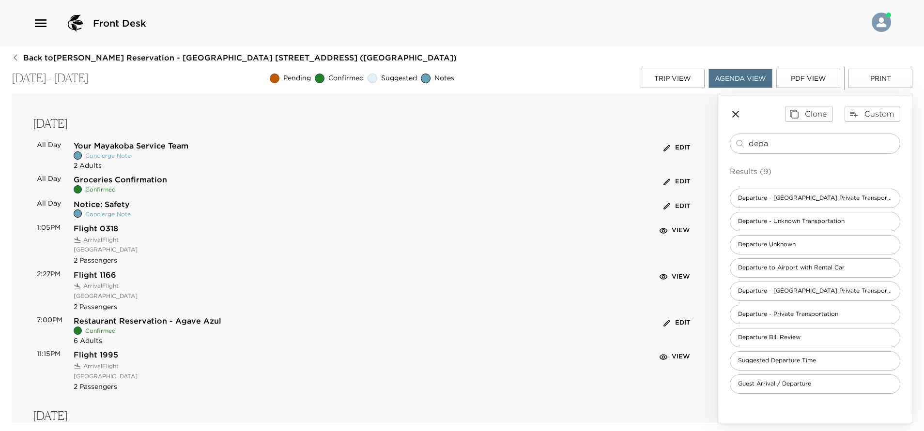
click at [818, 82] on button "PDF View" at bounding box center [808, 78] width 64 height 19
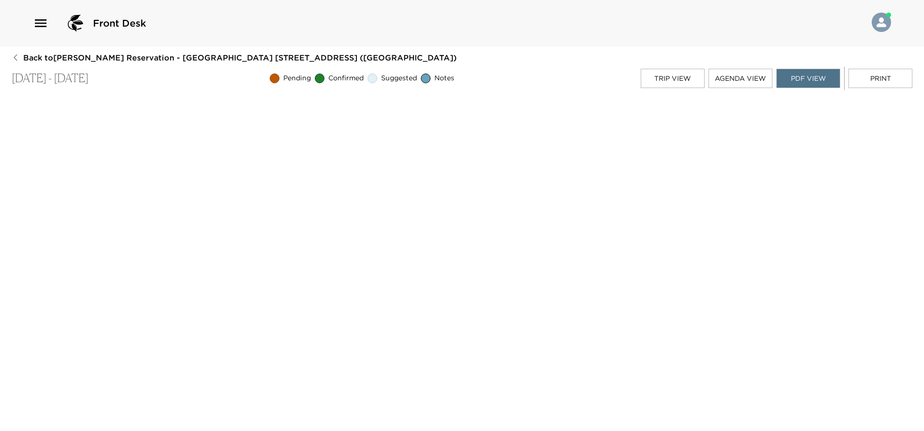
click at [672, 79] on button "Trip View" at bounding box center [673, 78] width 64 height 19
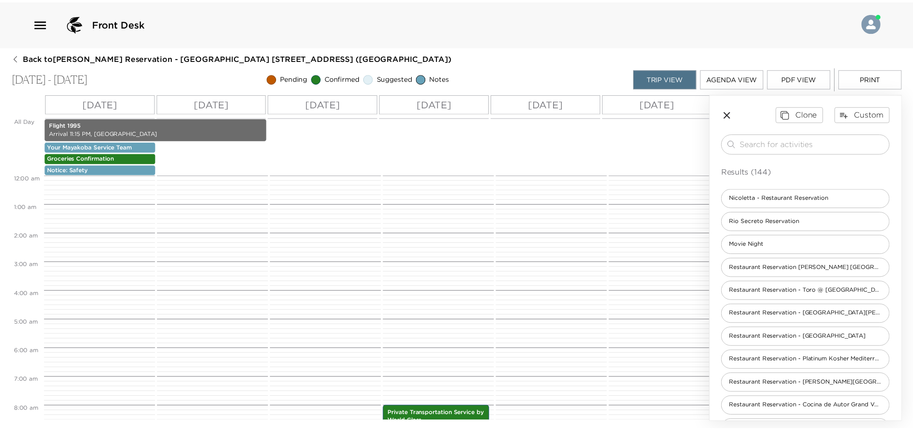
scroll to position [232, 0]
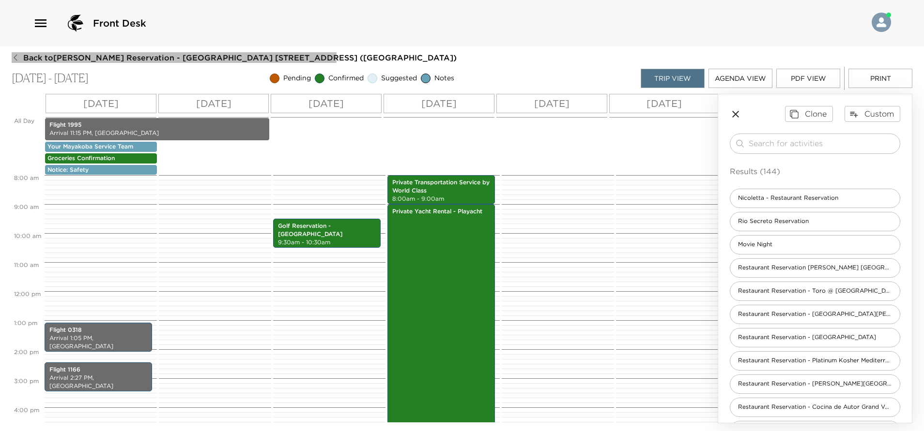
click at [14, 55] on icon "button" at bounding box center [16, 58] width 8 height 8
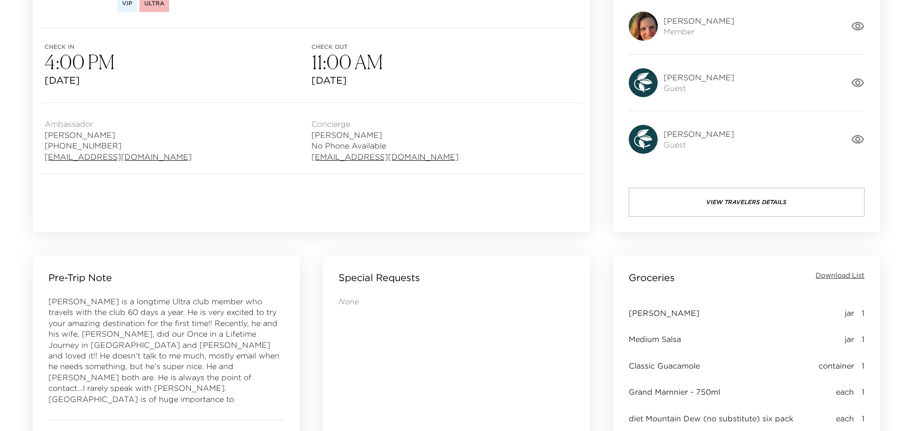
scroll to position [363, 0]
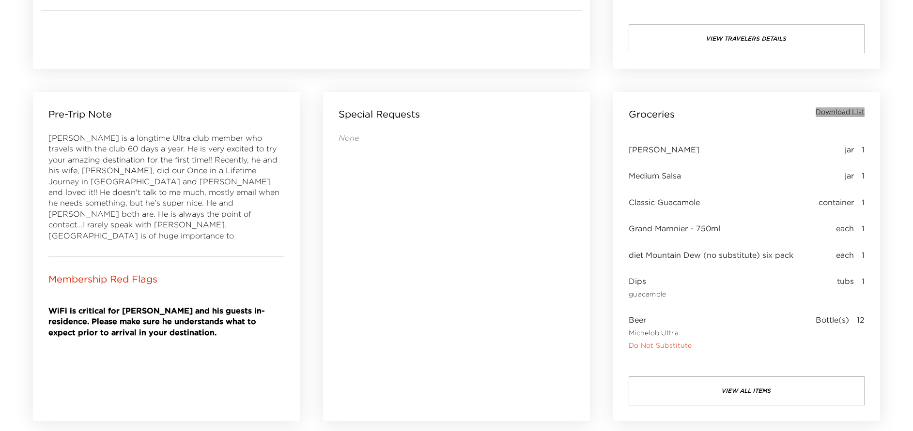
click at [836, 113] on span "Download List" at bounding box center [839, 112] width 49 height 10
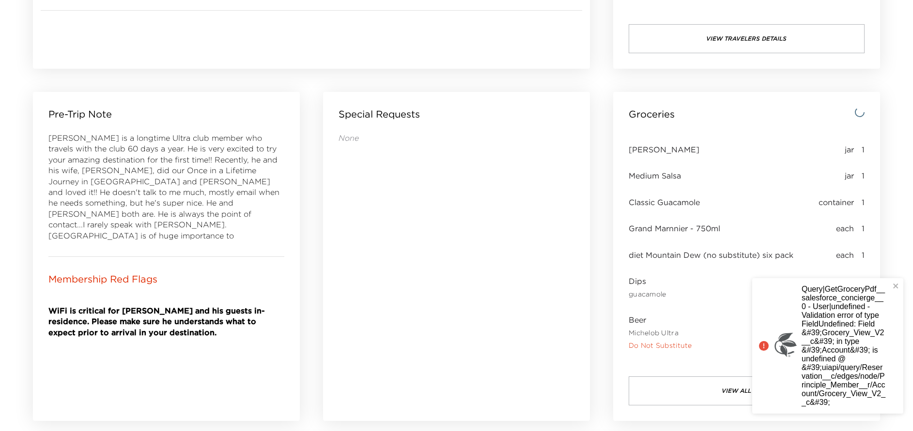
drag, startPoint x: 455, startPoint y: 303, endPoint x: 460, endPoint y: 299, distance: 5.8
click at [456, 303] on div "None" at bounding box center [456, 263] width 236 height 261
click at [900, 284] on div "Query|GetGroceryPdf__salesforce_concierge__0 - User|undefined - Validation erro…" at bounding box center [827, 346] width 151 height 136
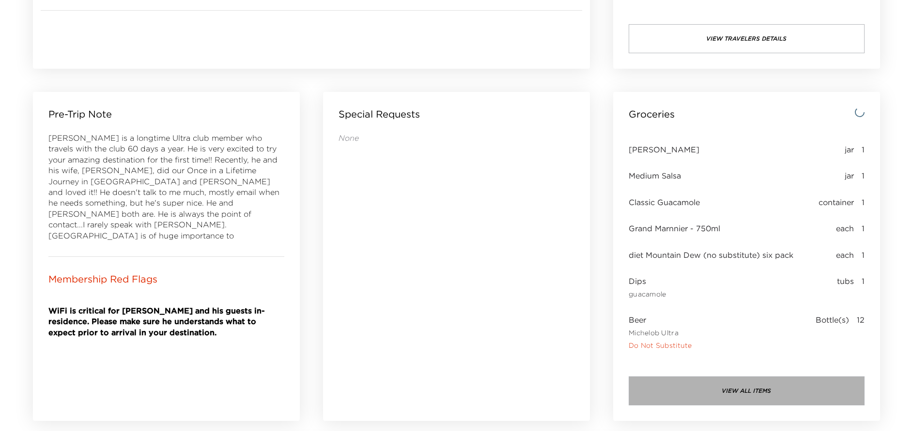
click at [771, 392] on button "view all items" at bounding box center [746, 391] width 236 height 29
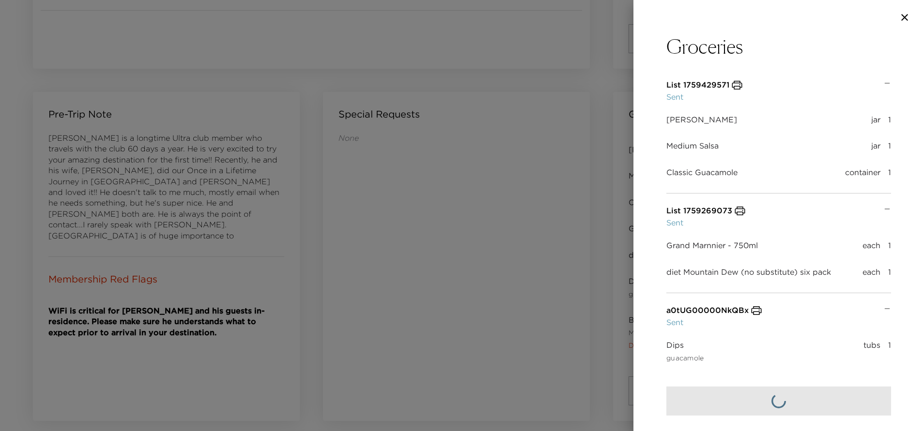
click at [735, 84] on icon "button" at bounding box center [737, 85] width 12 height 12
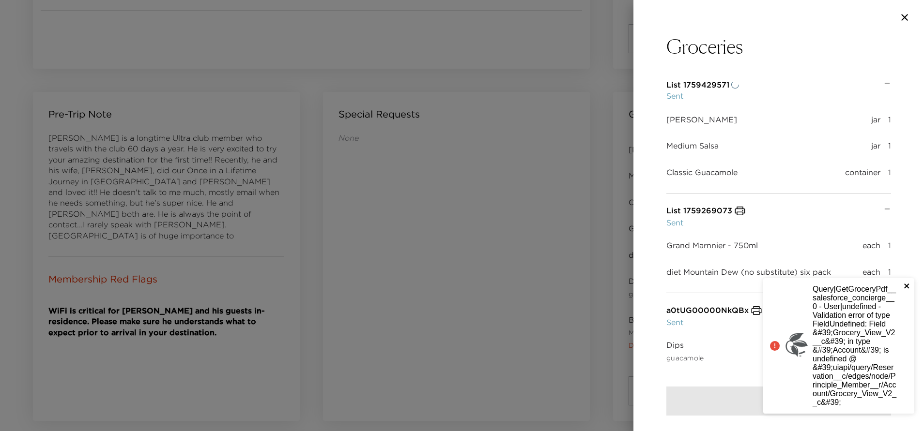
click at [904, 287] on icon "close" at bounding box center [907, 286] width 7 height 8
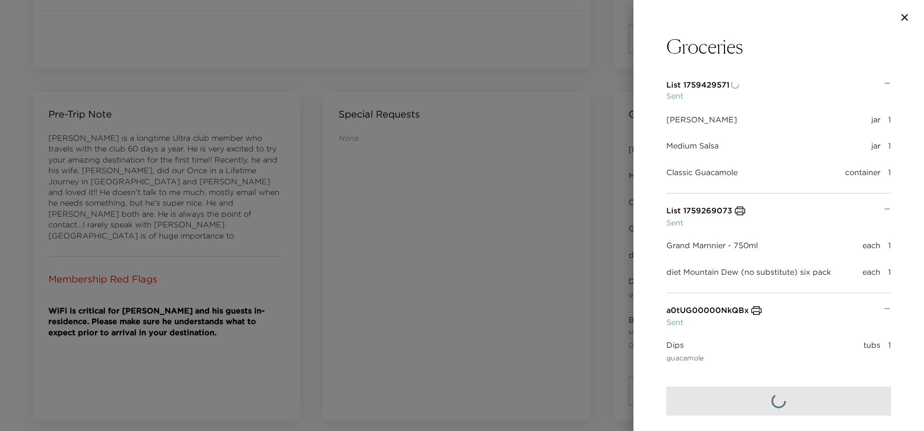
click at [899, 18] on icon "button" at bounding box center [905, 18] width 12 height 12
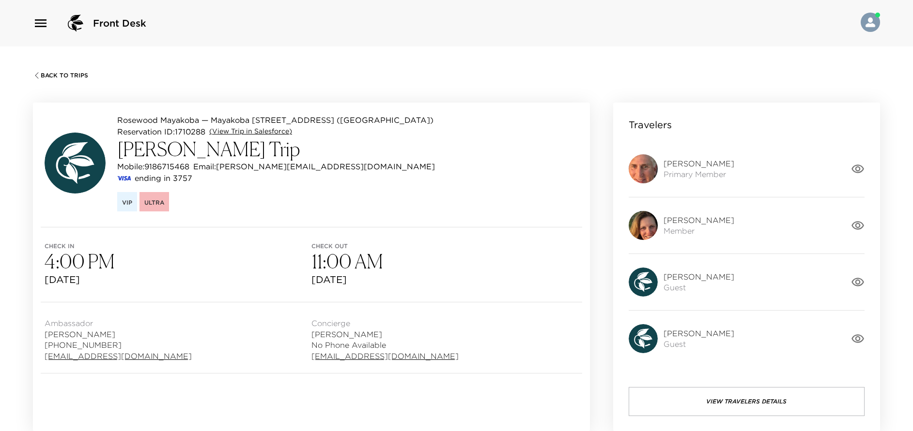
click at [247, 132] on link "(View Trip in Salesforce)" at bounding box center [250, 132] width 83 height 10
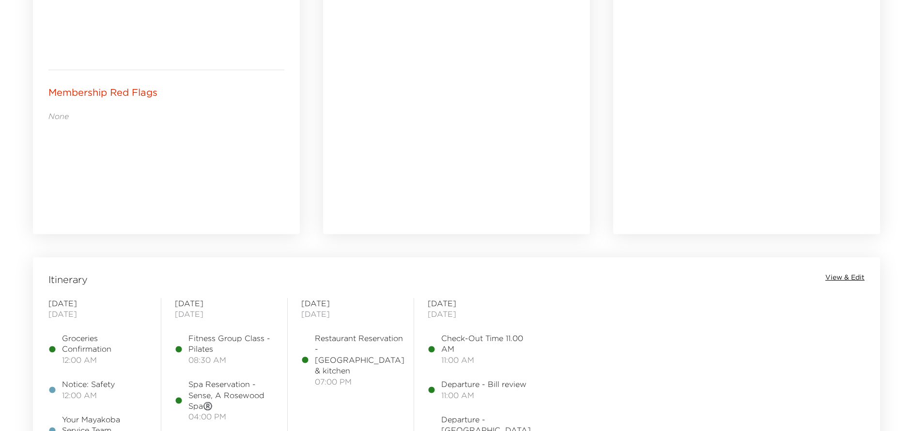
scroll to position [581, 0]
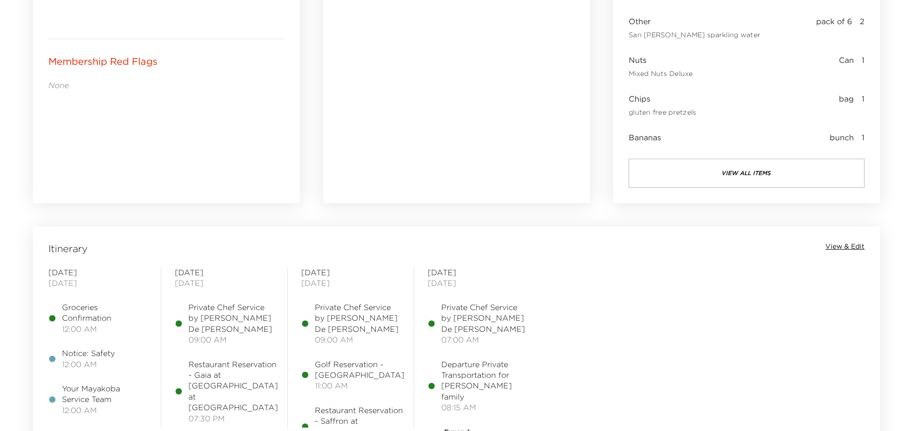
scroll to position [654, 0]
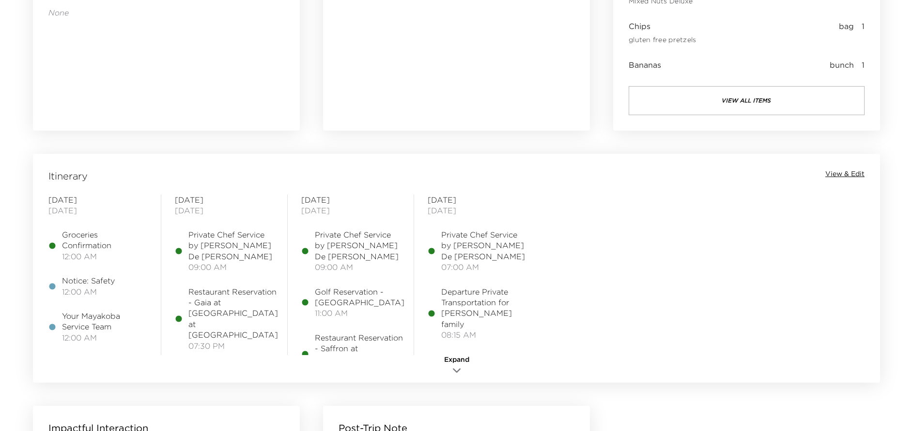
click at [842, 169] on span "View & Edit" at bounding box center [844, 174] width 39 height 10
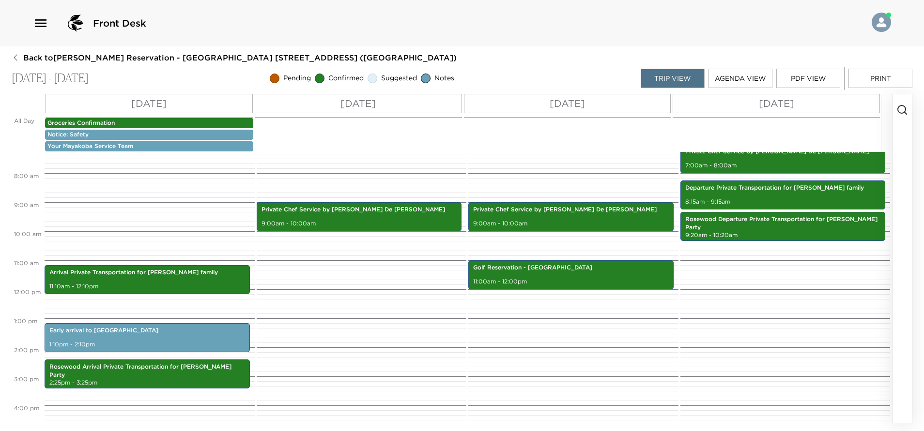
scroll to position [189, 0]
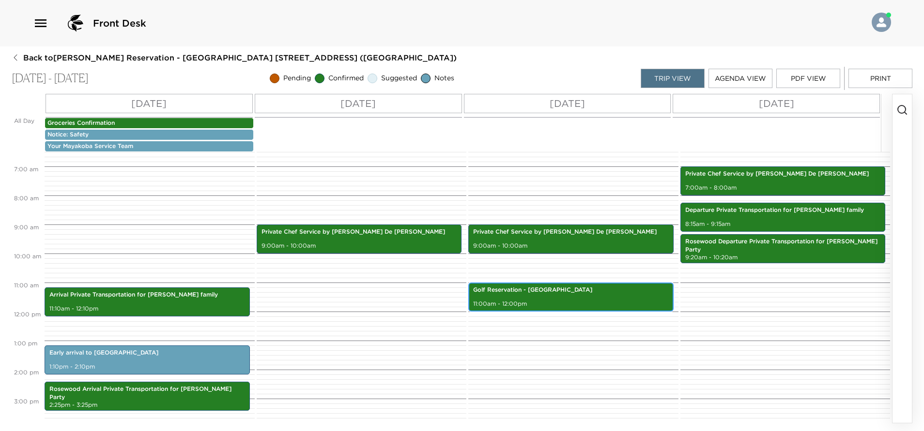
click at [555, 302] on p "11:00am - 12:00pm" at bounding box center [571, 304] width 196 height 8
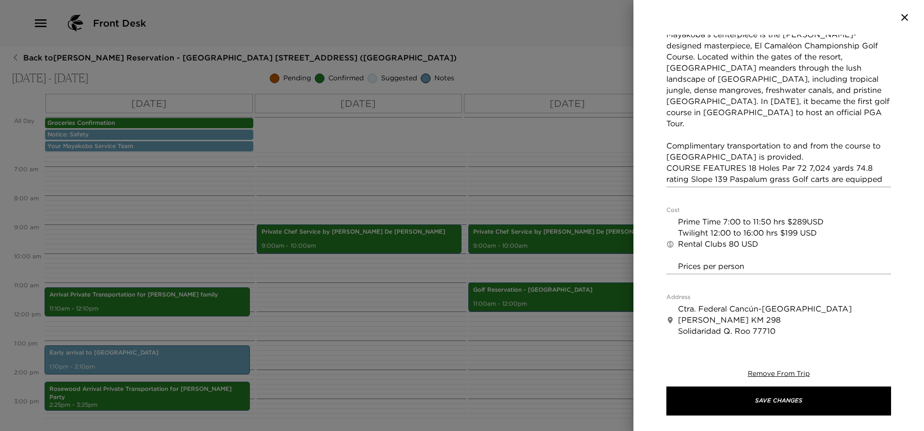
scroll to position [291, 0]
drag, startPoint x: 676, startPoint y: 222, endPoint x: 711, endPoint y: 236, distance: 37.6
click at [711, 236] on div "​ Prime Time 7:00 to 11:50 hrs $289USD Twilight 12:00 to 16:00 hrs $199 USD Ren…" at bounding box center [778, 244] width 225 height 60
drag, startPoint x: 679, startPoint y: 221, endPoint x: 820, endPoint y: 268, distance: 148.5
click at [832, 267] on textarea "Prime Time 7:00 to 11:50 hrs $289USD Twilight 12:00 to 16:00 hrs $199 USD Renta…" at bounding box center [784, 244] width 213 height 56
